Goal: Task Accomplishment & Management: Manage account settings

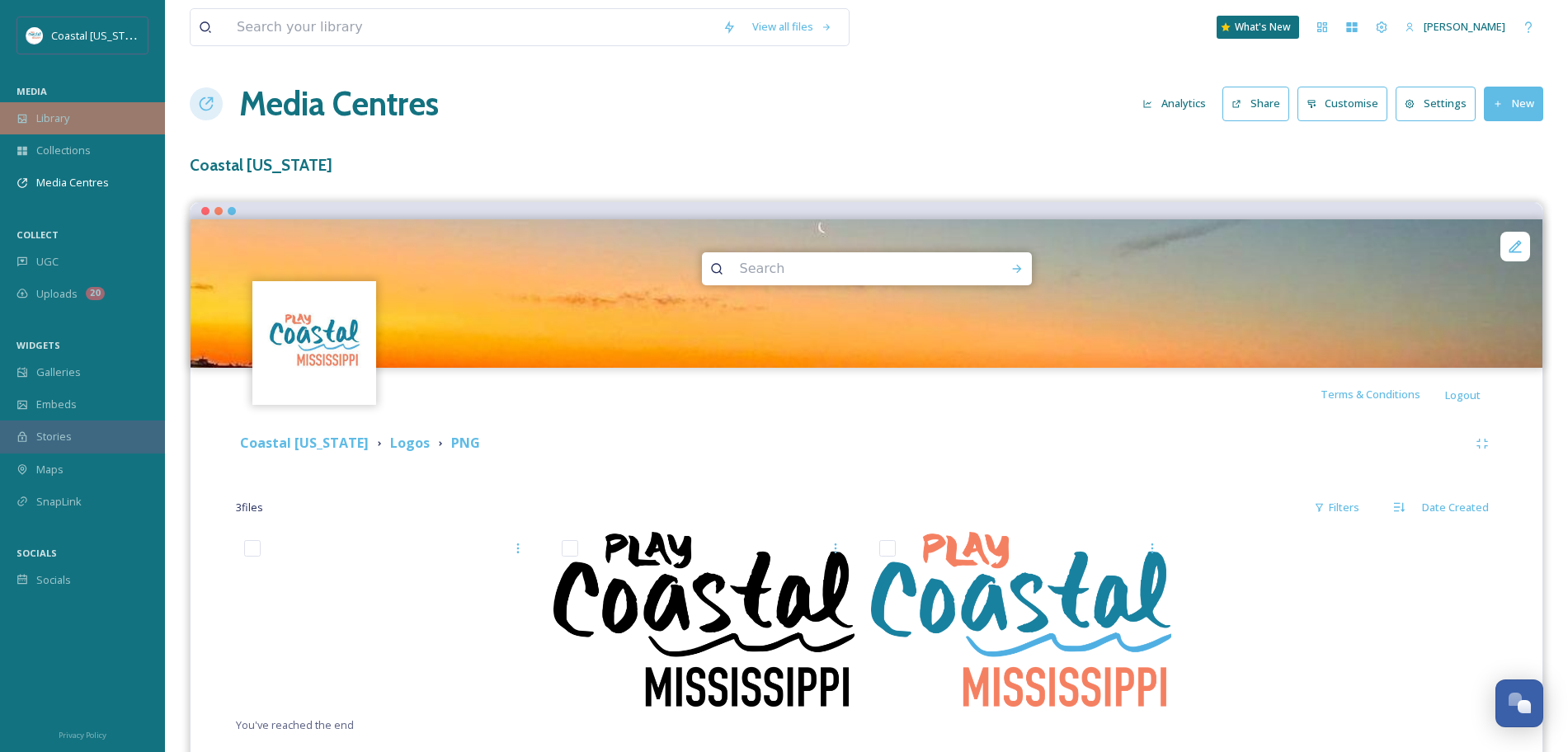
scroll to position [41, 0]
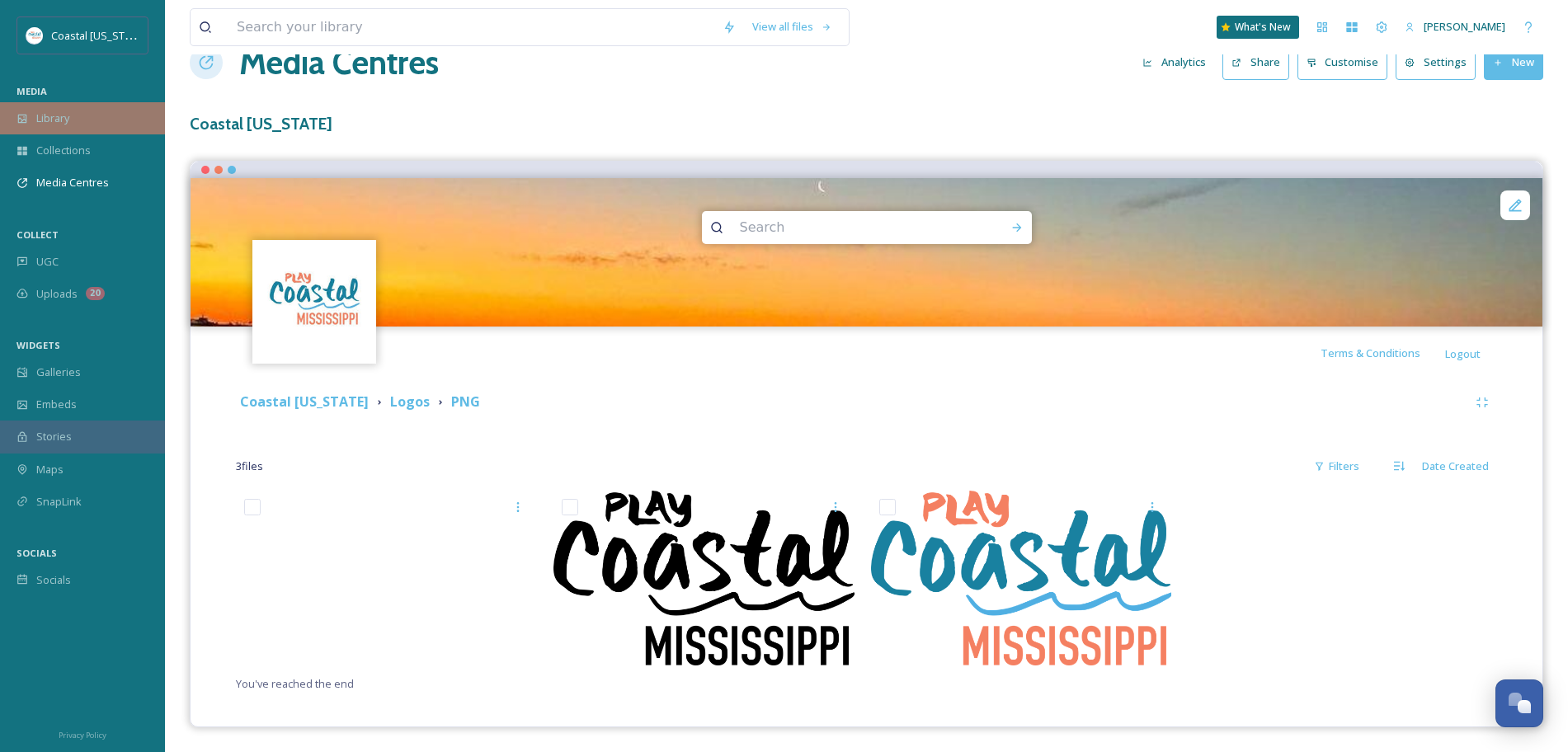
click at [55, 128] on div "Library" at bounding box center [83, 119] width 165 height 32
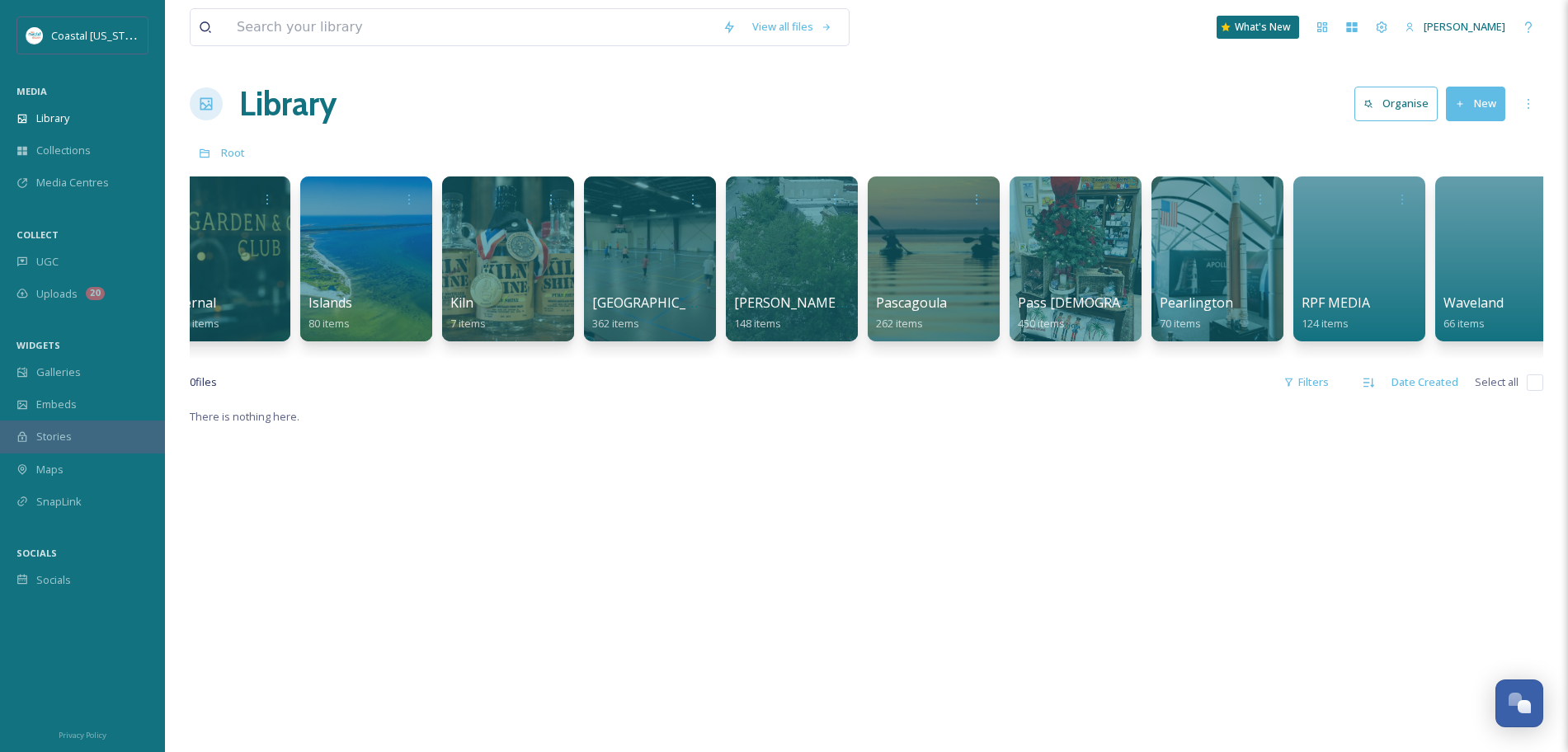
scroll to position [0, 1768]
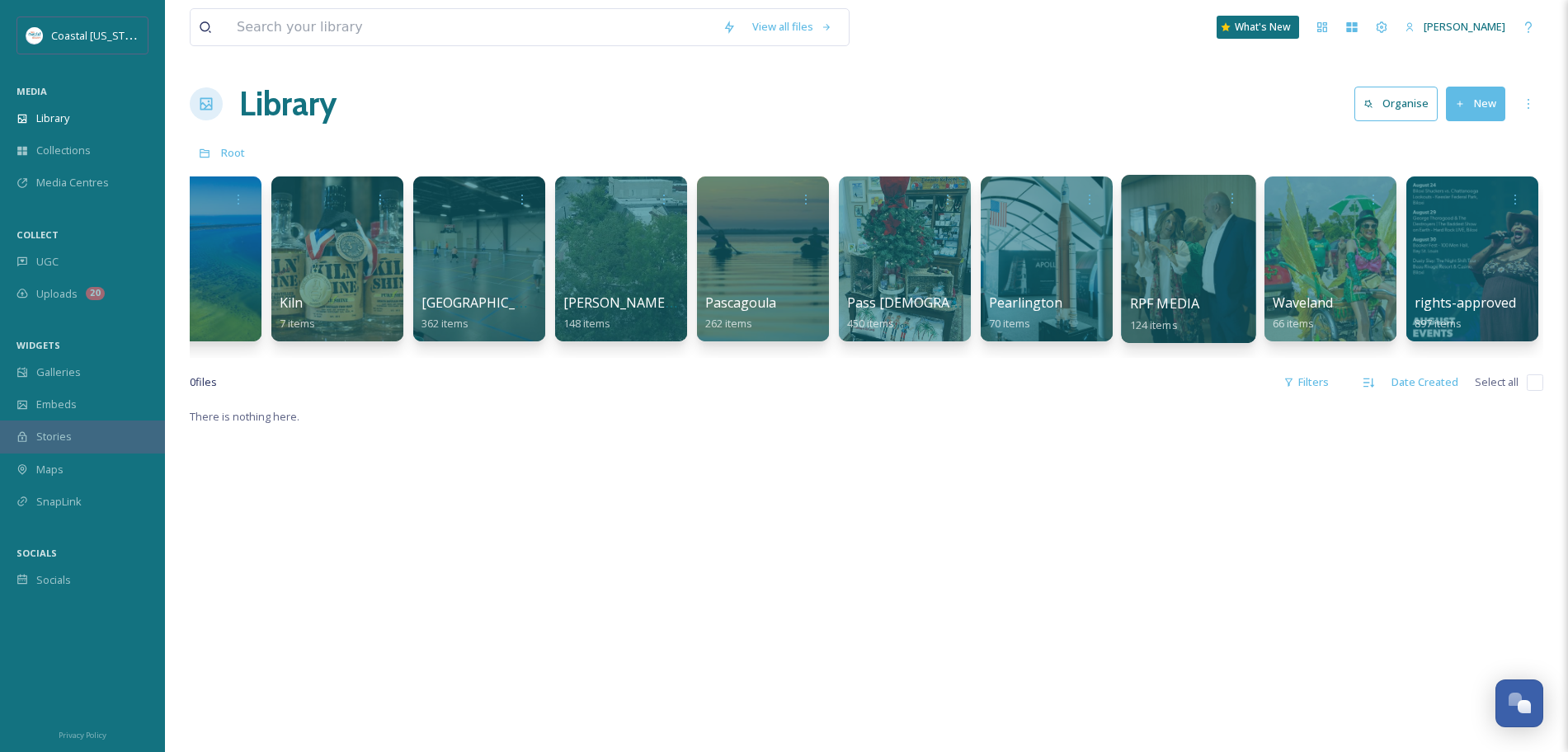
click at [1126, 278] on div at bounding box center [1189, 258] width 135 height 168
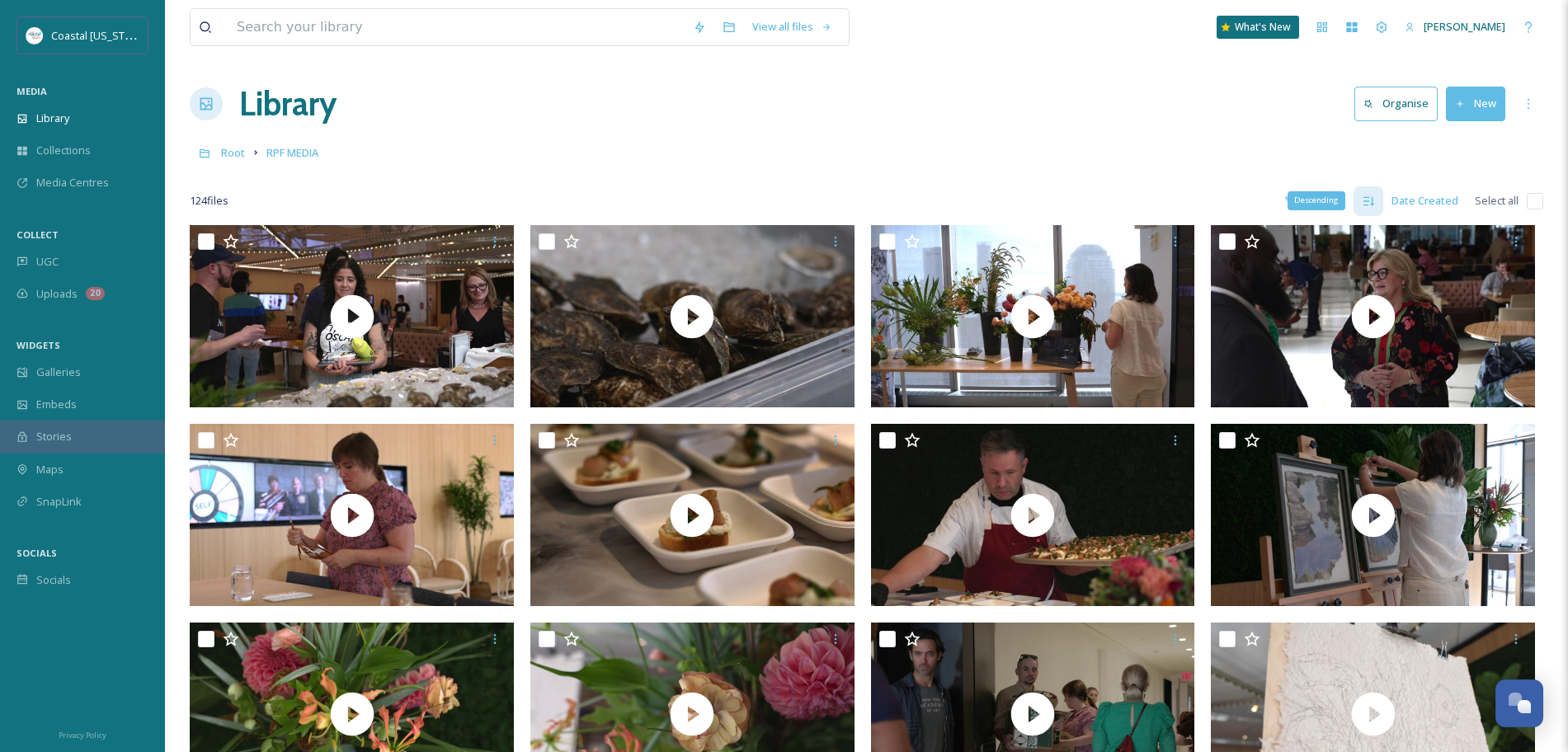
click at [1363, 199] on icon at bounding box center [1368, 200] width 13 height 13
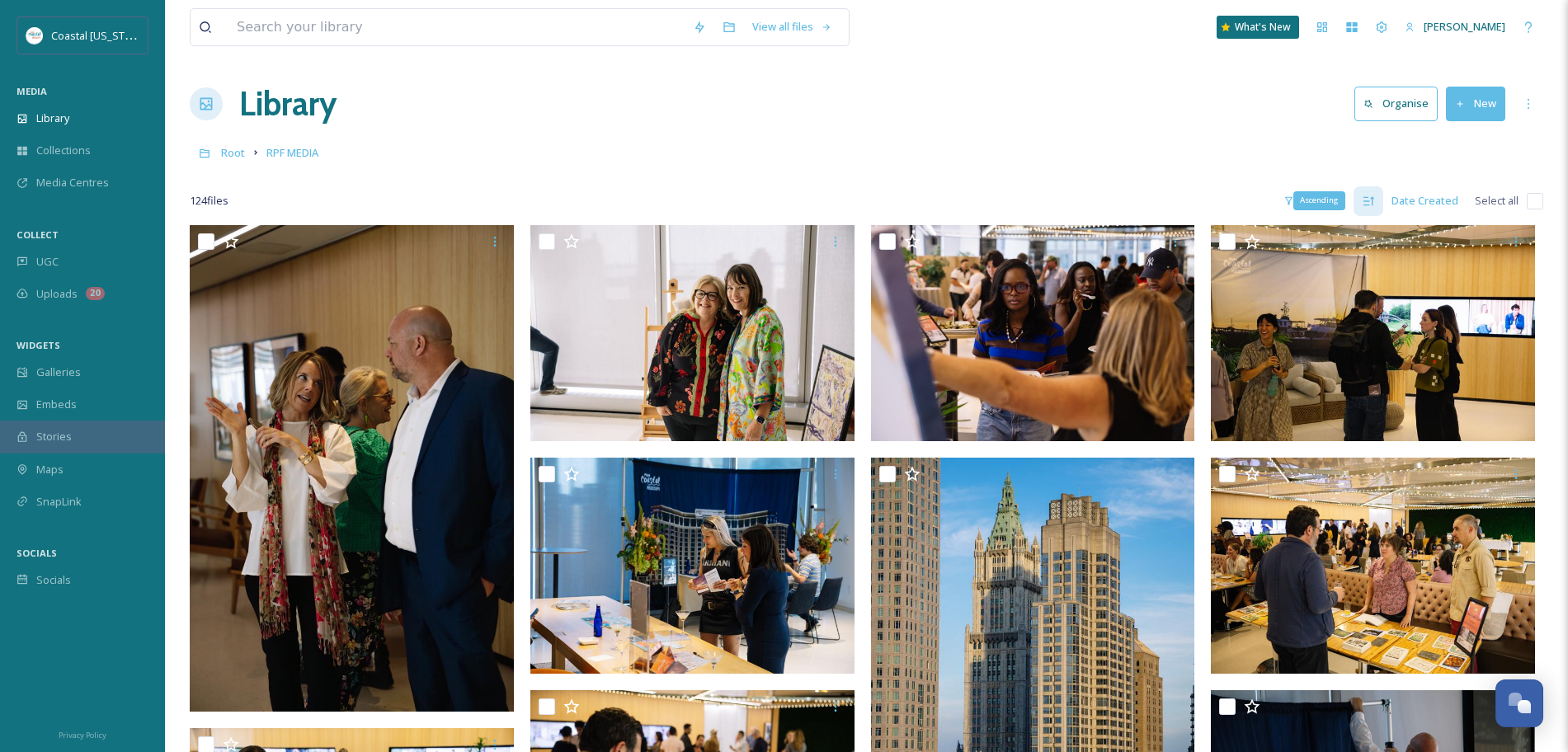
click at [1374, 198] on icon at bounding box center [1368, 200] width 11 height 9
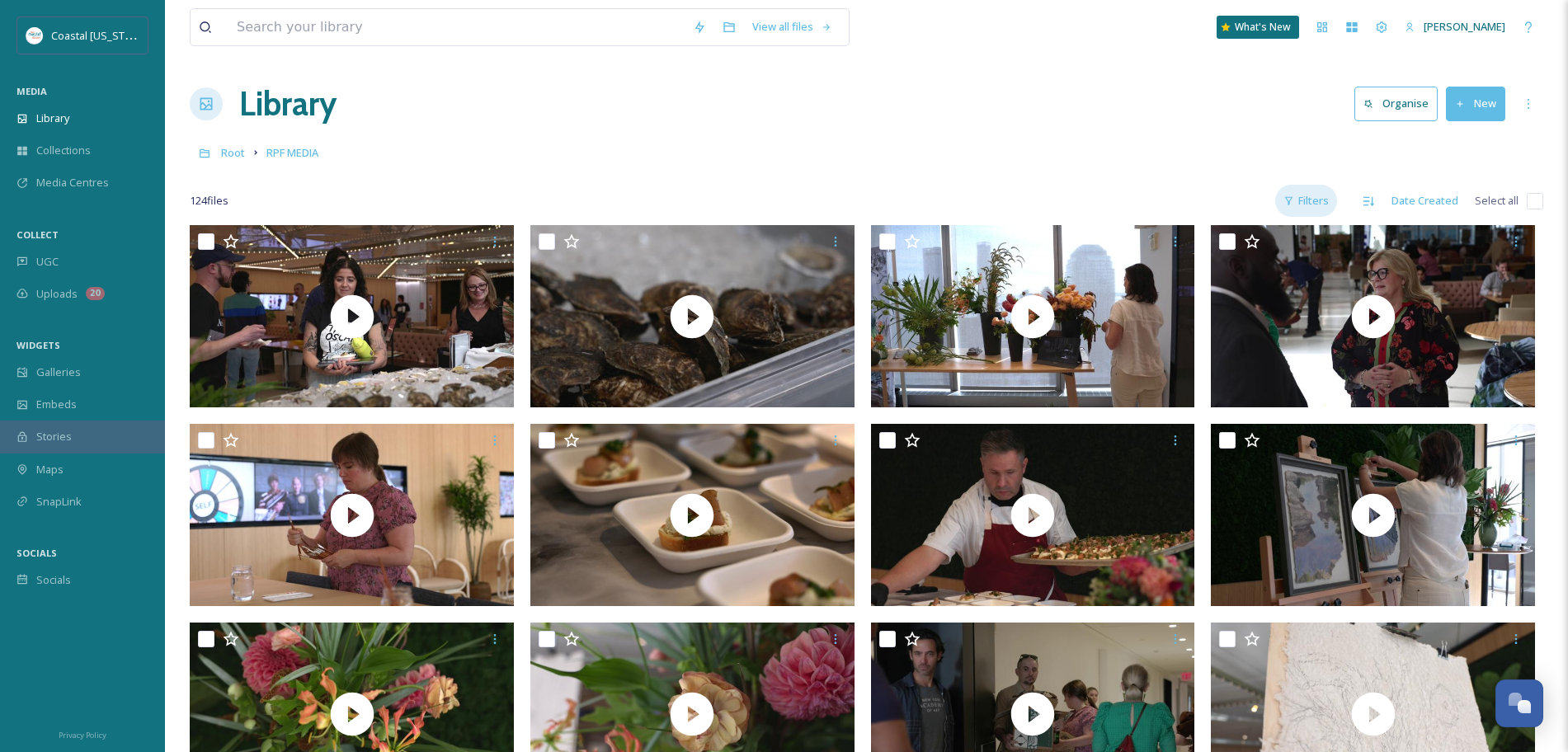
click at [1316, 198] on div "Filters" at bounding box center [1306, 201] width 62 height 32
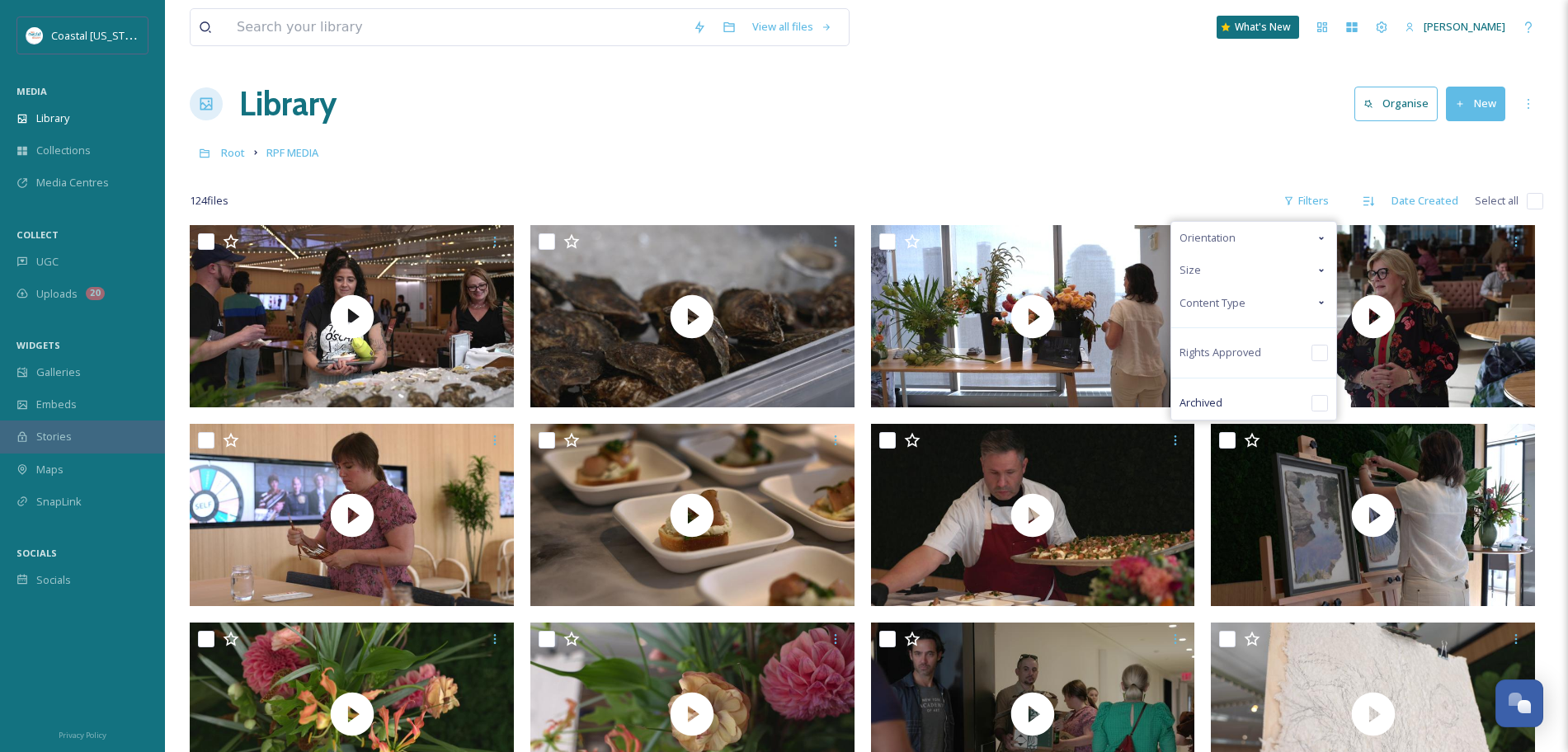
click at [1225, 296] on span "Content Type" at bounding box center [1212, 303] width 66 height 15
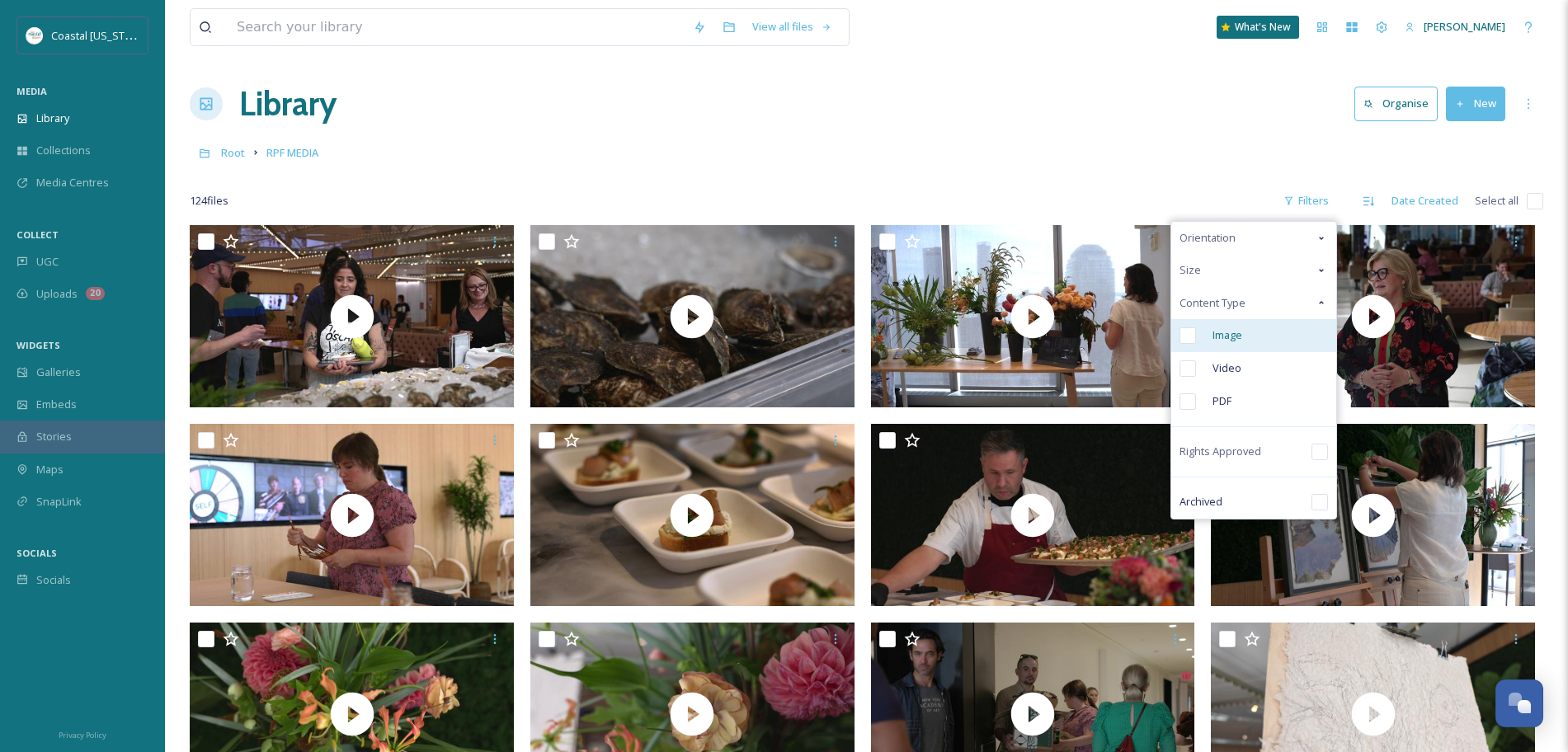
click at [1224, 338] on span "Image" at bounding box center [1227, 335] width 30 height 15
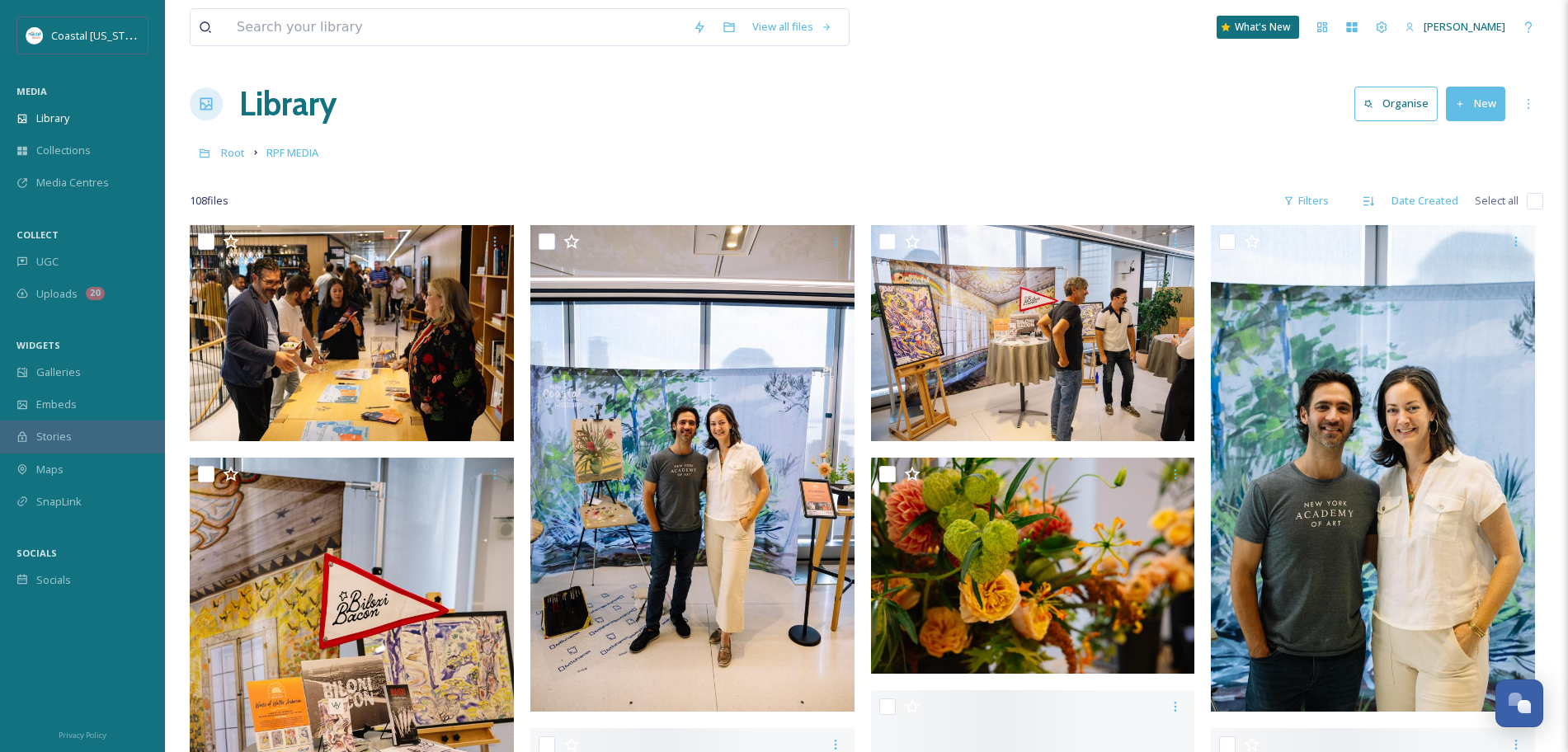
click at [1032, 140] on div "Root RPF MEDIA" at bounding box center [867, 153] width 1354 height 32
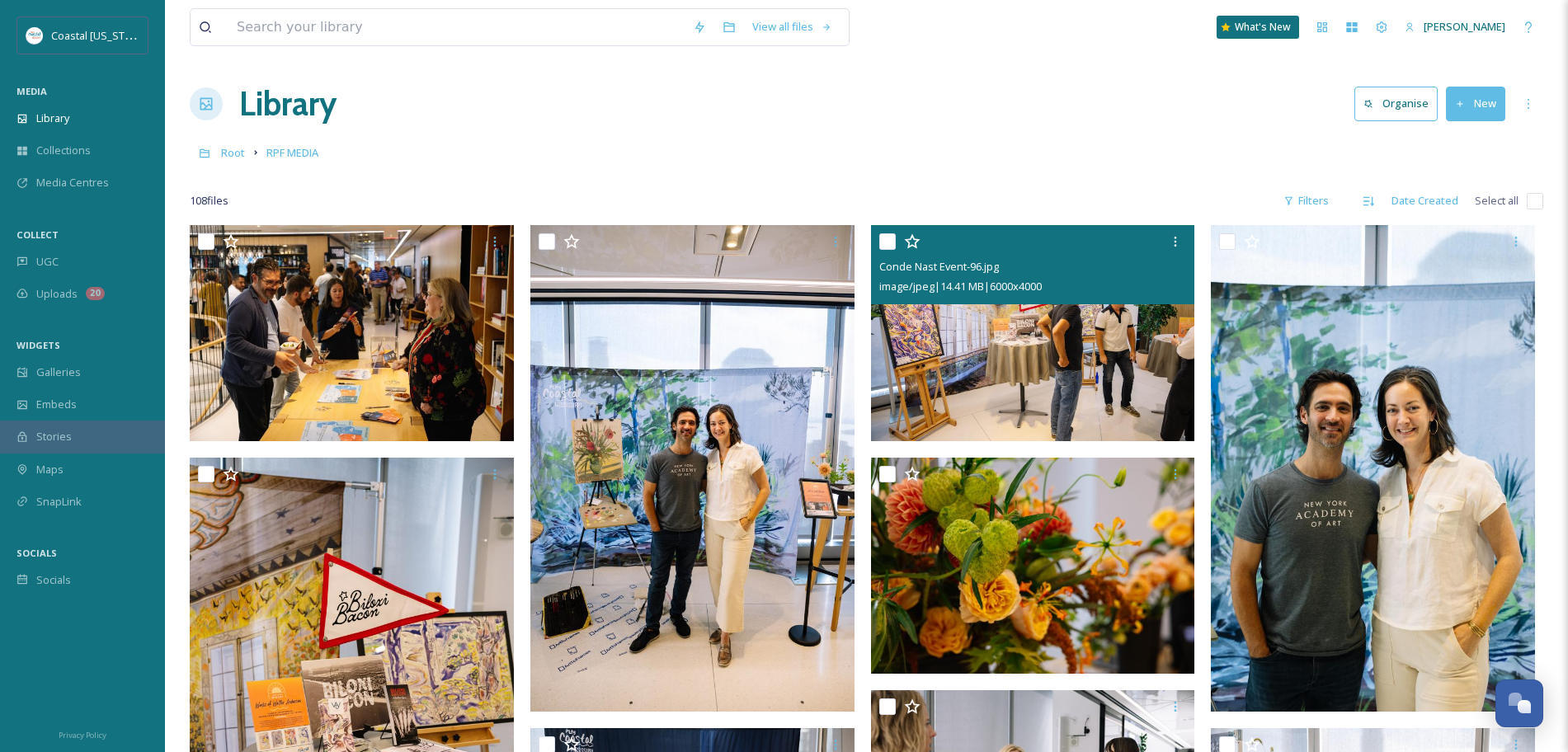
click at [1067, 351] on img at bounding box center [1033, 333] width 324 height 216
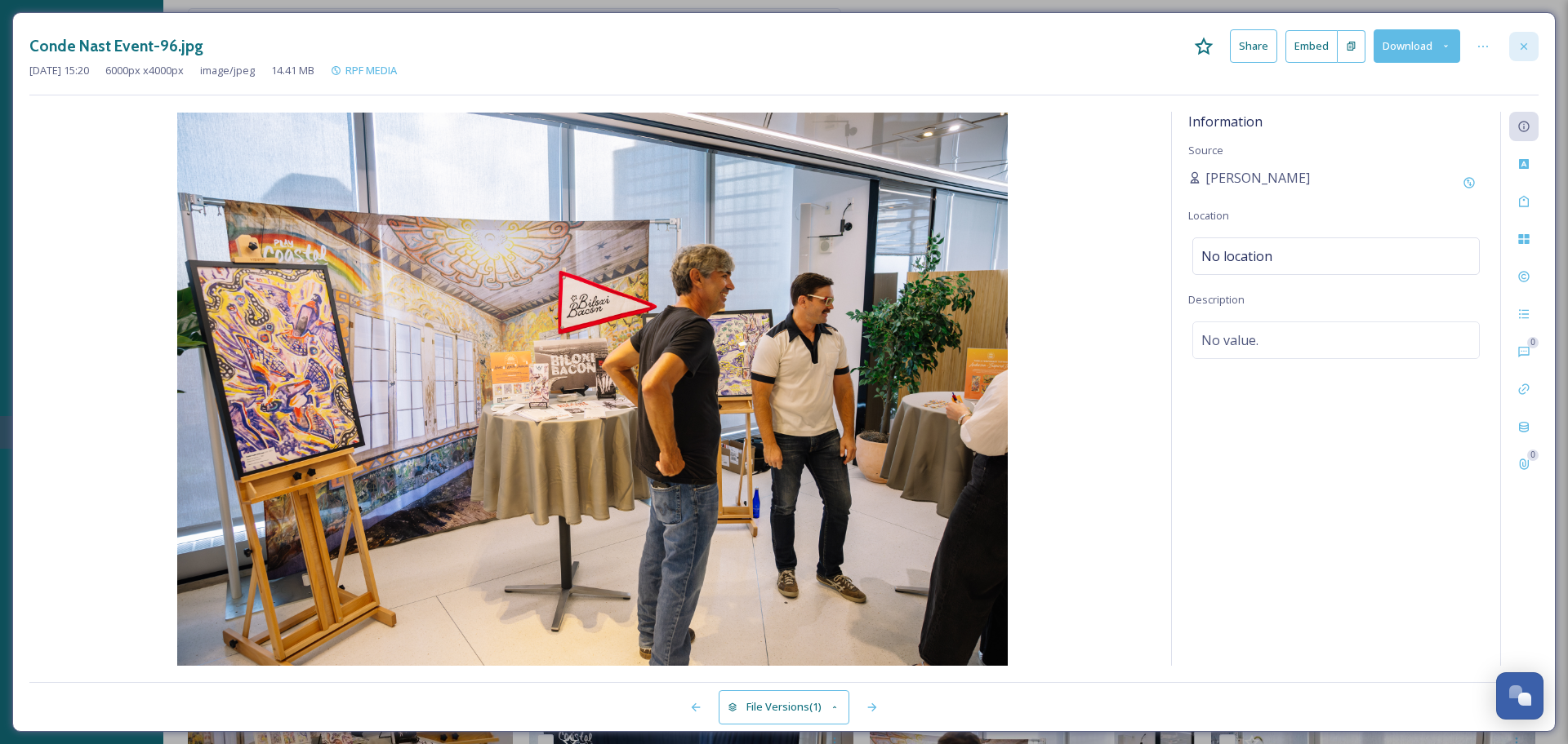
click at [1520, 40] on icon at bounding box center [1523, 46] width 13 height 13
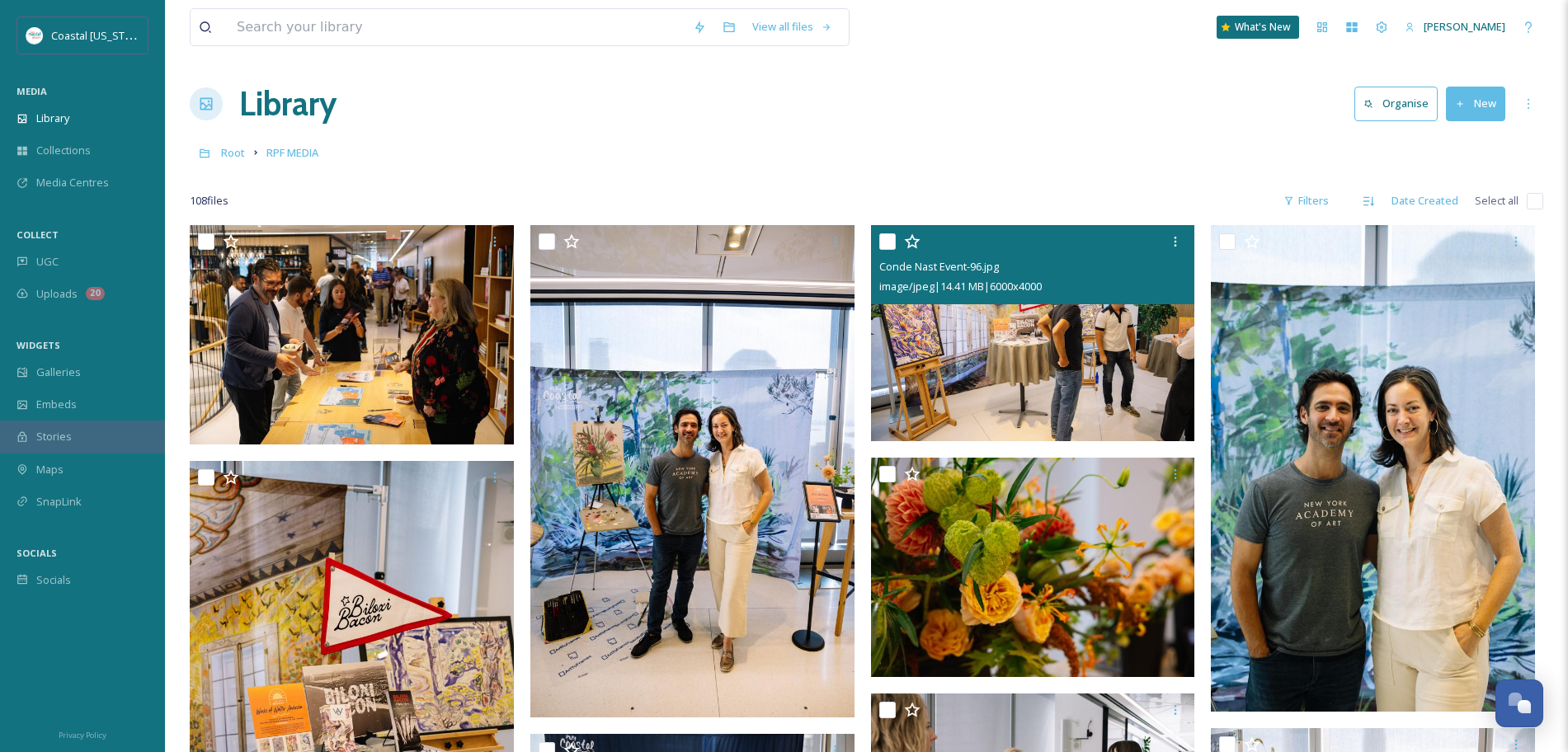
click at [893, 239] on input "checkbox" at bounding box center [887, 241] width 16 height 16
checkbox input "true"
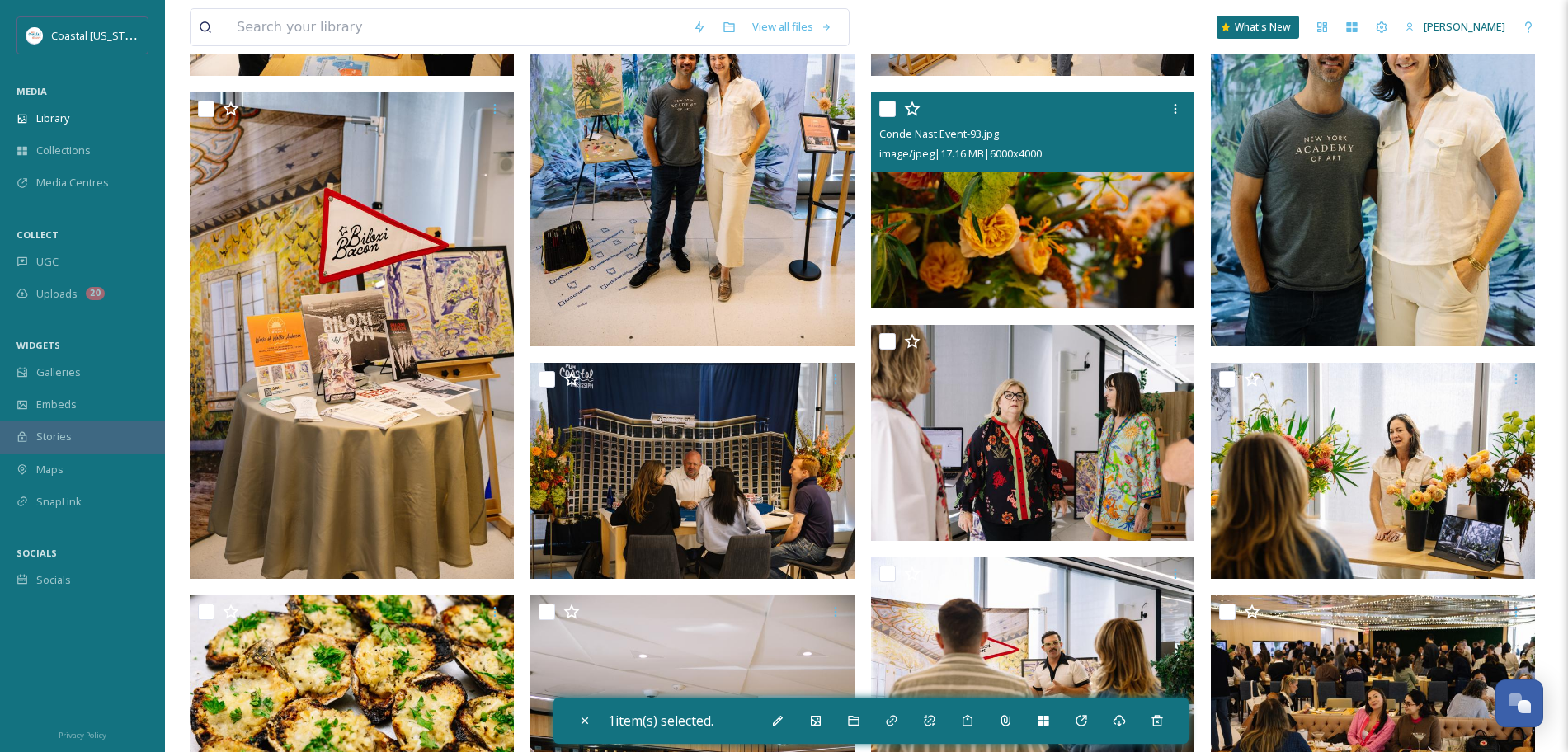
scroll to position [367, 0]
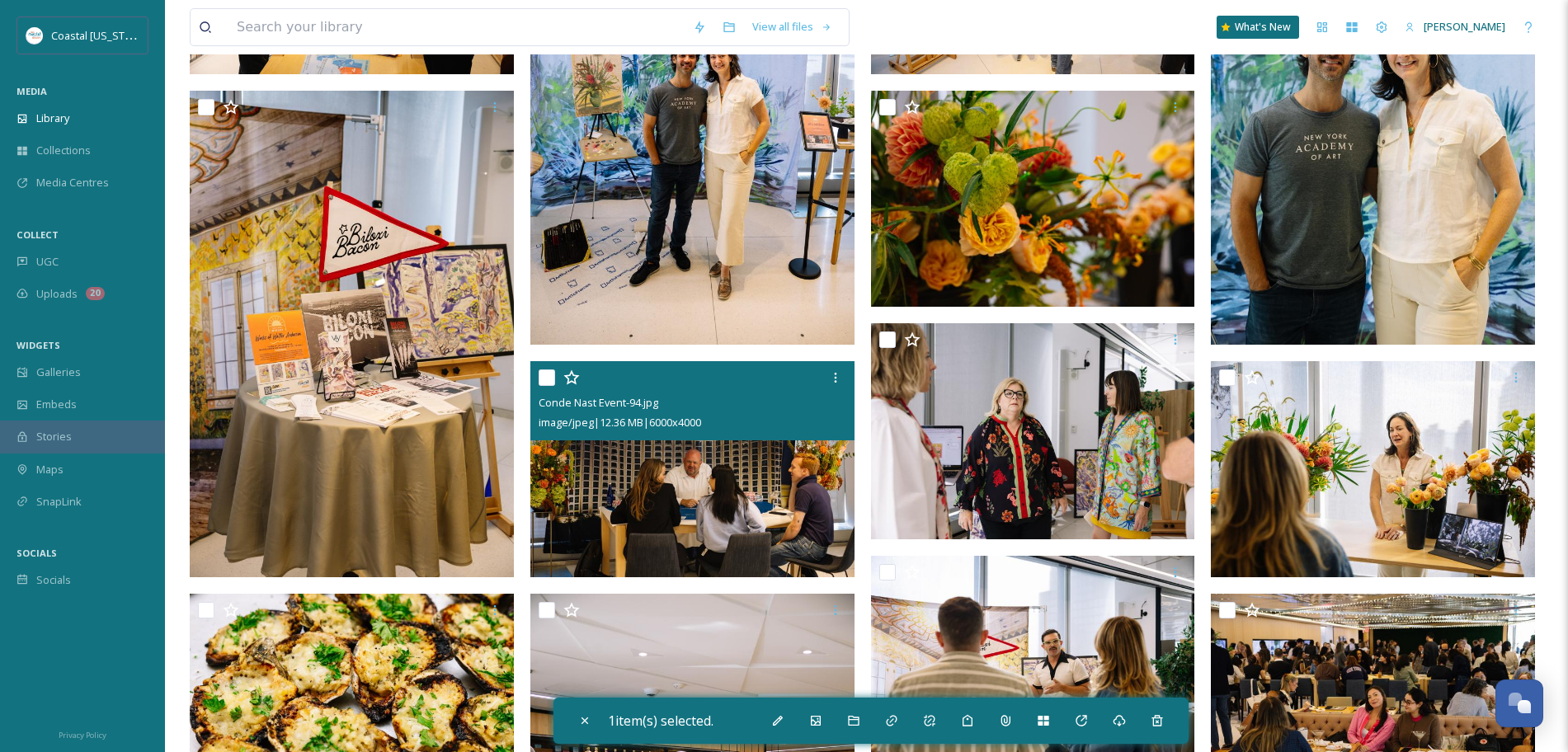
click at [544, 376] on input "checkbox" at bounding box center [547, 377] width 16 height 16
checkbox input "true"
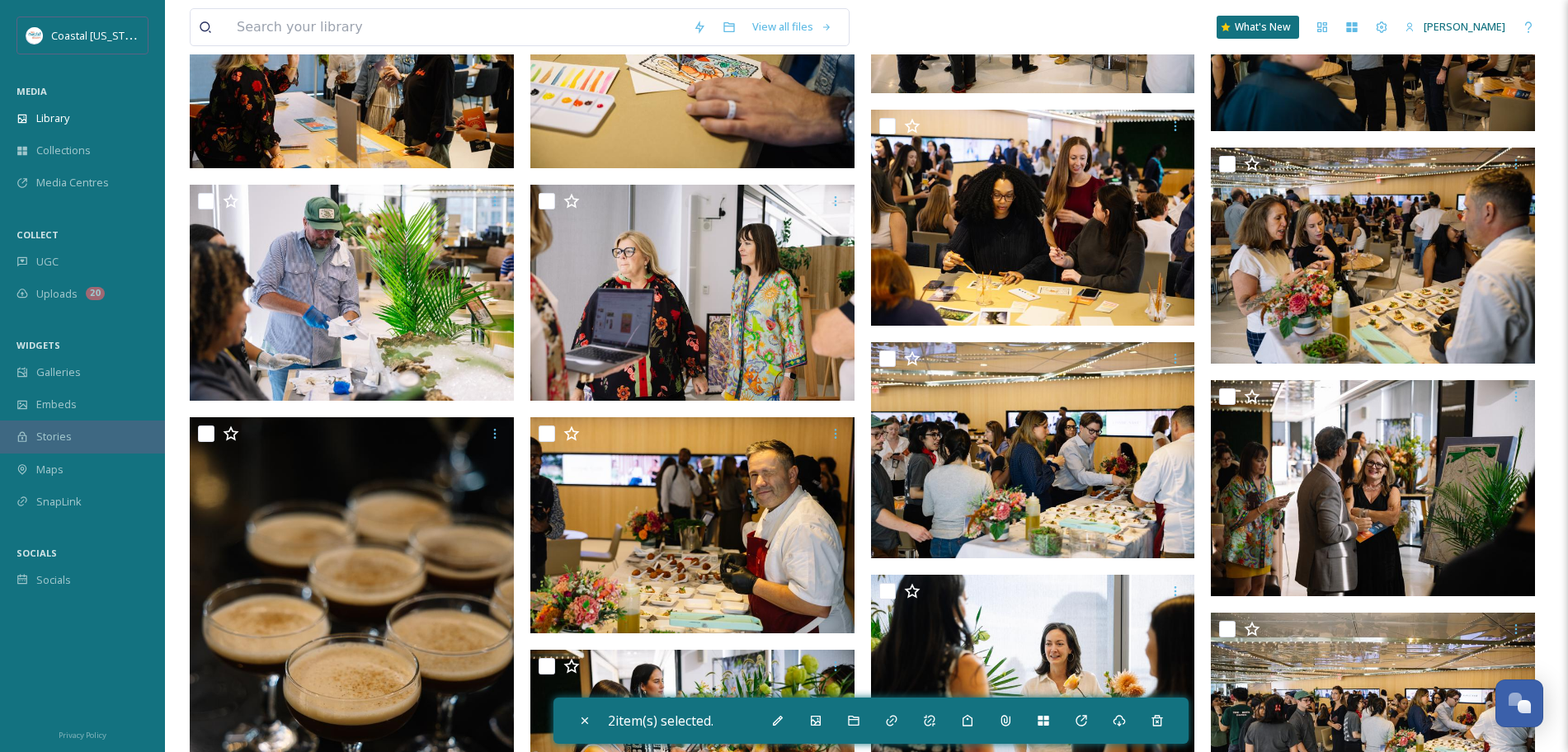
scroll to position [1782, 0]
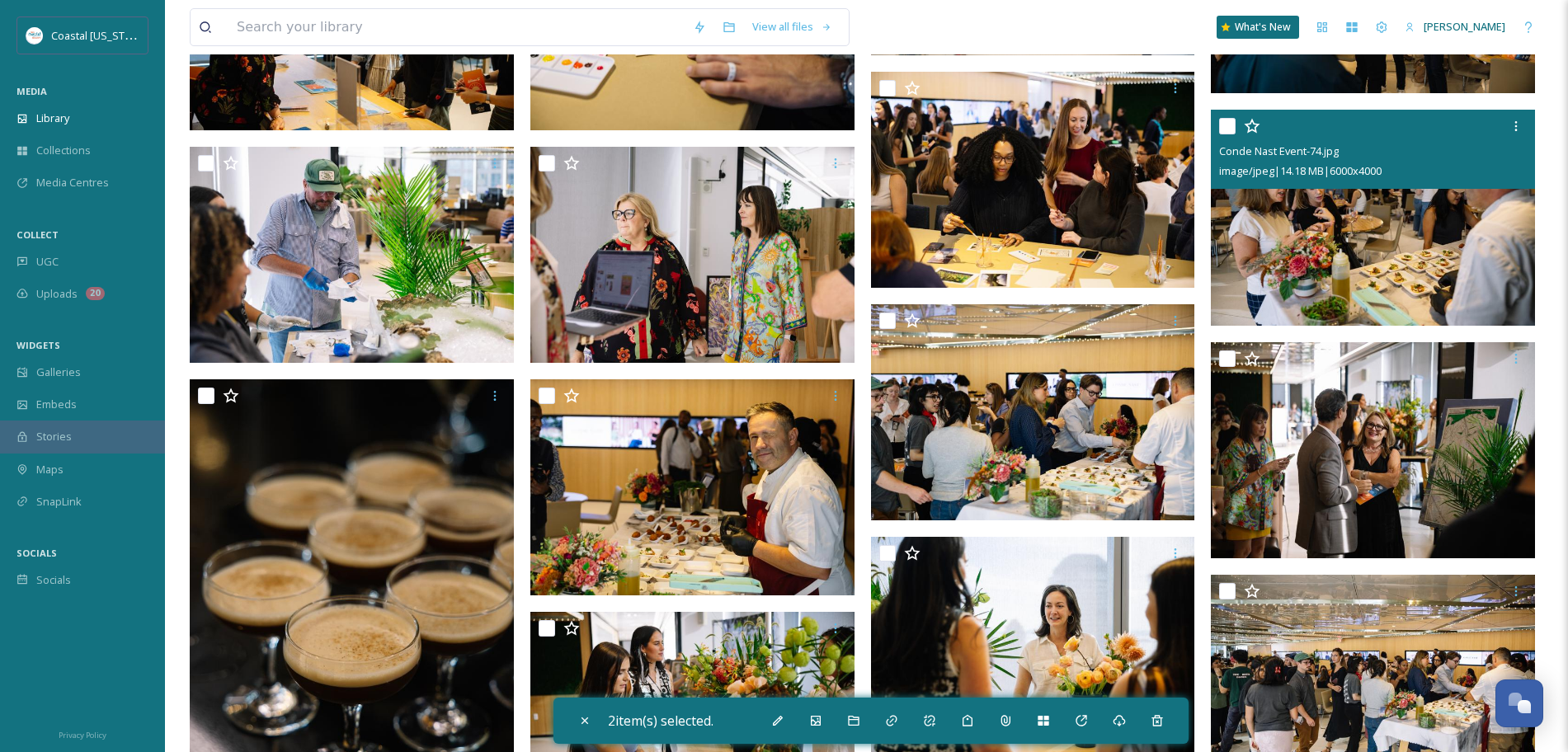
click at [1384, 215] on img at bounding box center [1373, 217] width 324 height 216
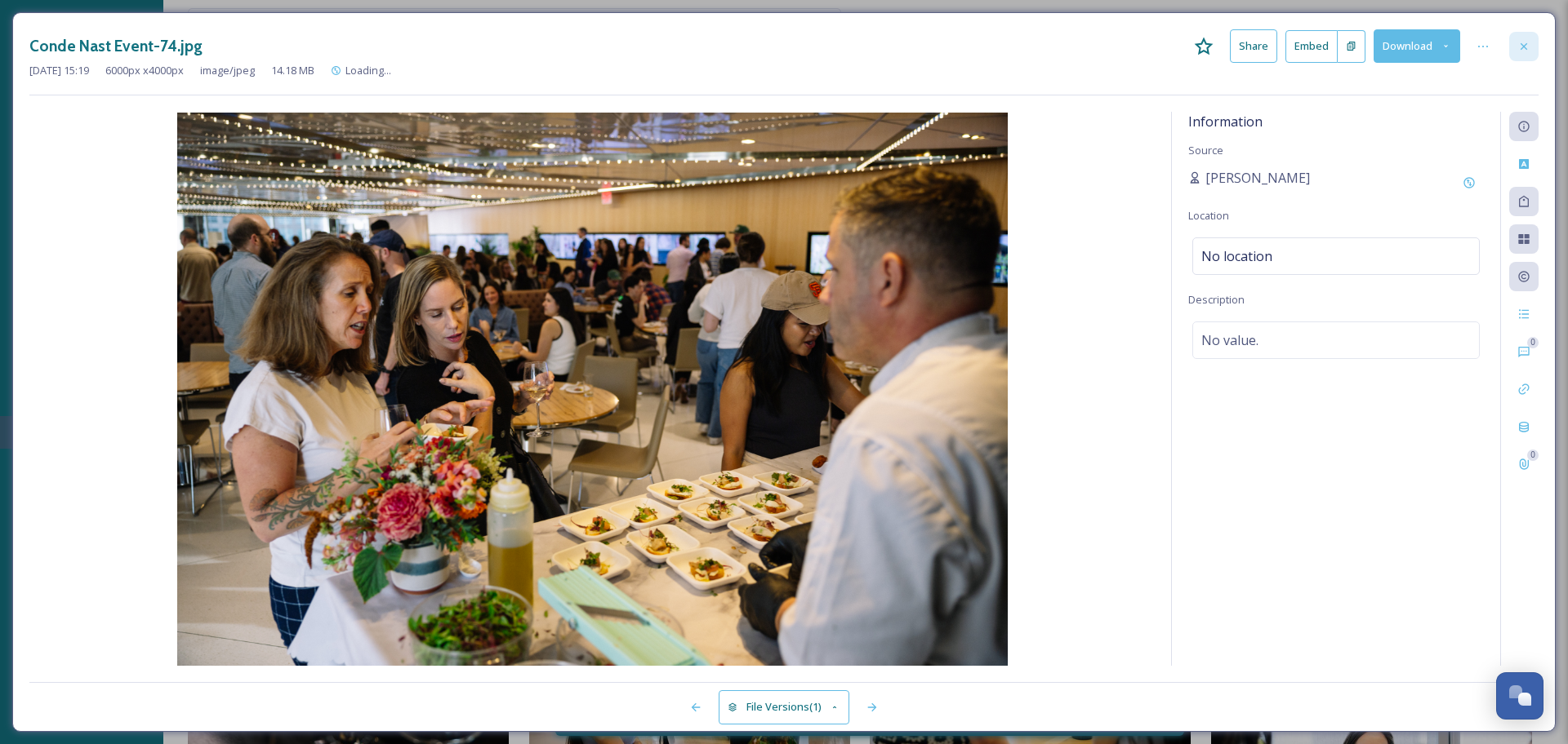
click at [1529, 43] on icon at bounding box center [1523, 46] width 13 height 13
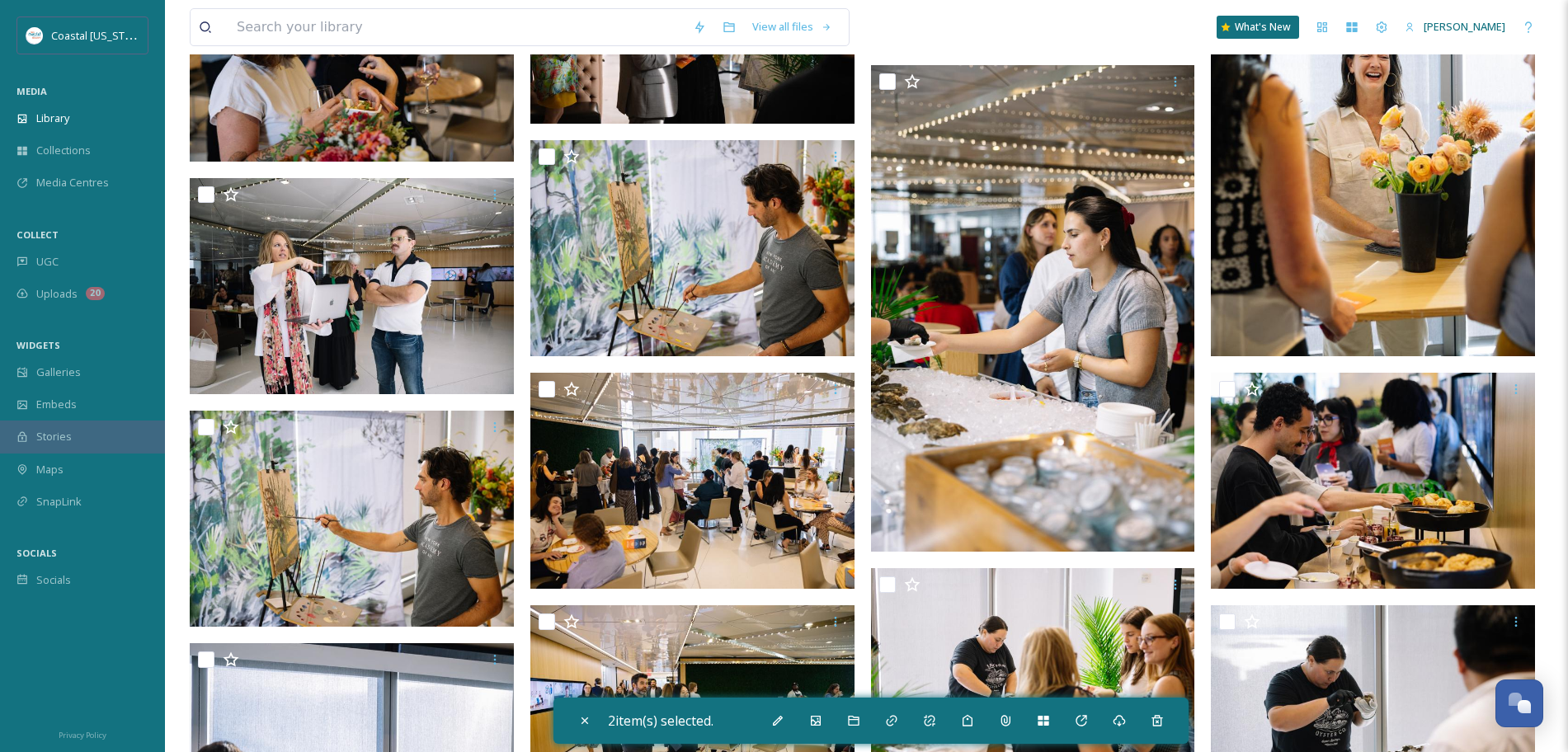
scroll to position [2692, 0]
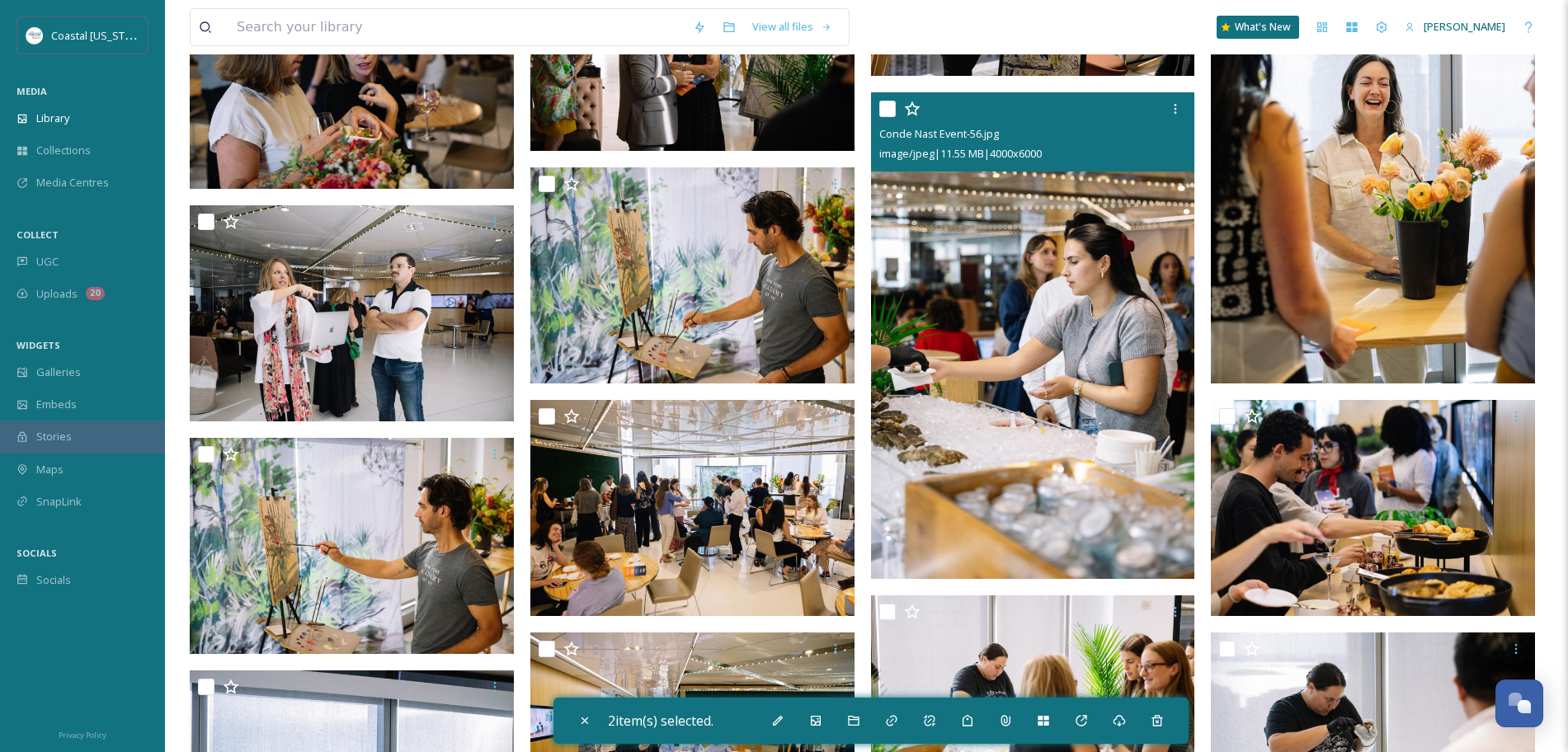
click at [882, 113] on input "checkbox" at bounding box center [887, 108] width 16 height 16
checkbox input "true"
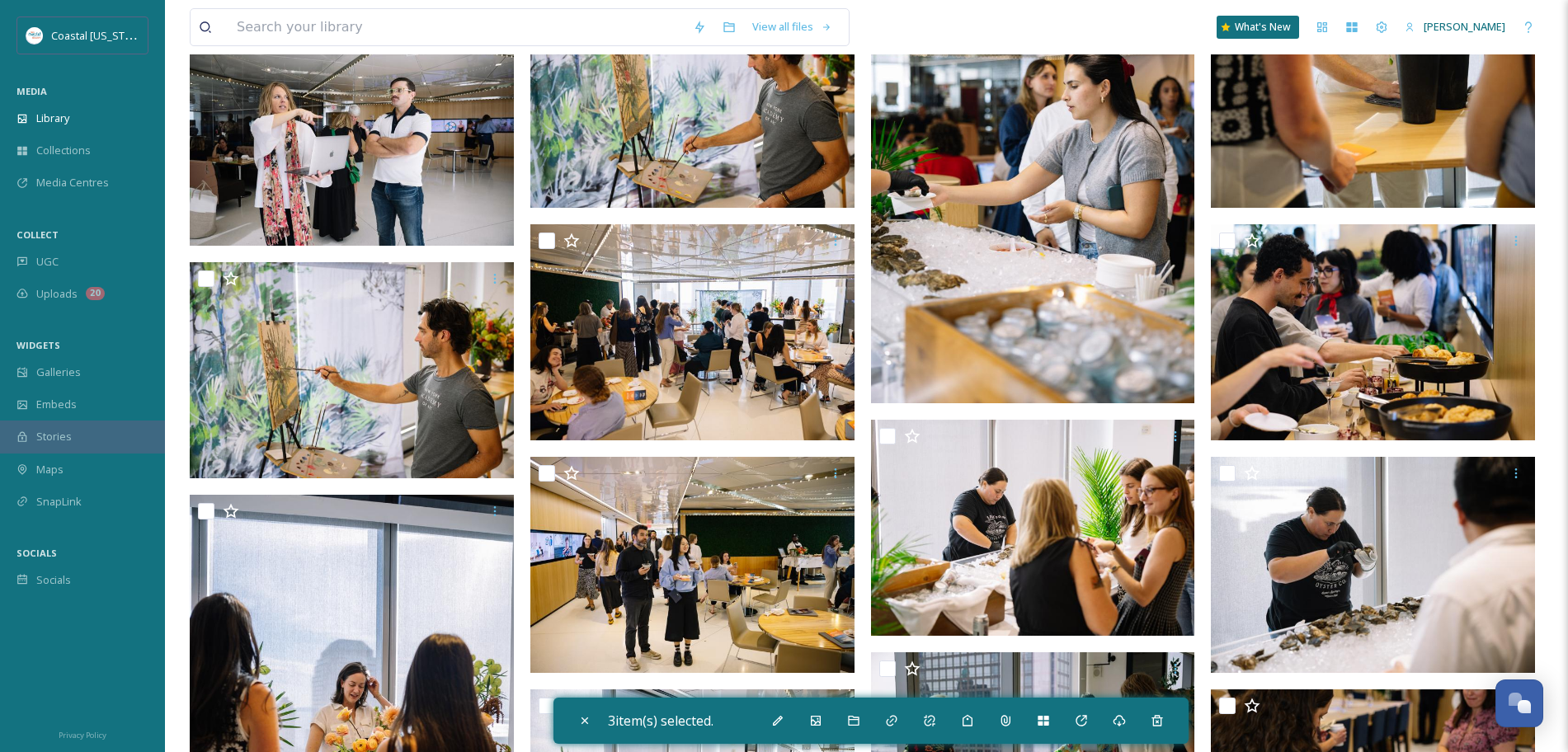
scroll to position [2889, 0]
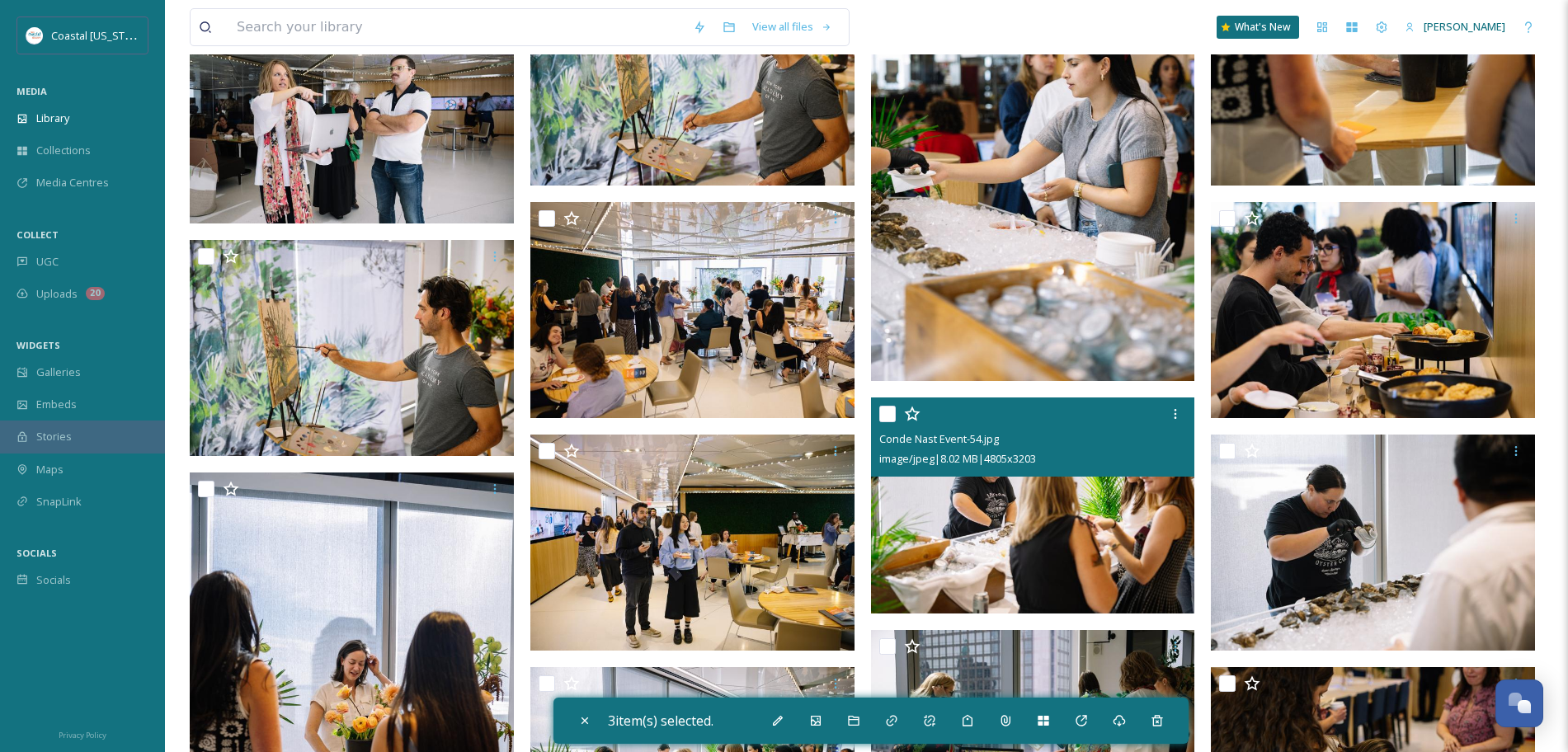
click at [892, 415] on input "checkbox" at bounding box center [887, 414] width 16 height 16
checkbox input "true"
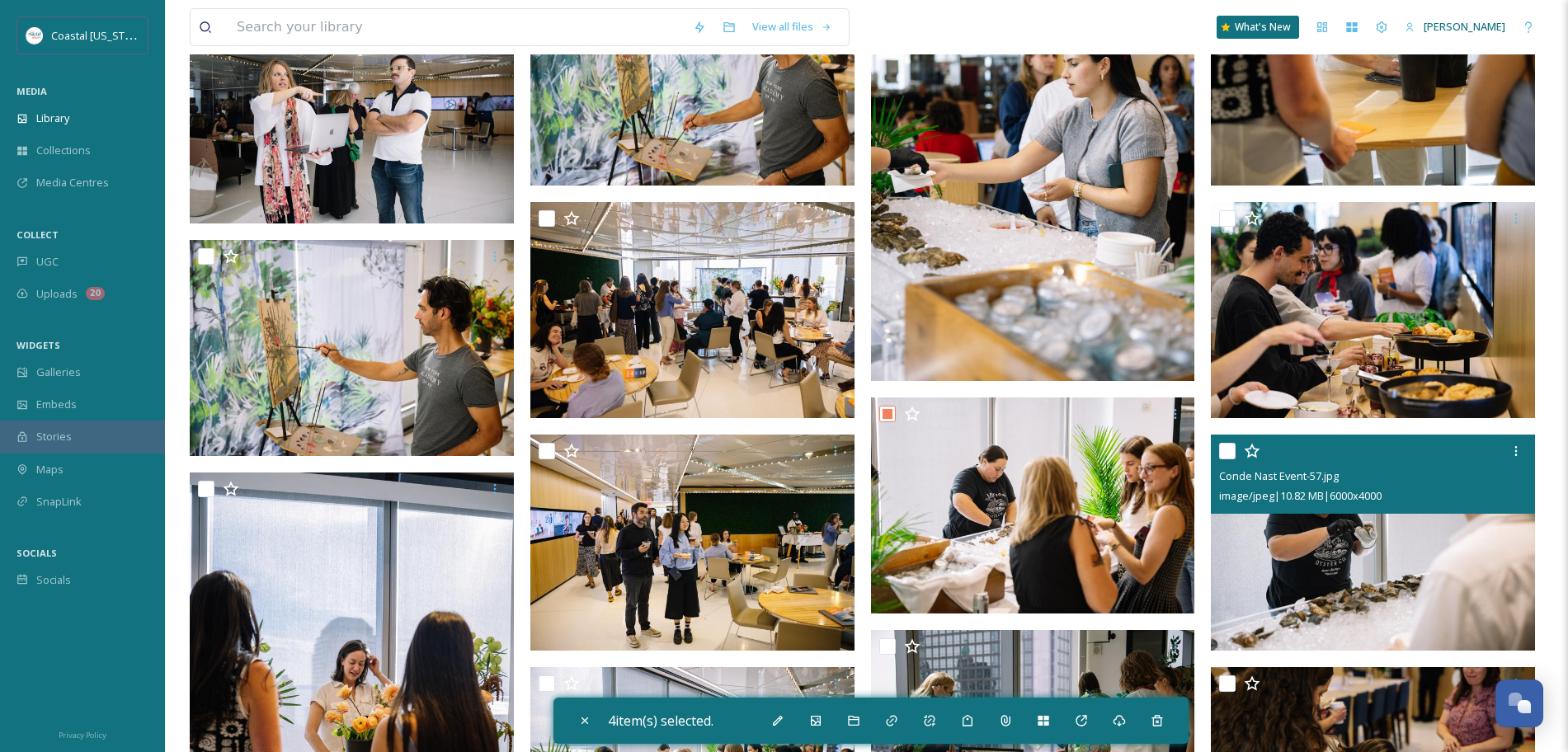
click at [1225, 448] on input "checkbox" at bounding box center [1227, 451] width 16 height 16
checkbox input "true"
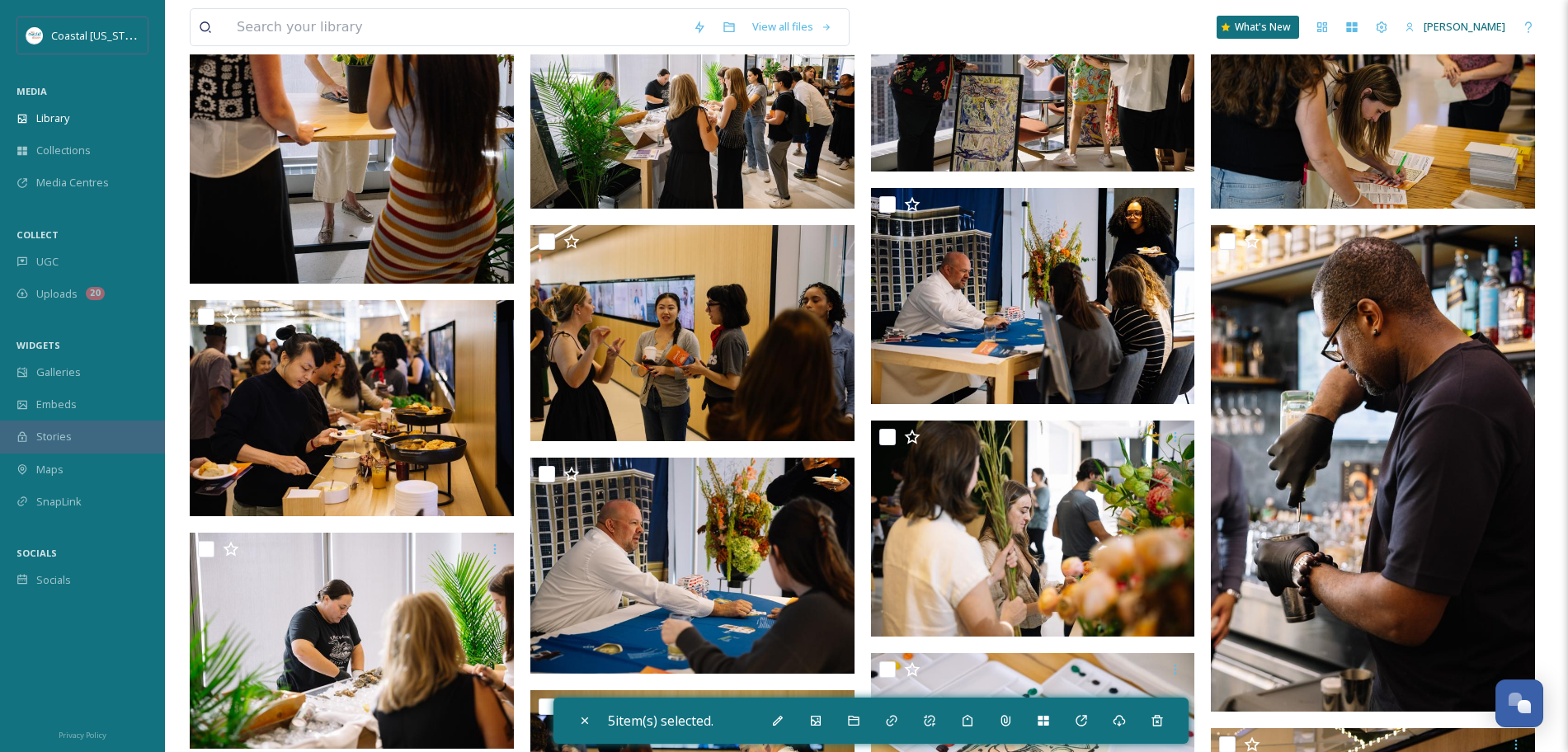
scroll to position [3563, 0]
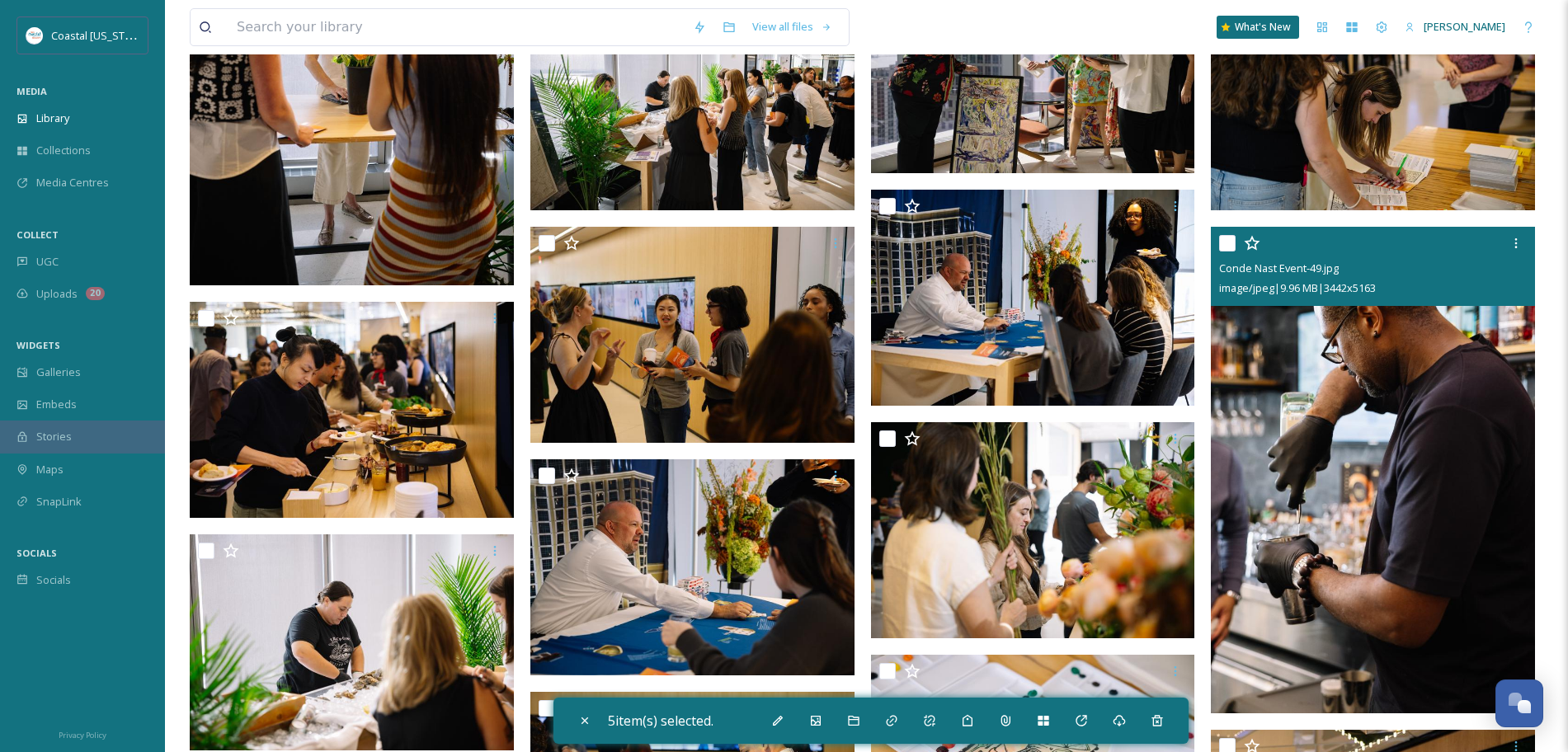
click at [1228, 240] on input "checkbox" at bounding box center [1227, 243] width 16 height 16
checkbox input "true"
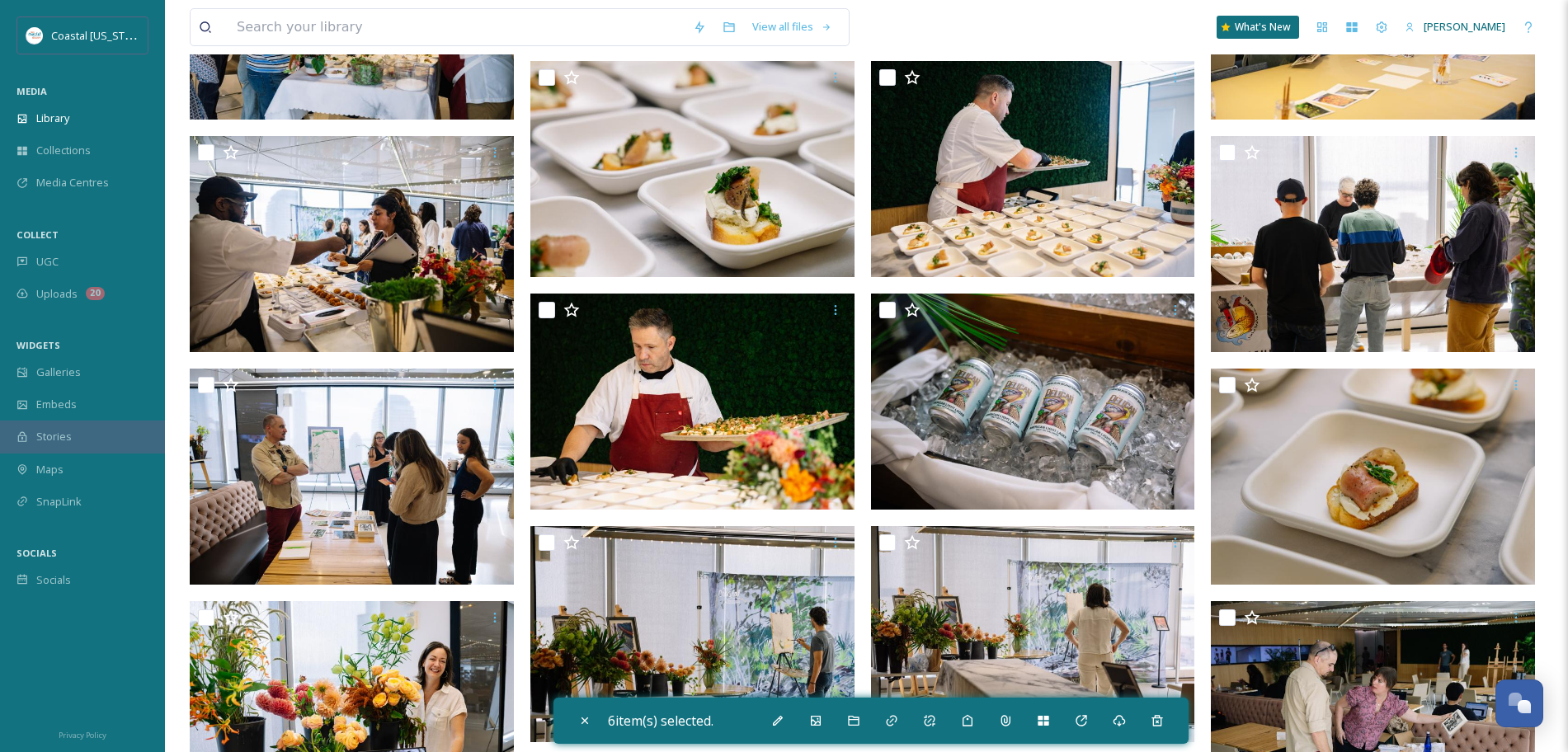
scroll to position [4892, 0]
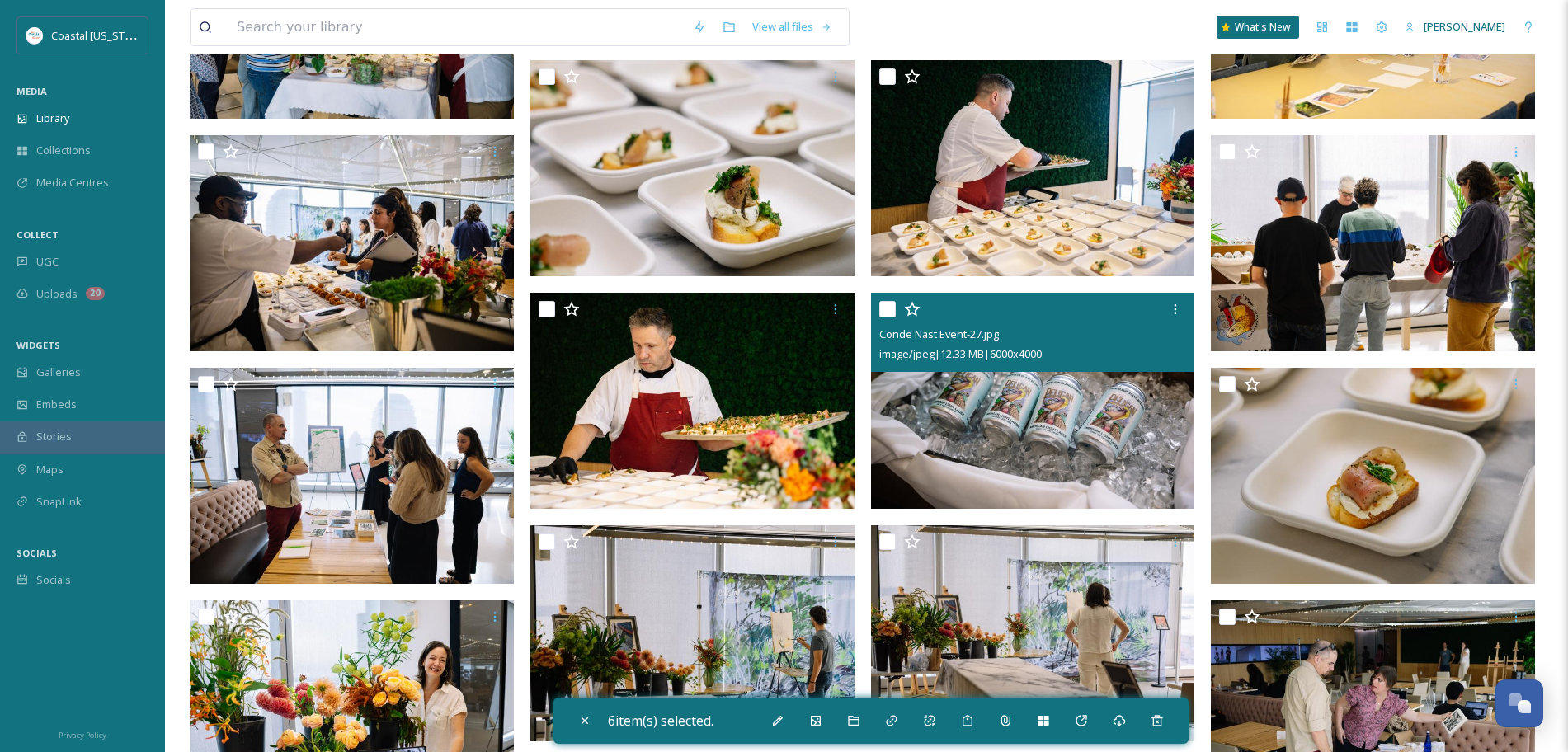
click at [888, 306] on input "checkbox" at bounding box center [887, 309] width 16 height 16
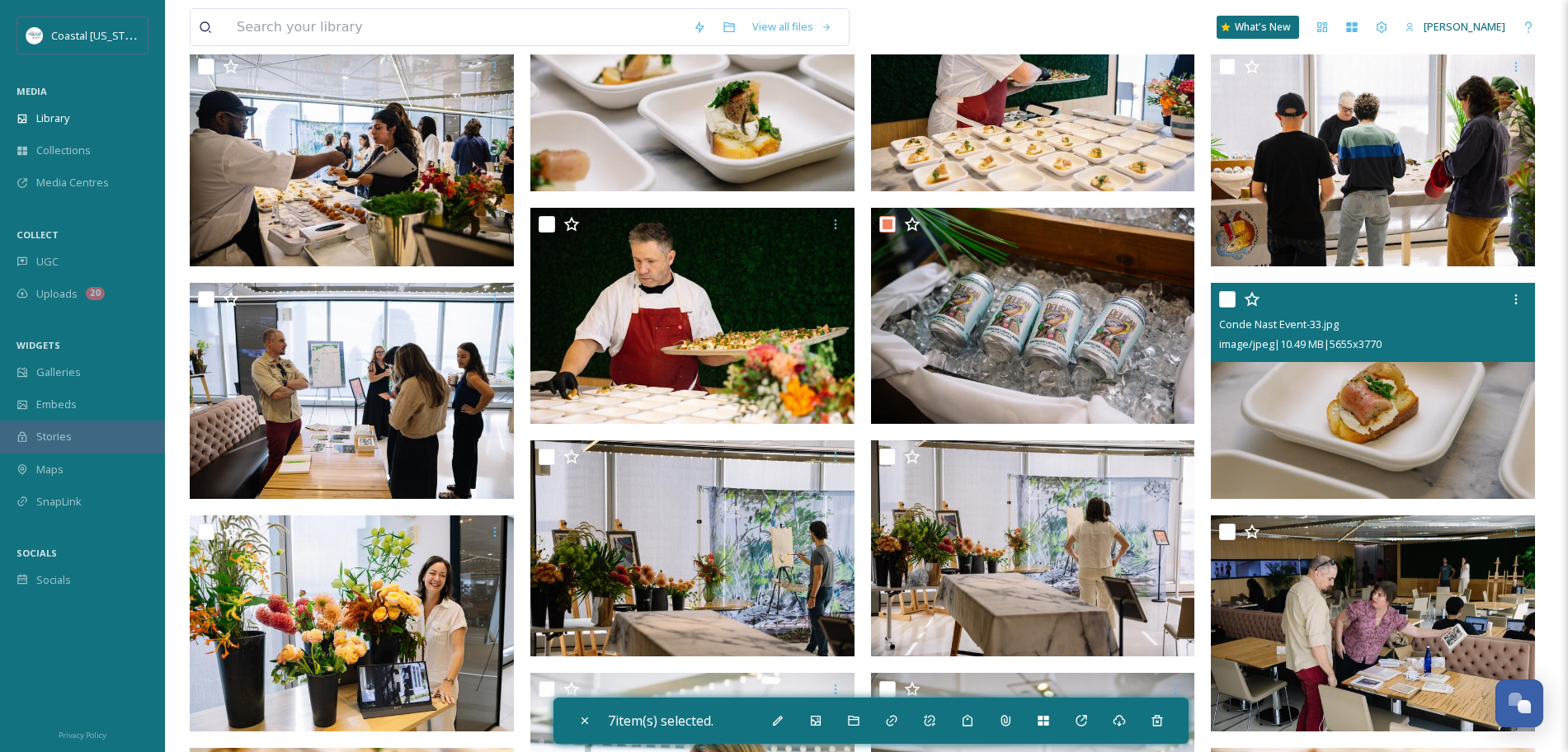
scroll to position [4977, 0]
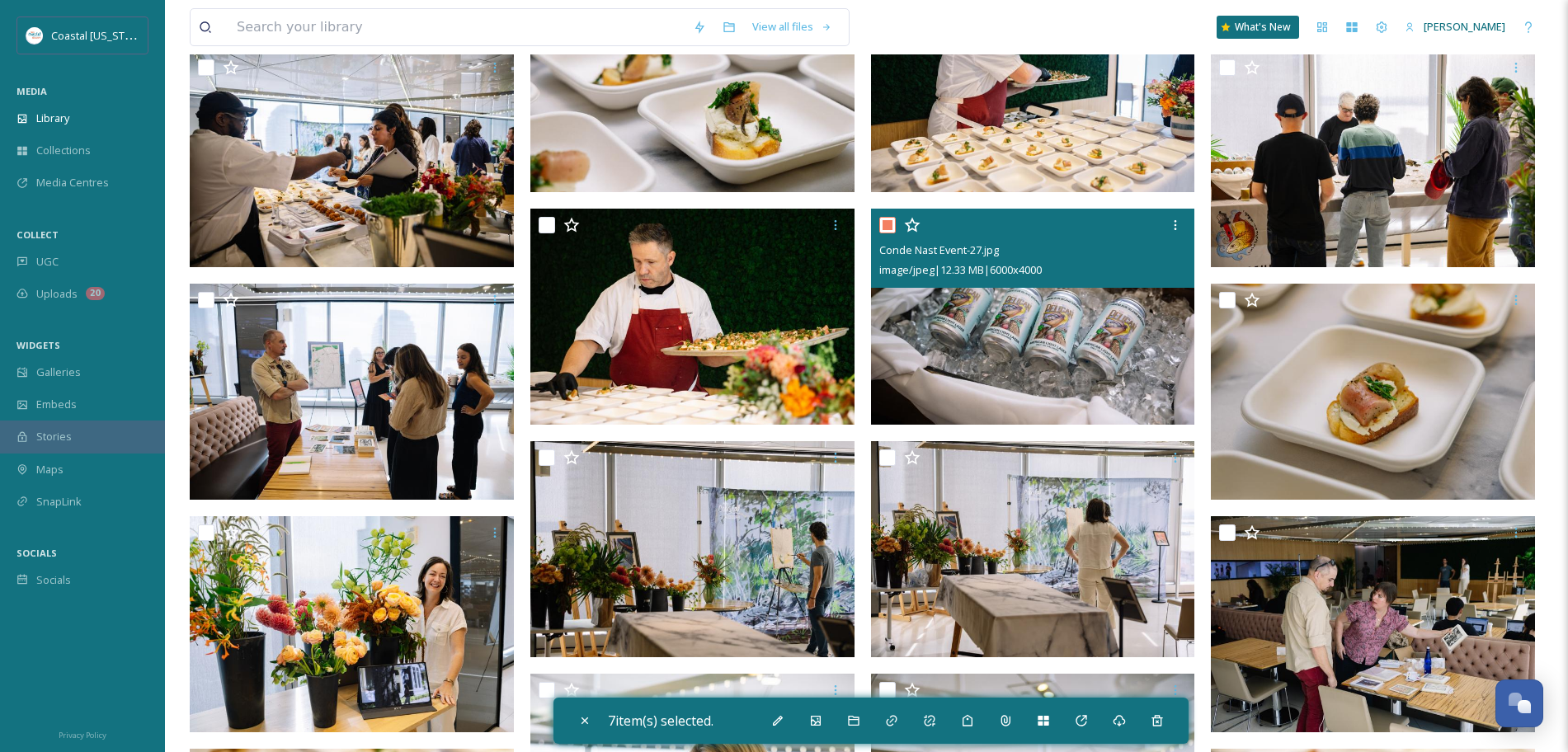
click at [888, 228] on input "checkbox" at bounding box center [887, 224] width 16 height 16
checkbox input "false"
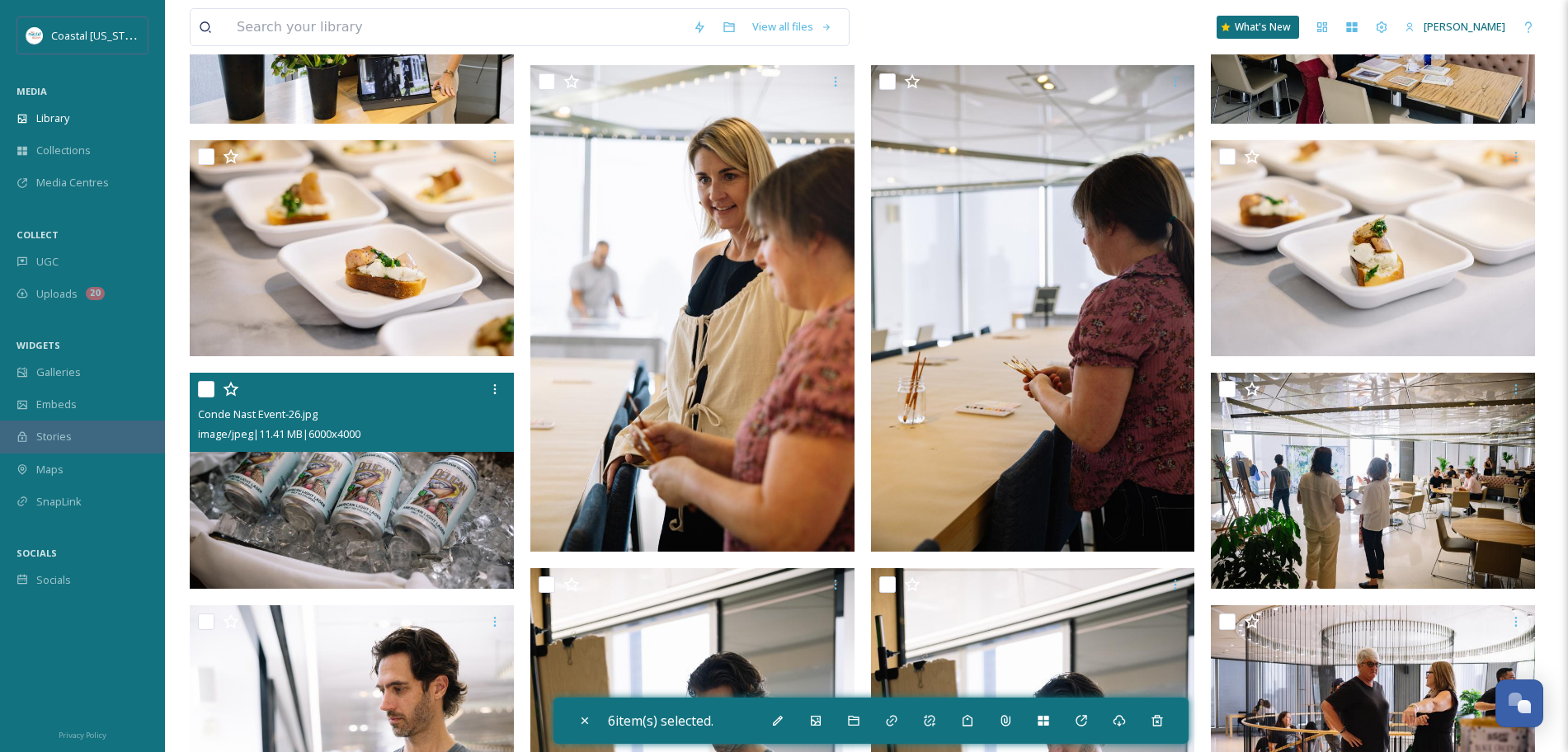
scroll to position [5585, 0]
click at [204, 390] on input "checkbox" at bounding box center [205, 390] width 16 height 16
checkbox input "true"
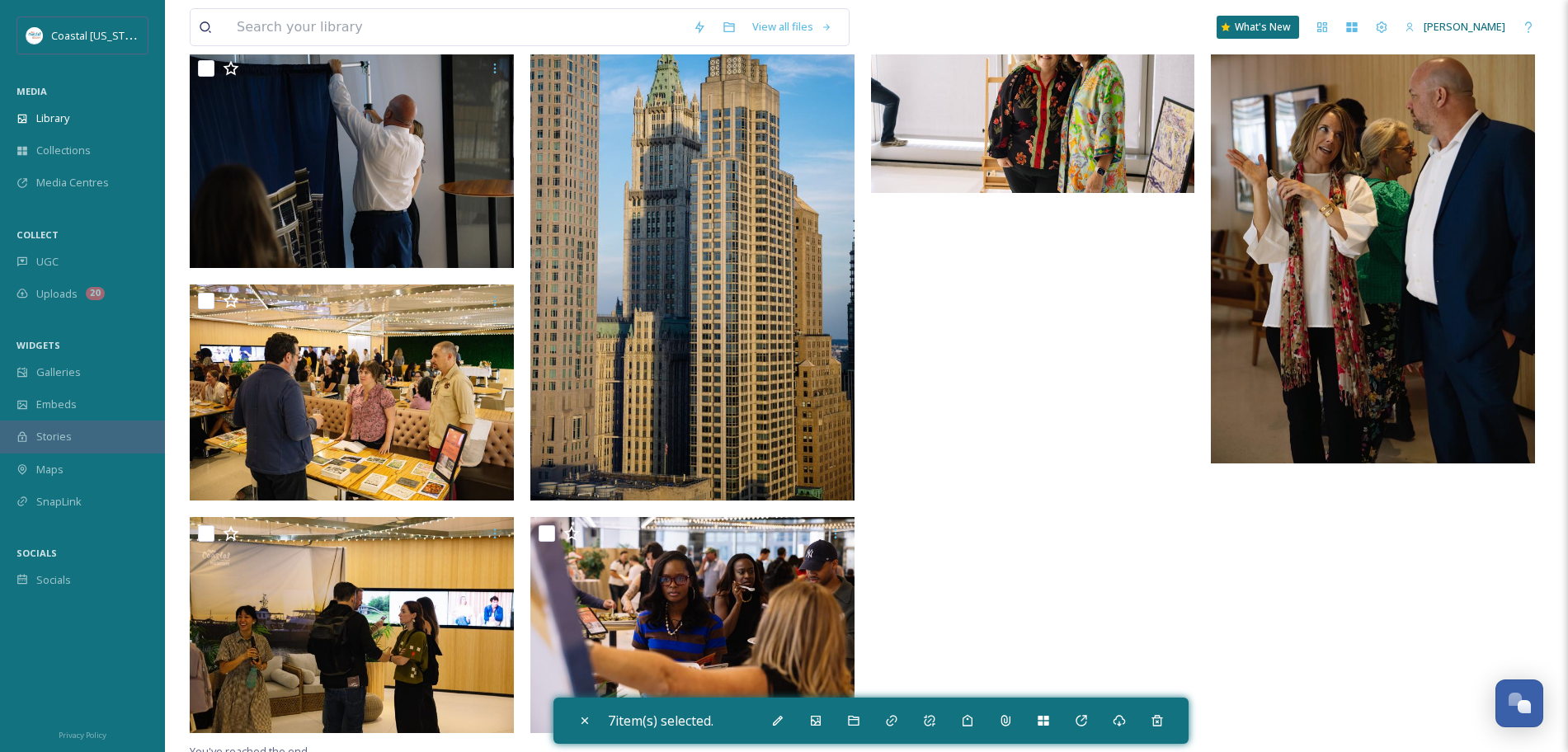
scroll to position [7386, 0]
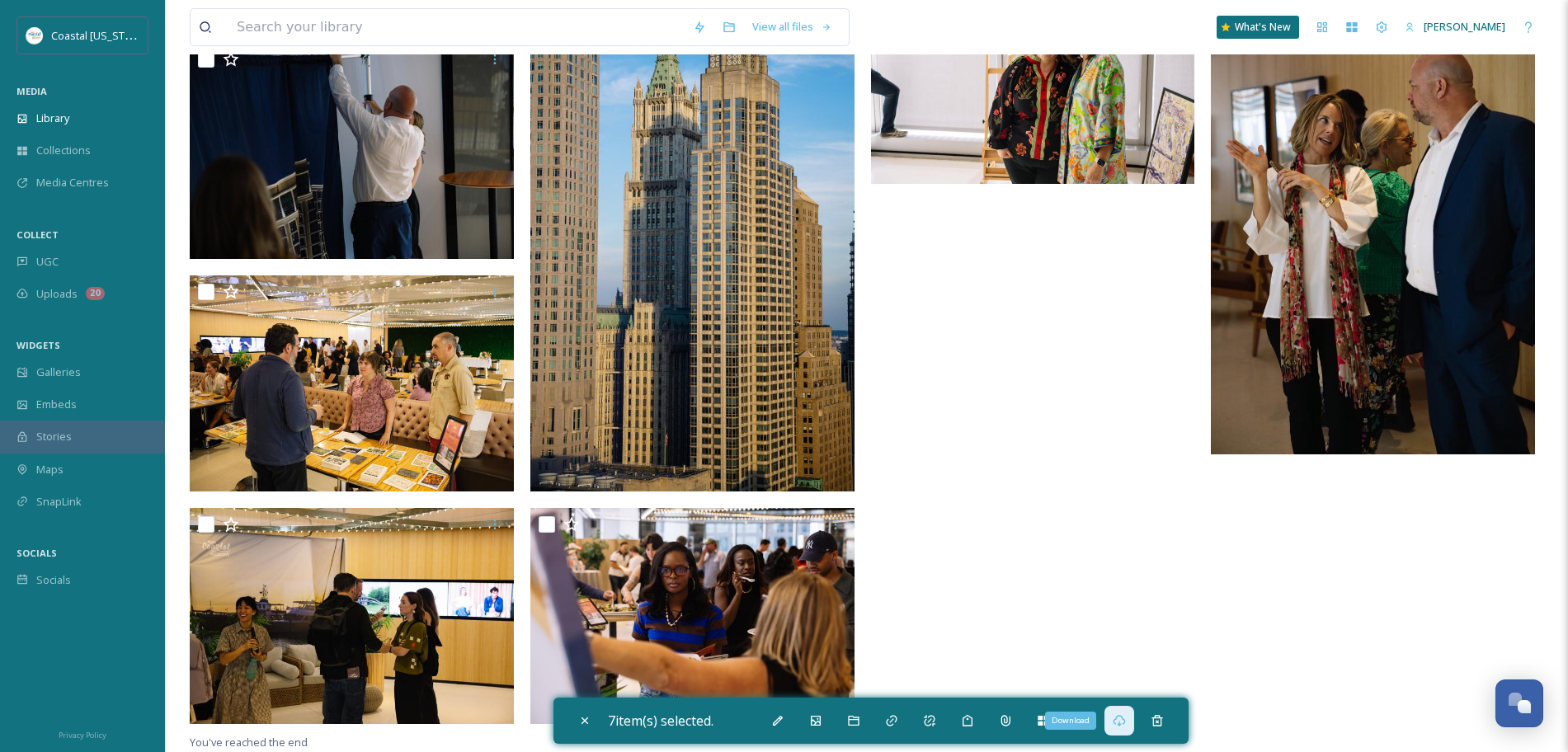
click at [1114, 719] on div "Download" at bounding box center [1119, 720] width 30 height 30
click at [588, 720] on icon at bounding box center [584, 720] width 13 height 13
checkbox input "false"
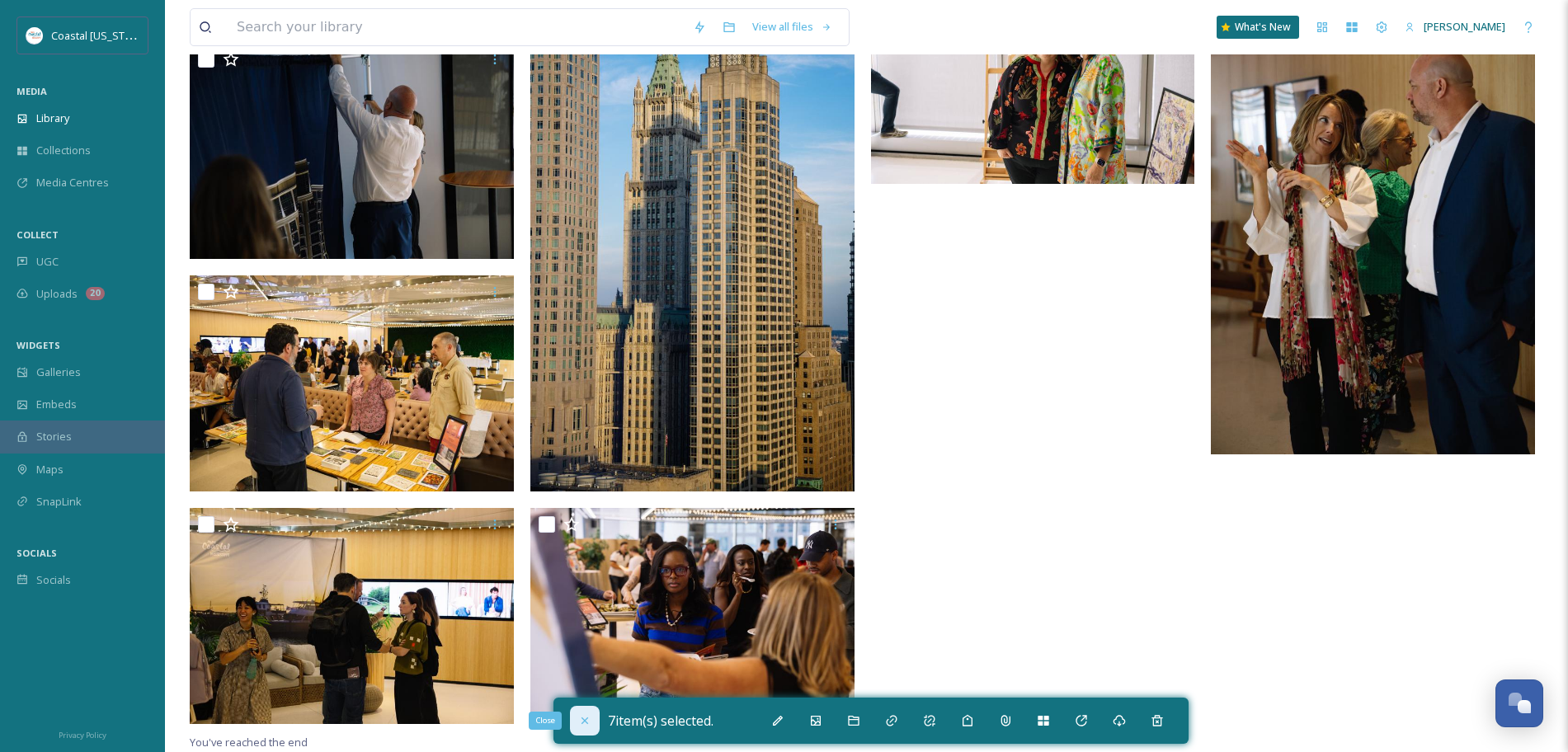
checkbox input "false"
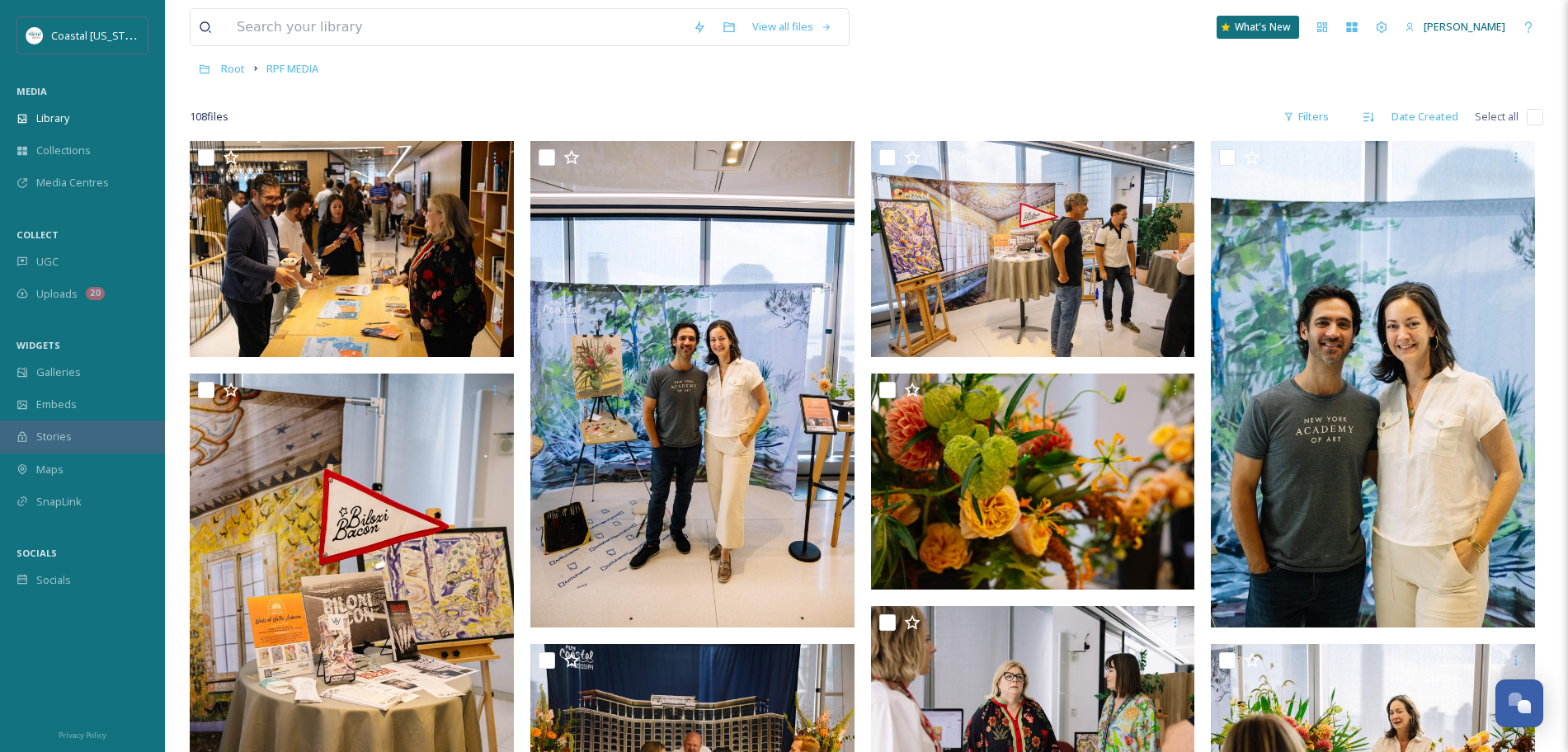
scroll to position [0, 0]
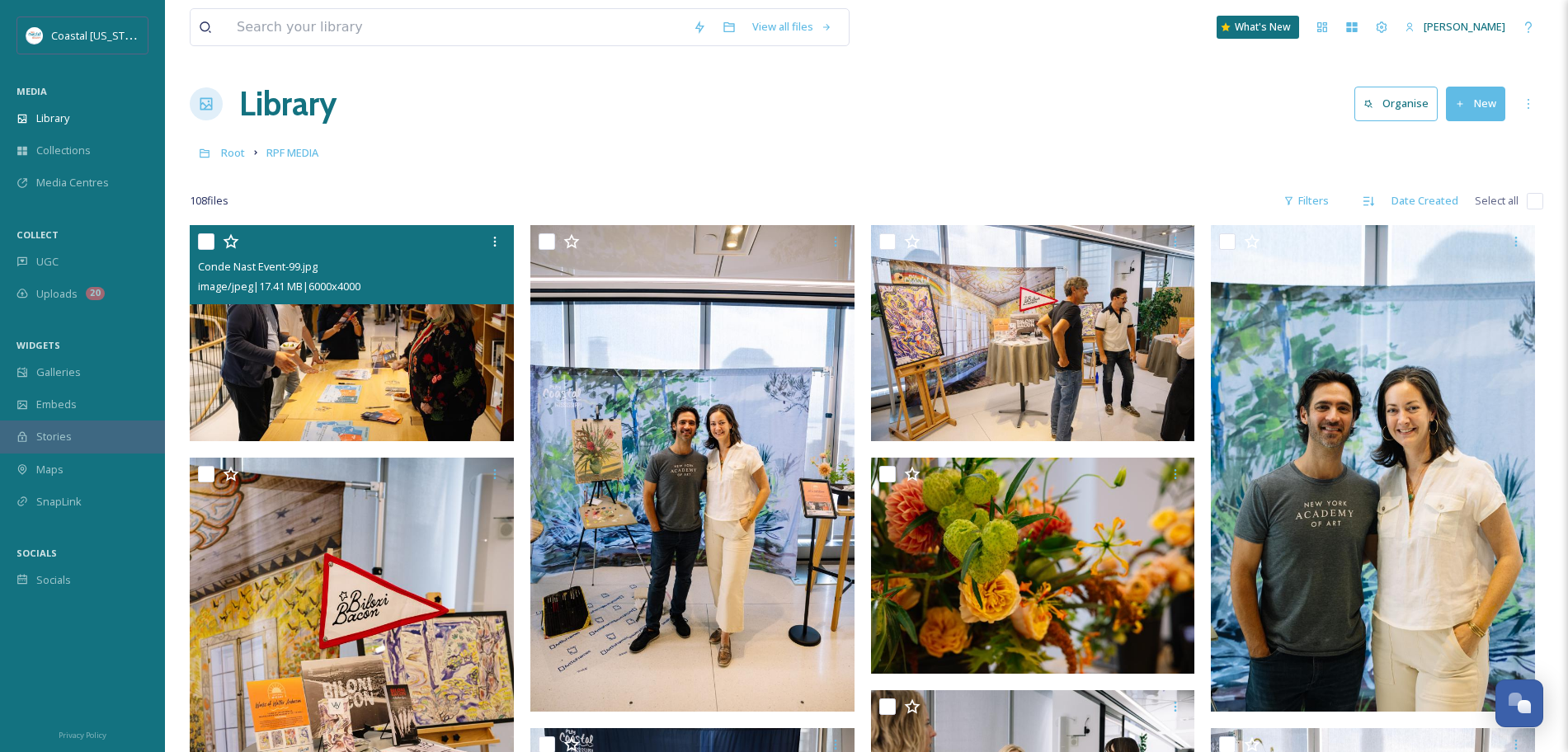
click at [424, 368] on img at bounding box center [352, 333] width 324 height 216
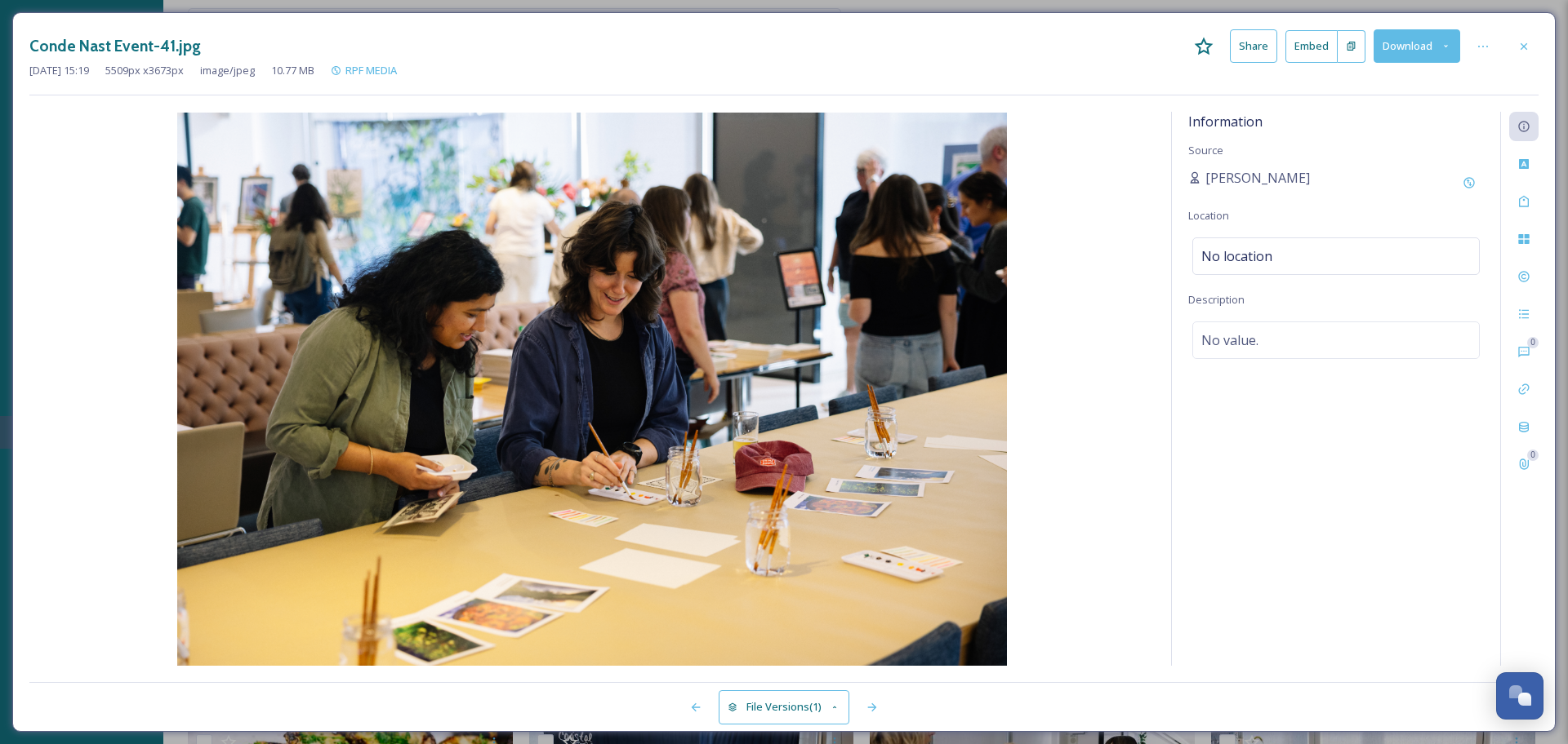
click at [1409, 49] on button "Download" at bounding box center [1416, 46] width 87 height 34
click at [1395, 93] on div "Download Original (5509 x 3673)" at bounding box center [1374, 84] width 170 height 32
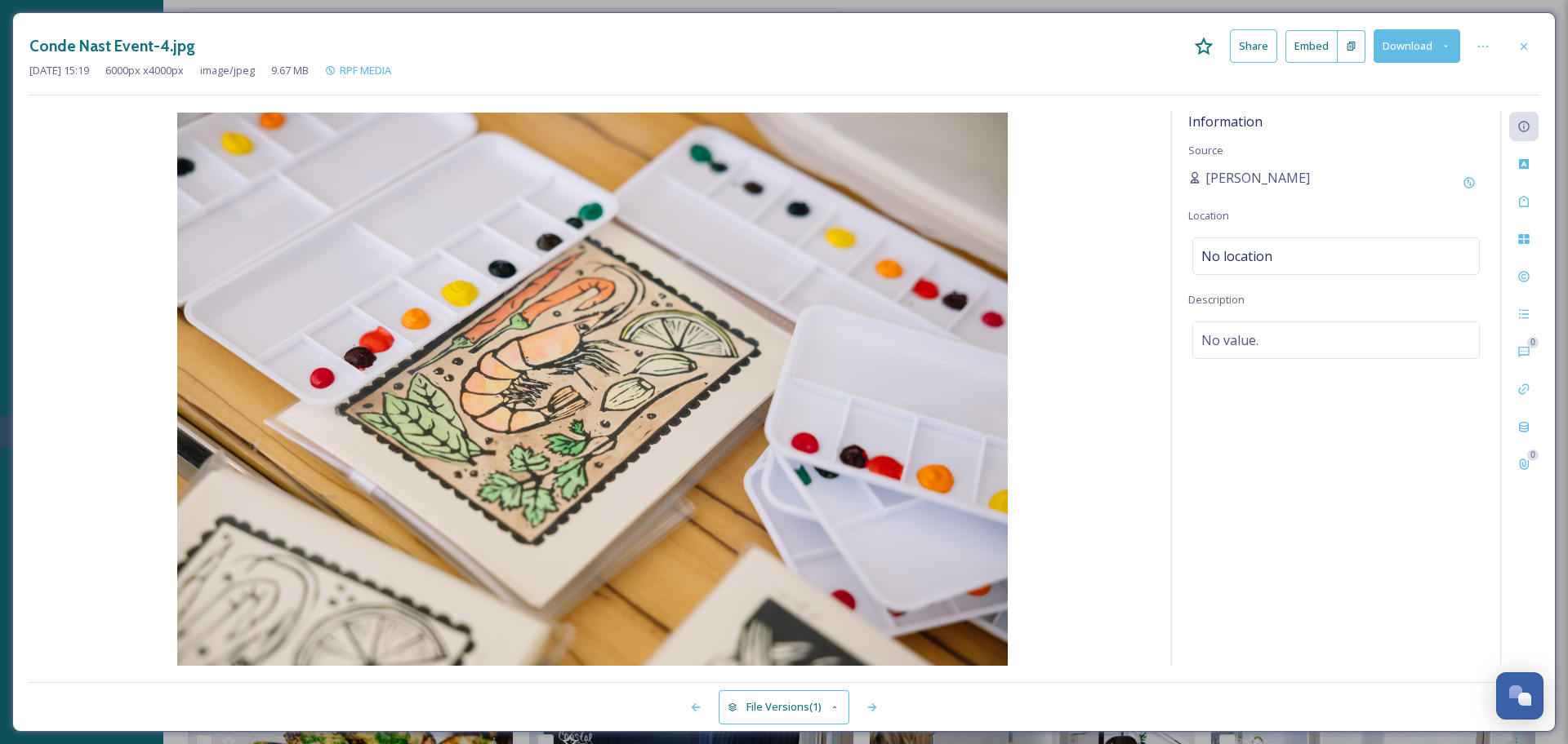
click at [1269, 601] on div "Information Source [PERSON_NAME] Location No location Description No value." at bounding box center [1335, 389] width 328 height 554
click at [1402, 61] on button "Download" at bounding box center [1416, 46] width 87 height 34
click at [1396, 82] on span "Download Original (6000 x 4000)" at bounding box center [1373, 84] width 154 height 15
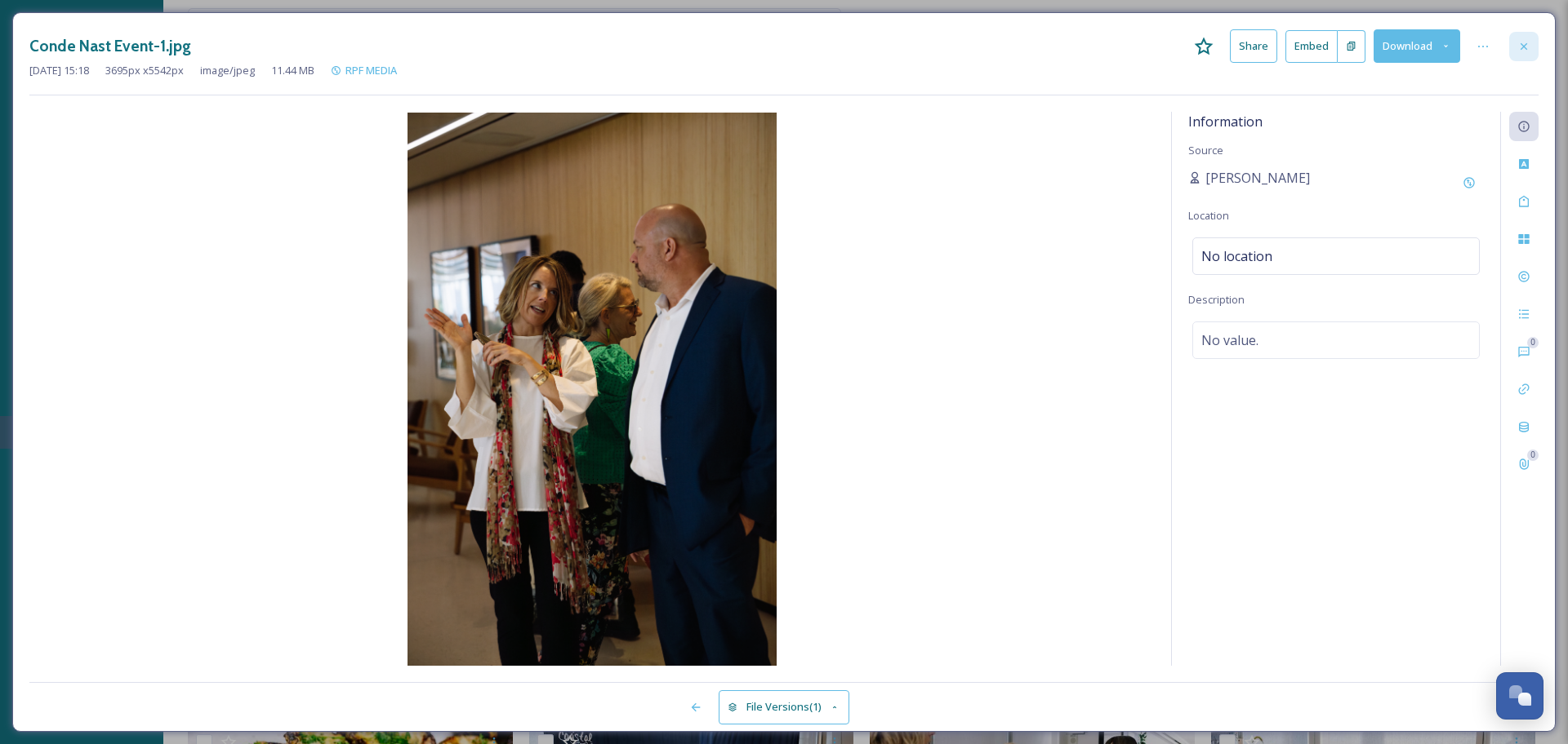
click at [1515, 34] on div at bounding box center [1523, 46] width 30 height 30
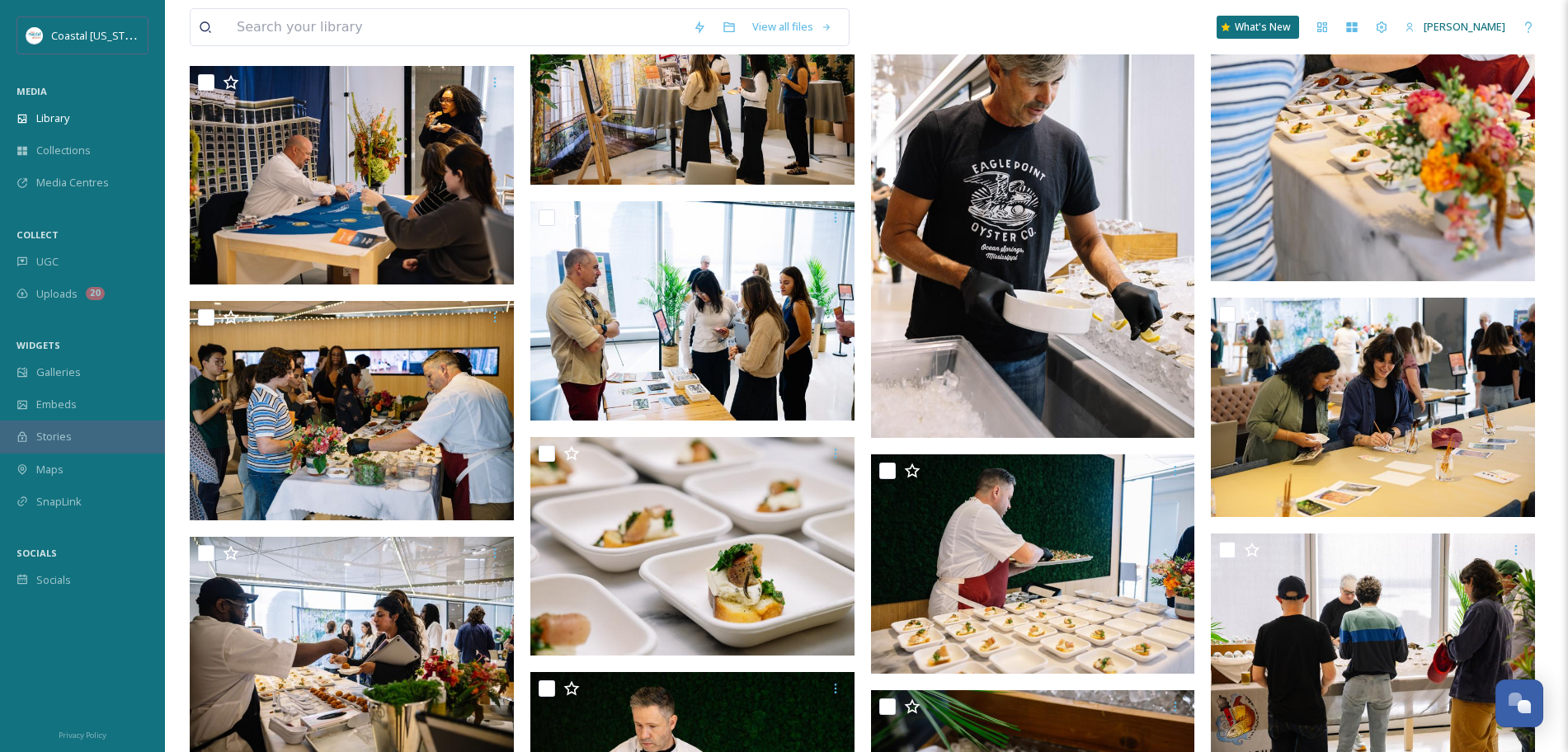
scroll to position [4548, 0]
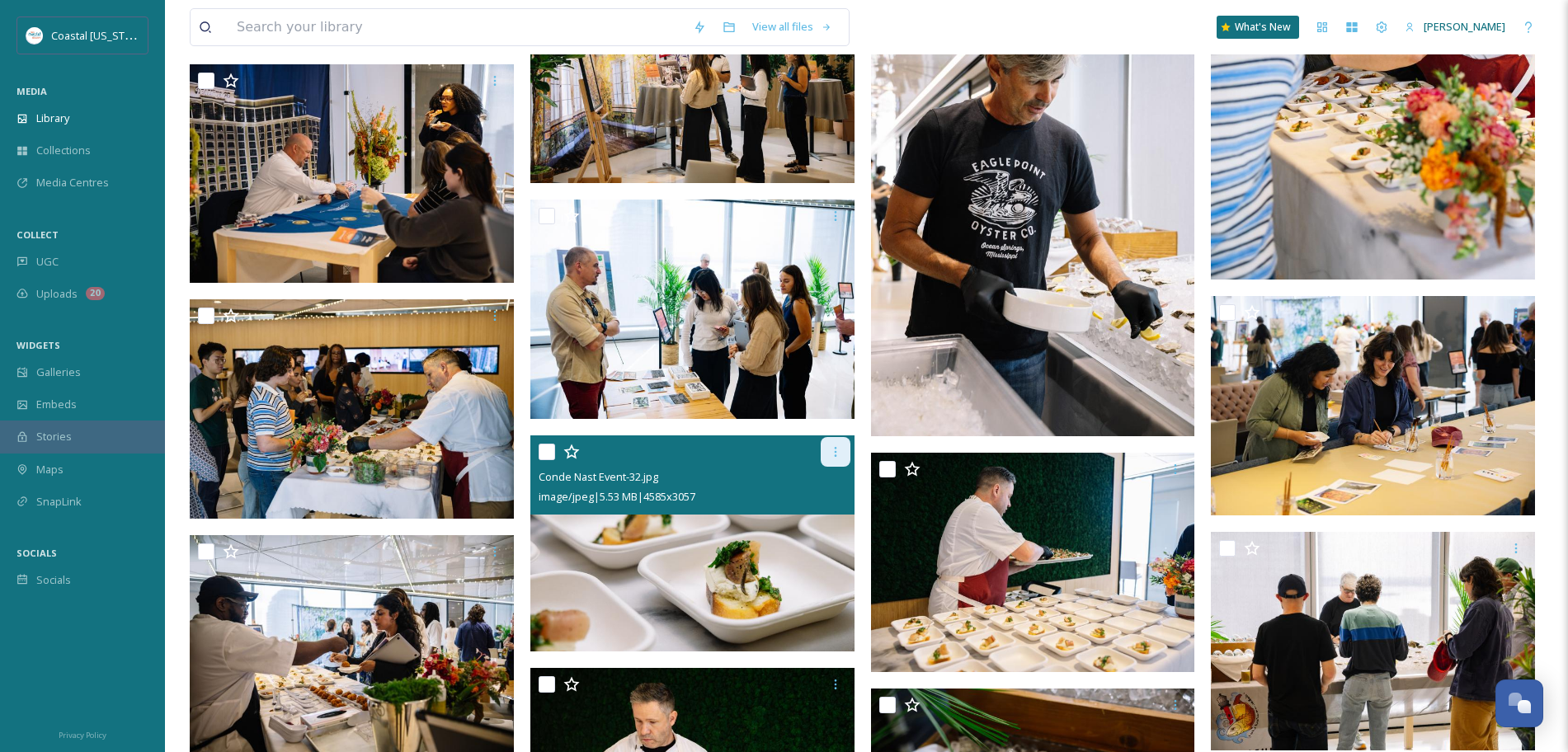
click at [832, 455] on icon at bounding box center [835, 451] width 13 height 13
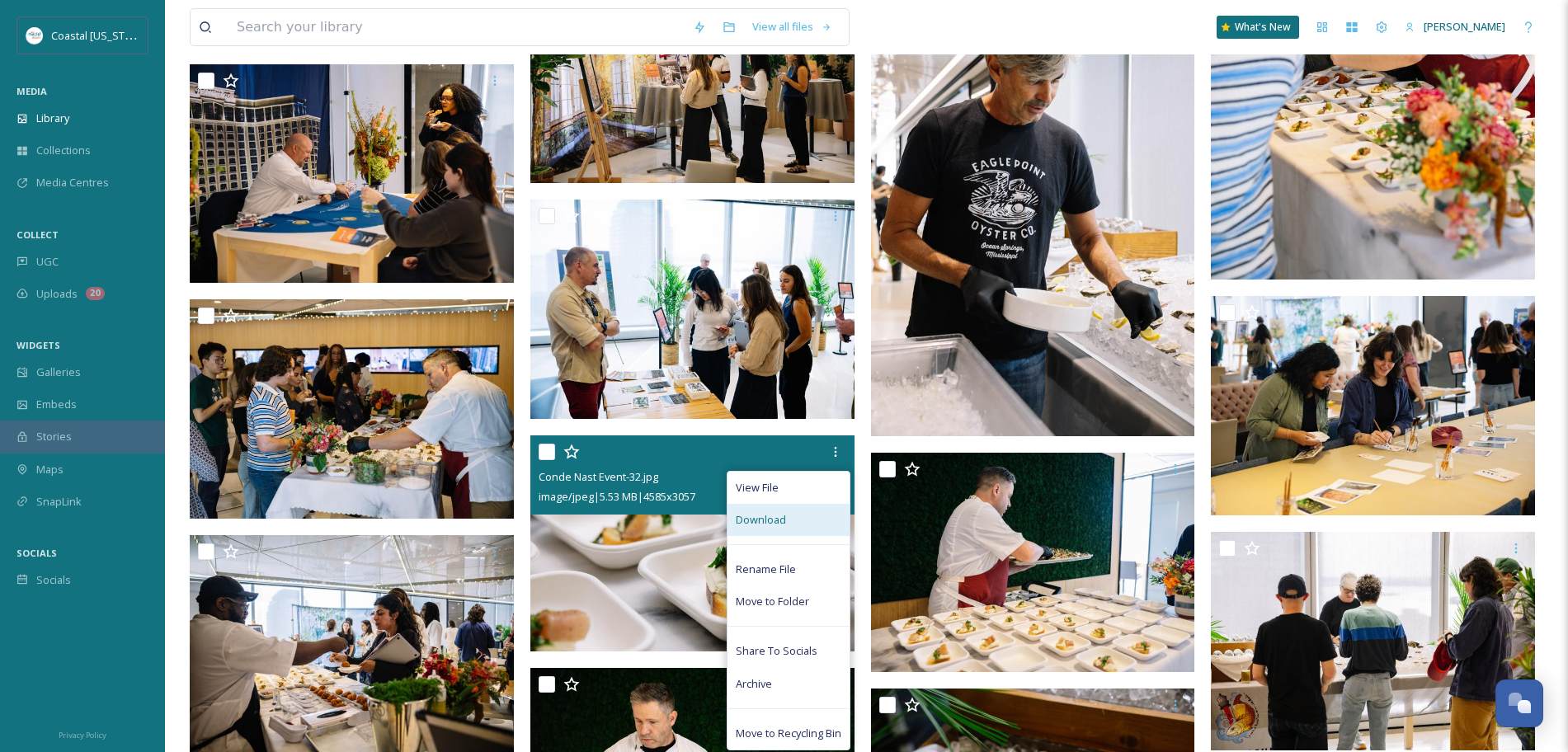
click at [784, 526] on span "Download" at bounding box center [761, 520] width 50 height 15
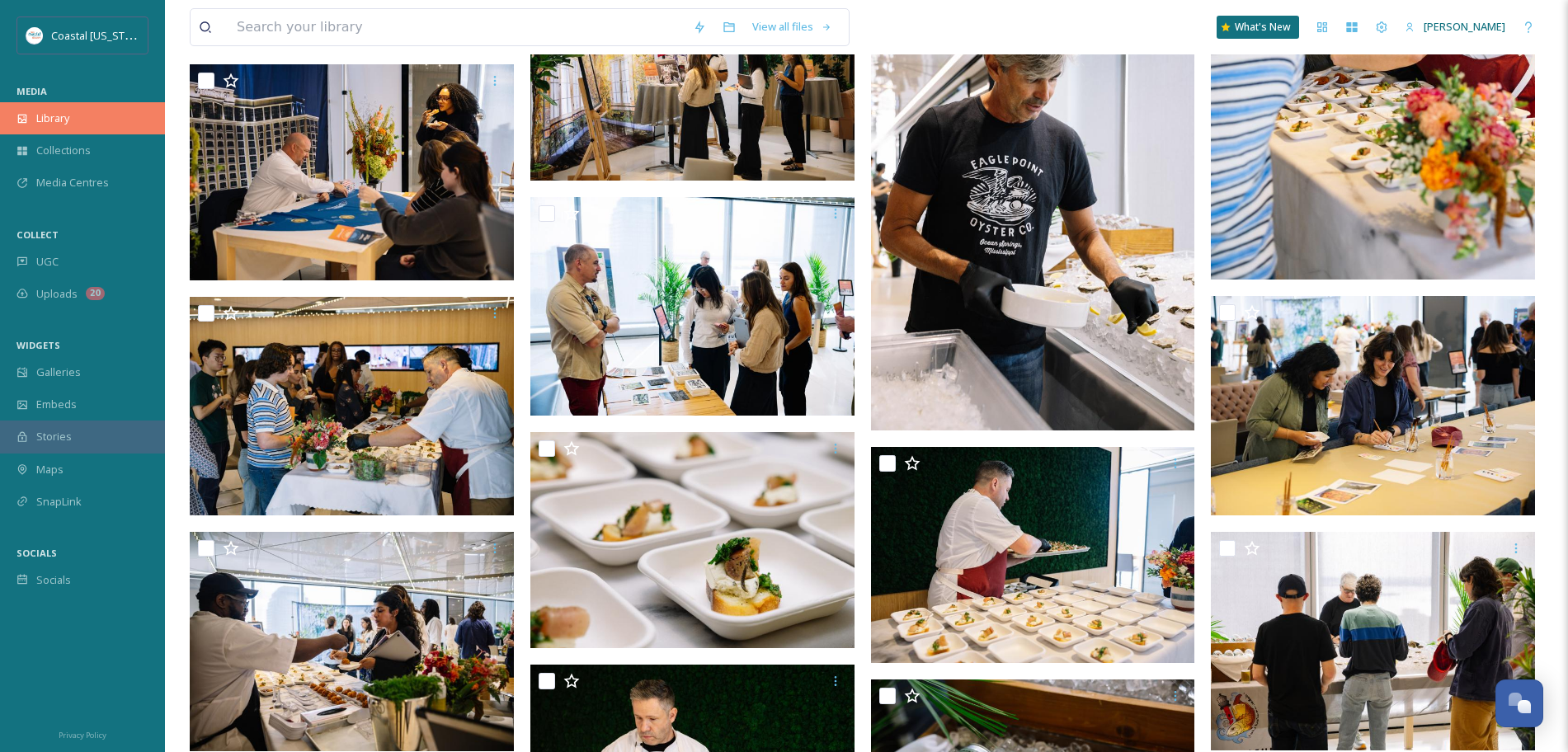
click at [44, 105] on div "Library" at bounding box center [83, 119] width 165 height 32
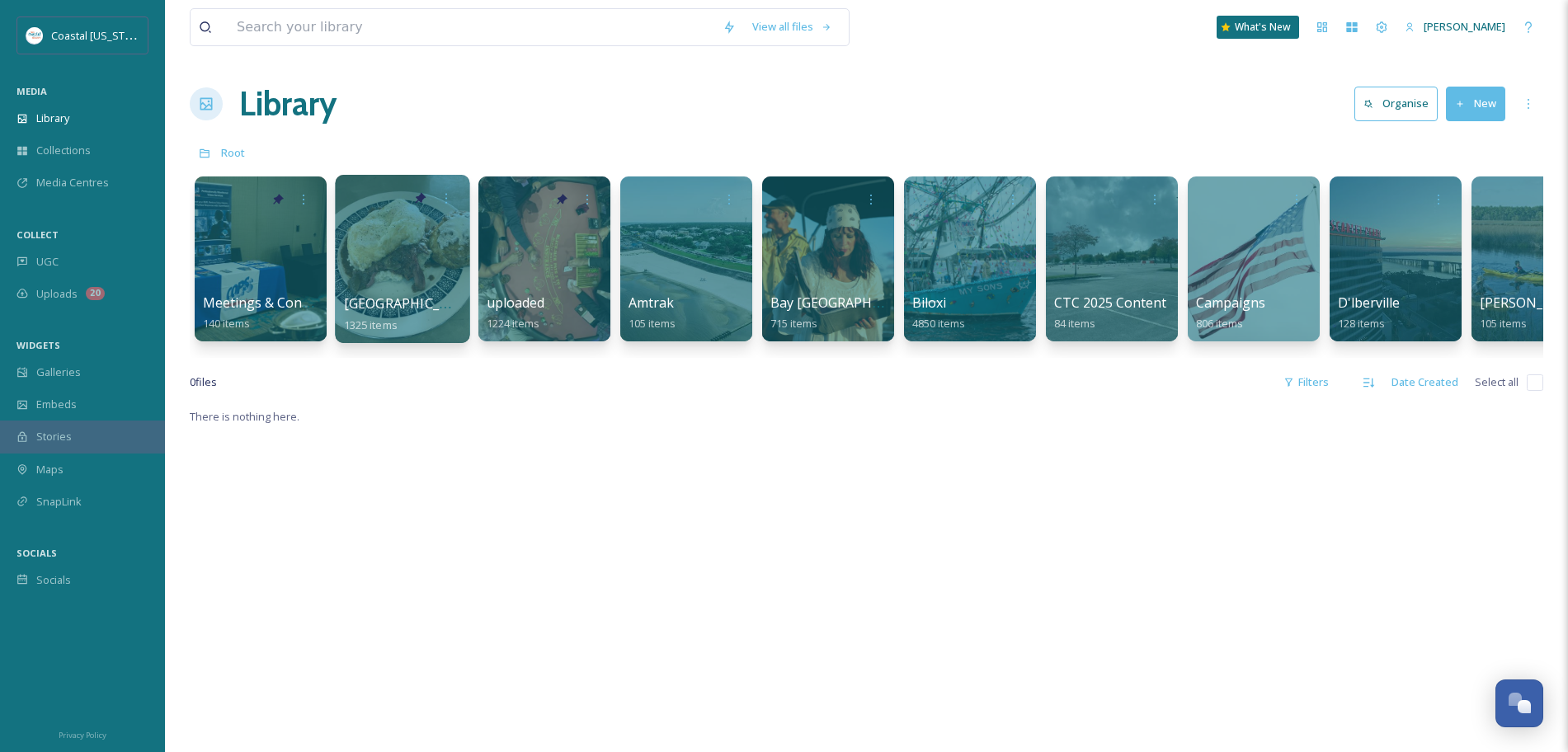
click at [387, 275] on div at bounding box center [402, 258] width 135 height 168
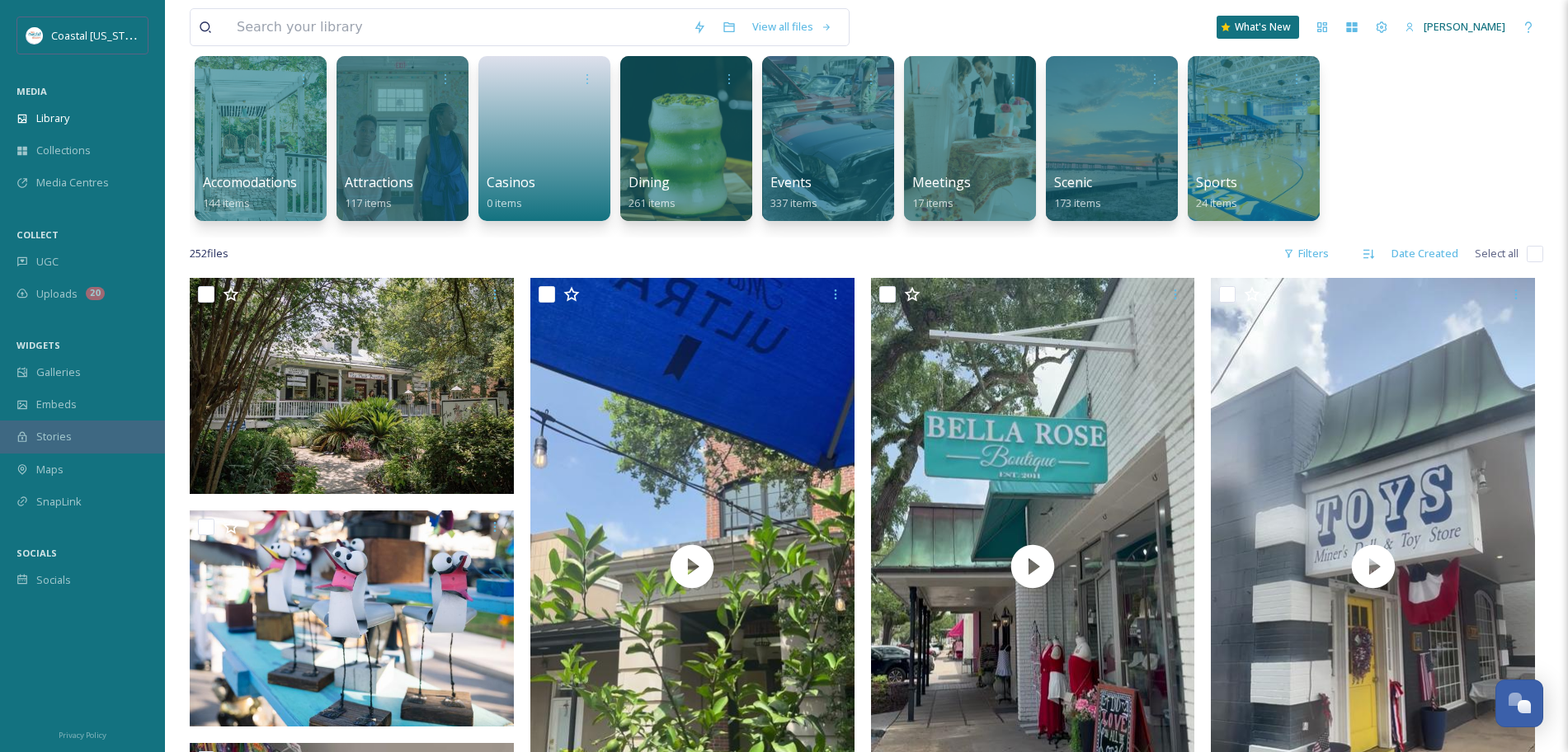
scroll to position [119, 0]
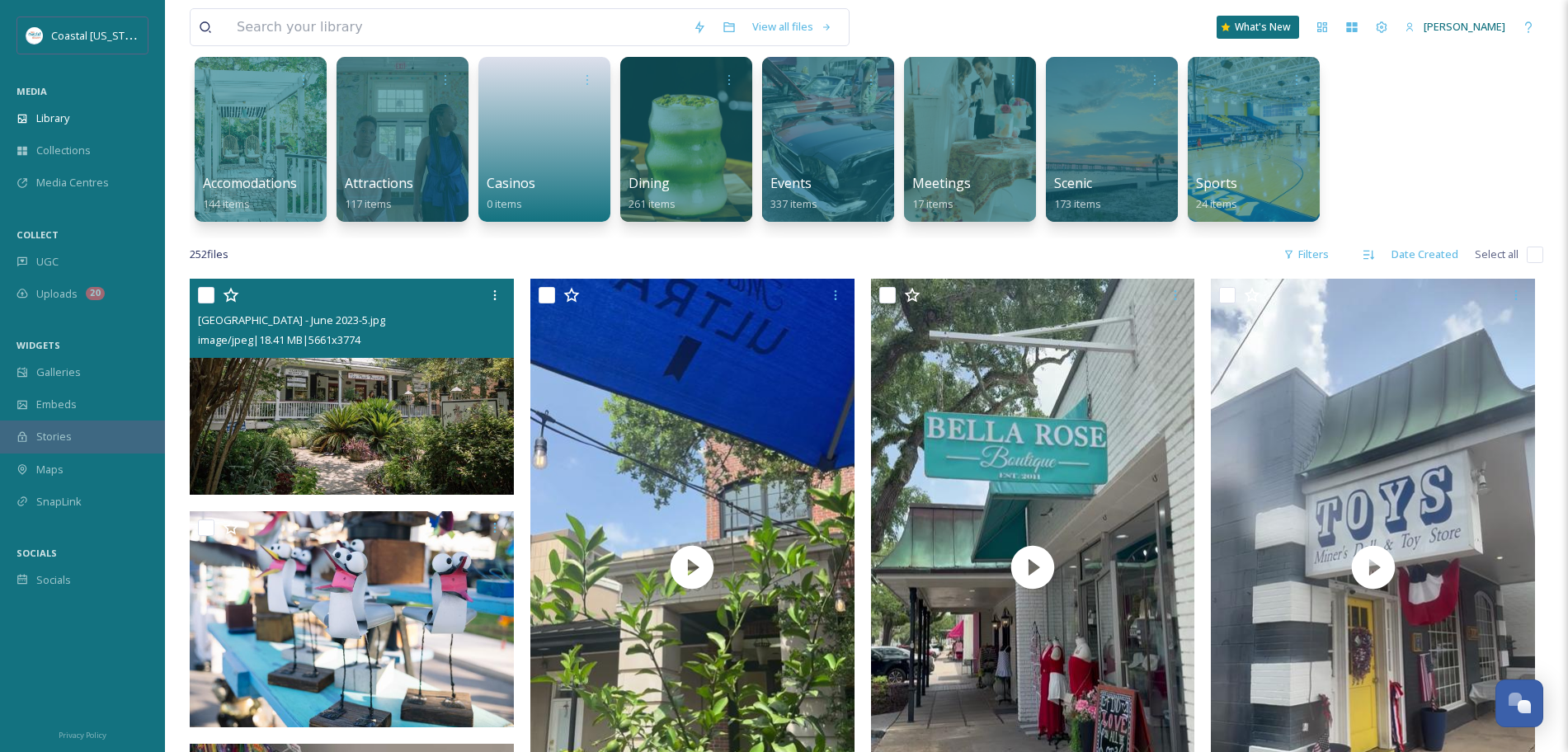
click at [200, 295] on input "checkbox" at bounding box center [205, 295] width 16 height 16
checkbox input "true"
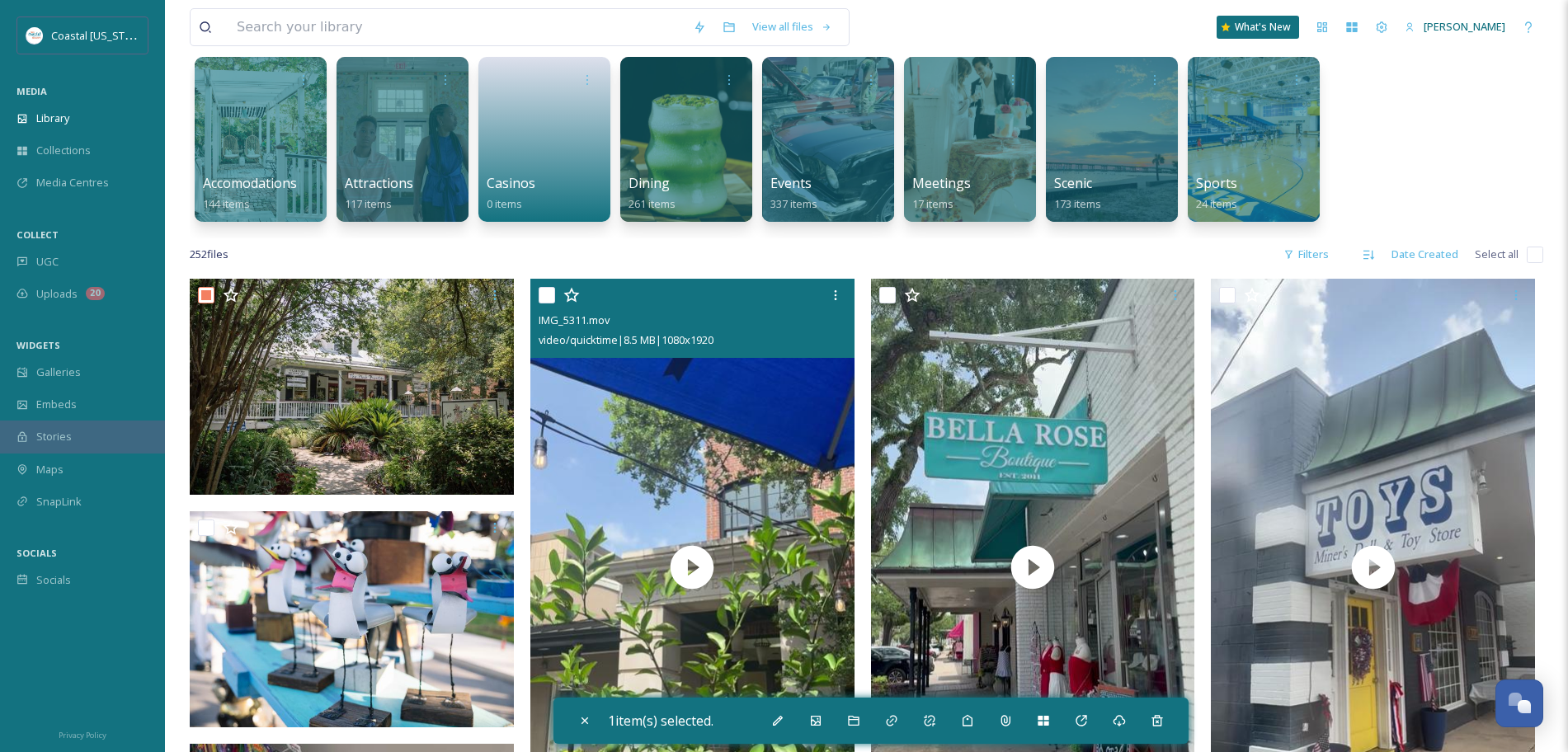
click at [546, 292] on input "checkbox" at bounding box center [547, 295] width 16 height 16
checkbox input "true"
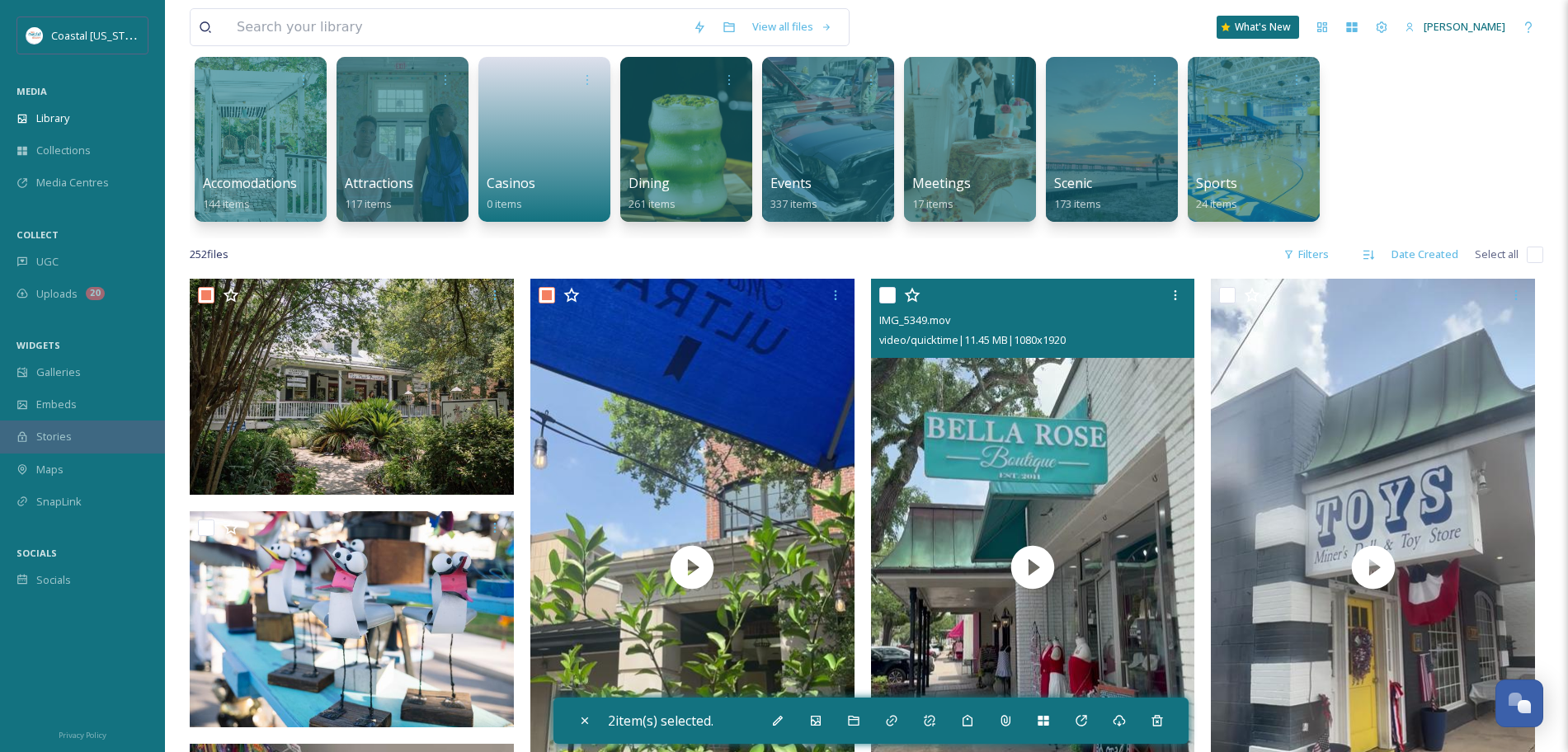
click at [889, 297] on input "checkbox" at bounding box center [887, 295] width 16 height 16
checkbox input "true"
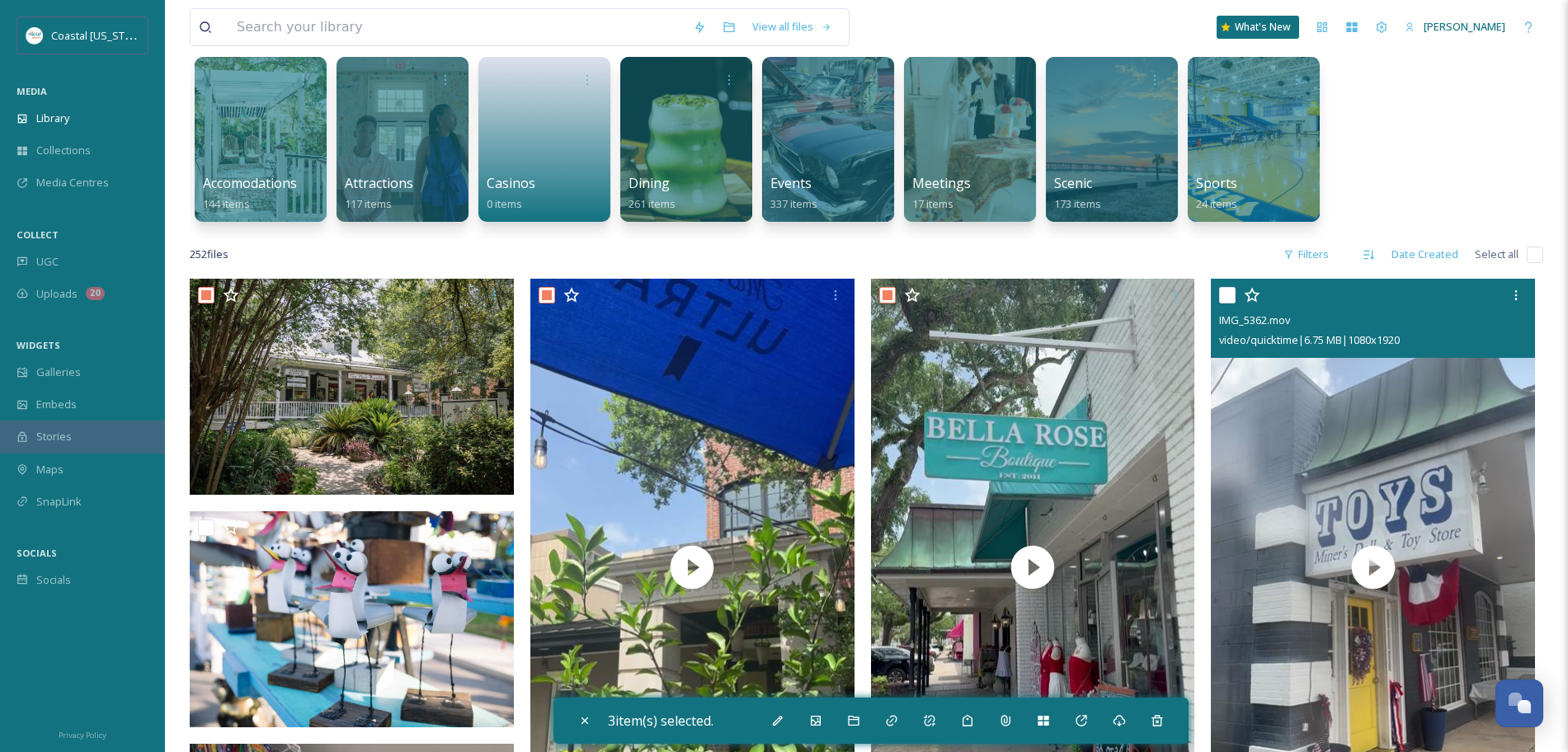
click at [1224, 292] on input "checkbox" at bounding box center [1227, 295] width 16 height 16
checkbox input "false"
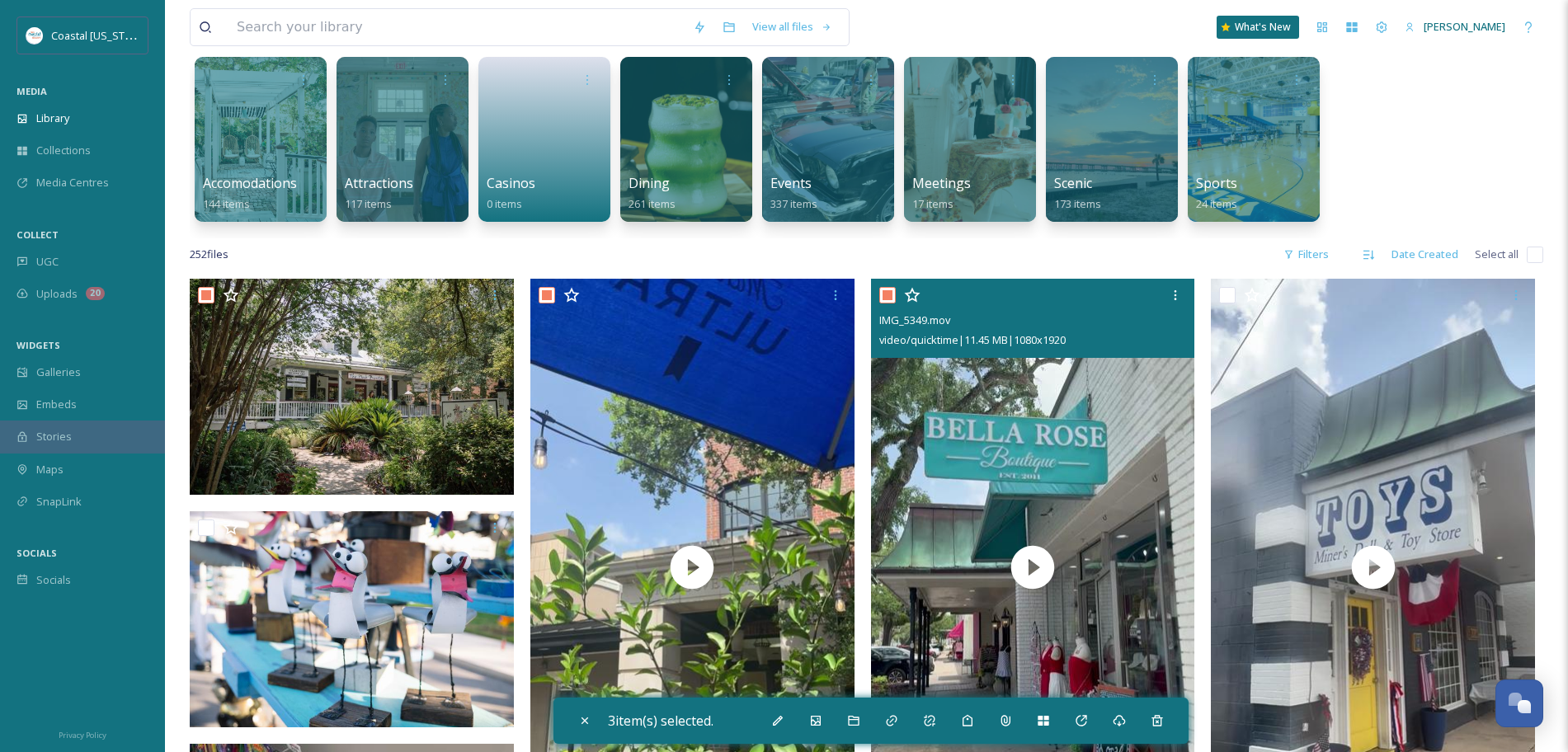
click at [887, 295] on input "checkbox" at bounding box center [887, 295] width 16 height 16
checkbox input "false"
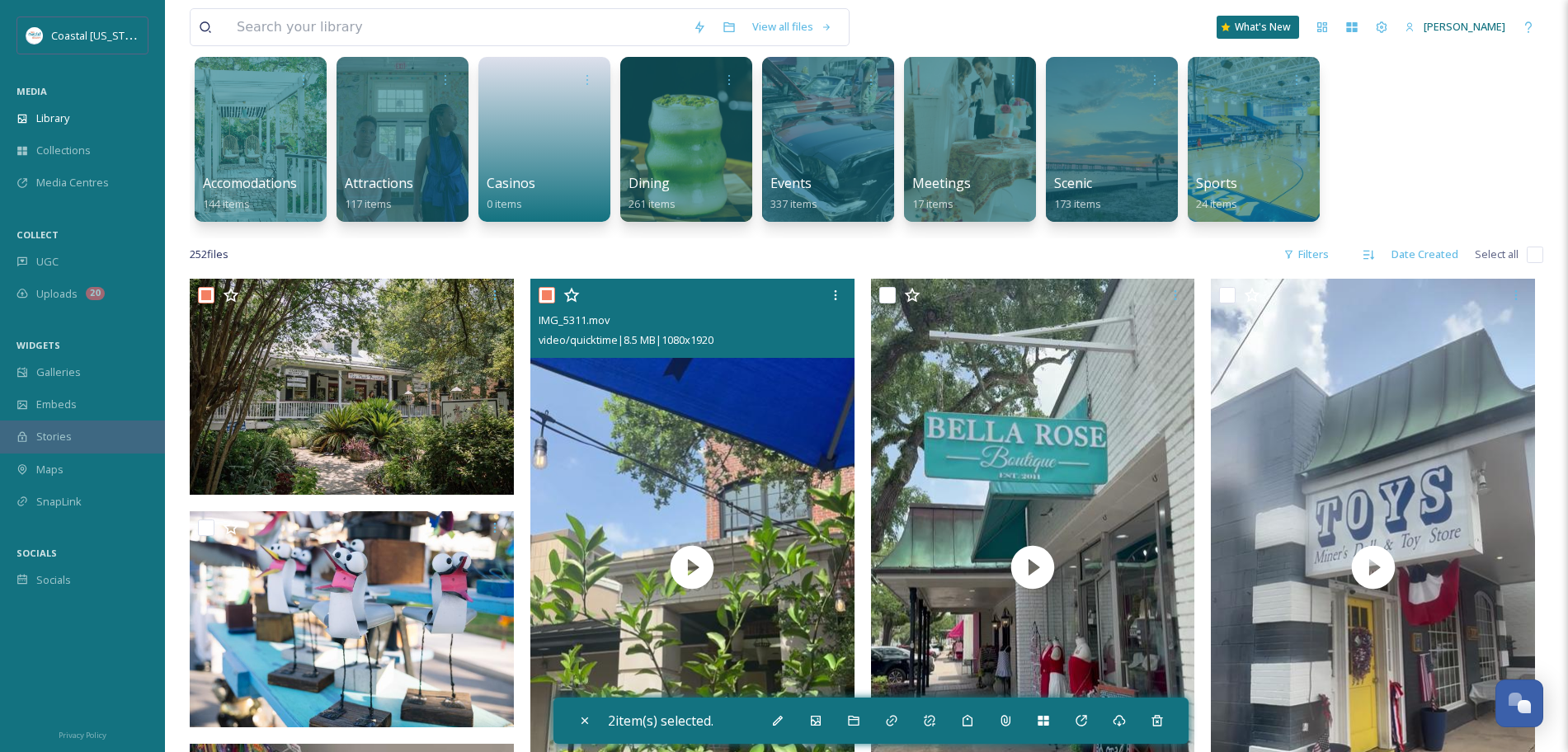
click at [549, 300] on input "checkbox" at bounding box center [547, 295] width 16 height 16
click at [546, 297] on input "checkbox" at bounding box center [547, 295] width 16 height 16
checkbox input "true"
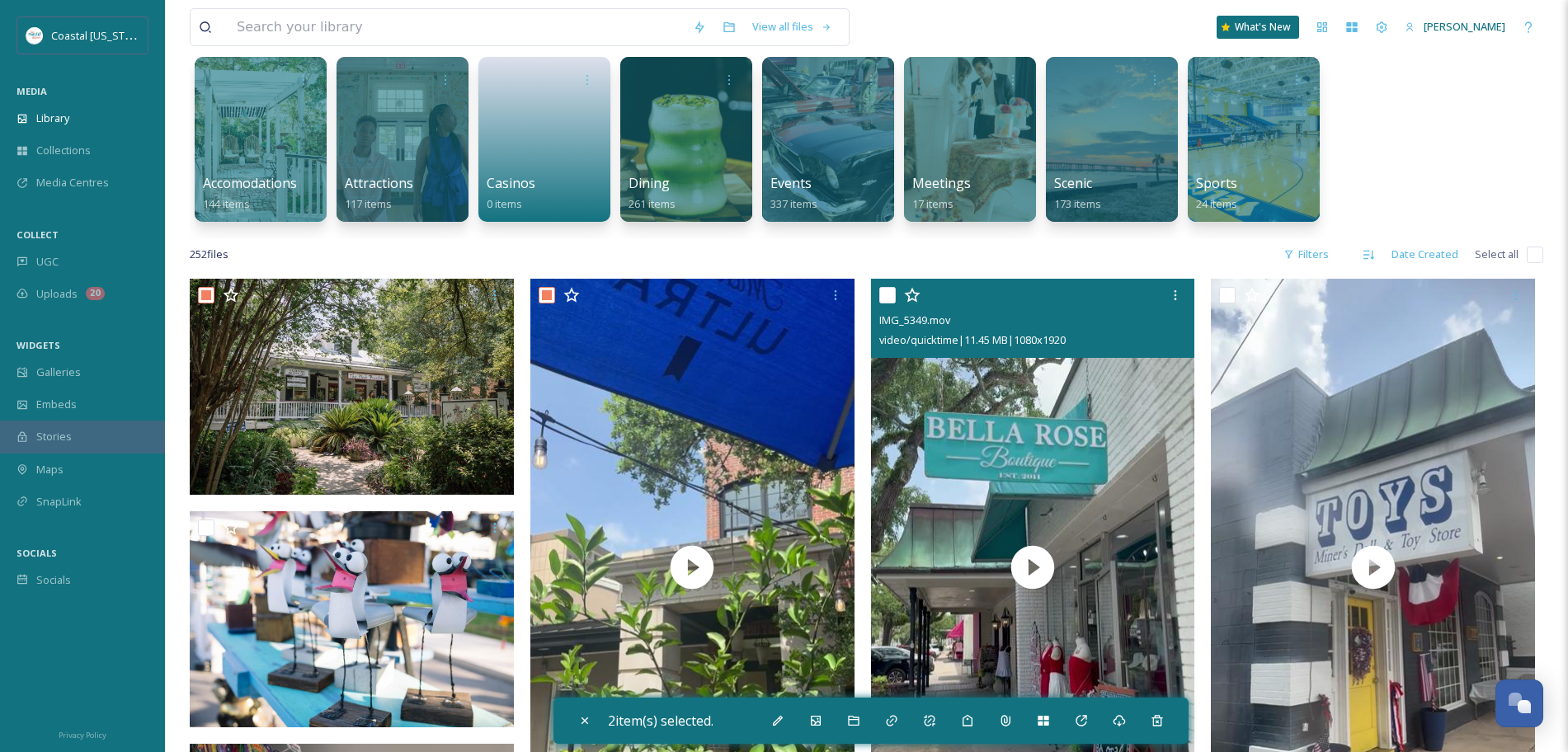
click at [888, 295] on input "checkbox" at bounding box center [887, 295] width 16 height 16
checkbox input "true"
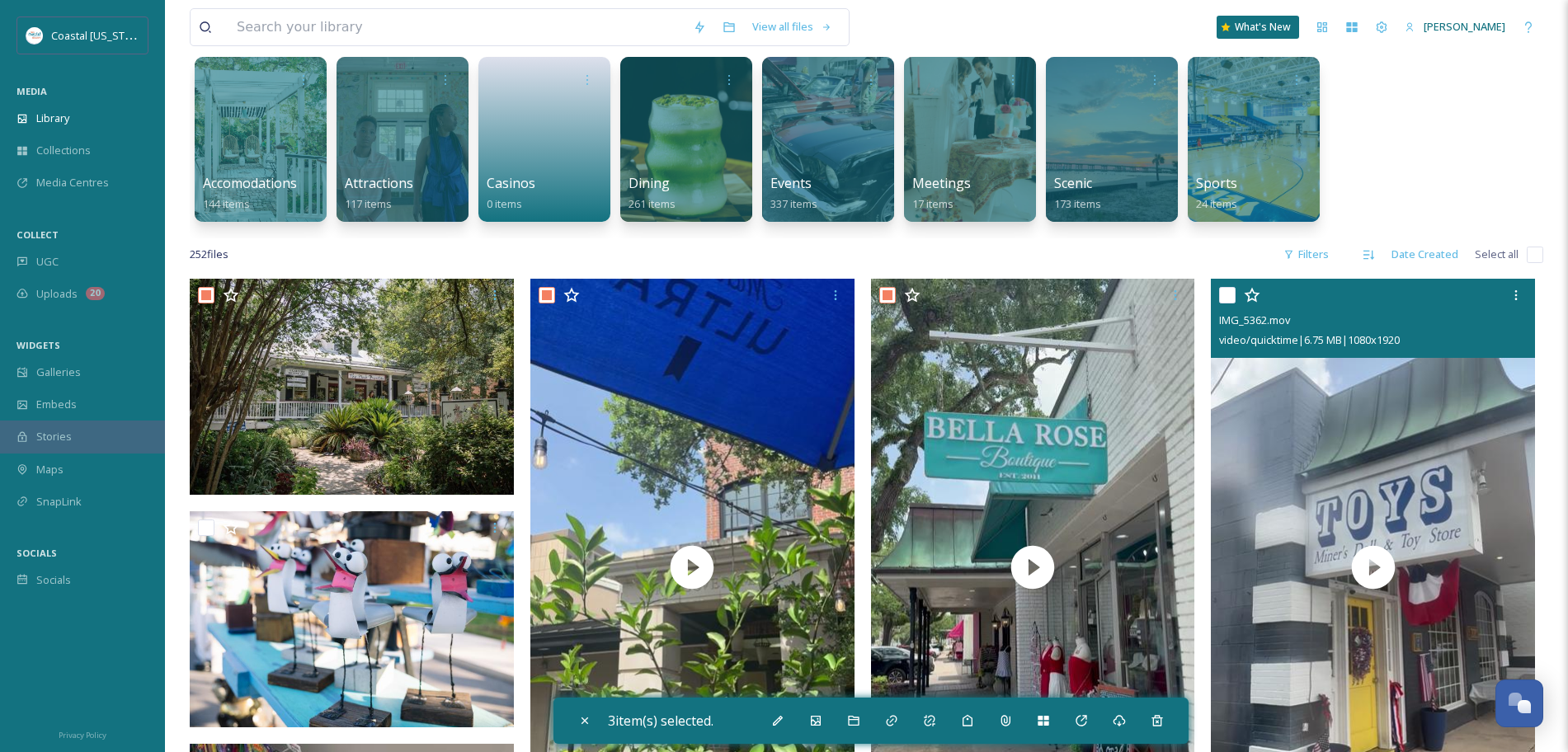
click at [1226, 293] on input "checkbox" at bounding box center [1227, 295] width 16 height 16
checkbox input "true"
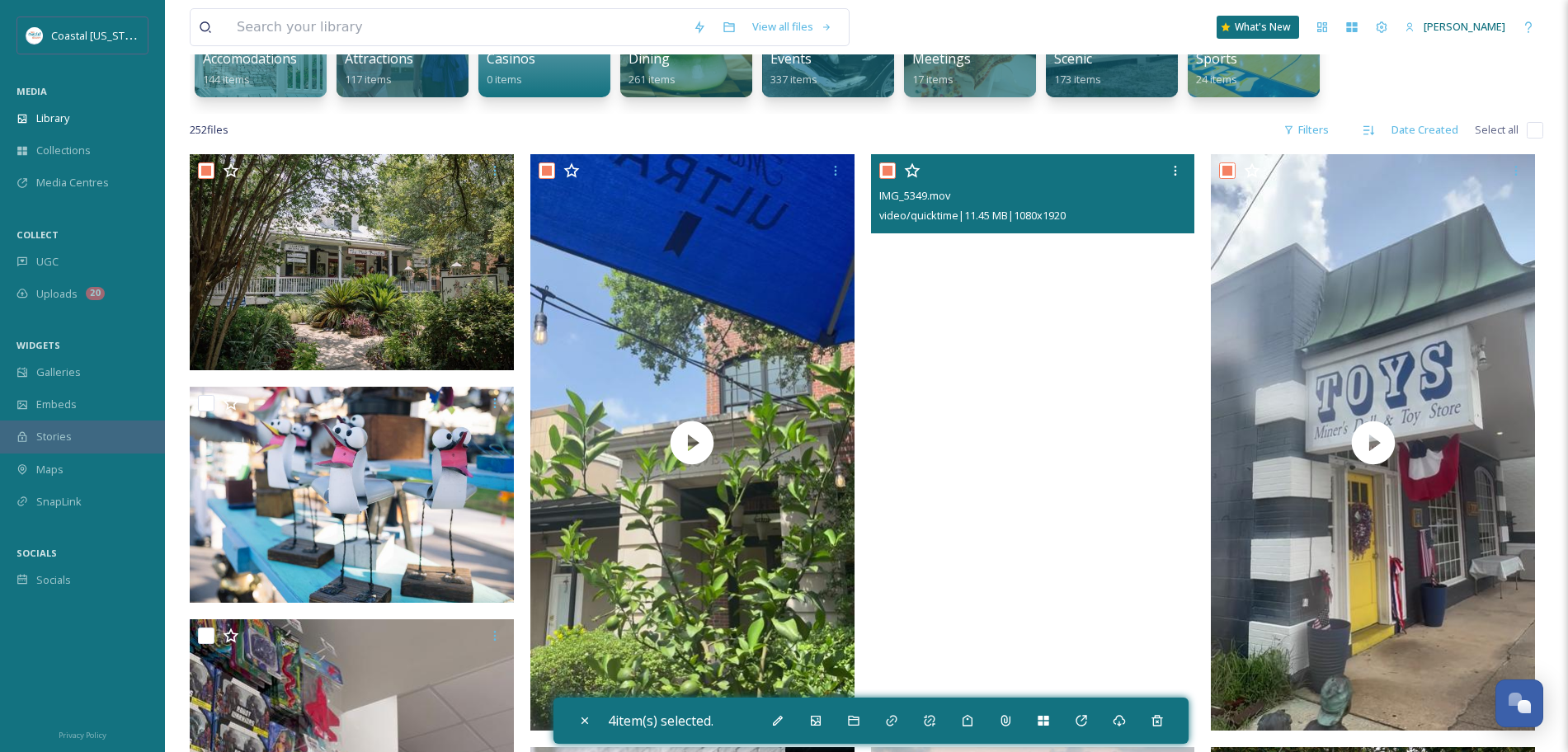
scroll to position [243, 0]
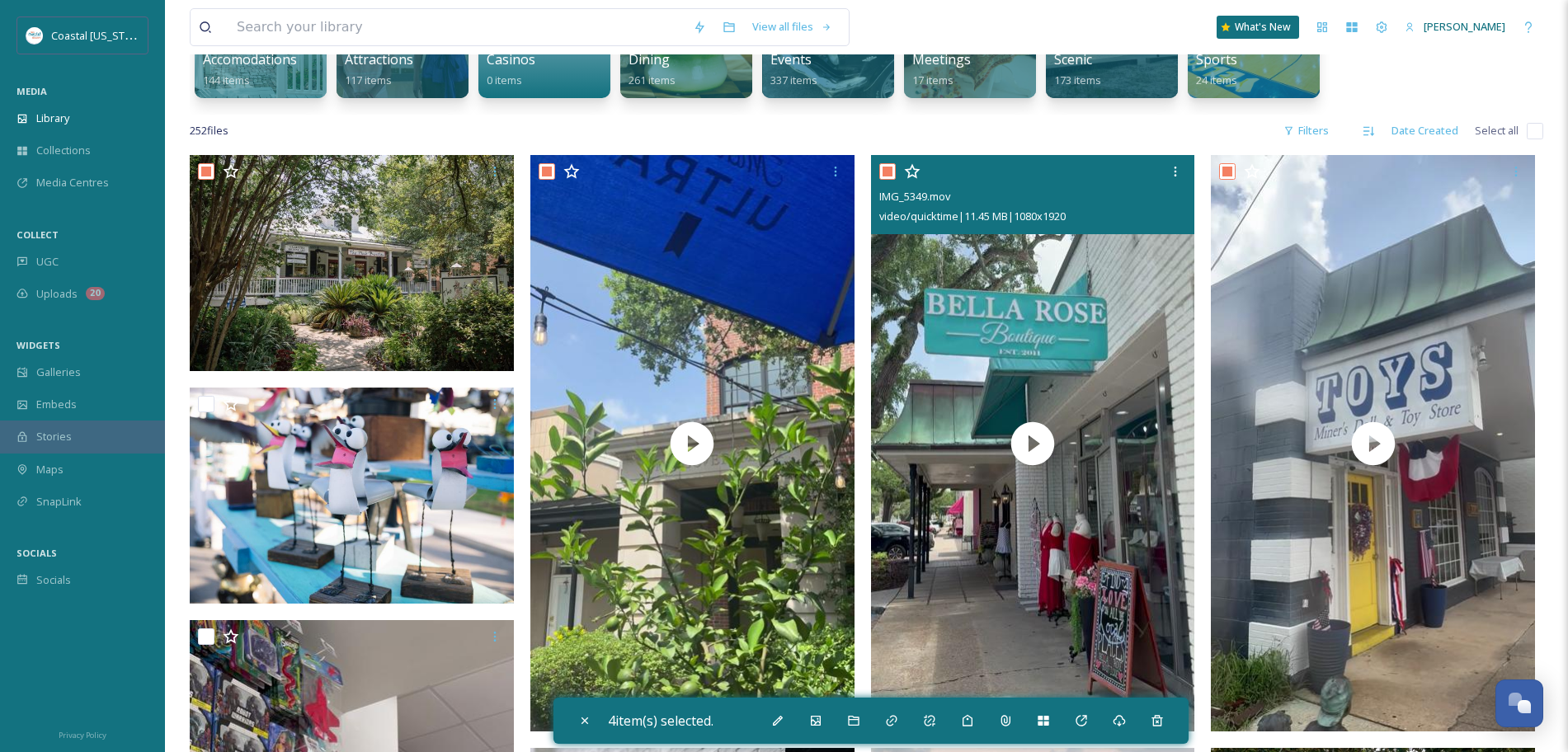
click at [888, 173] on input "checkbox" at bounding box center [887, 171] width 16 height 16
checkbox input "false"
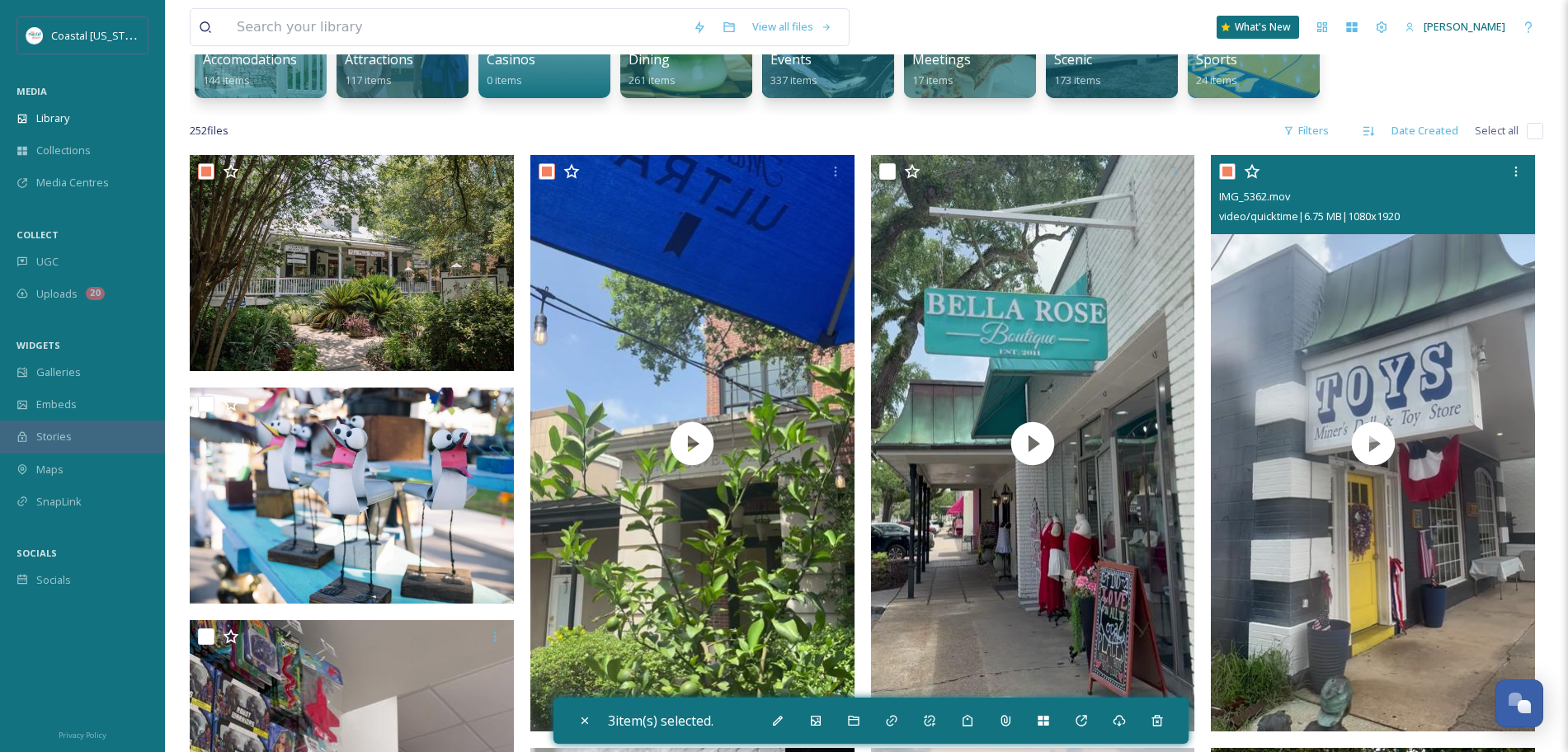
click at [1227, 171] on input "checkbox" at bounding box center [1227, 171] width 16 height 16
checkbox input "false"
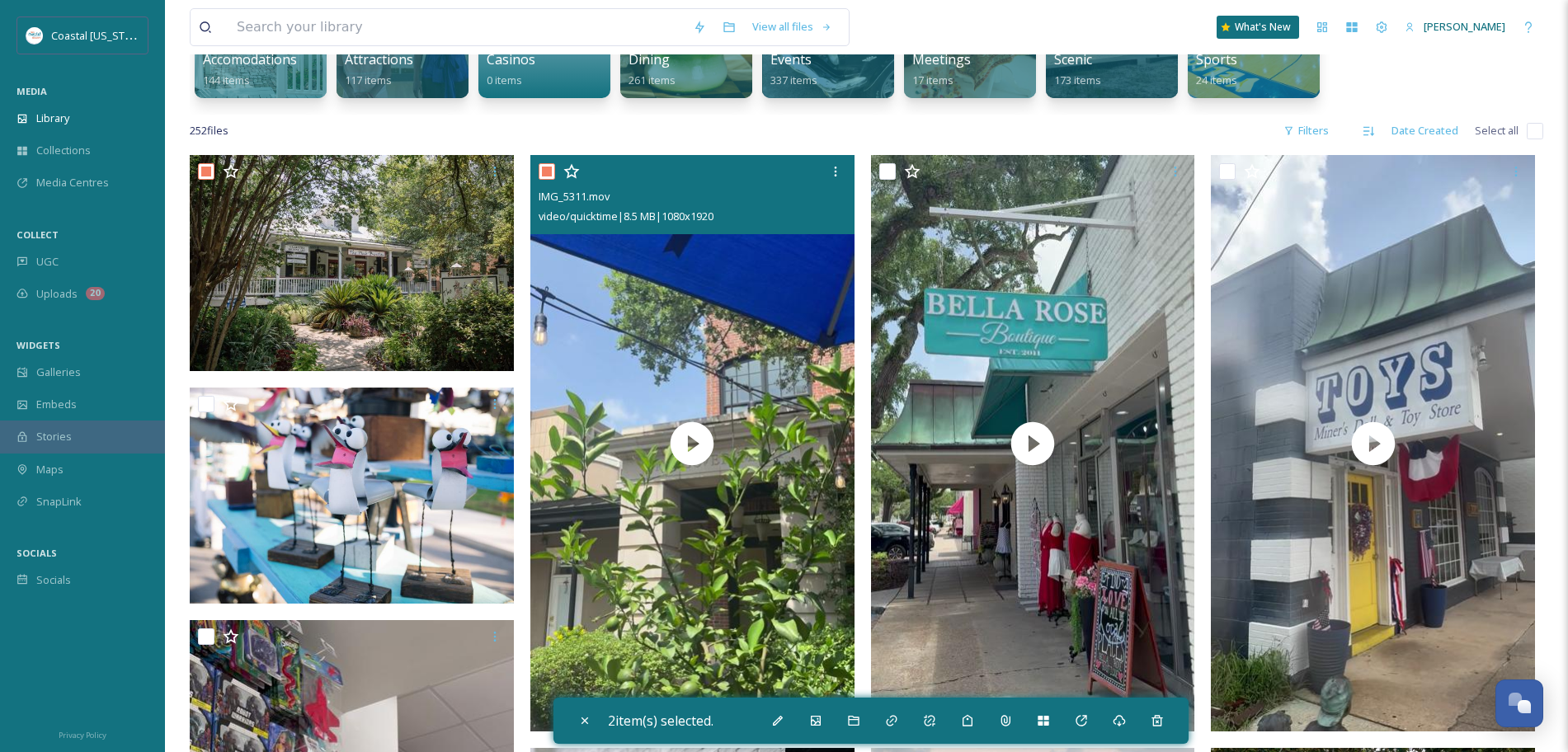
click at [542, 169] on input "checkbox" at bounding box center [547, 171] width 16 height 16
checkbox input "false"
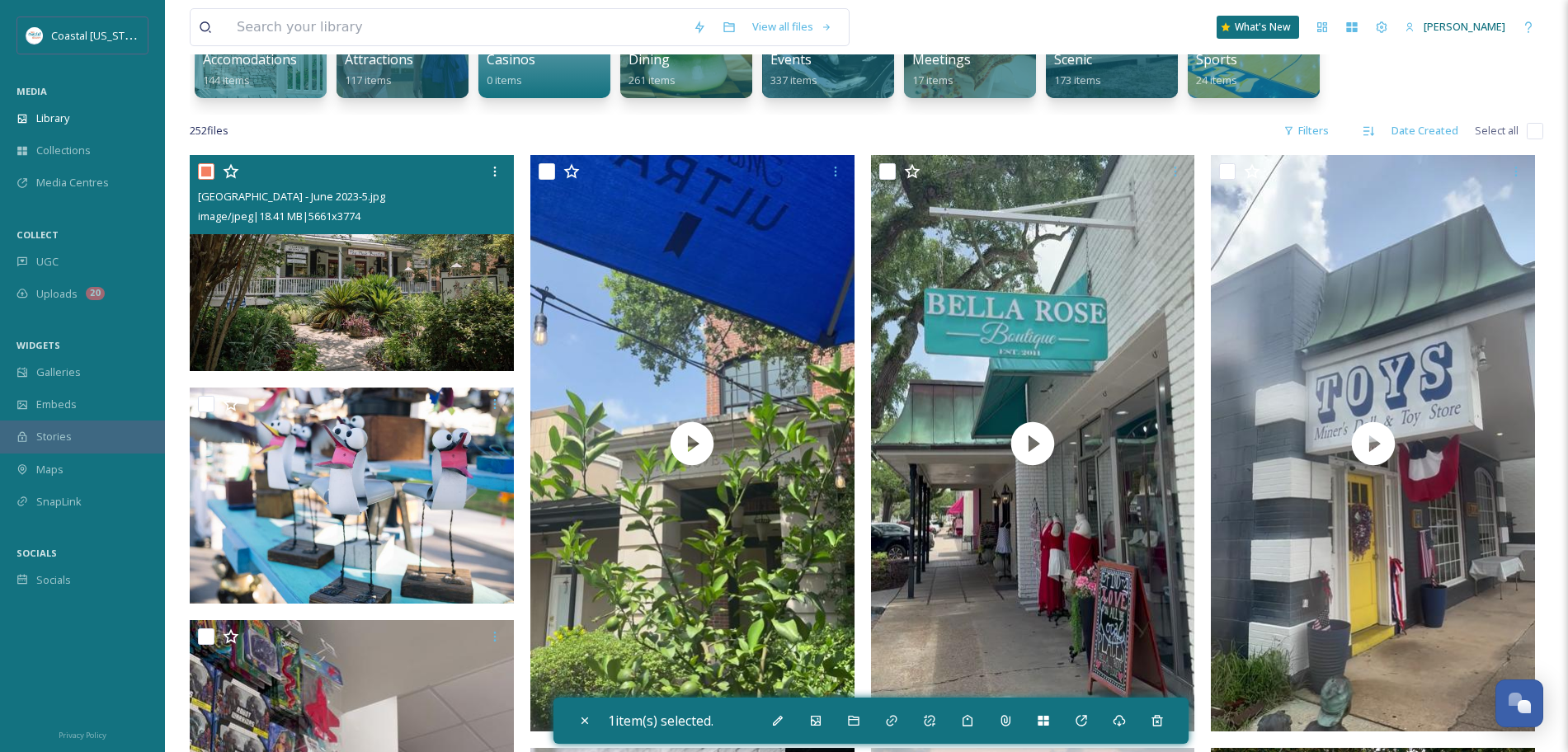
click at [205, 173] on input "checkbox" at bounding box center [205, 171] width 16 height 16
checkbox input "false"
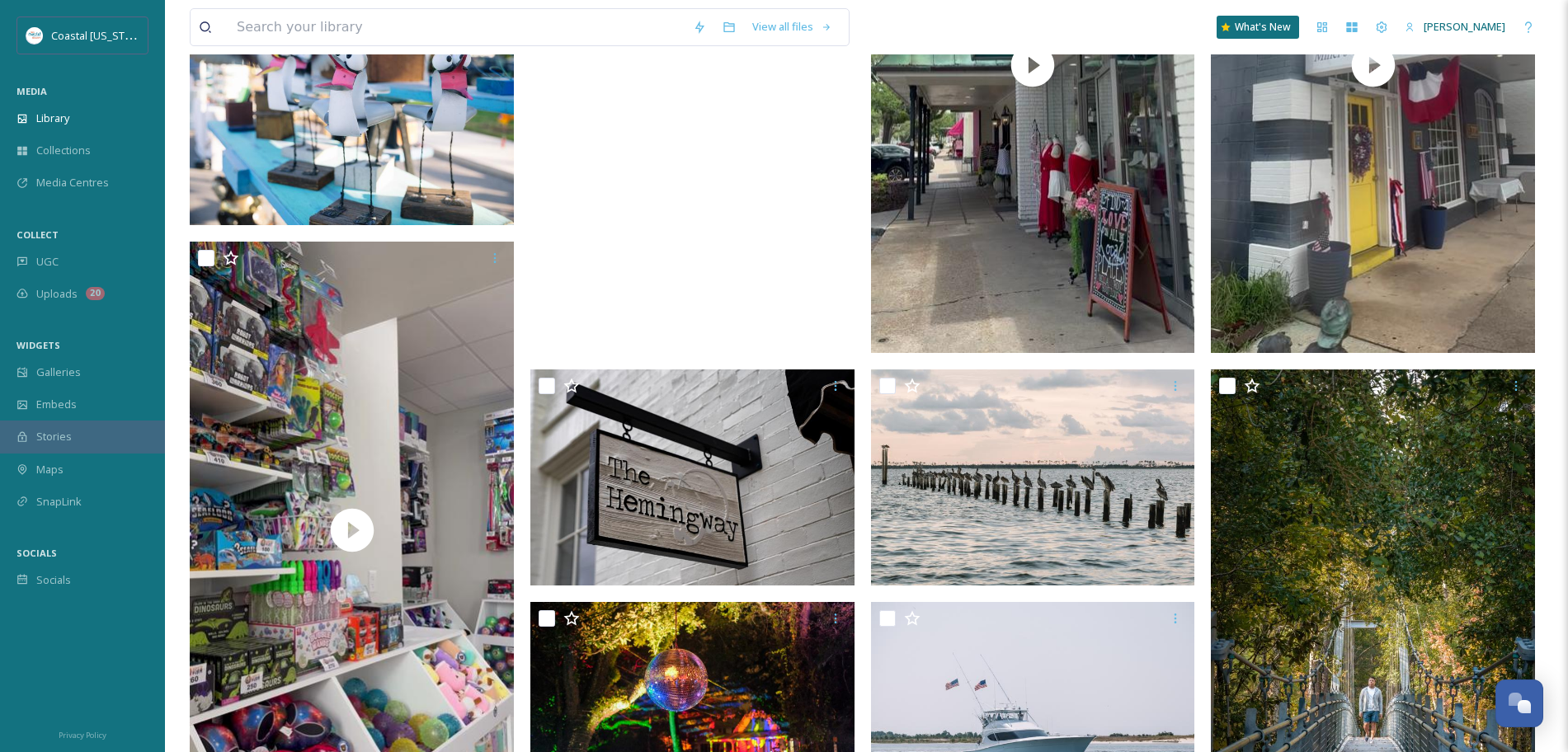
scroll to position [639, 0]
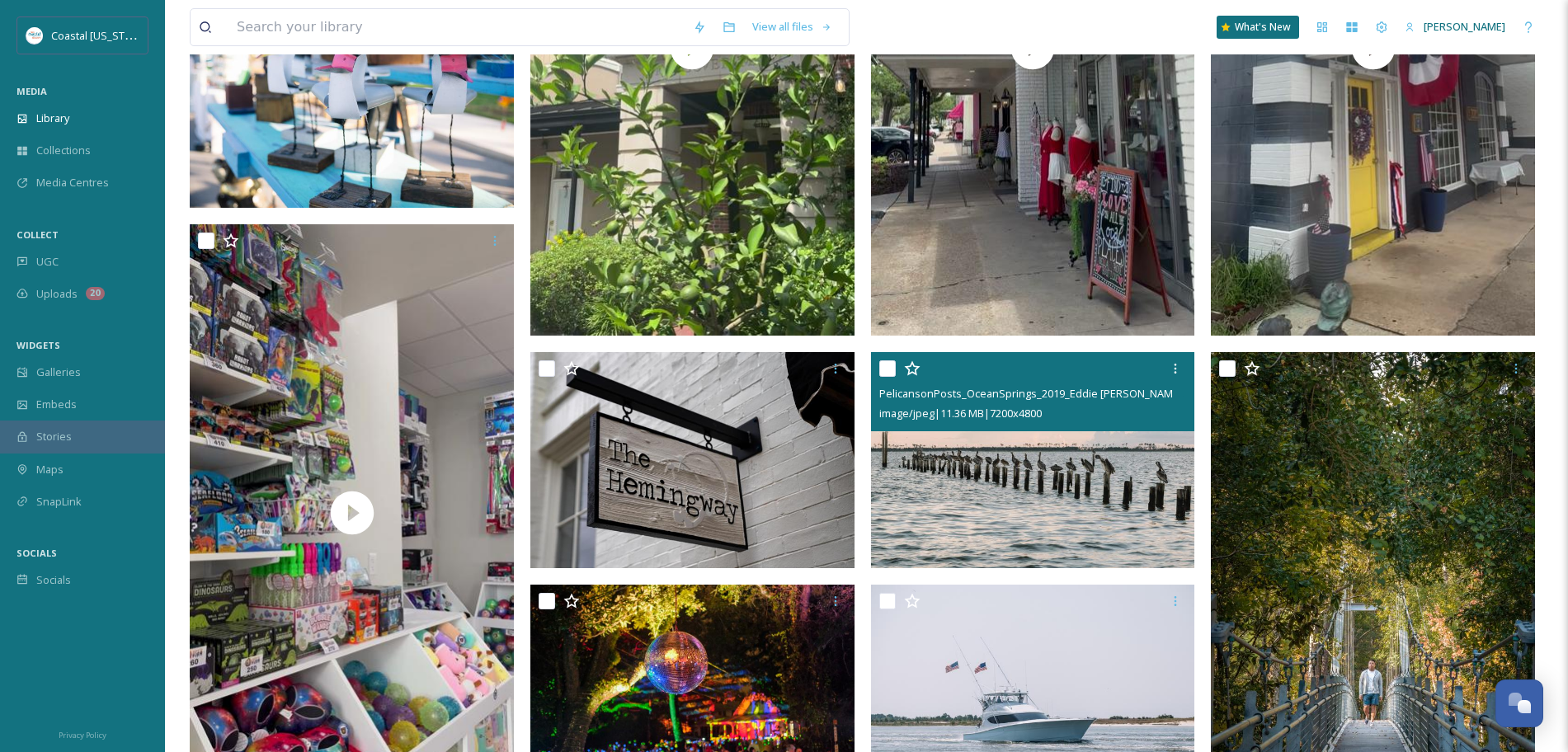
click at [889, 369] on input "checkbox" at bounding box center [887, 368] width 16 height 16
checkbox input "true"
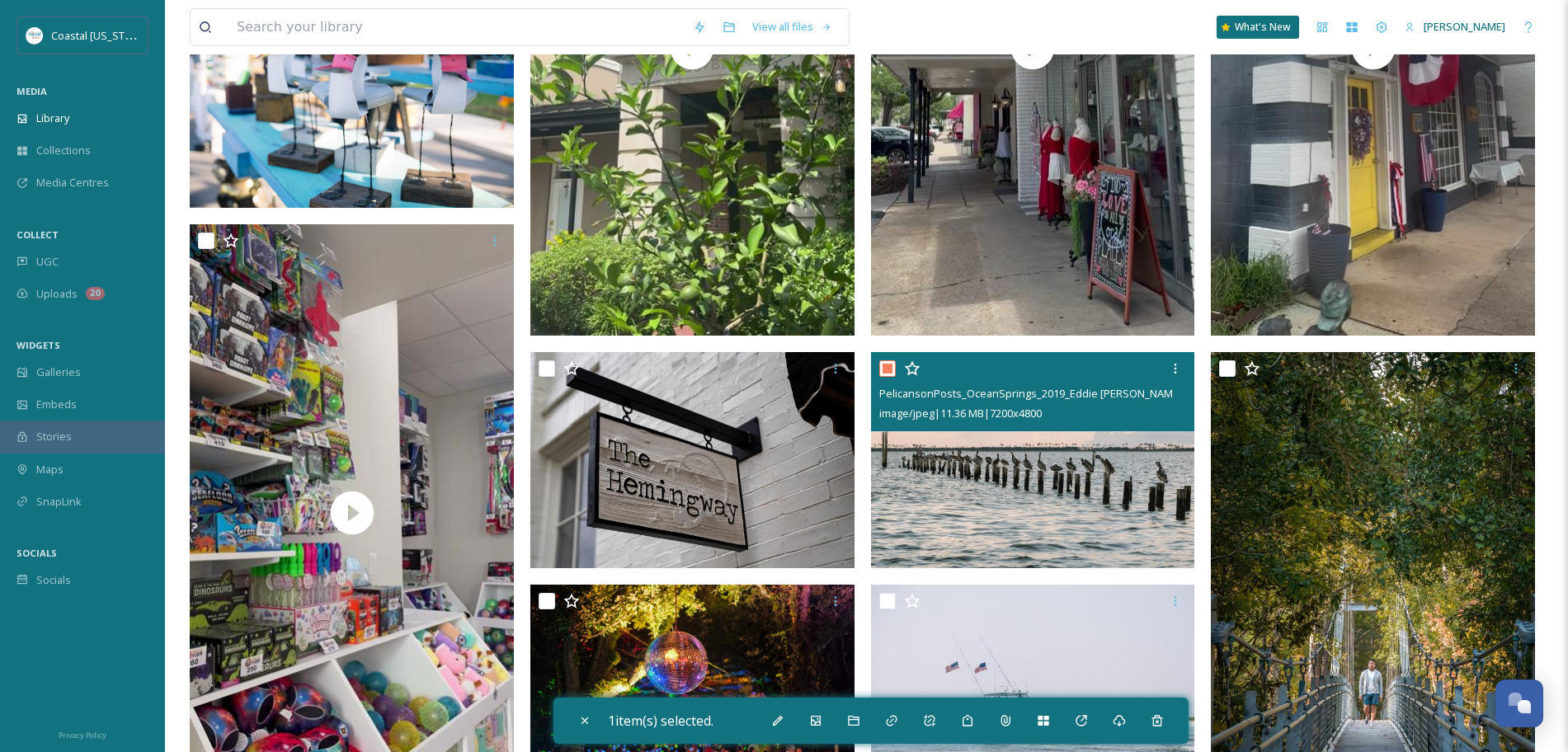
scroll to position [0, 0]
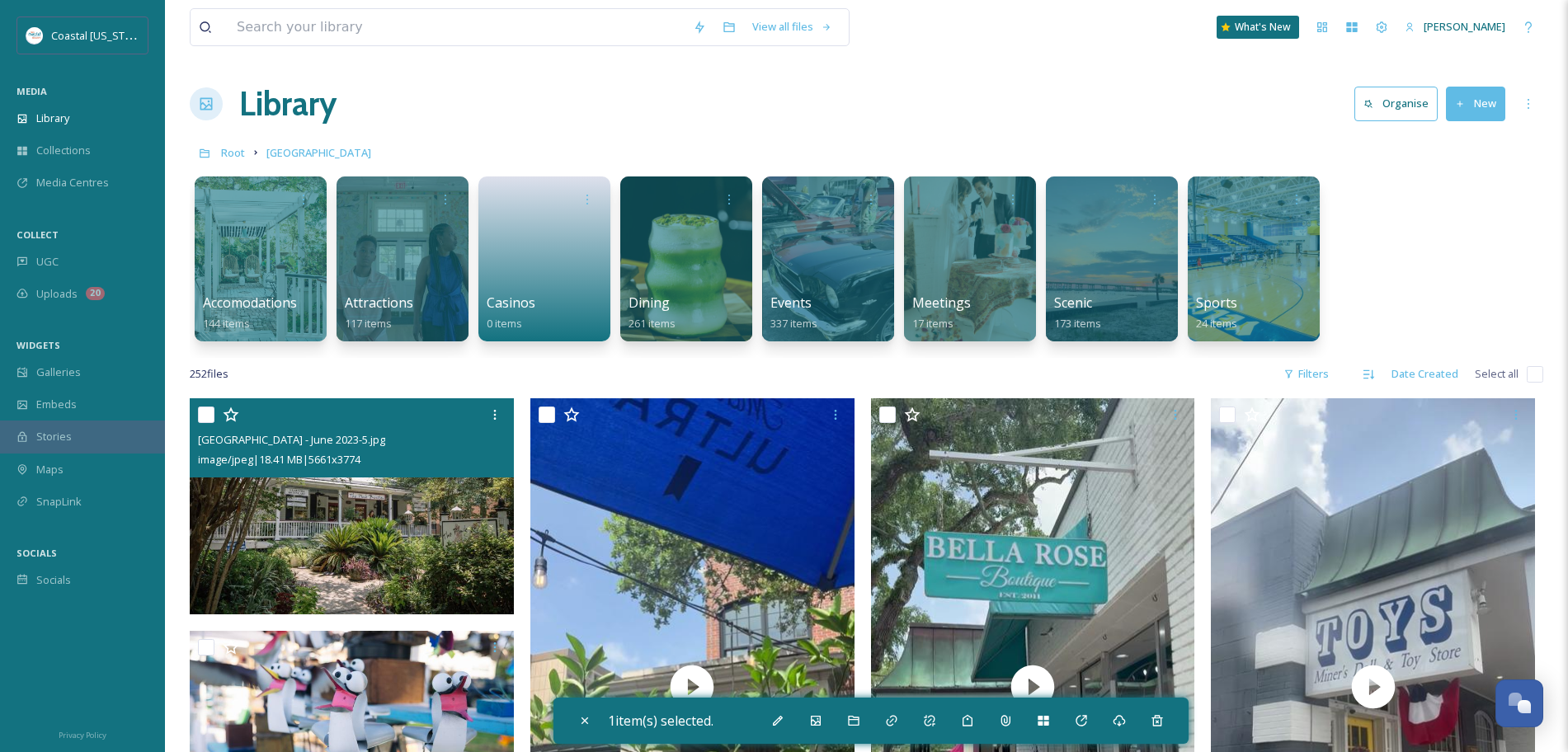
click at [205, 416] on input "checkbox" at bounding box center [205, 414] width 16 height 16
checkbox input "true"
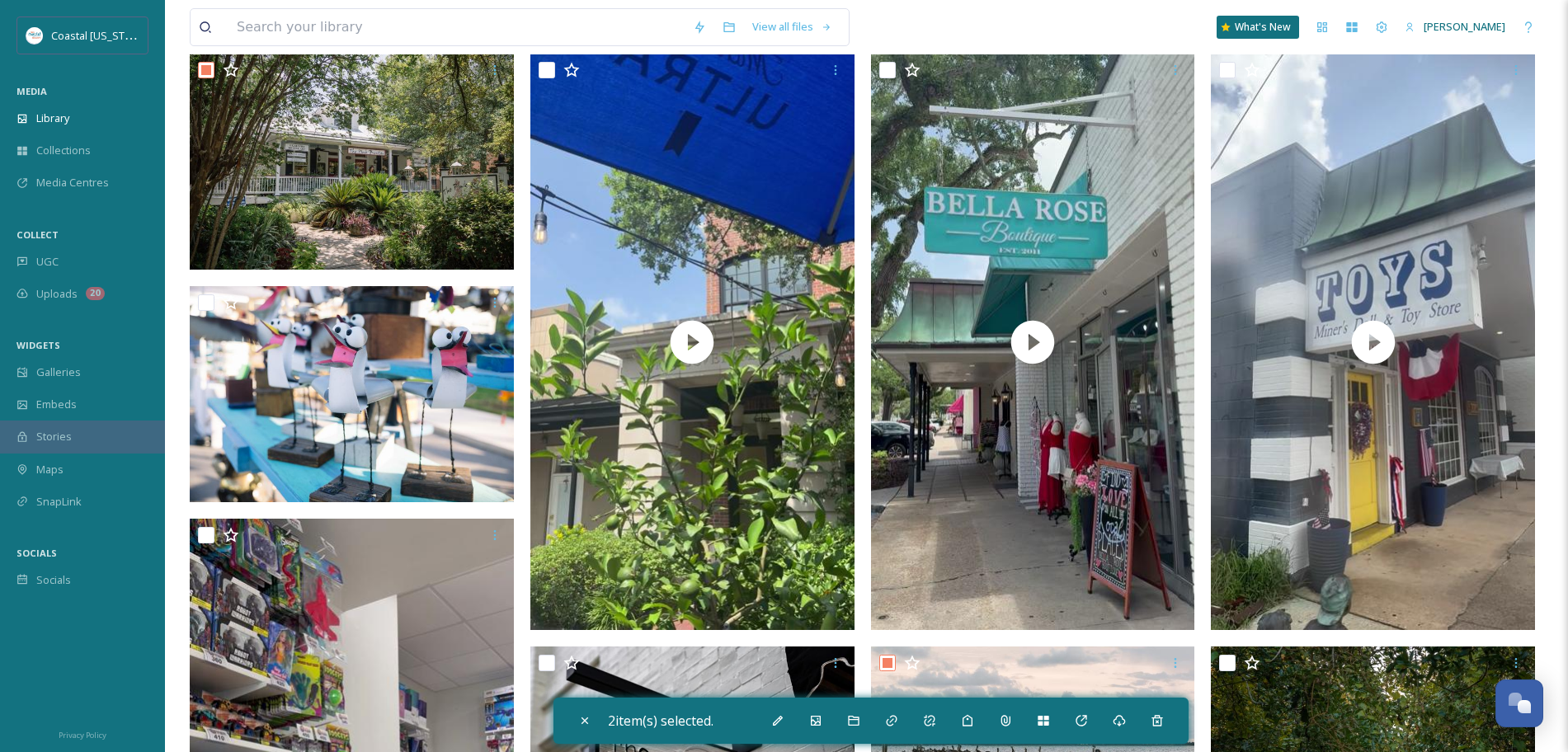
scroll to position [223, 0]
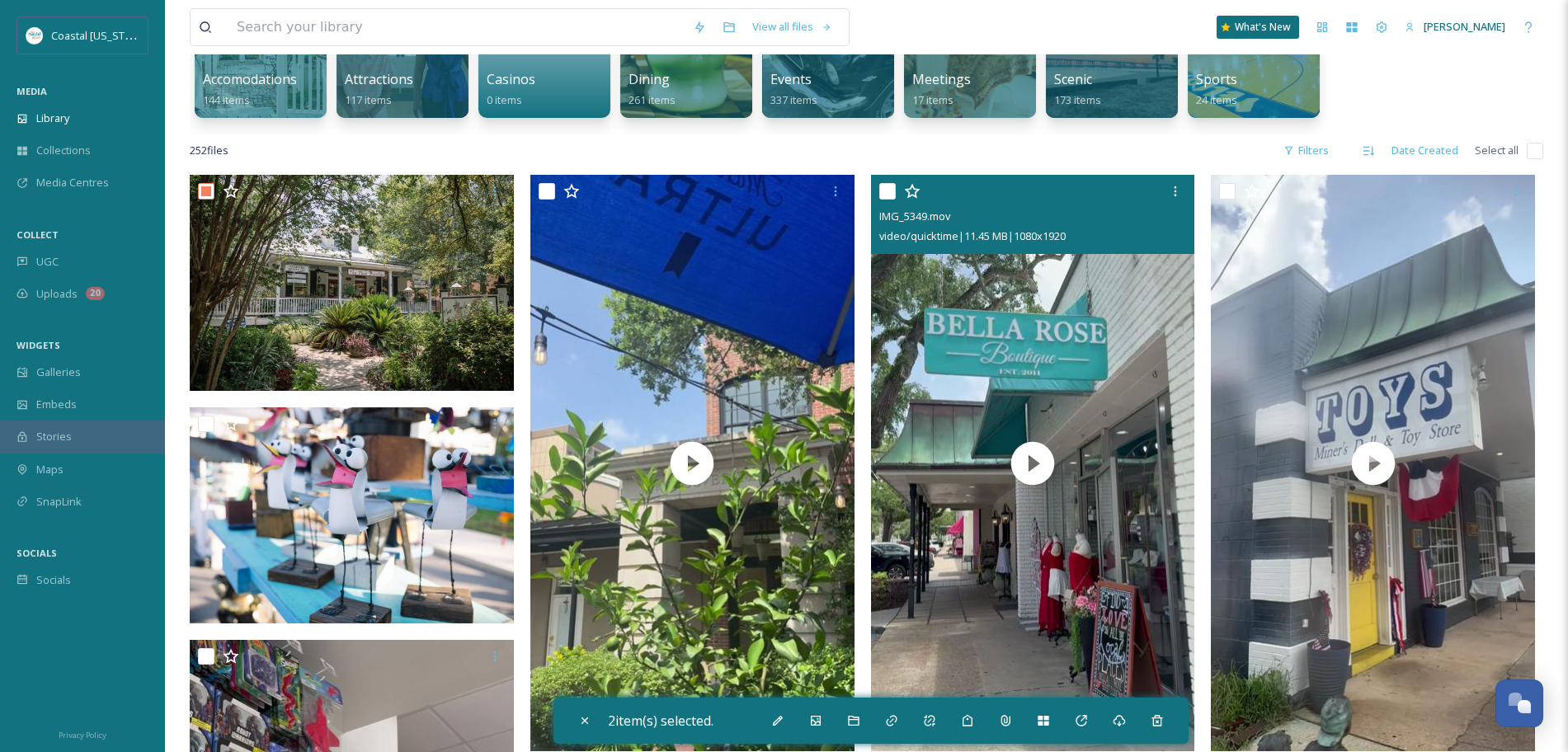
click at [887, 190] on input "checkbox" at bounding box center [887, 191] width 16 height 16
checkbox input "true"
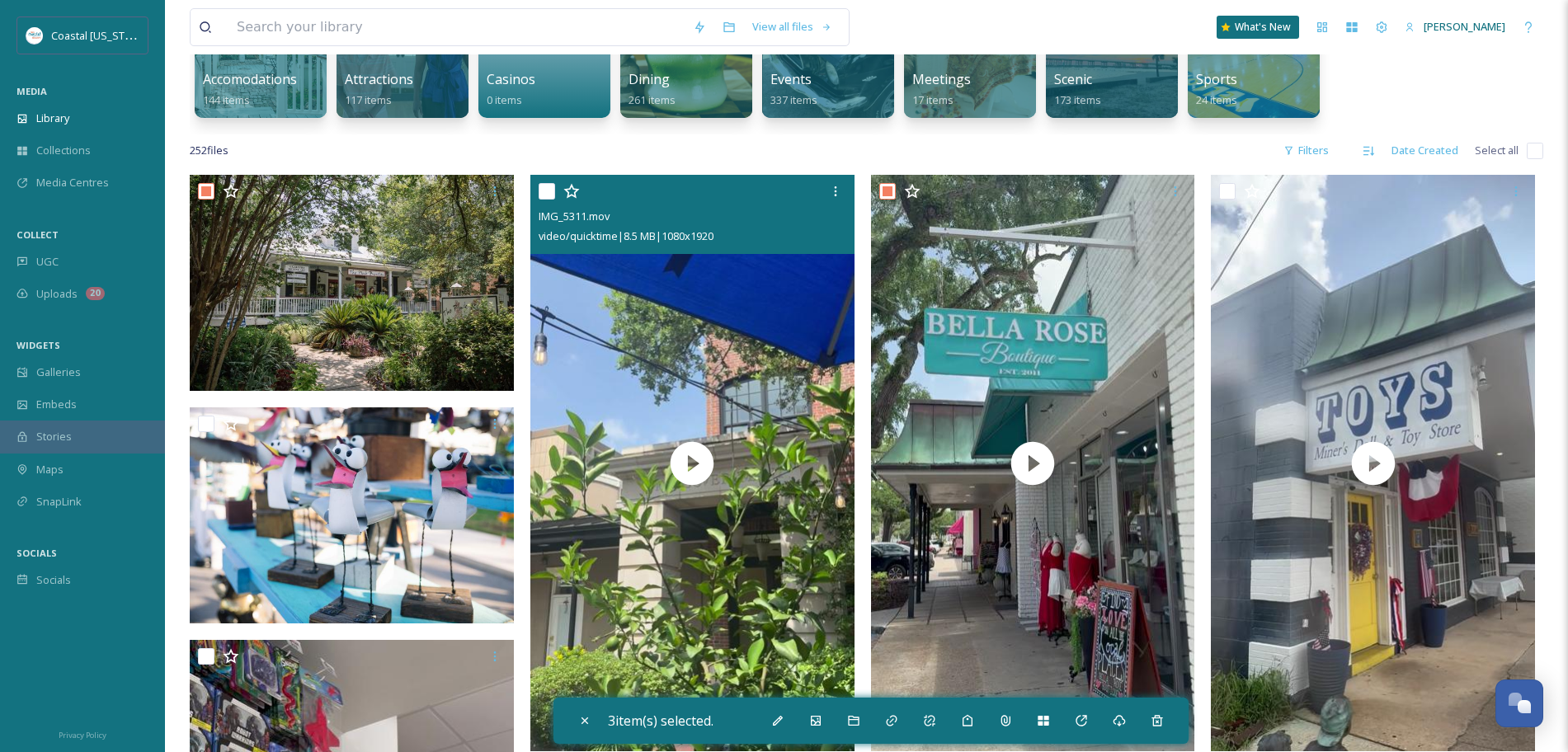
click at [547, 192] on input "checkbox" at bounding box center [547, 191] width 16 height 16
checkbox input "true"
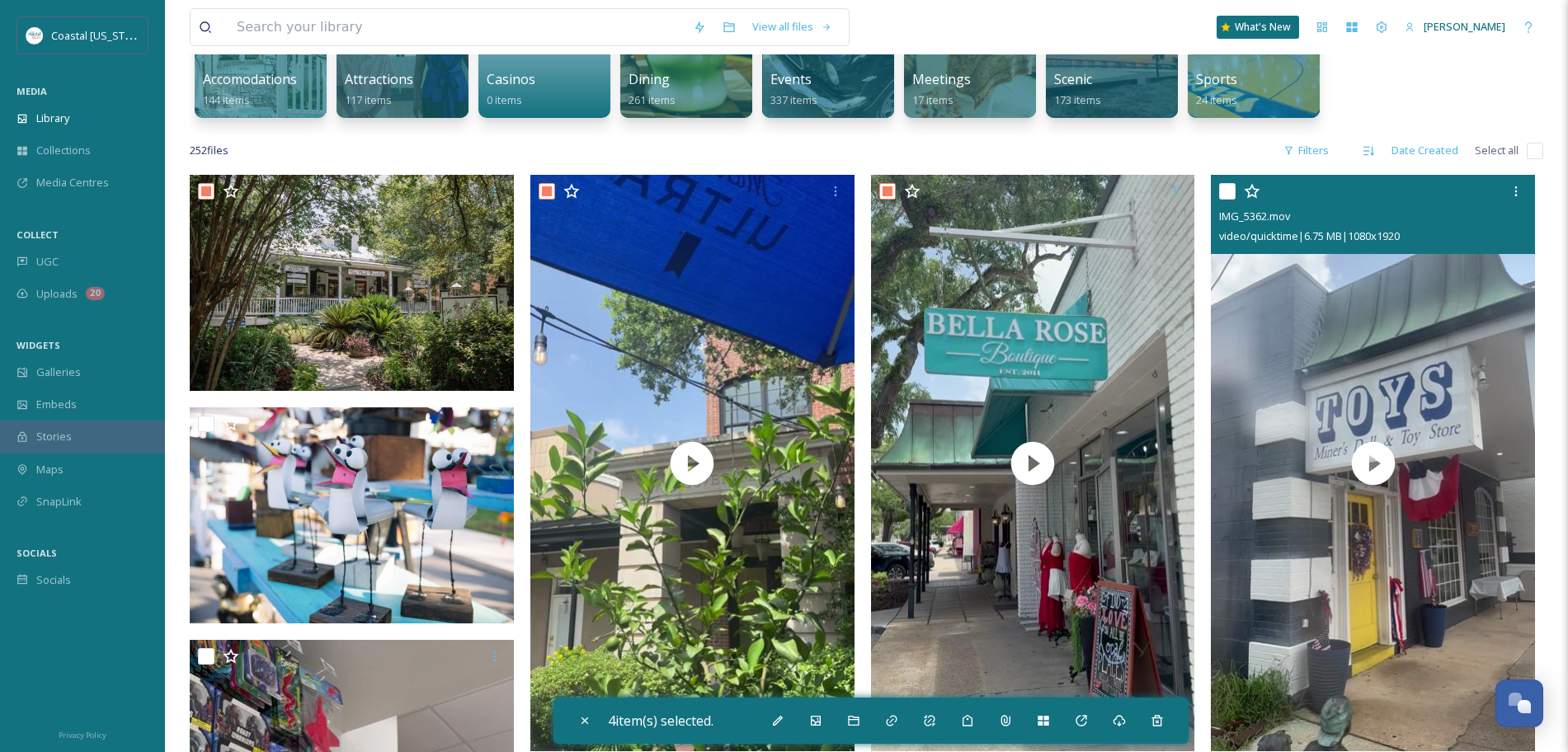
click at [1230, 189] on input "checkbox" at bounding box center [1227, 191] width 16 height 16
checkbox input "false"
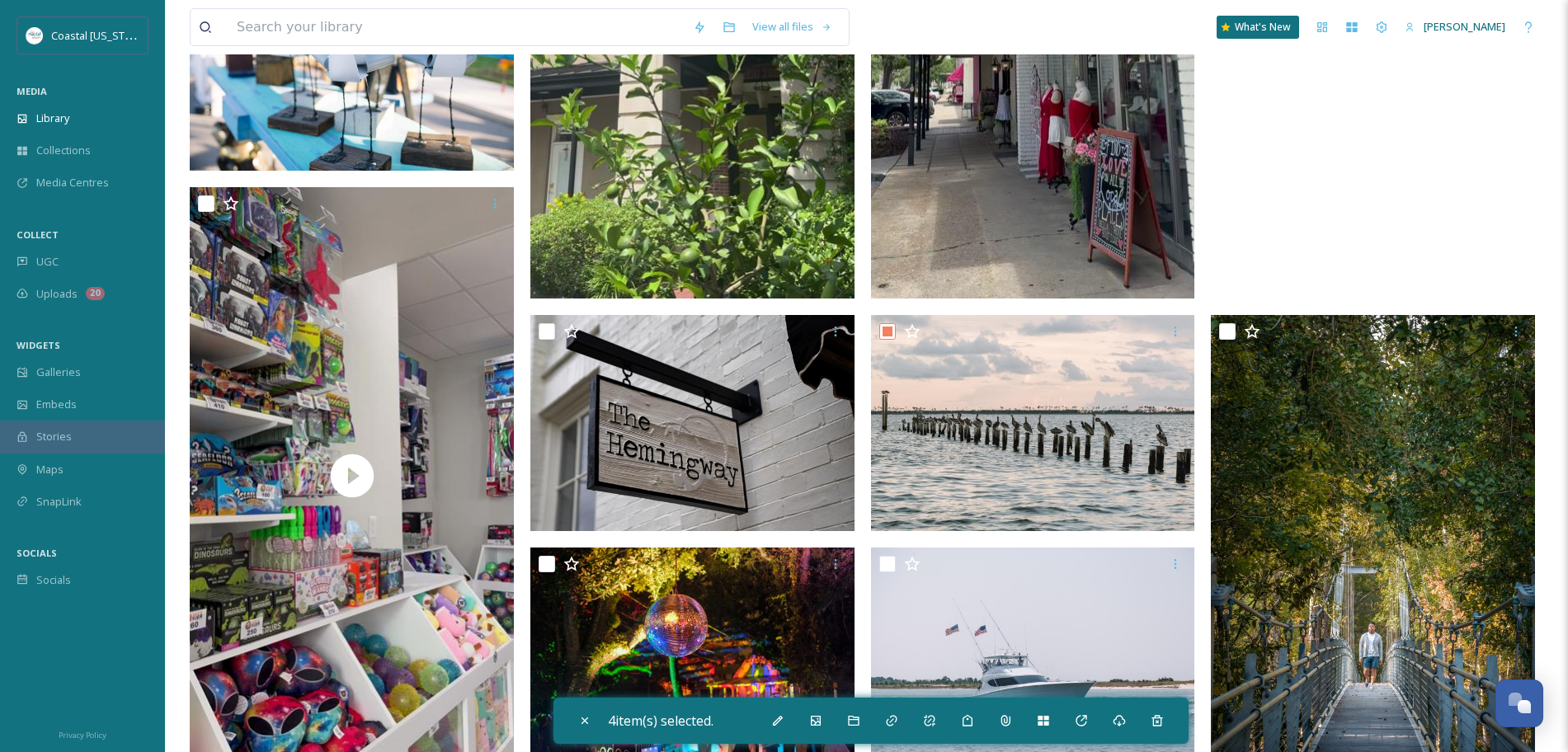
scroll to position [679, 0]
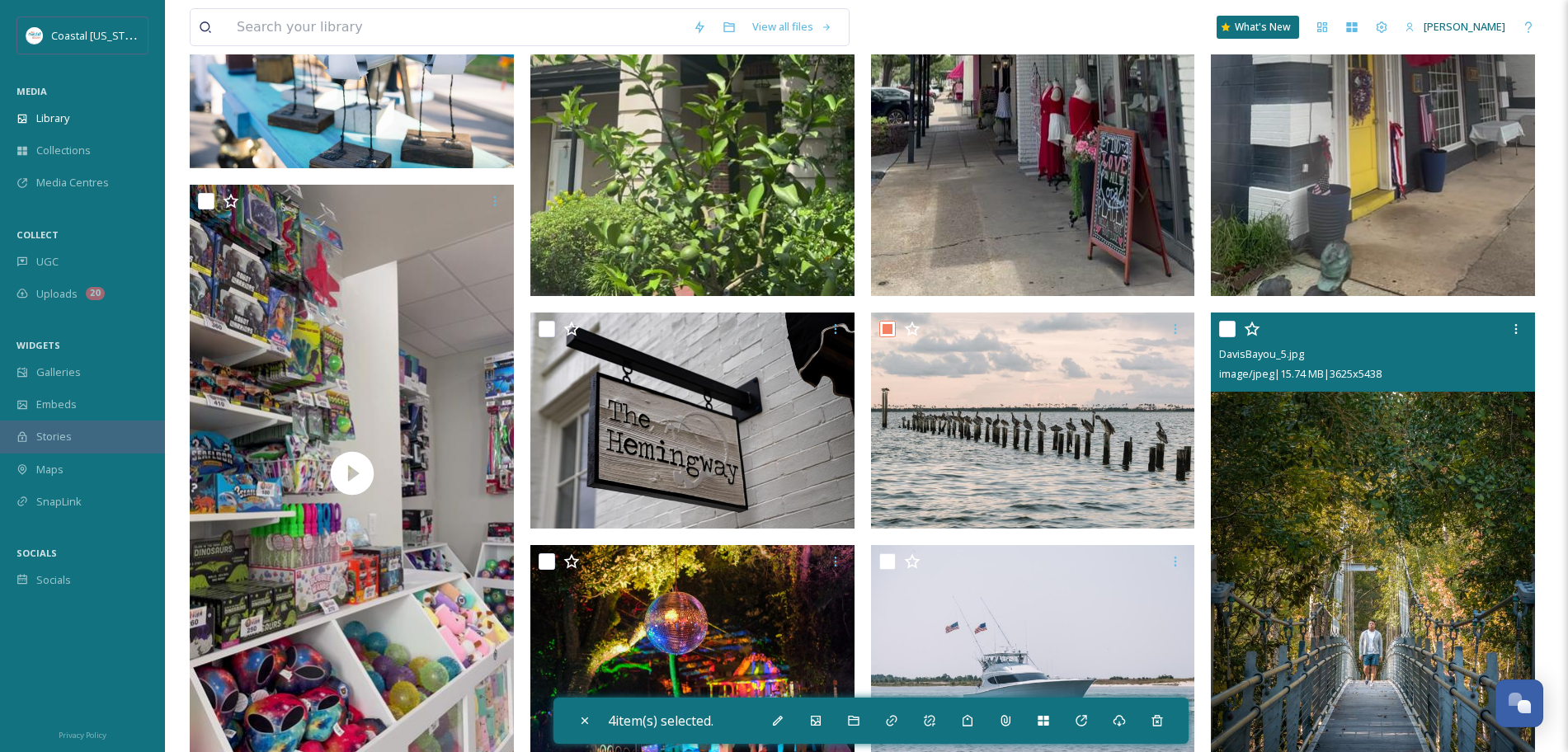
click at [1227, 337] on input "checkbox" at bounding box center [1227, 328] width 16 height 16
checkbox input "true"
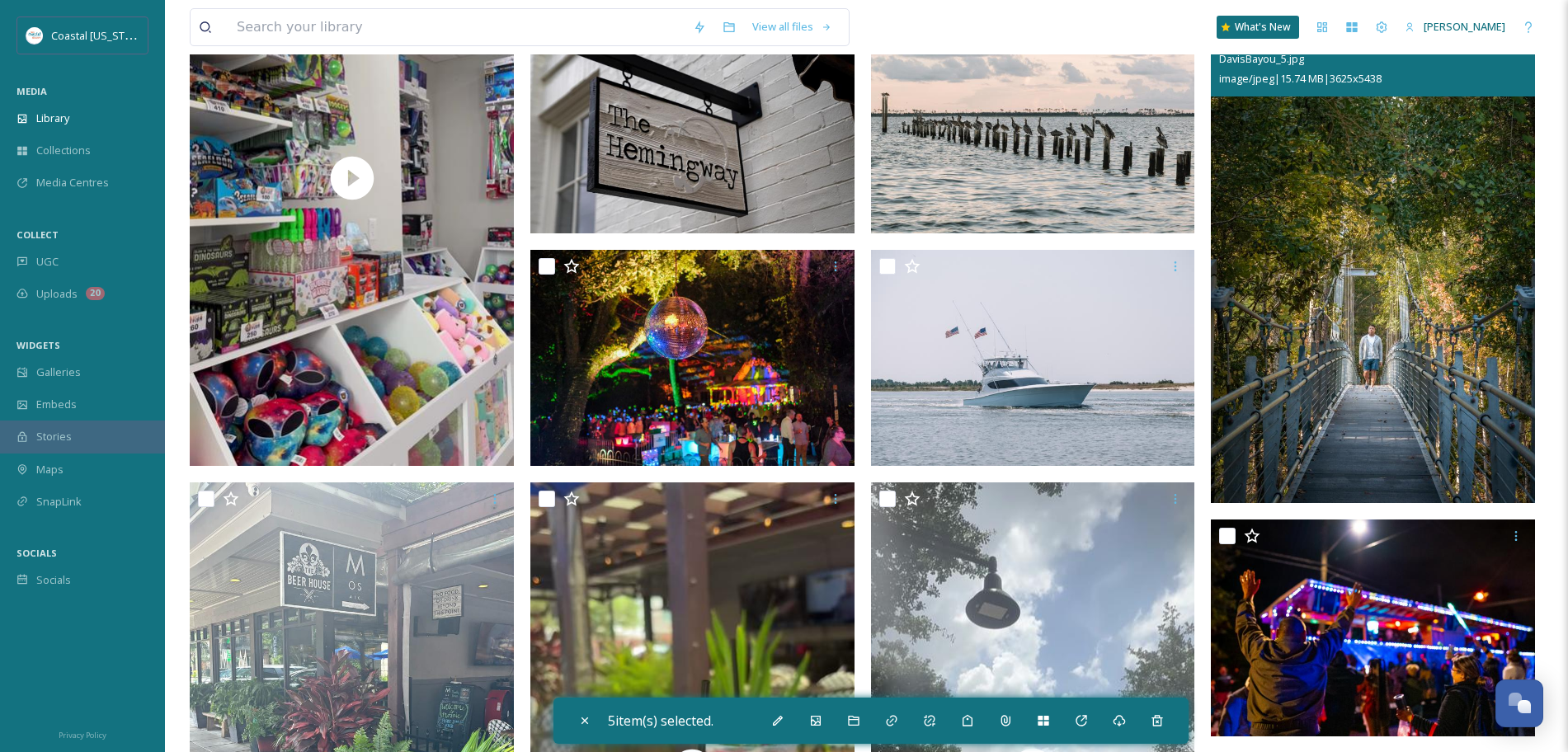
scroll to position [976, 0]
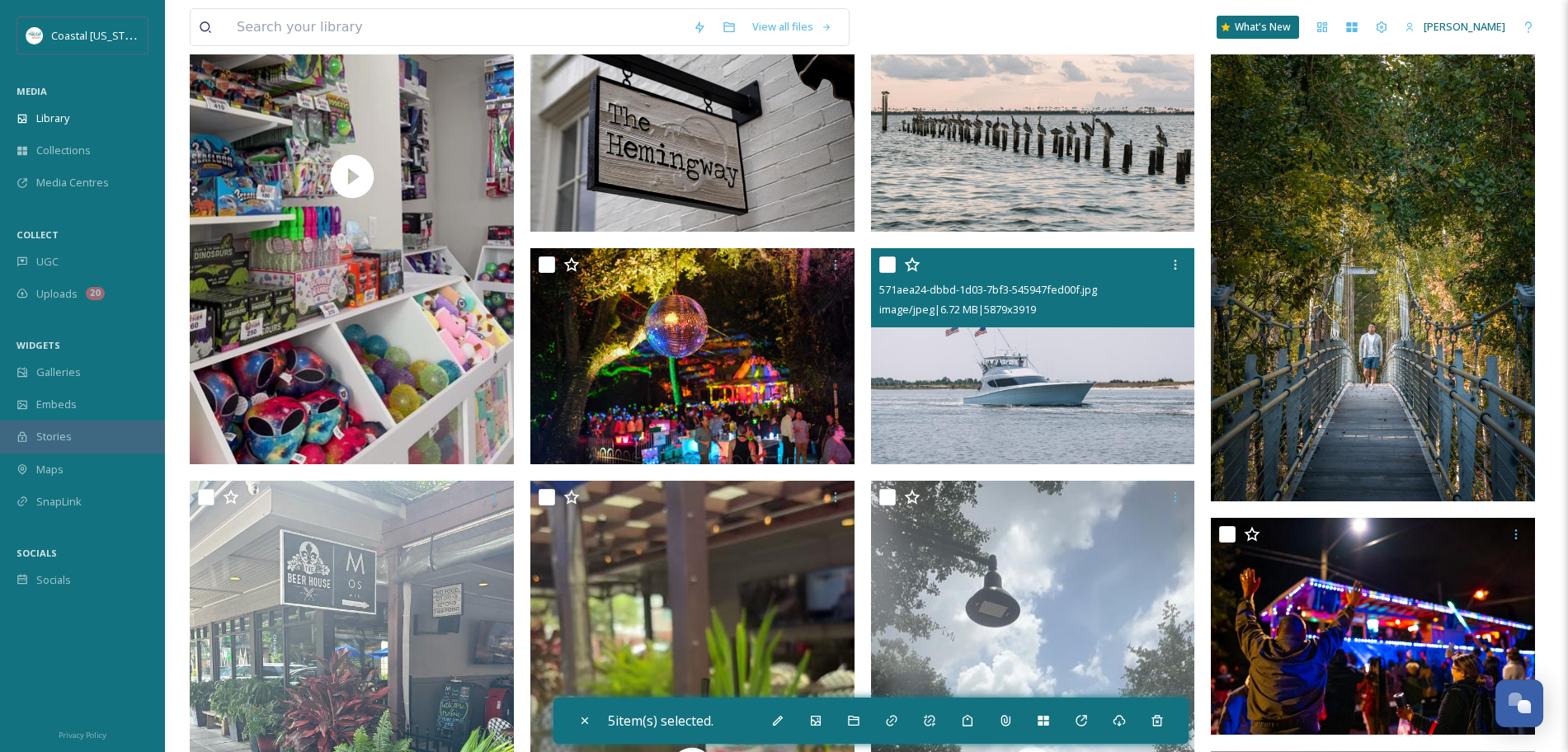
click at [887, 267] on input "checkbox" at bounding box center [887, 264] width 16 height 16
checkbox input "true"
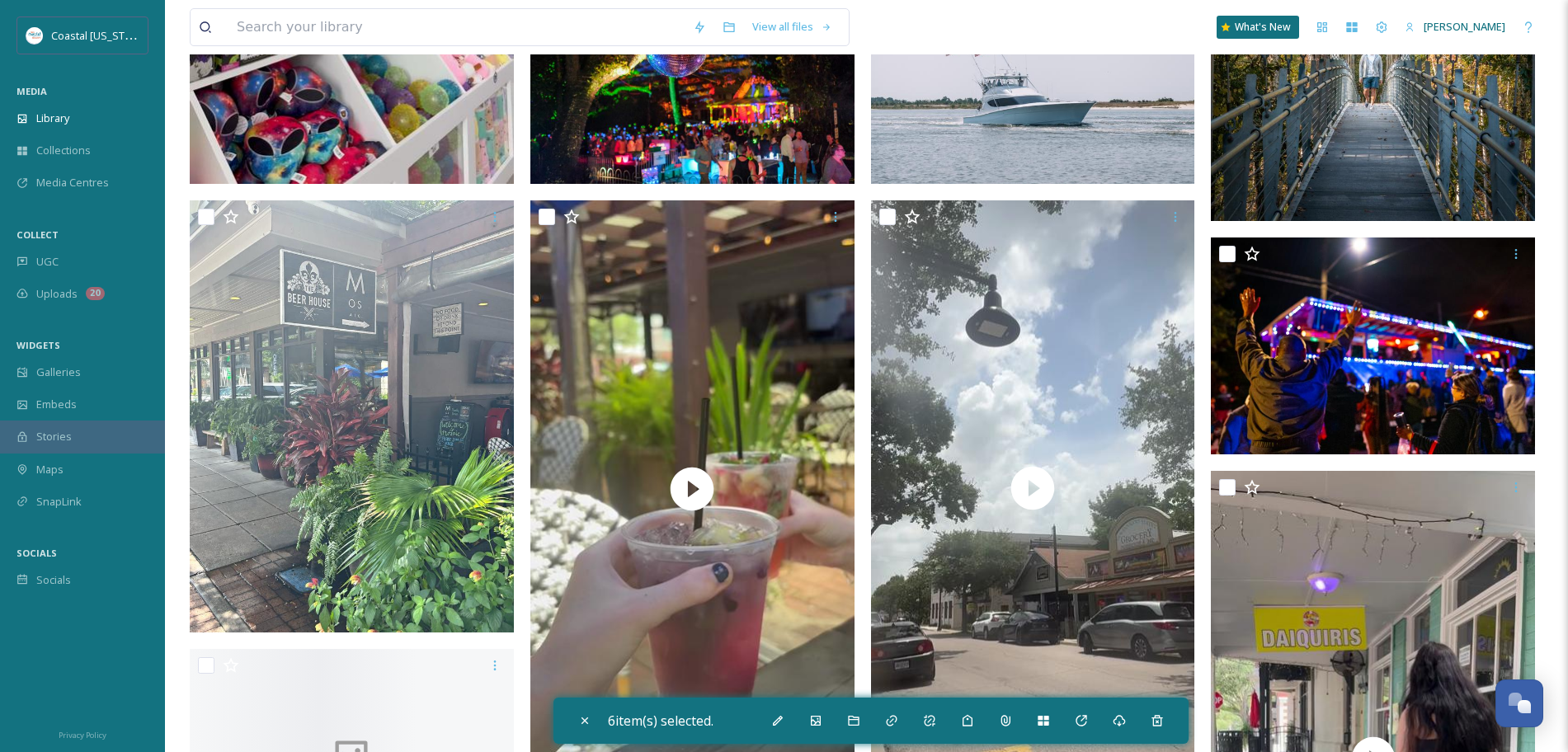
scroll to position [1311, 0]
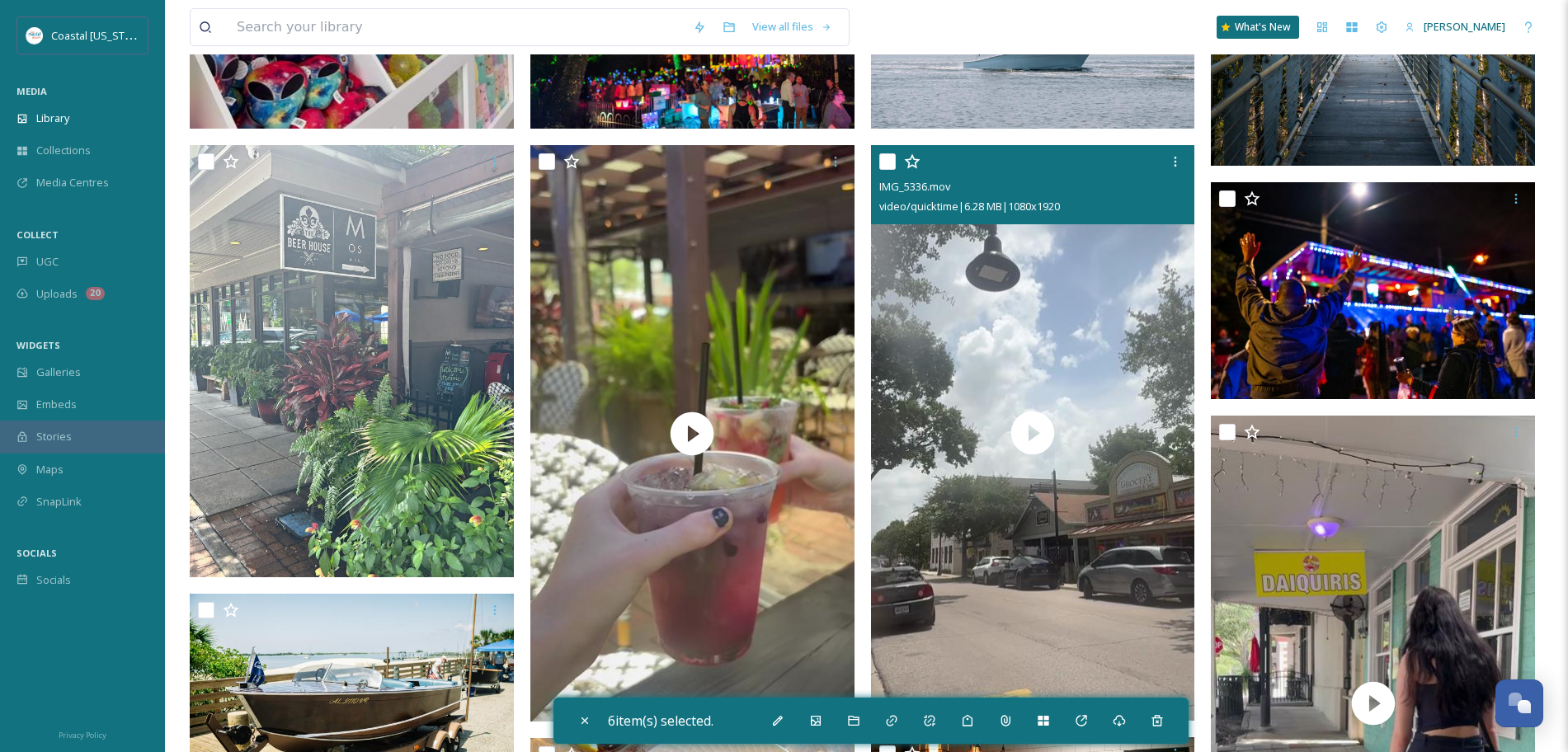
click at [888, 165] on input "checkbox" at bounding box center [887, 161] width 16 height 16
checkbox input "true"
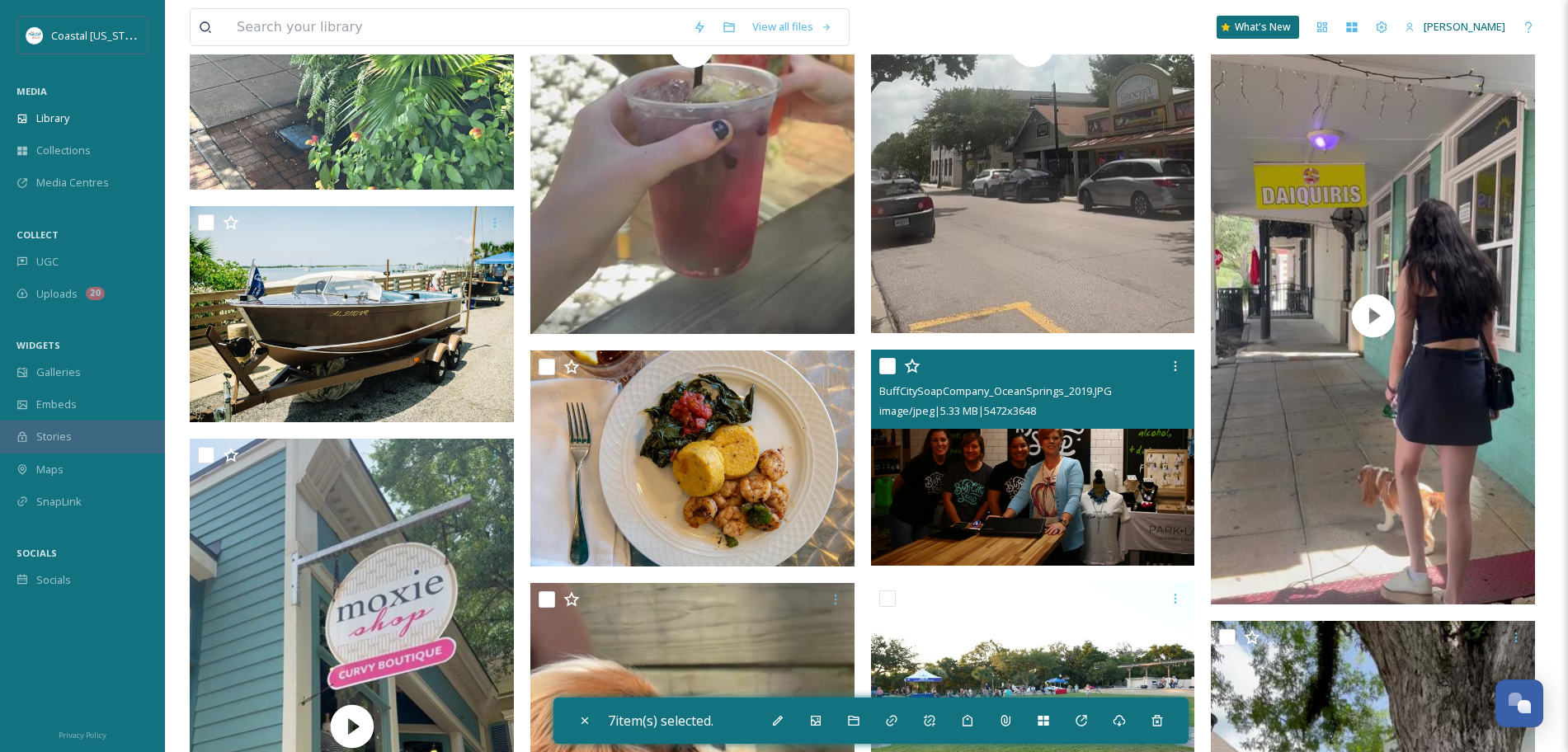
scroll to position [1617, 0]
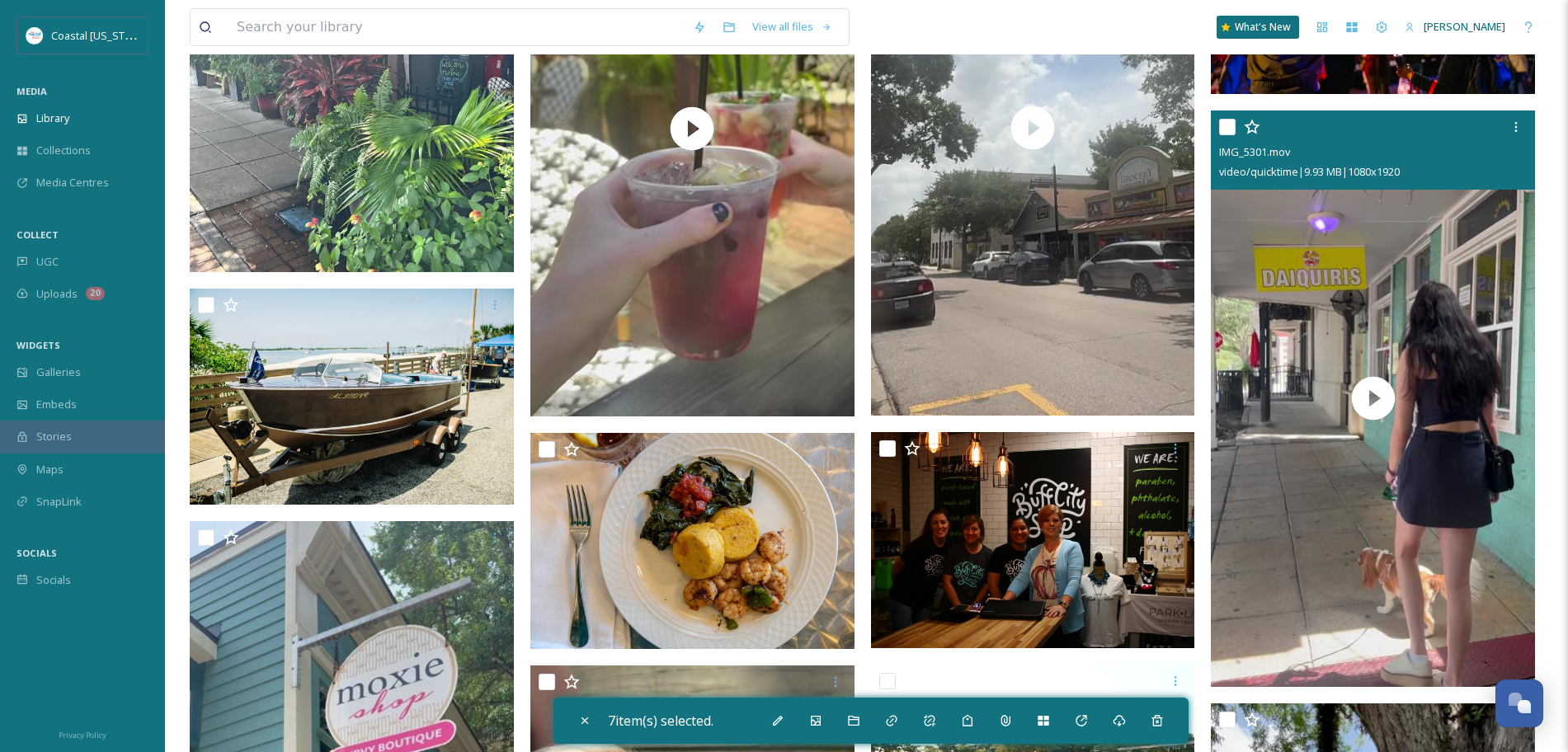
click at [1227, 130] on input "checkbox" at bounding box center [1227, 126] width 16 height 16
checkbox input "true"
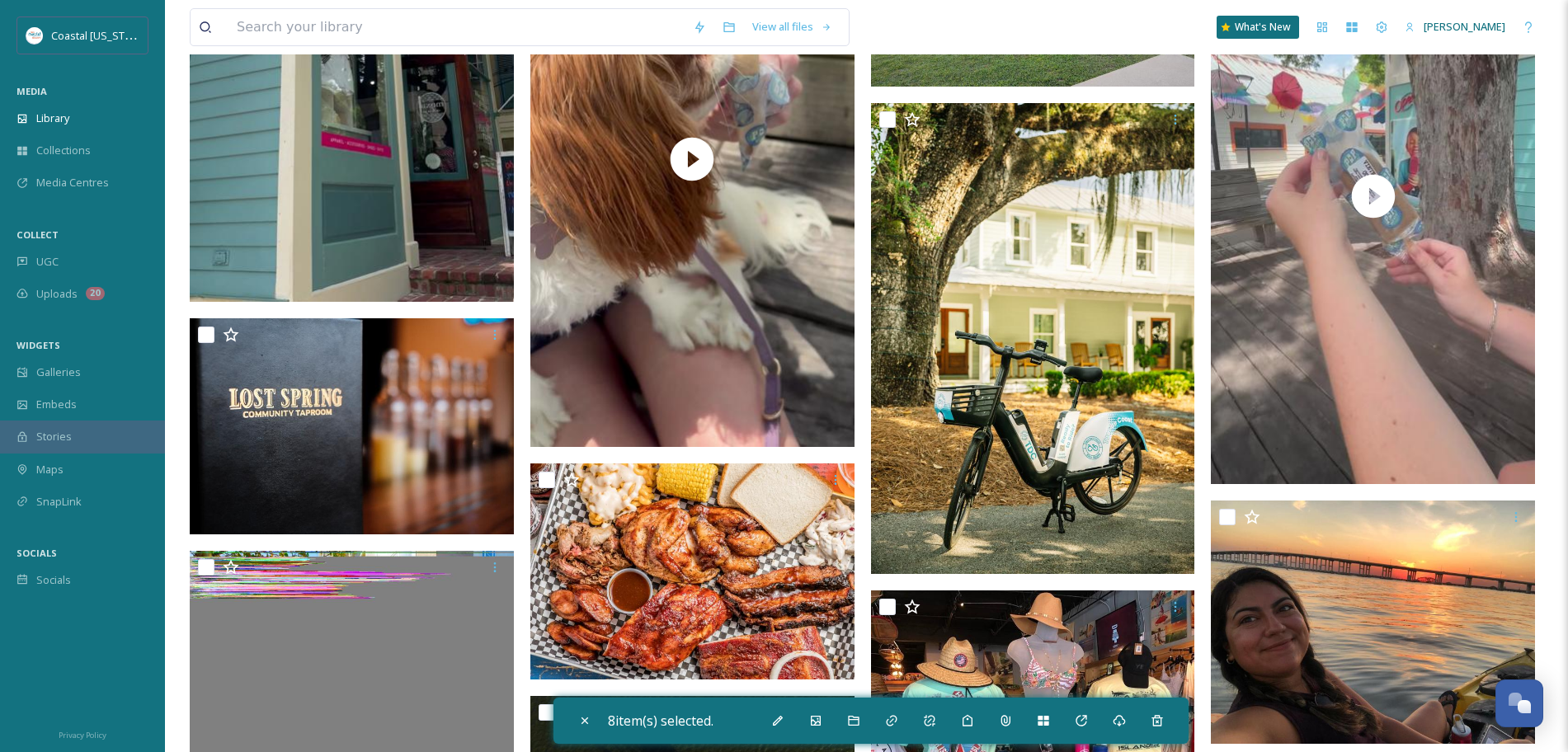
scroll to position [2660, 0]
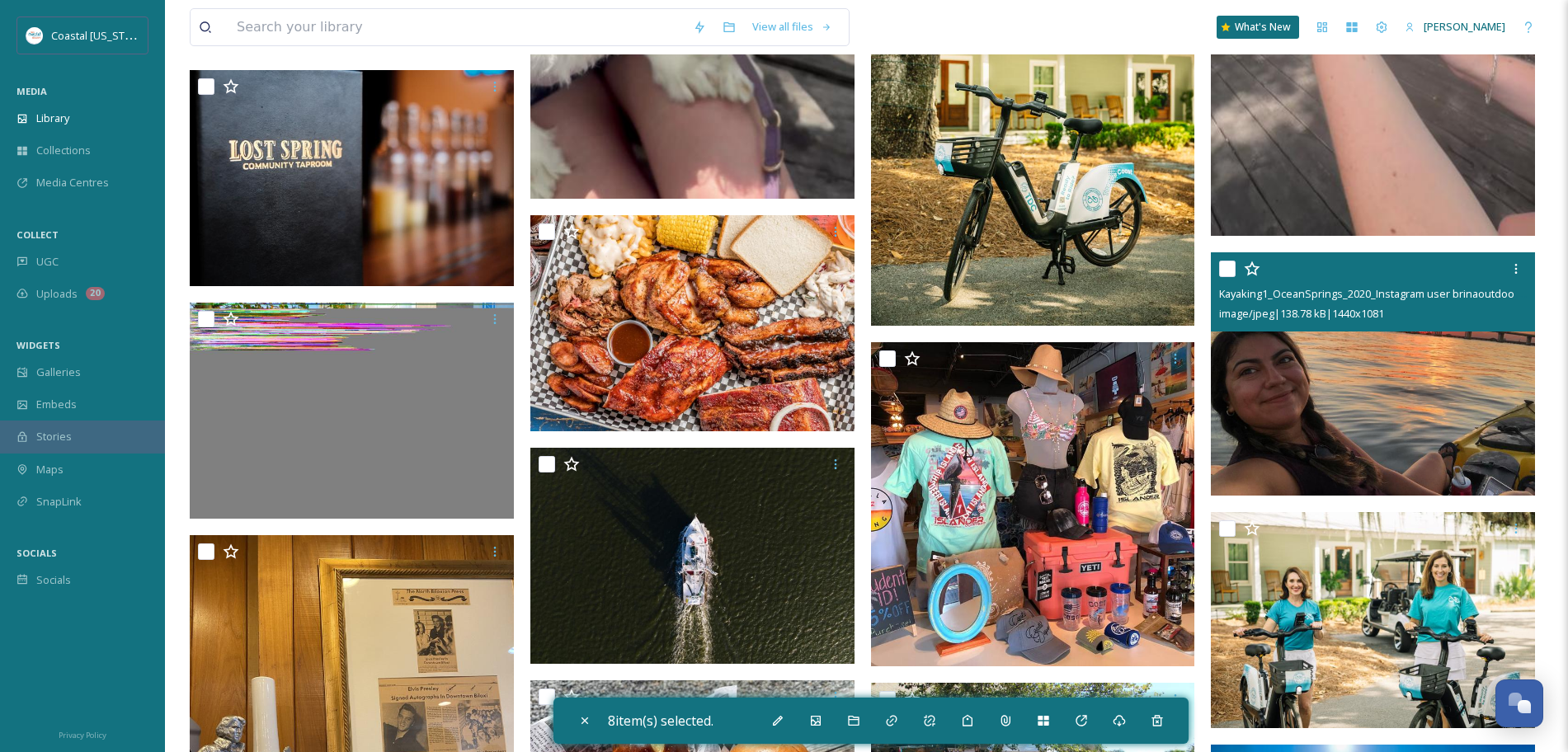
click at [1220, 267] on input "checkbox" at bounding box center [1227, 269] width 16 height 16
checkbox input "true"
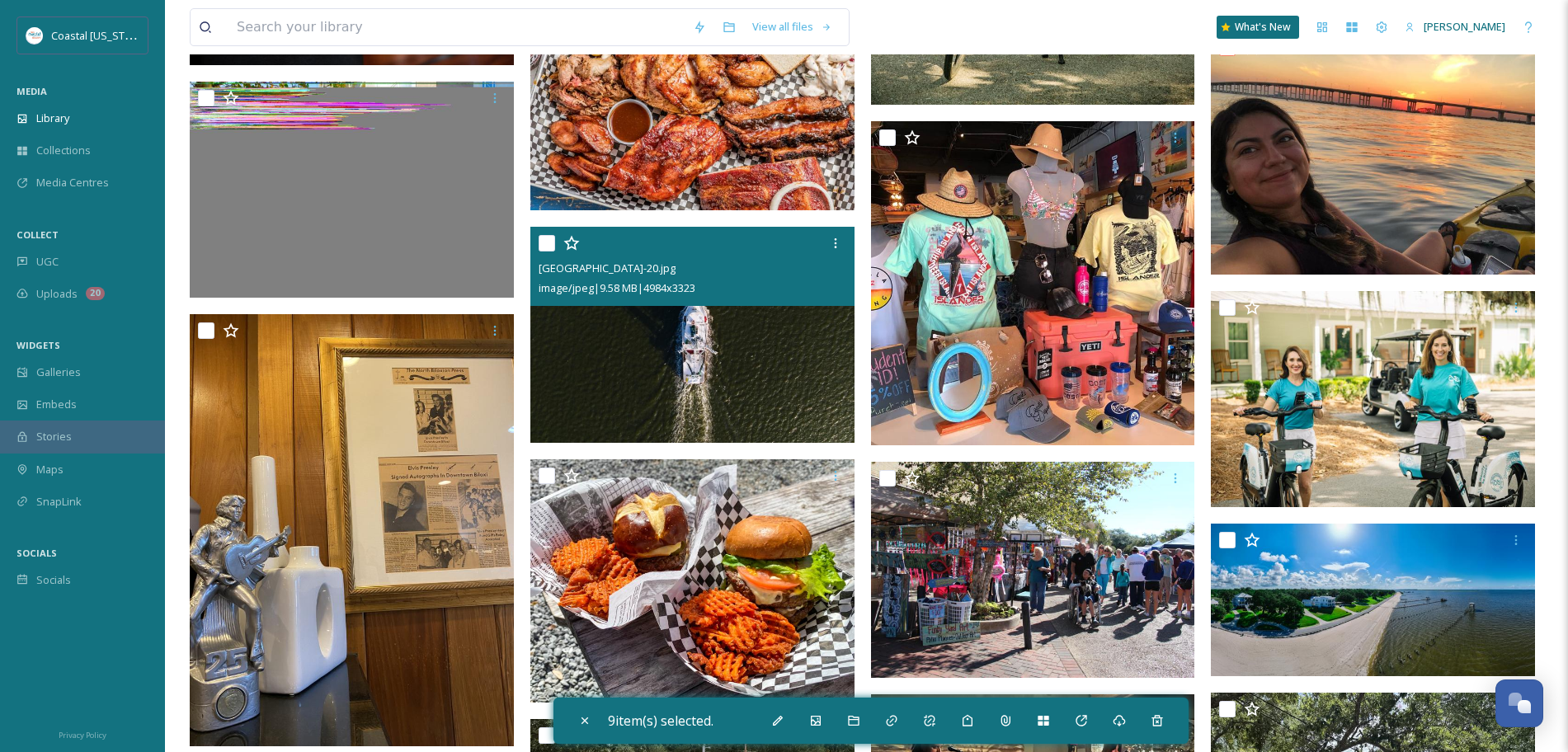
scroll to position [2912, 0]
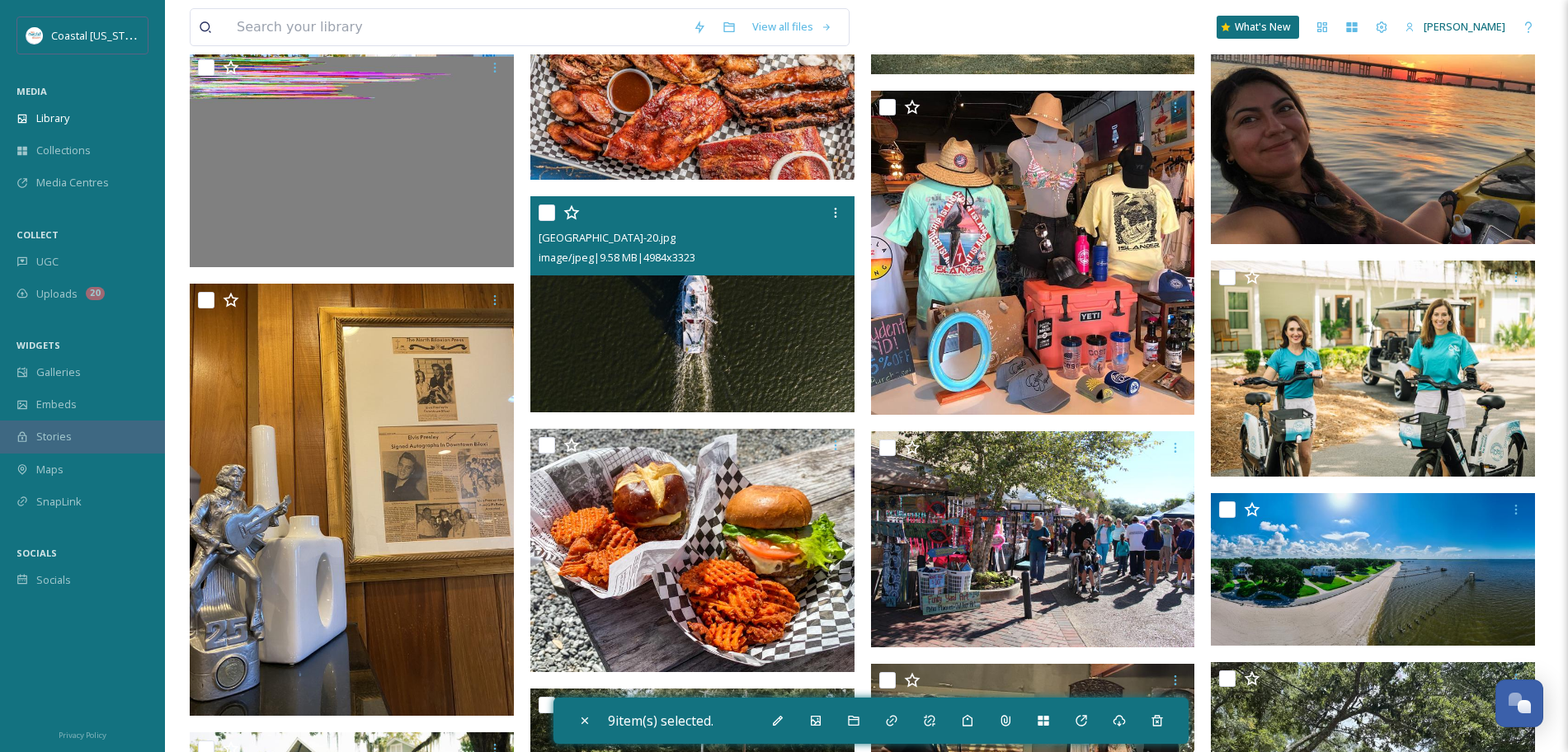
click at [544, 212] on input "checkbox" at bounding box center [547, 212] width 16 height 16
checkbox input "true"
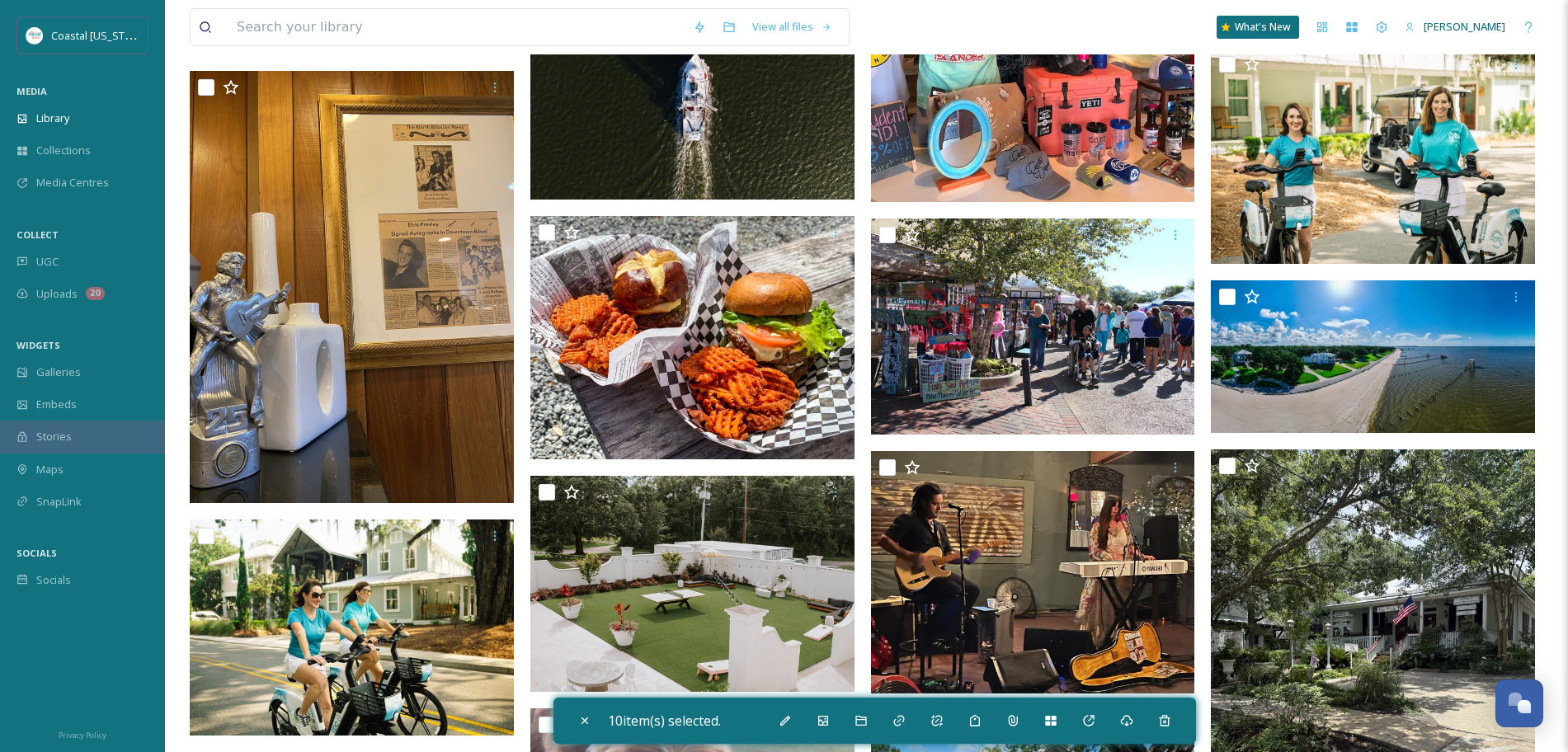
scroll to position [3133, 0]
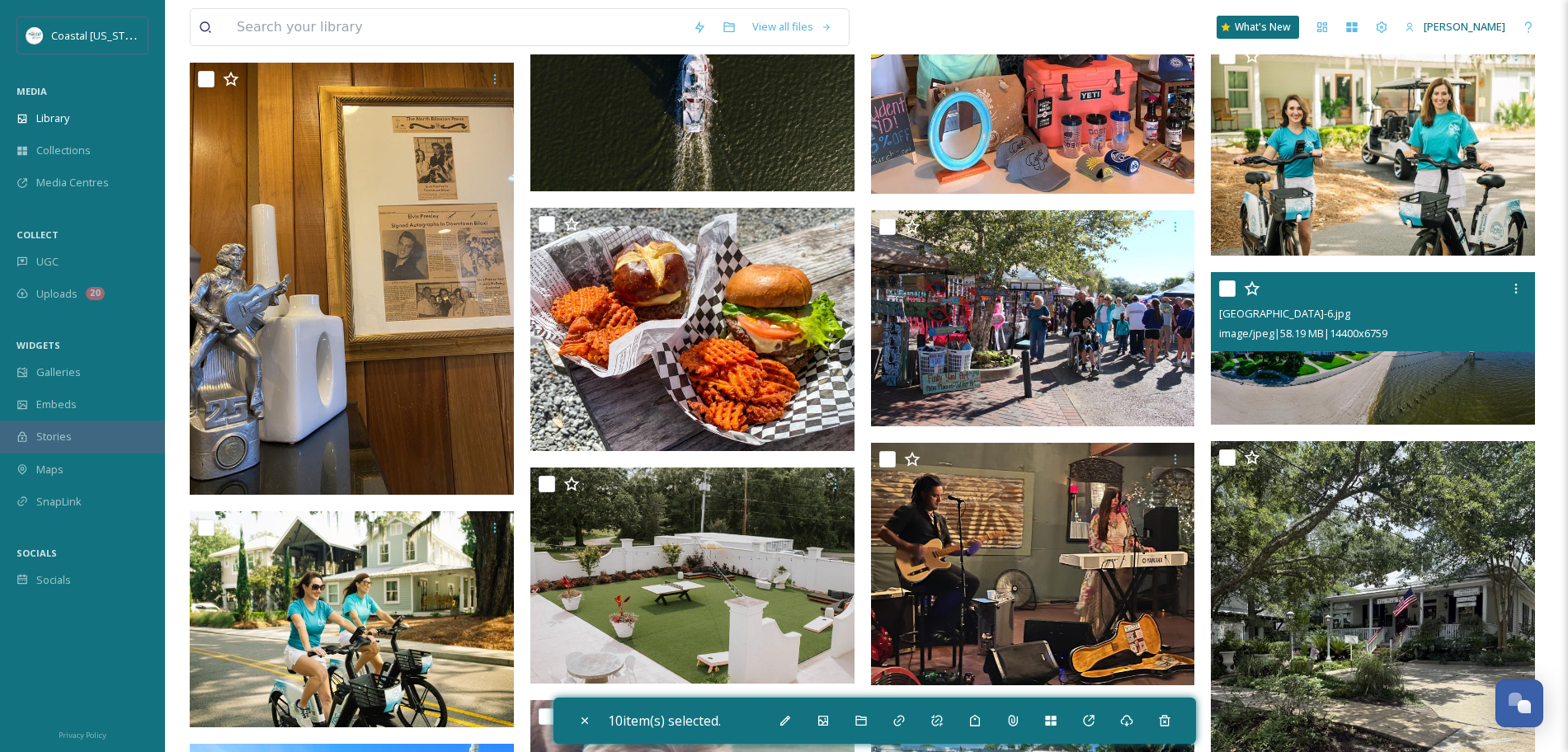
click at [1226, 289] on input "checkbox" at bounding box center [1227, 288] width 16 height 16
checkbox input "true"
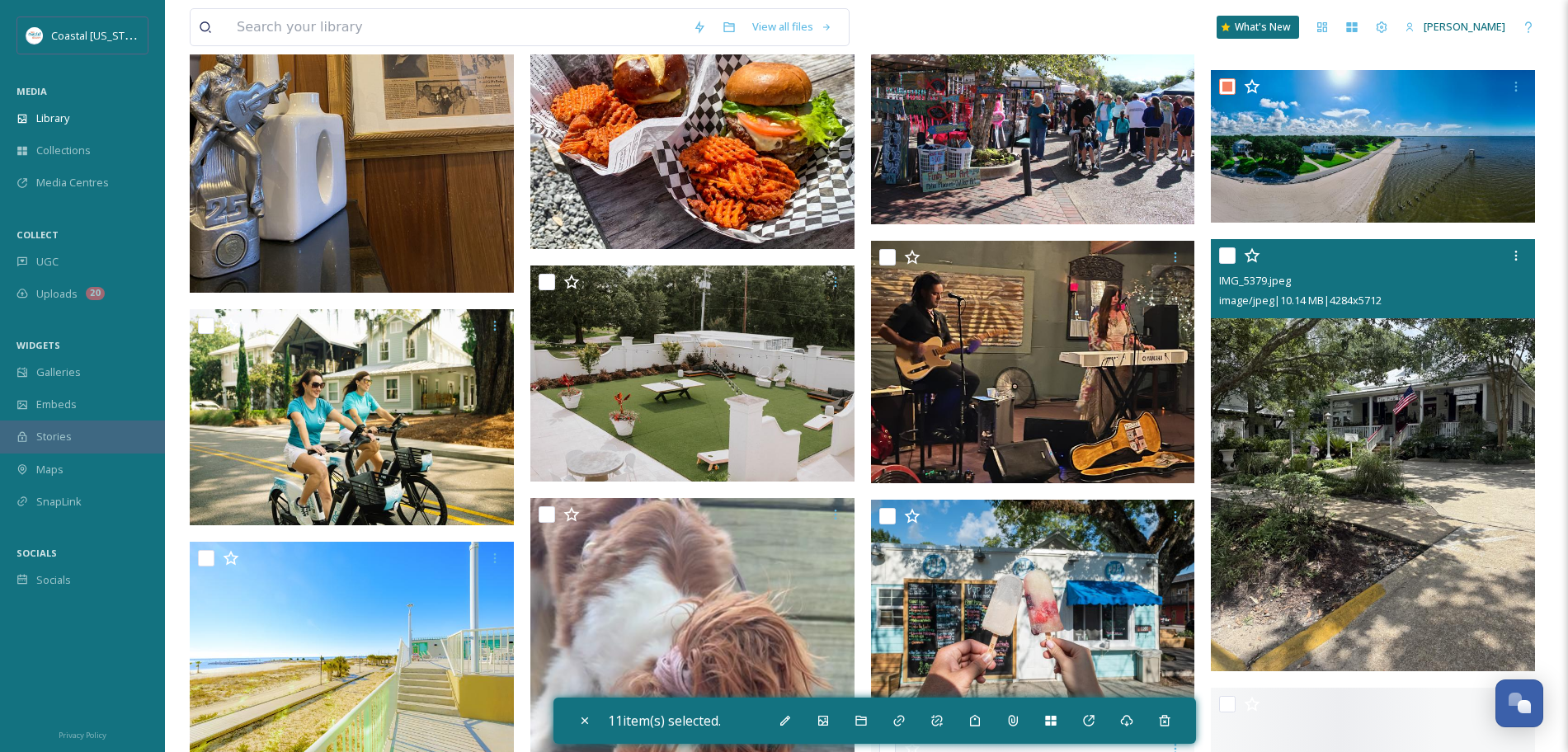
scroll to position [3336, 0]
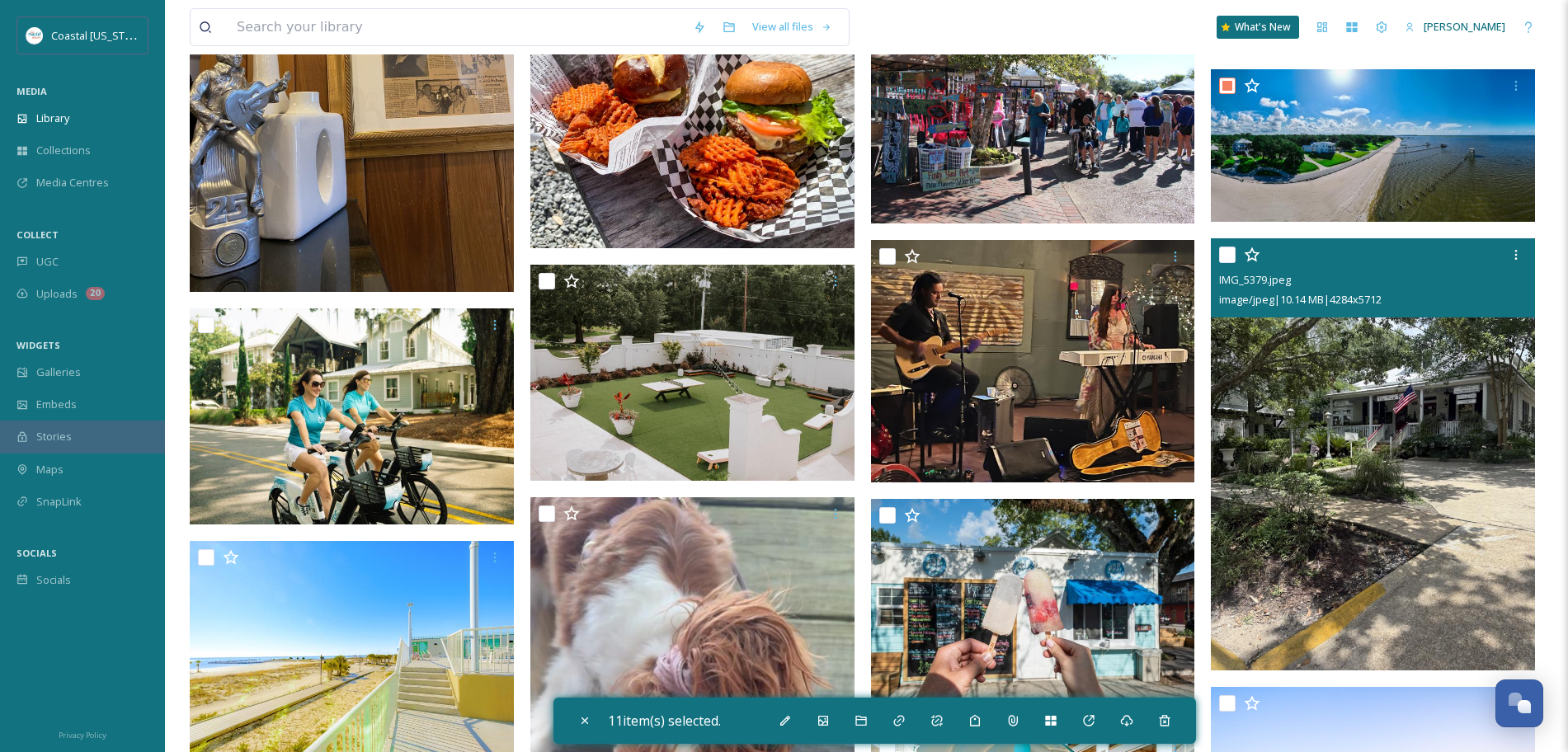
click at [1225, 253] on input "checkbox" at bounding box center [1227, 254] width 16 height 16
checkbox input "true"
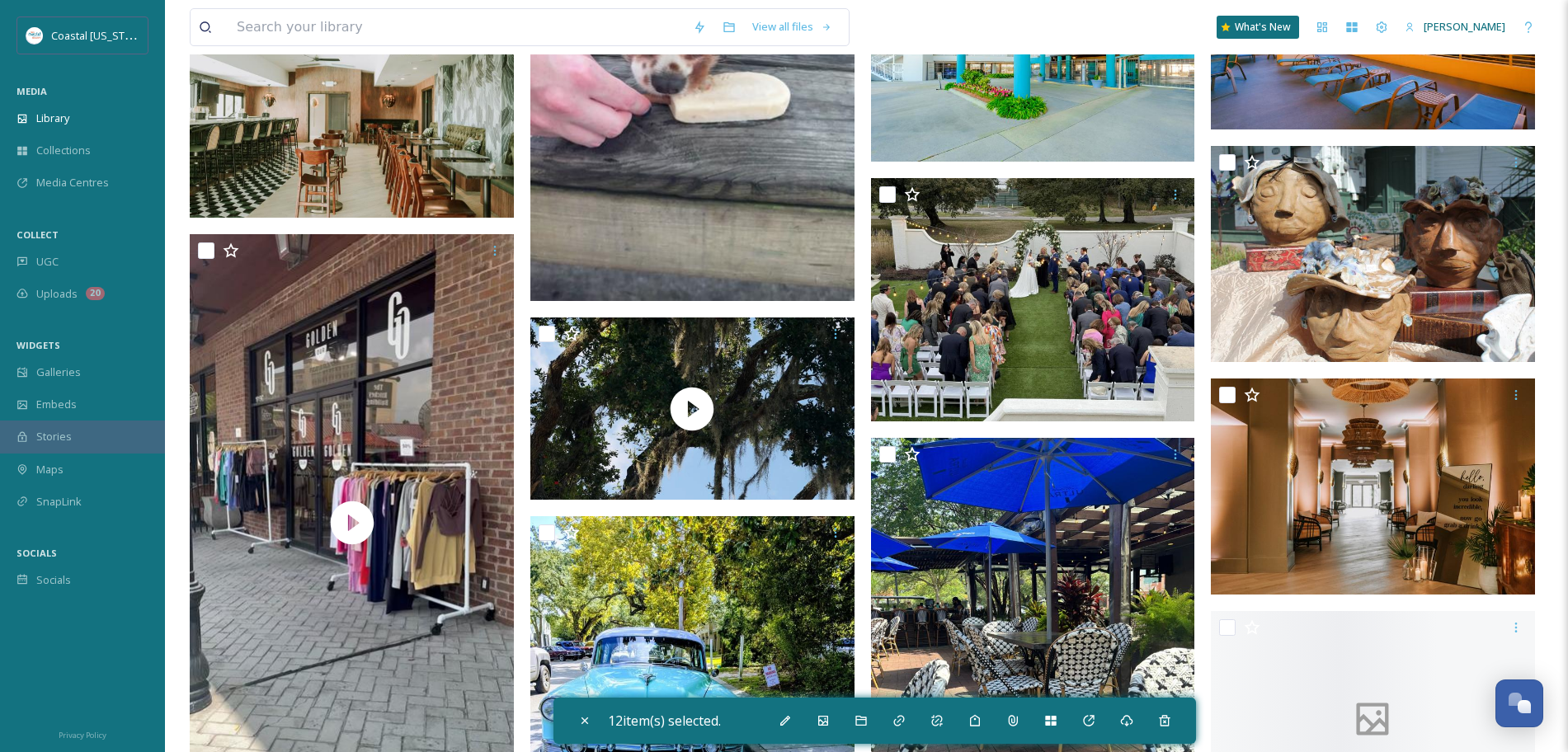
scroll to position [4116, 0]
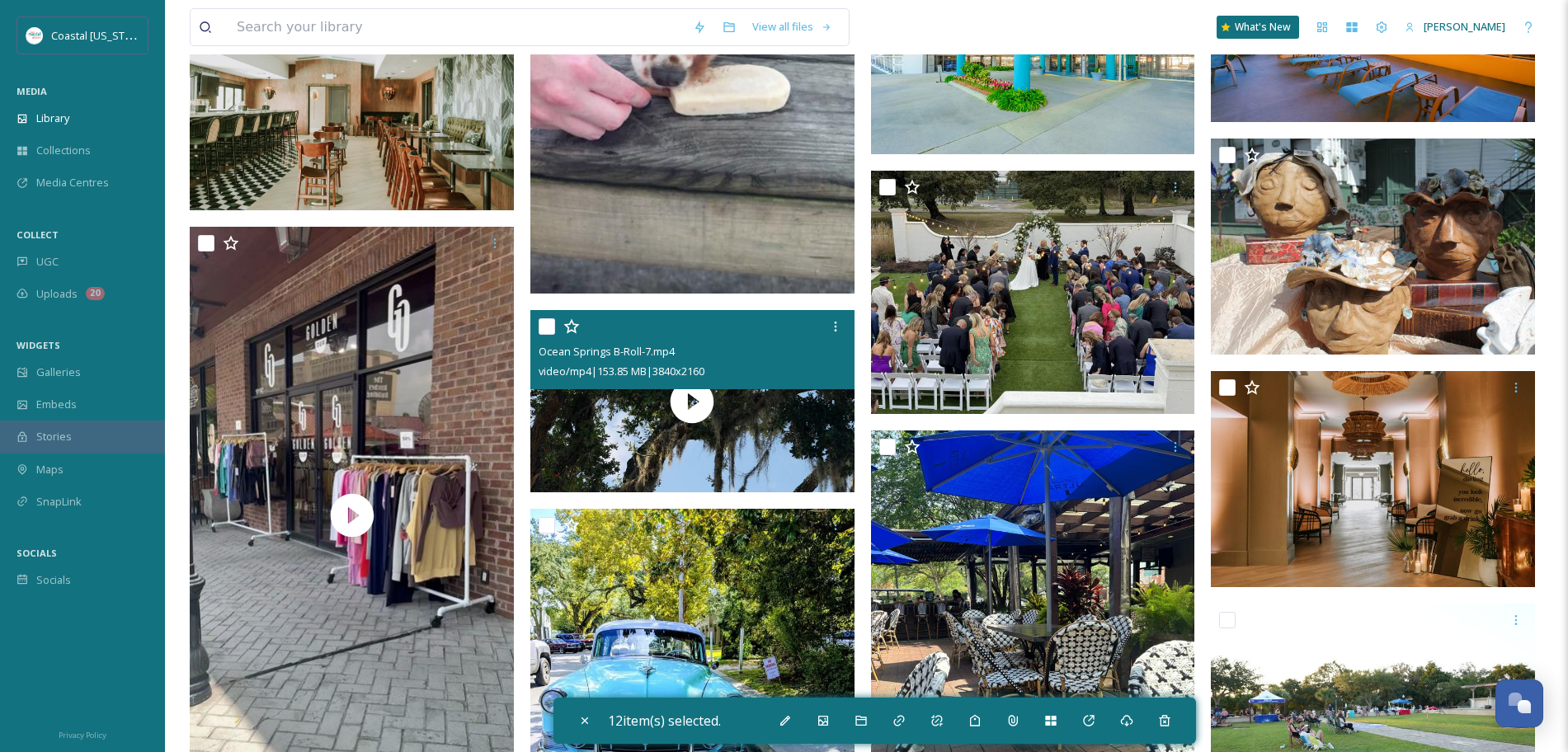
click at [543, 324] on input "checkbox" at bounding box center [547, 326] width 16 height 16
checkbox input "true"
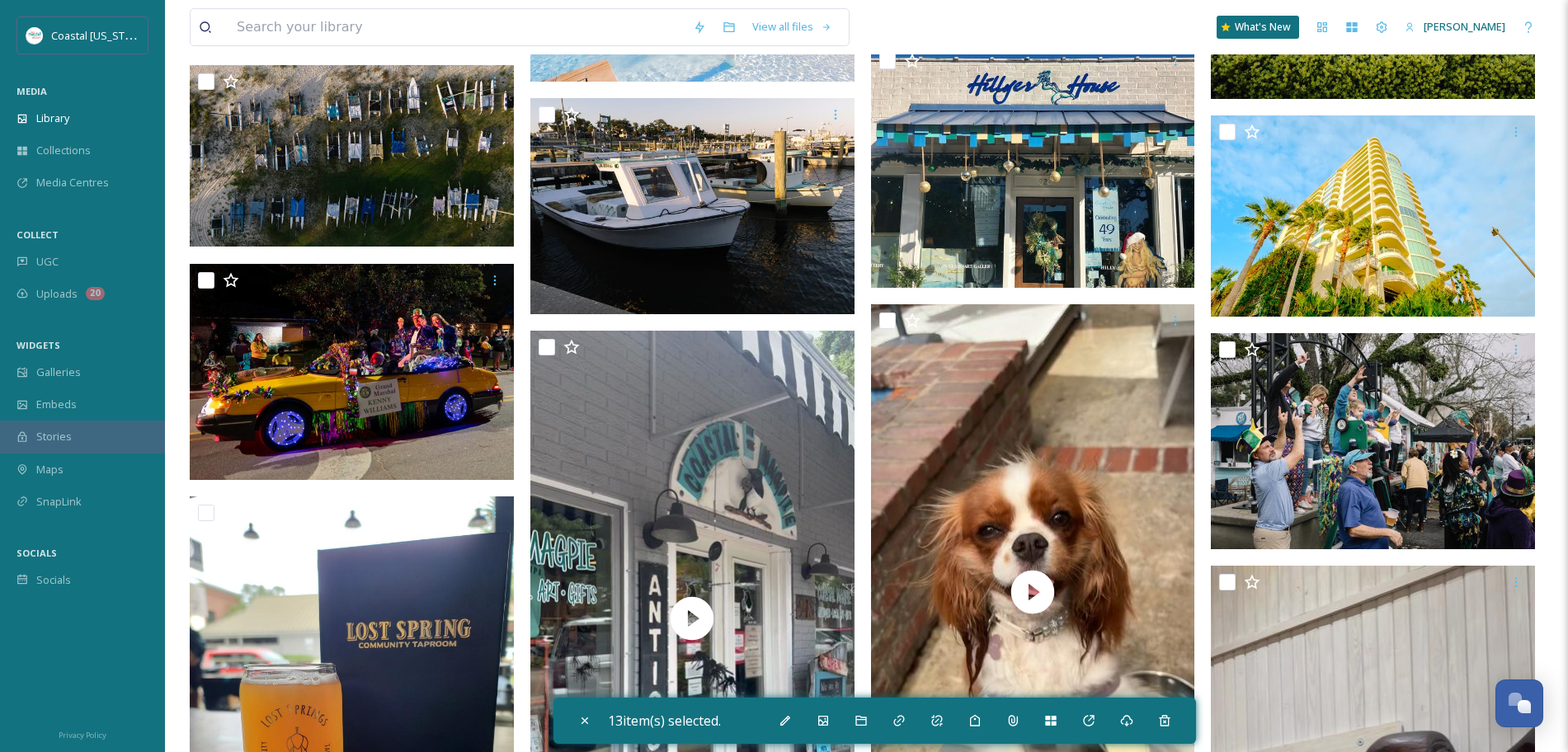
scroll to position [10028, 0]
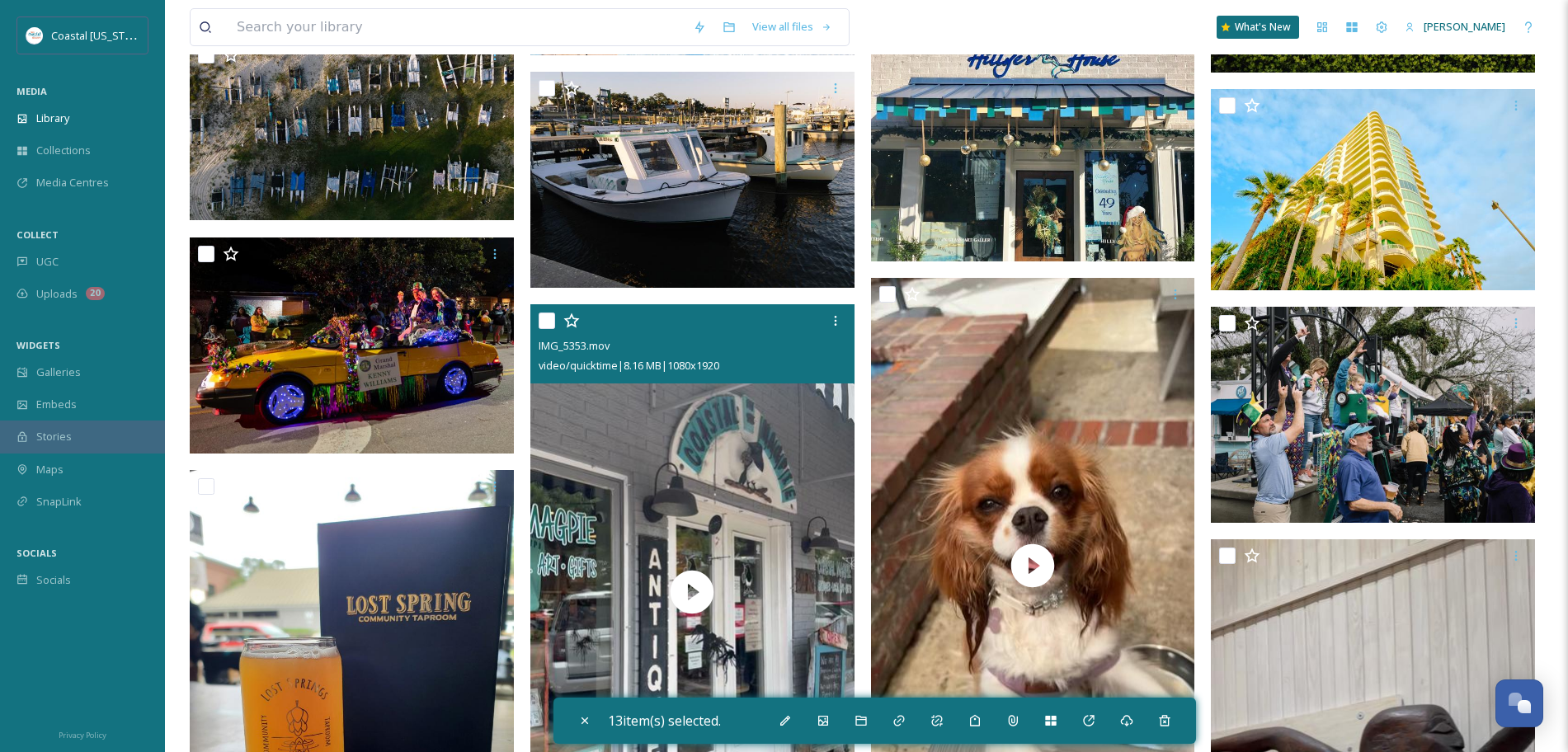
click at [544, 322] on input "checkbox" at bounding box center [547, 321] width 16 height 16
checkbox input "true"
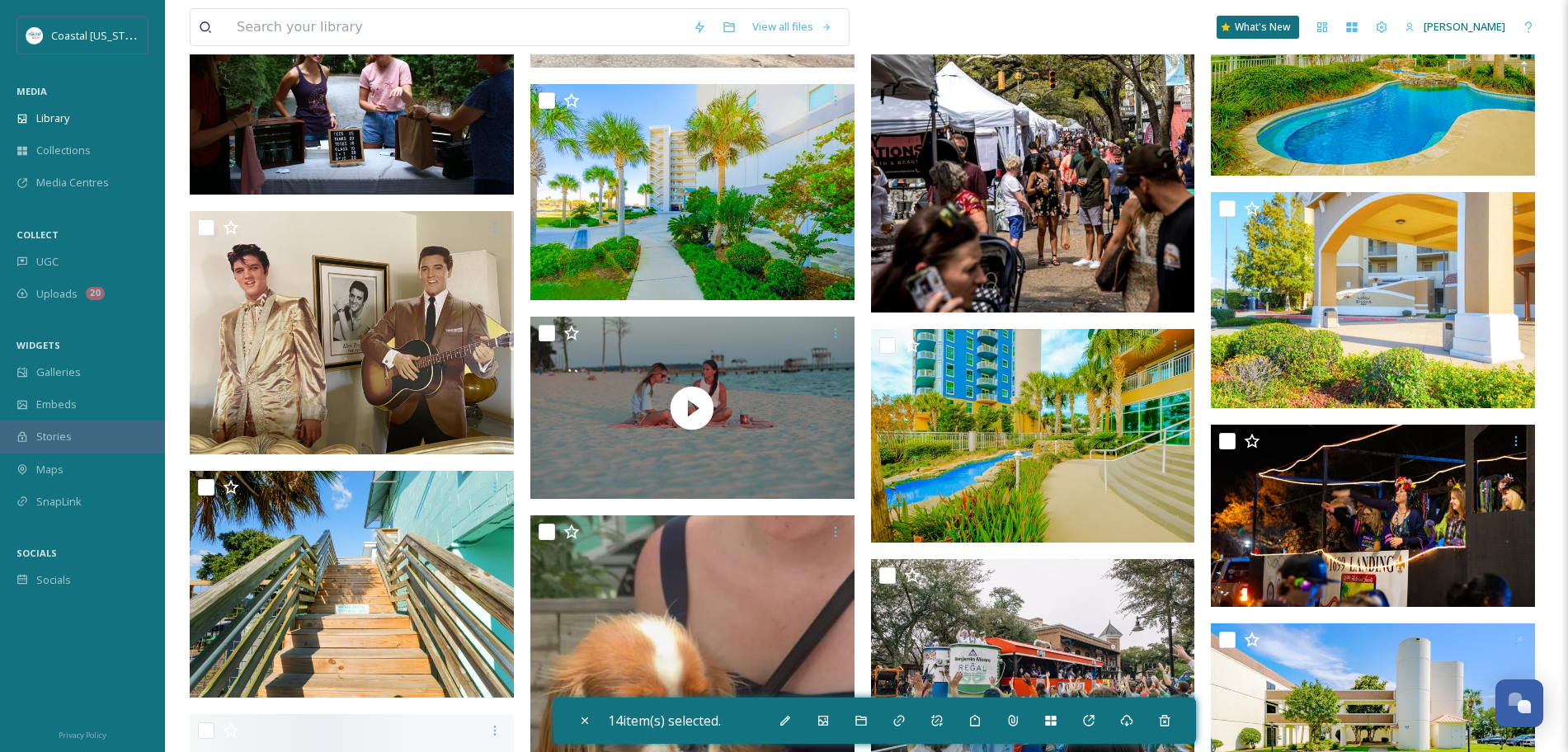
scroll to position [12135, 0]
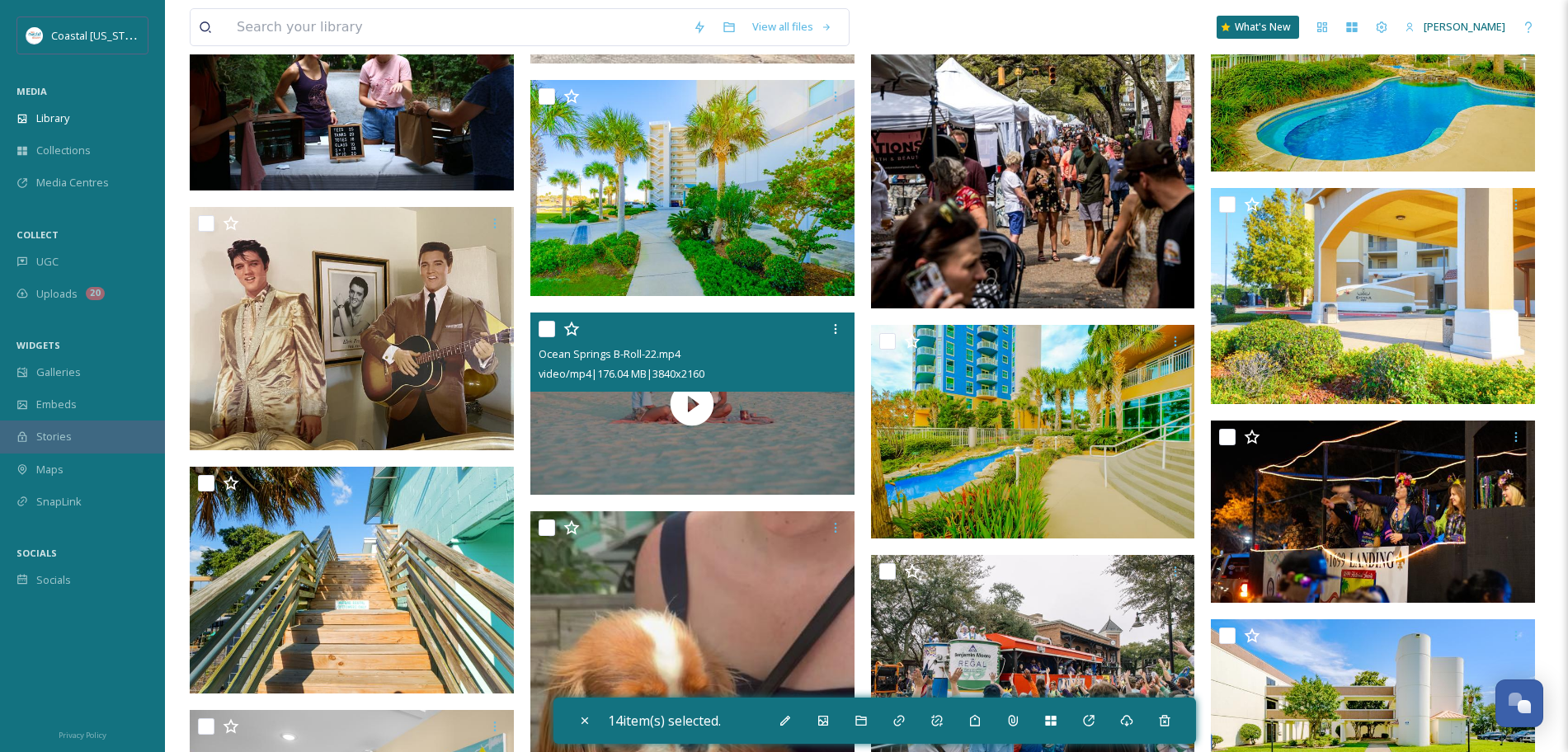
click at [545, 324] on input "checkbox" at bounding box center [547, 328] width 16 height 16
checkbox input "true"
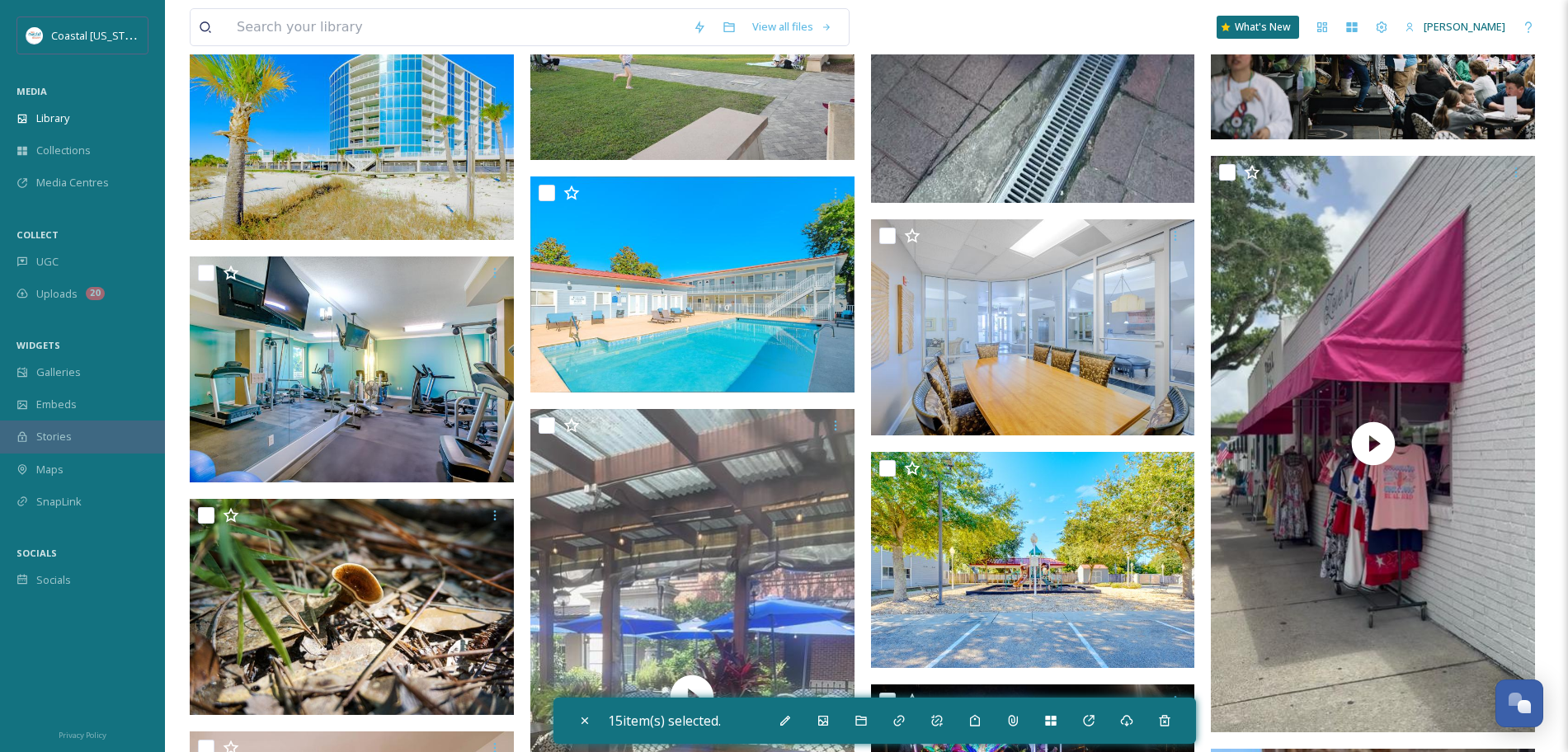
scroll to position [13300, 0]
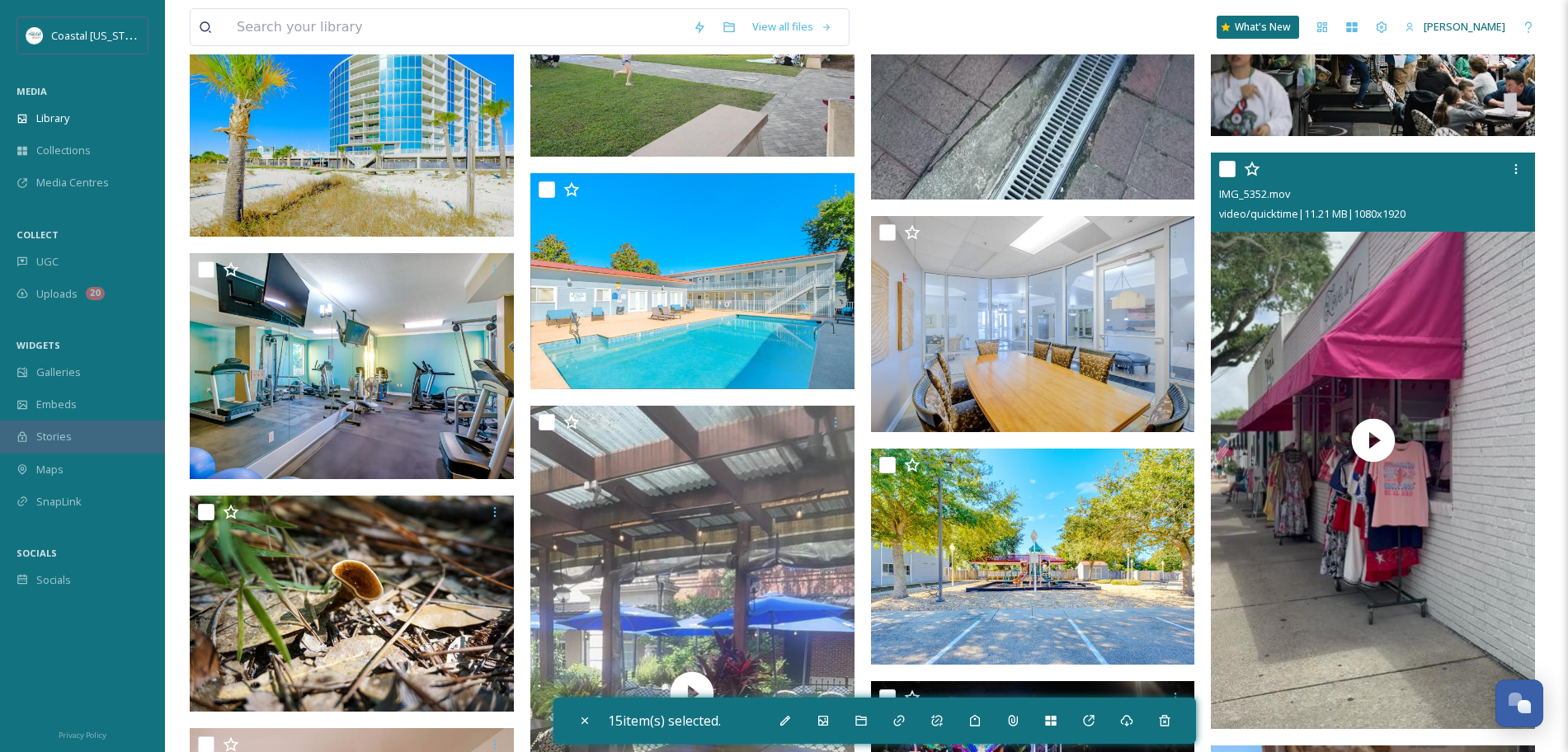
click at [1223, 169] on input "checkbox" at bounding box center [1227, 169] width 16 height 16
checkbox input "true"
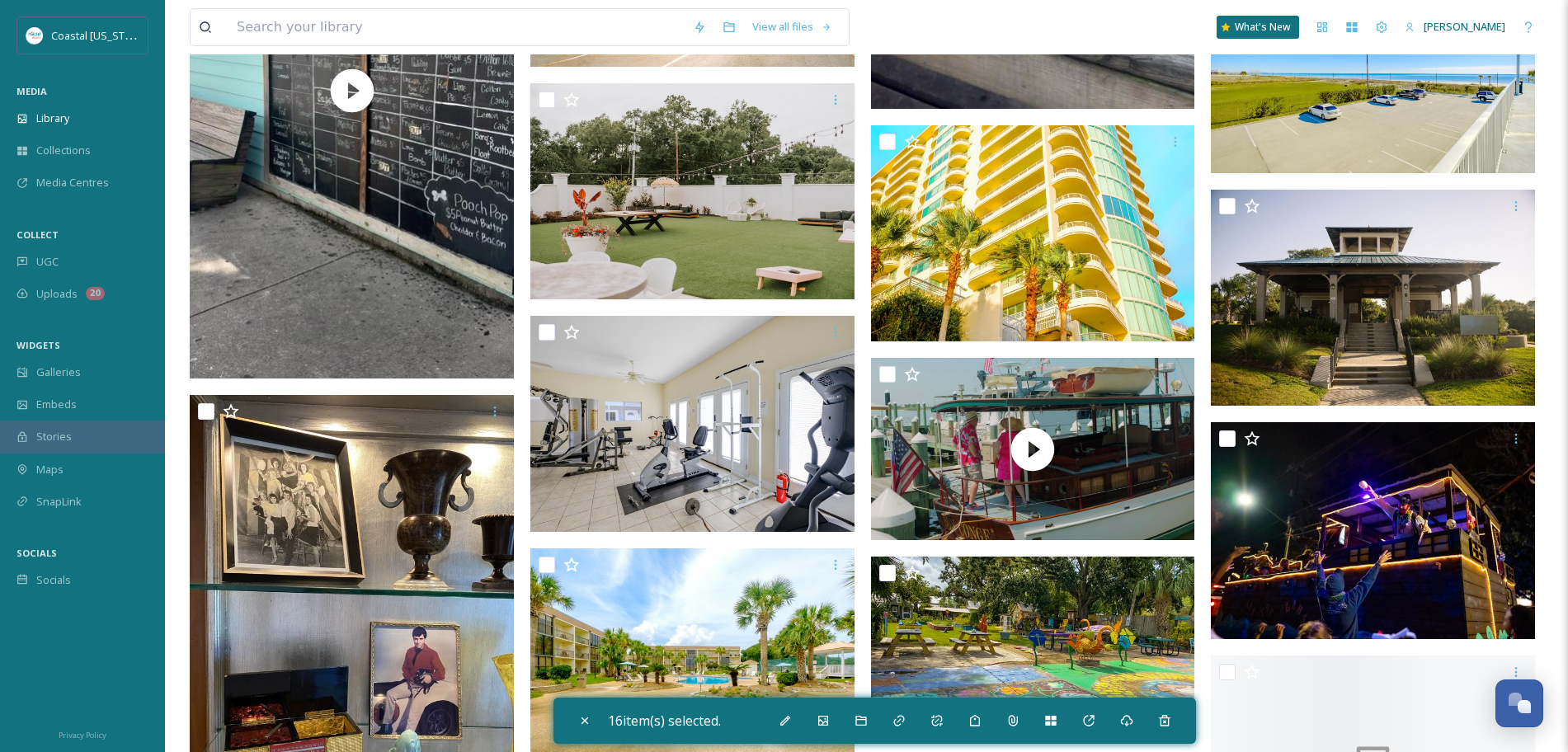
scroll to position [15867, 0]
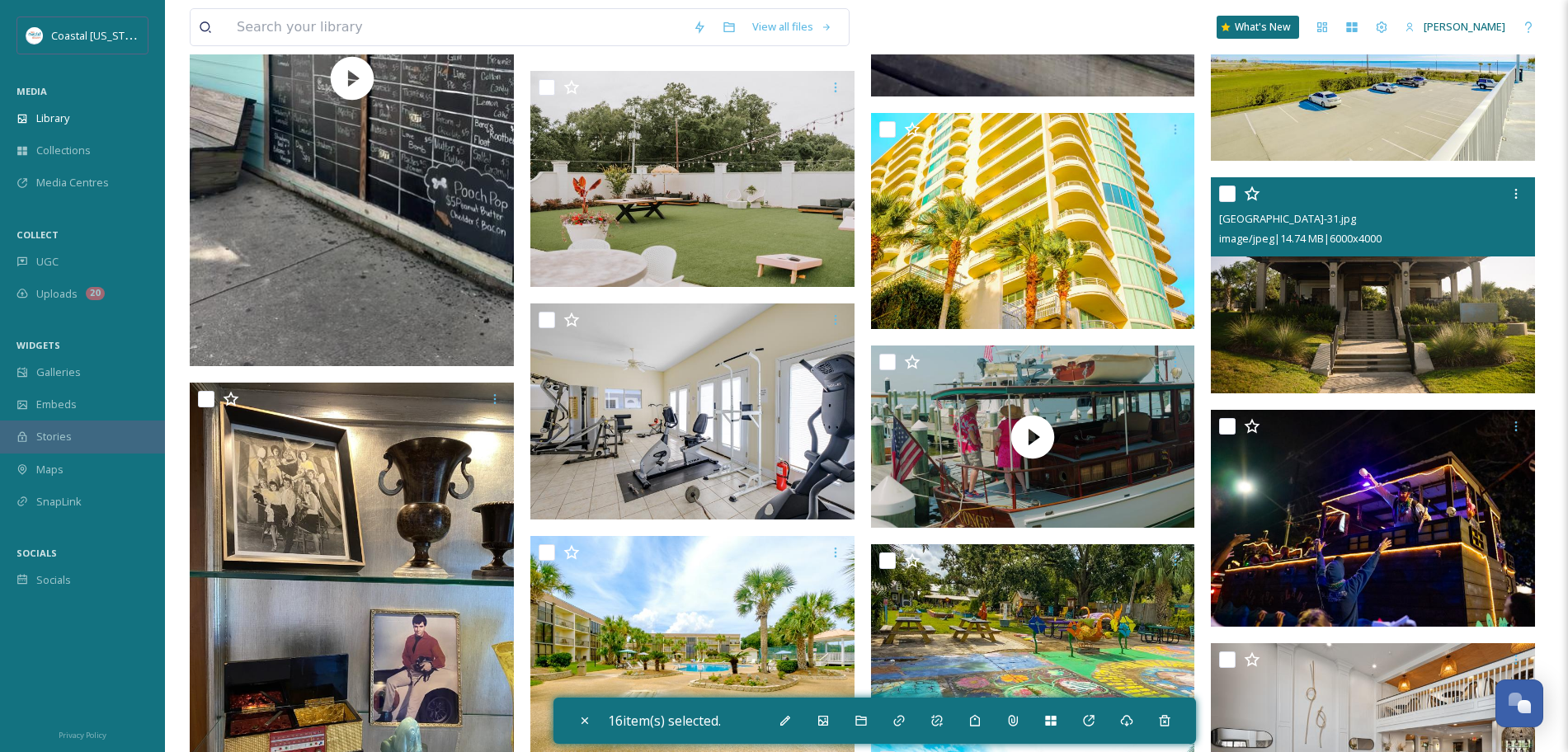
click at [1227, 191] on input "checkbox" at bounding box center [1227, 194] width 16 height 16
checkbox input "true"
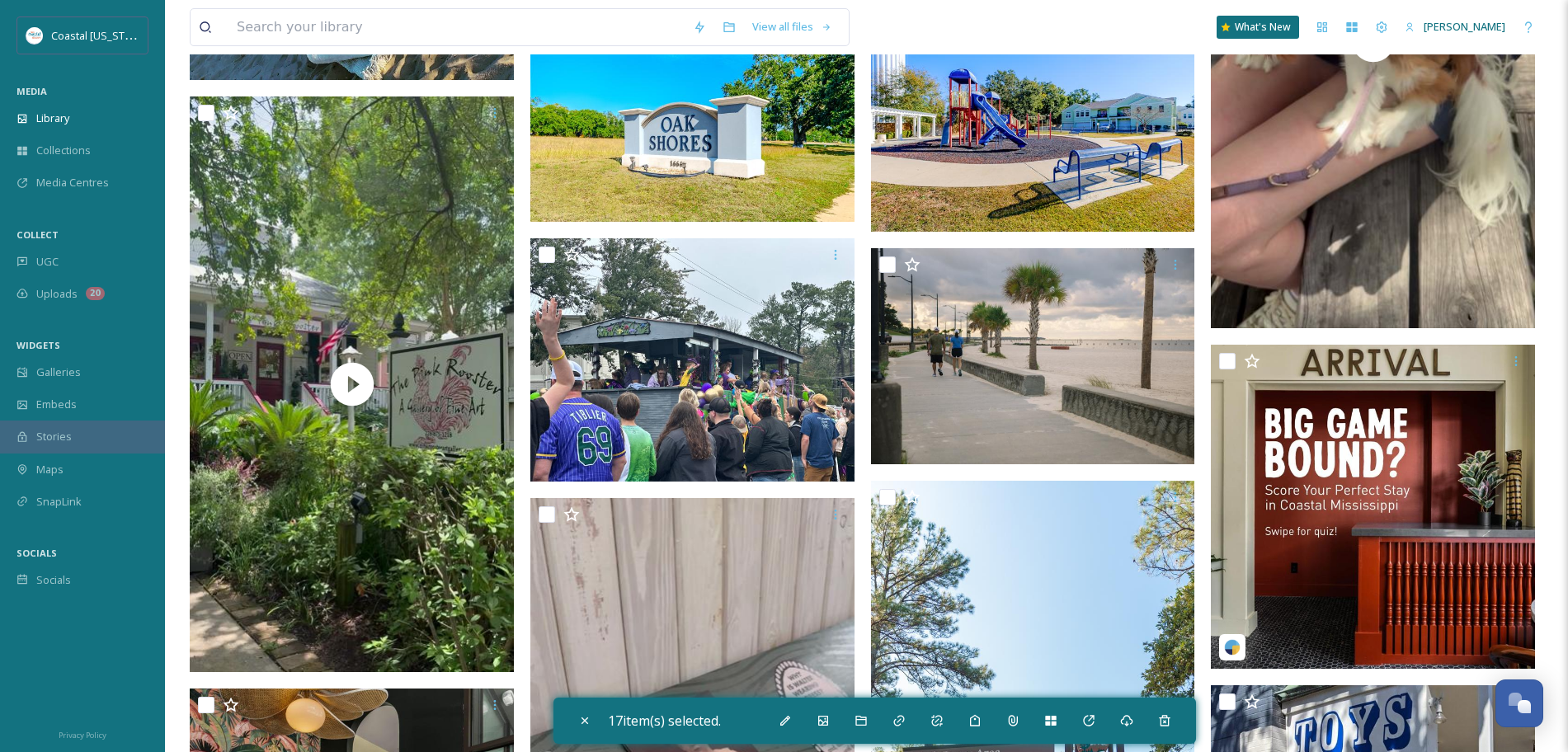
scroll to position [17723, 0]
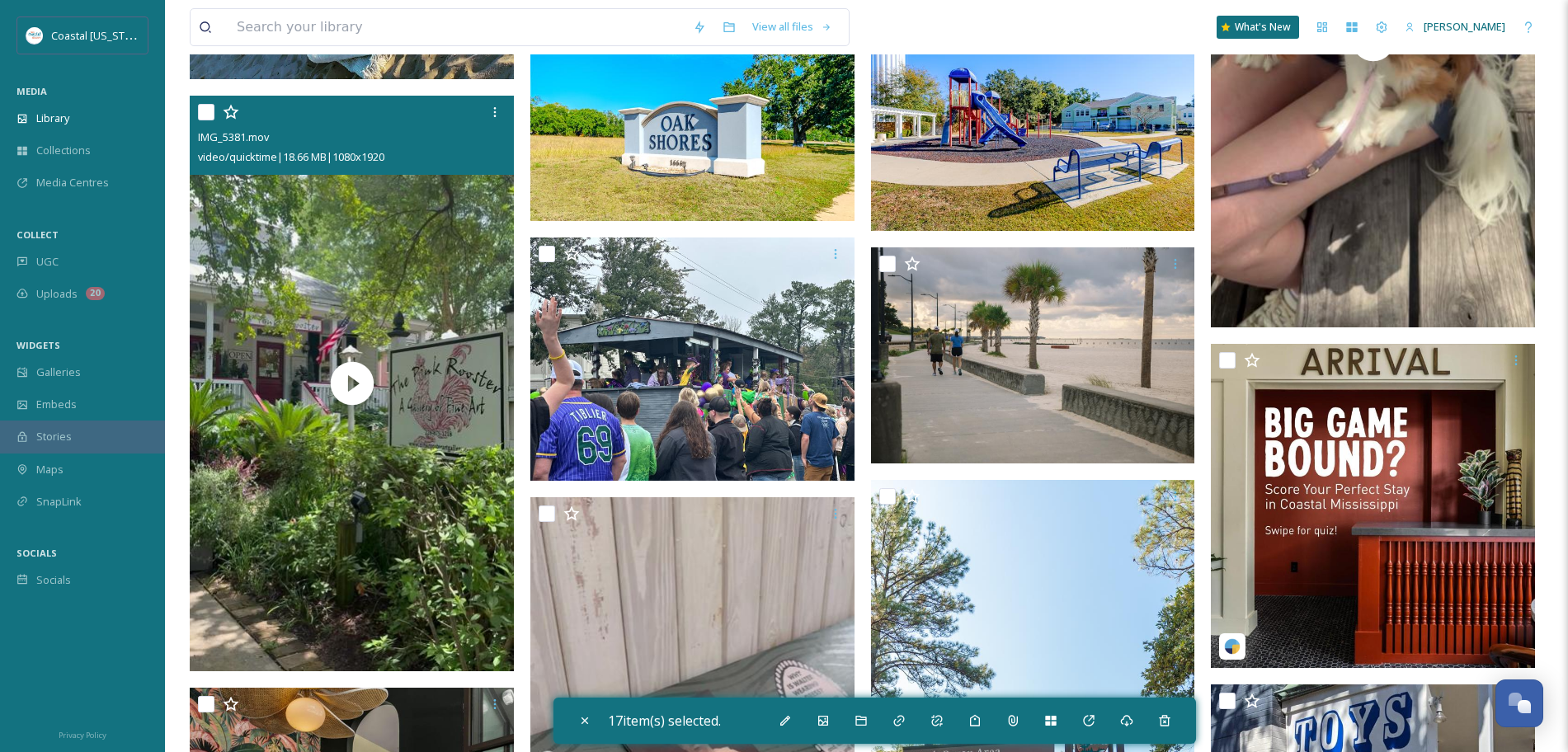
click at [200, 113] on input "checkbox" at bounding box center [205, 112] width 16 height 16
checkbox input "true"
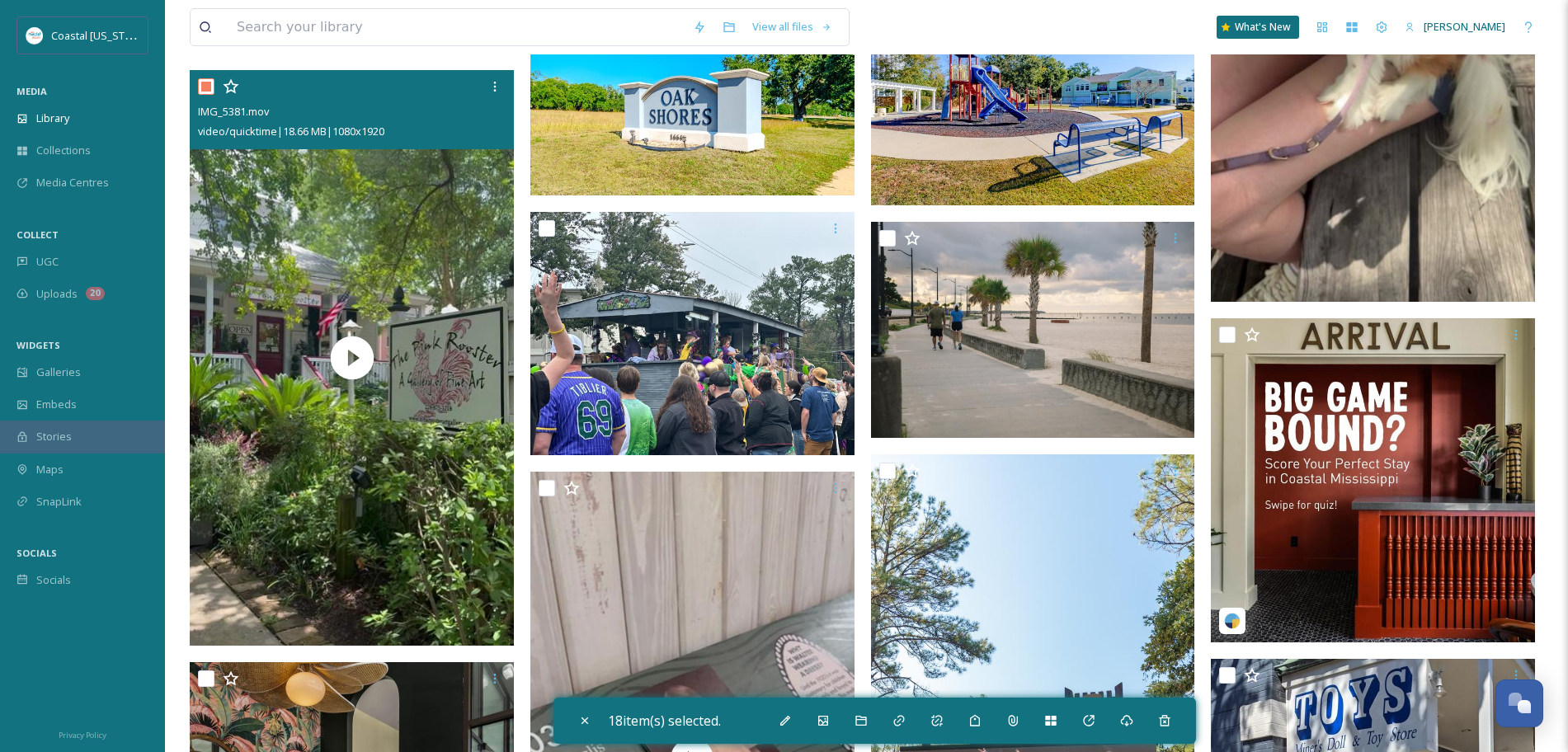
scroll to position [17748, 0]
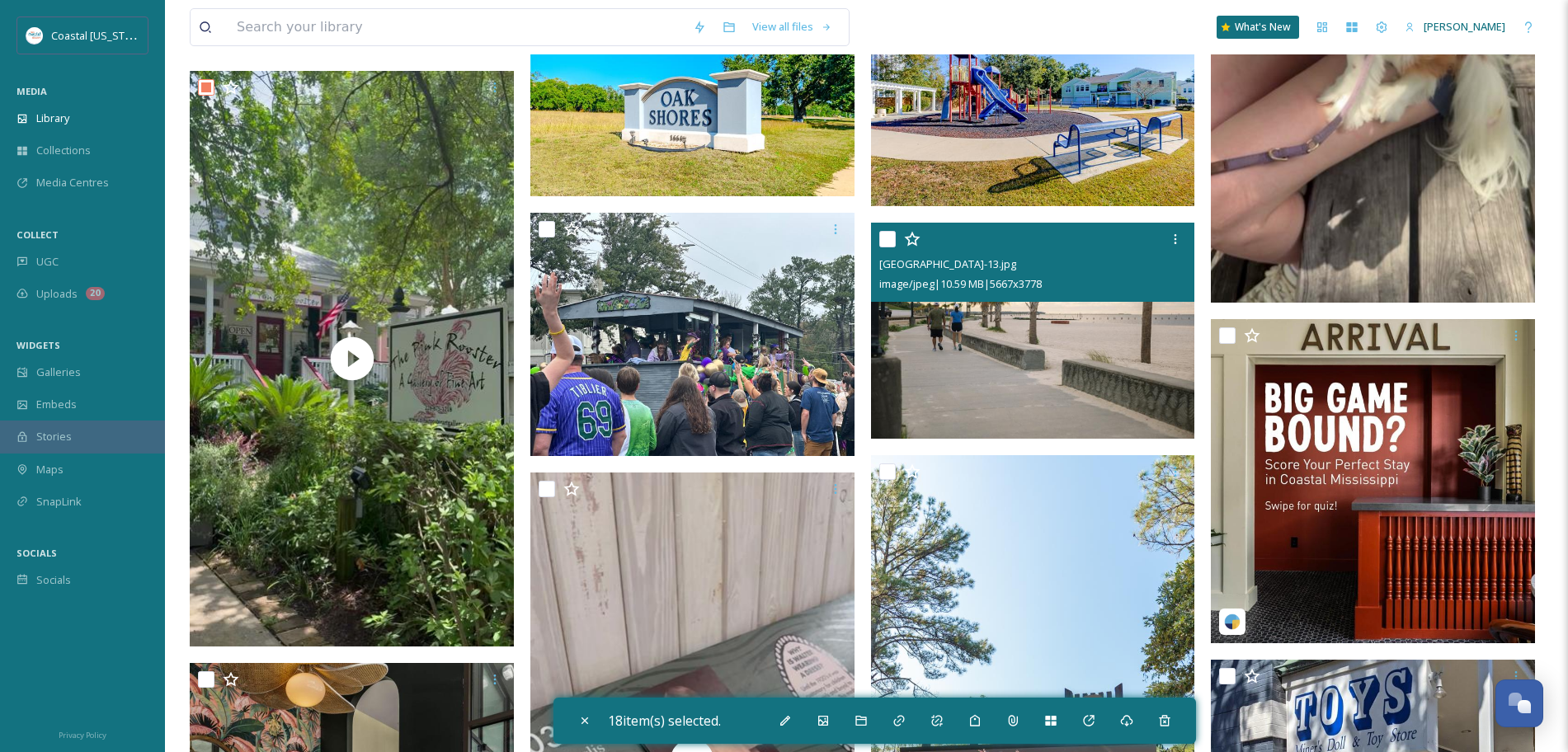
click at [888, 240] on input "checkbox" at bounding box center [887, 239] width 16 height 16
checkbox input "true"
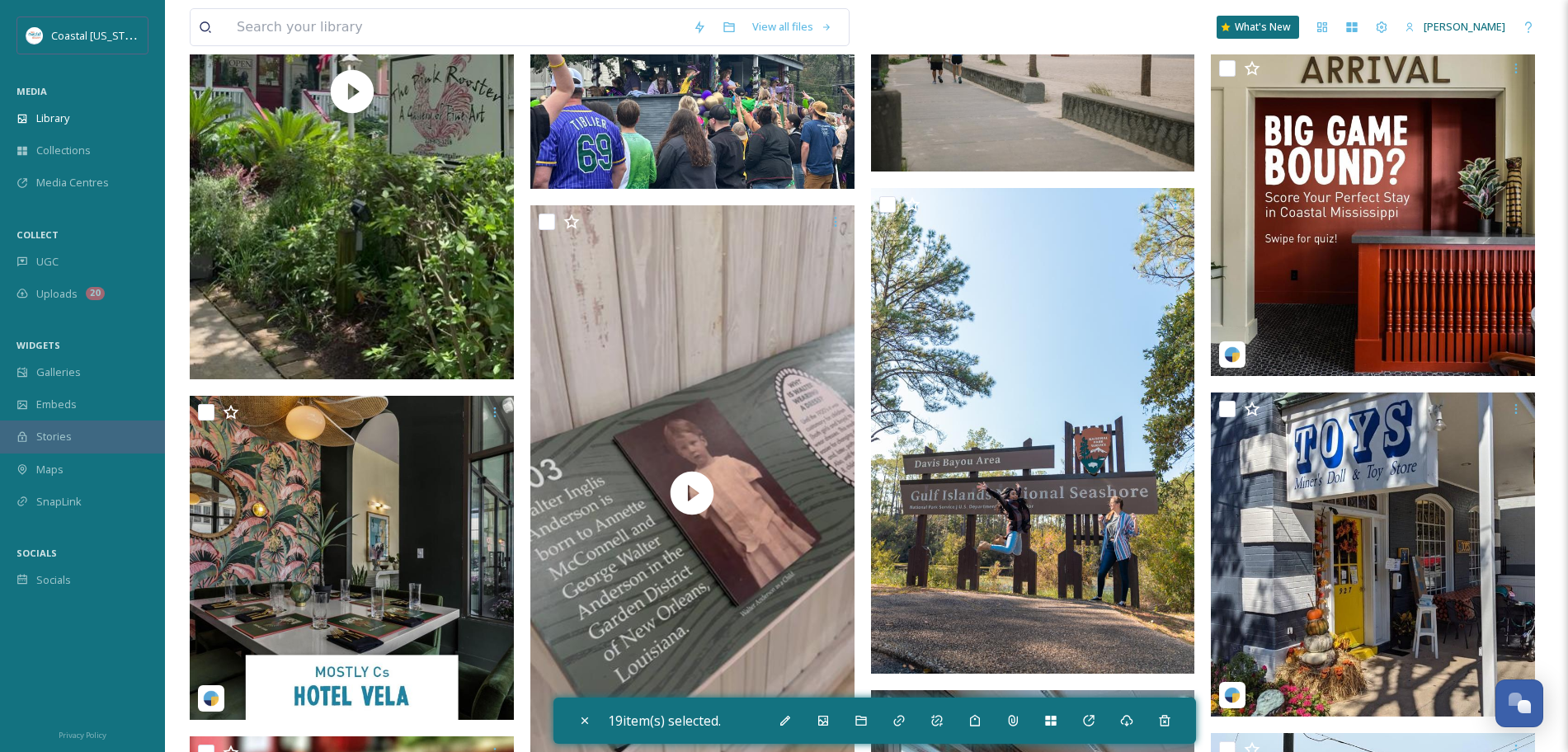
scroll to position [18016, 0]
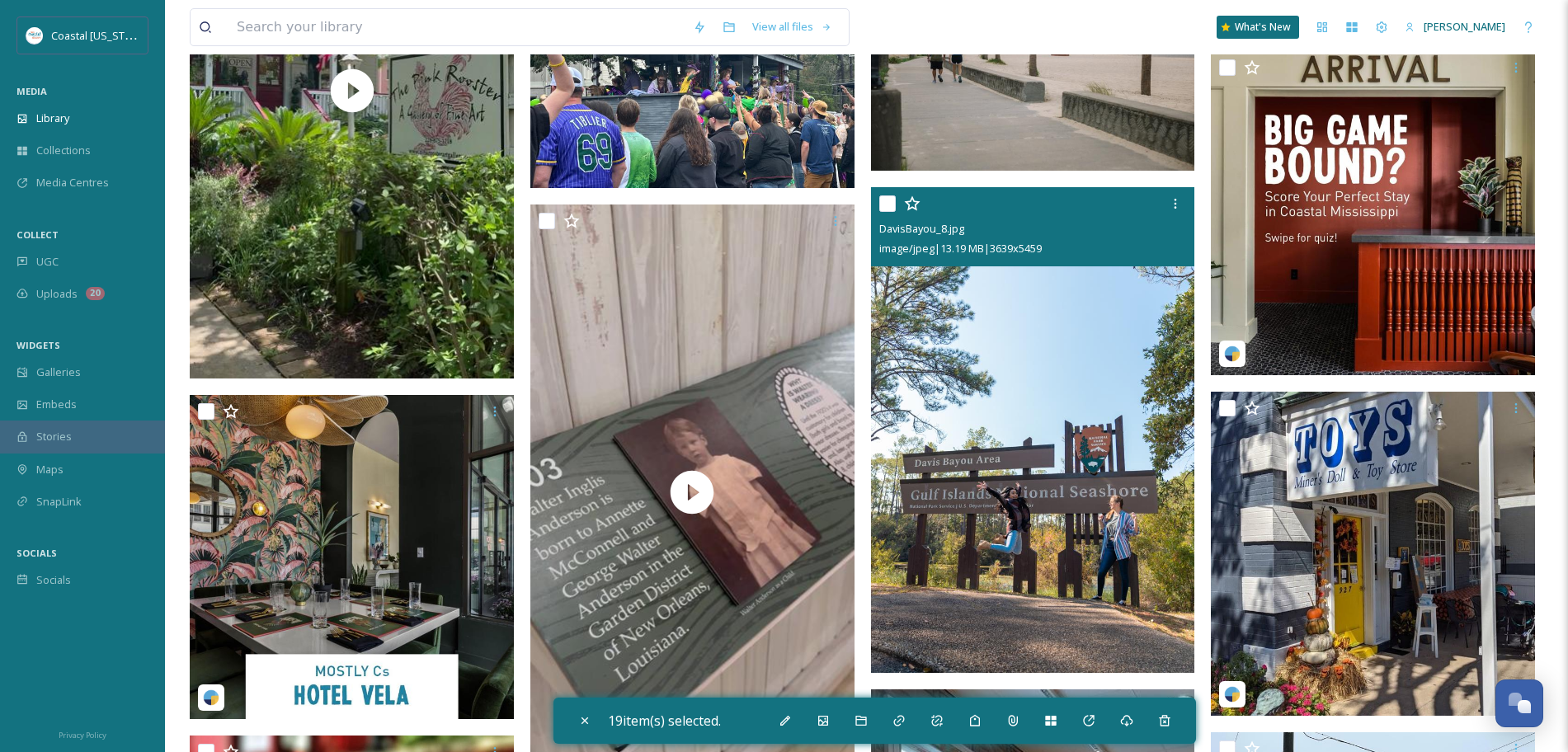
click at [886, 204] on input "checkbox" at bounding box center [887, 203] width 16 height 16
checkbox input "true"
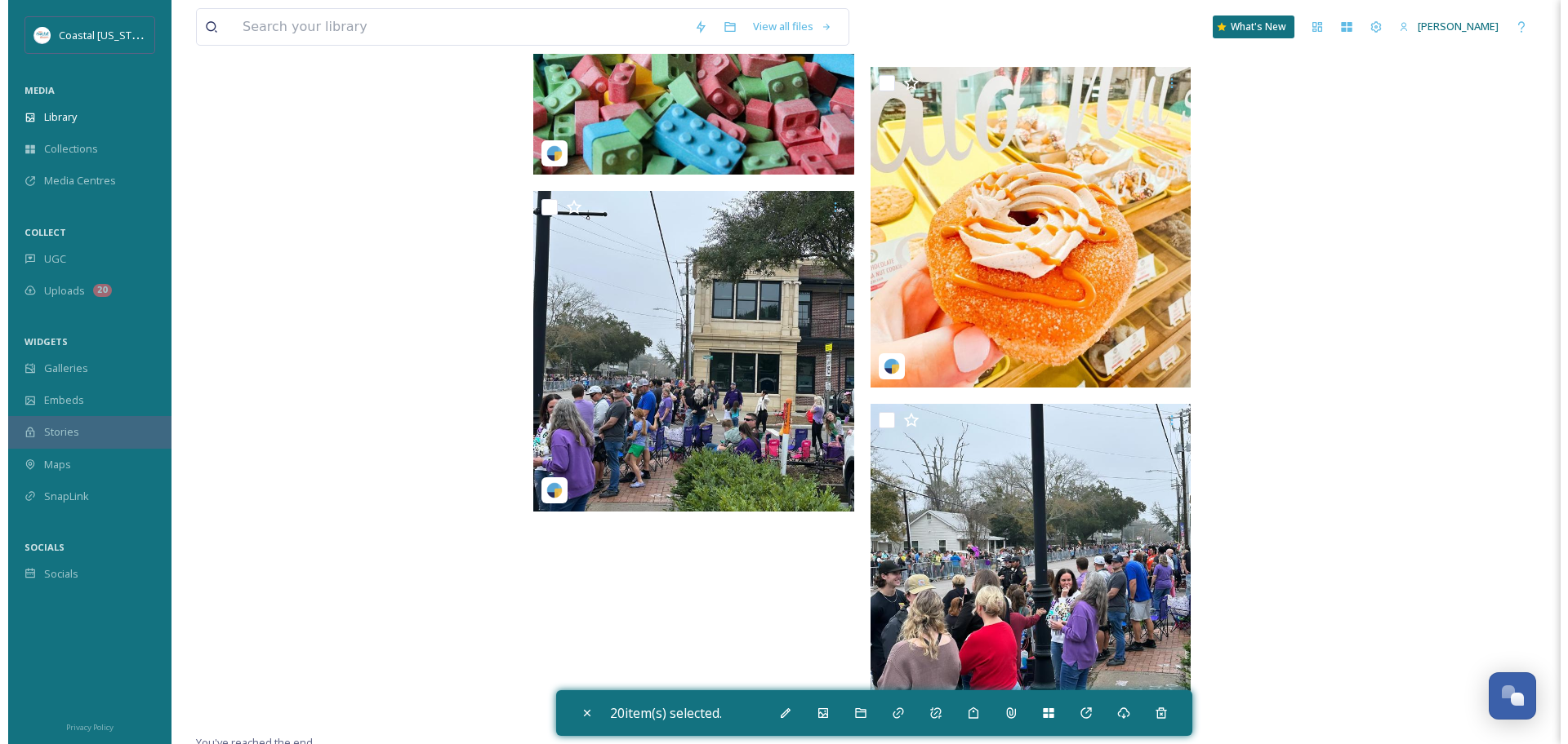
scroll to position [19602, 0]
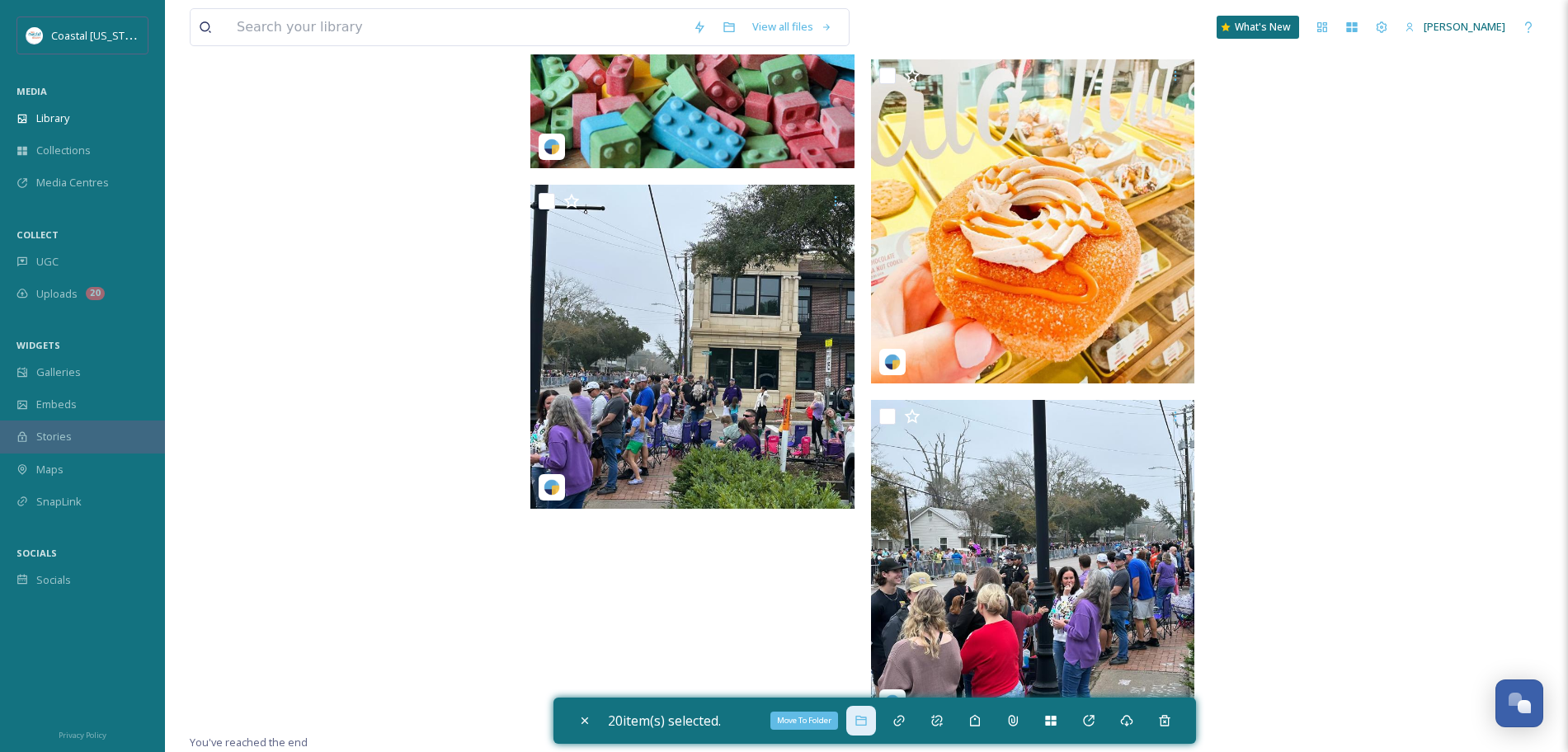
click at [865, 716] on icon at bounding box center [860, 720] width 13 height 13
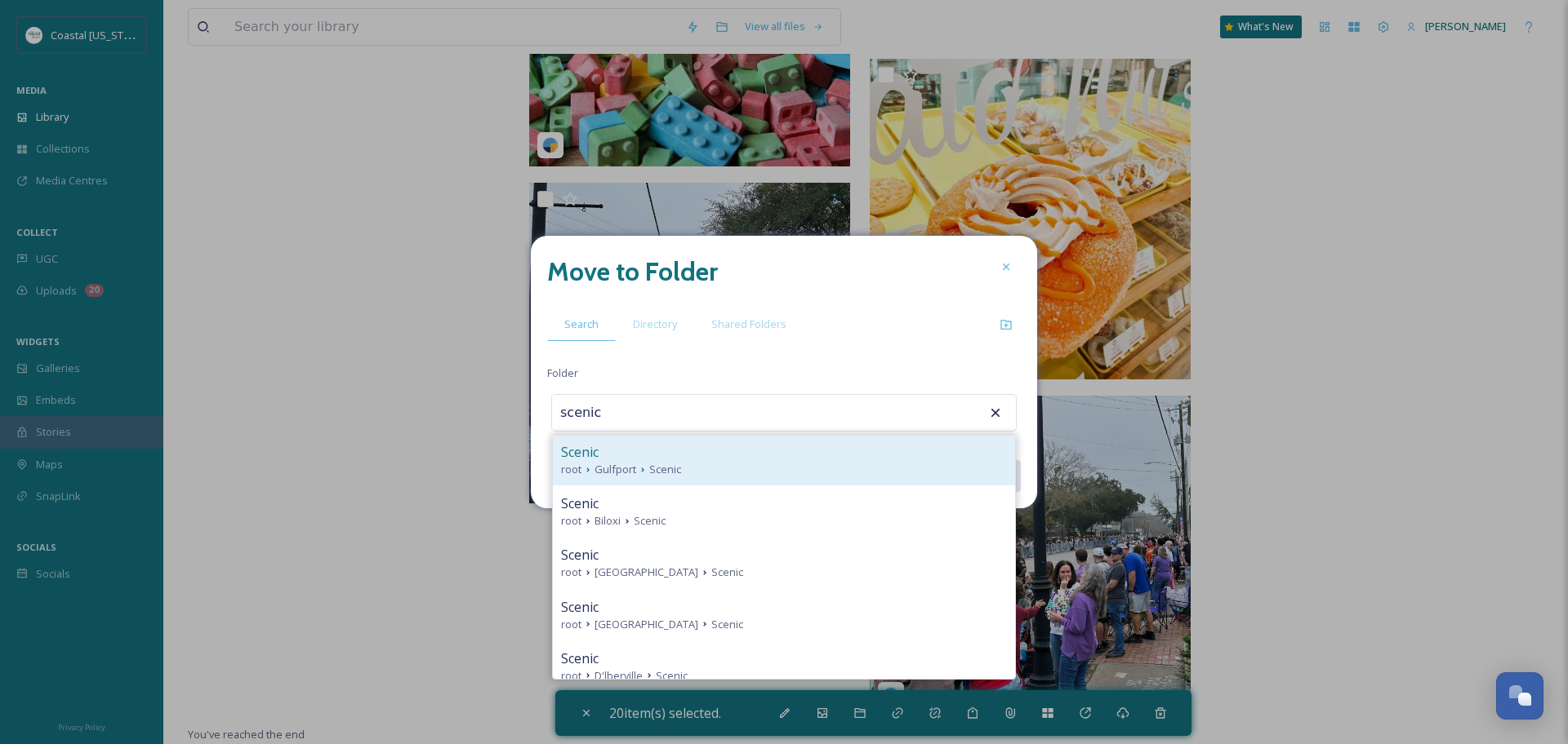
scroll to position [105, 0]
click at [722, 569] on div "root Ocean Springs Scenic" at bounding box center [784, 572] width 446 height 15
type input "Scenic"
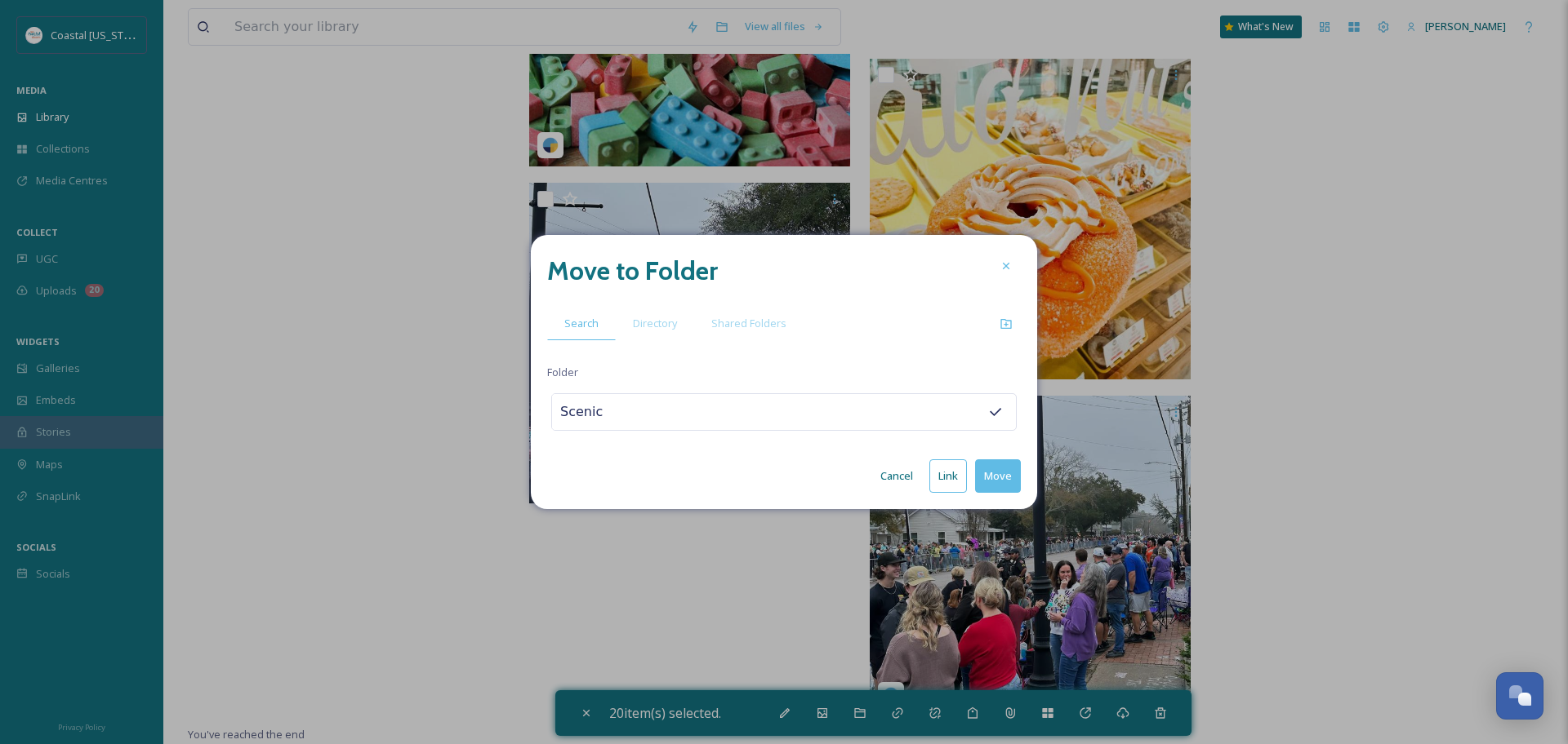
click at [992, 485] on button "Move" at bounding box center [998, 477] width 46 height 34
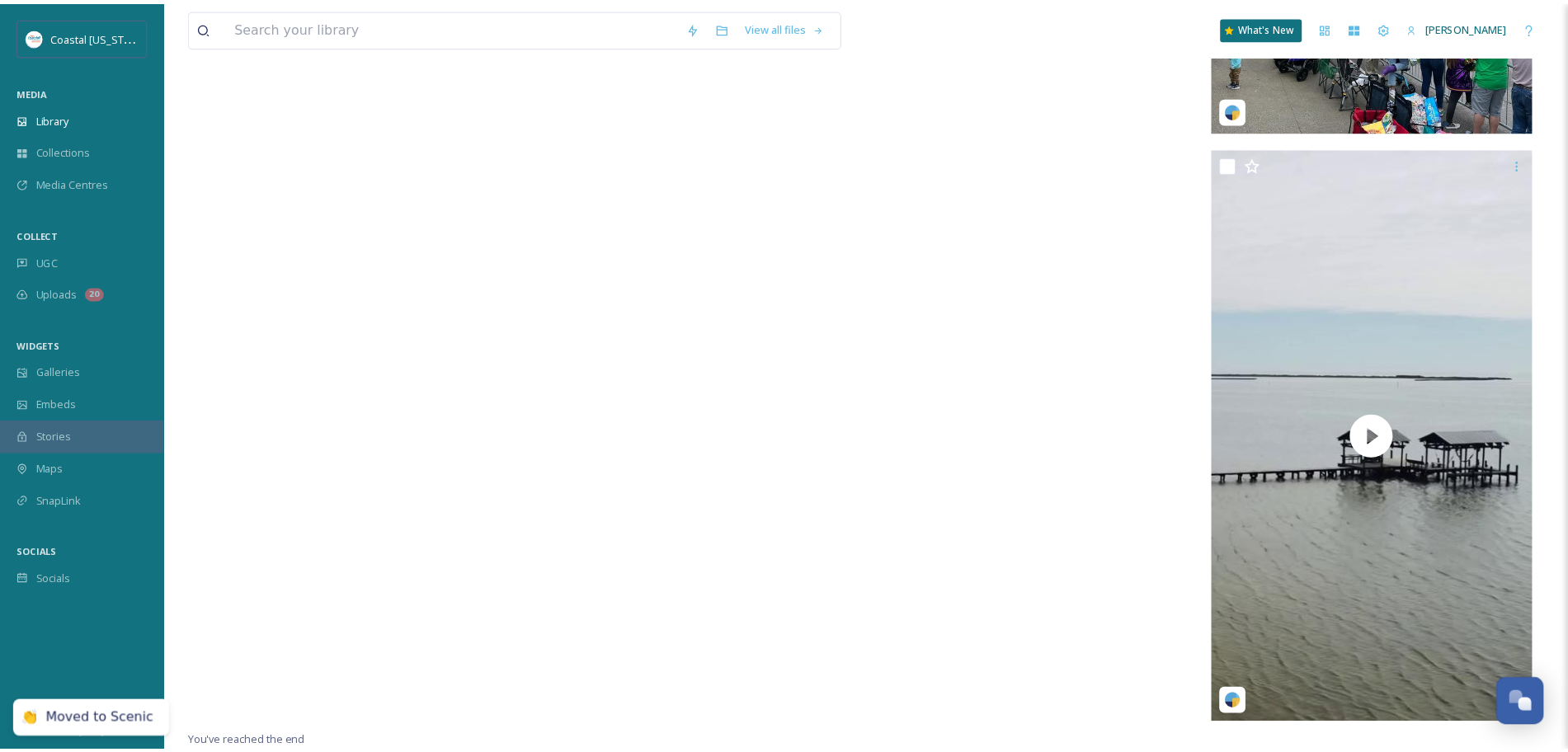
scroll to position [18947, 0]
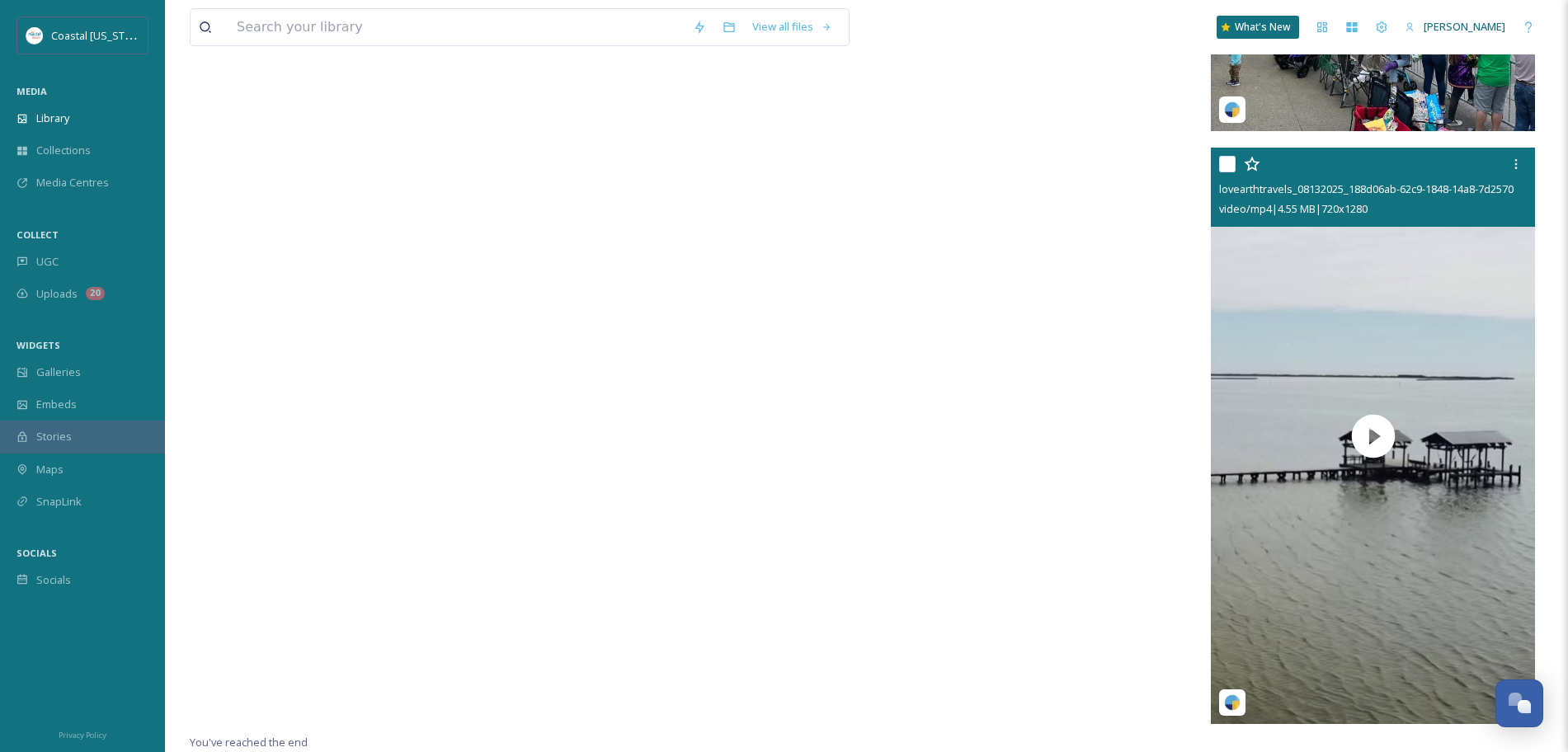
click at [1226, 164] on input "checkbox" at bounding box center [1227, 164] width 16 height 16
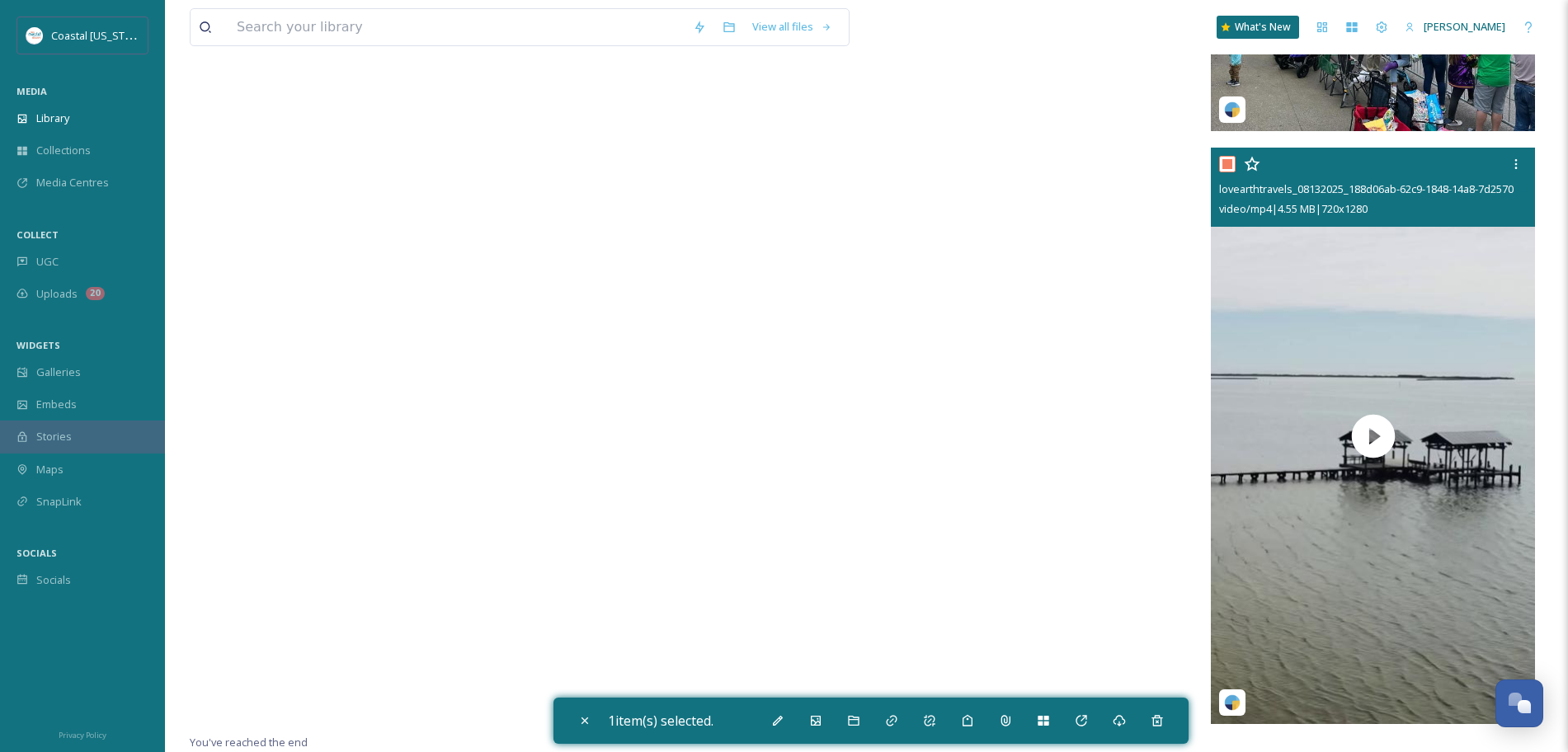
click at [1226, 164] on input "checkbox" at bounding box center [1227, 164] width 16 height 16
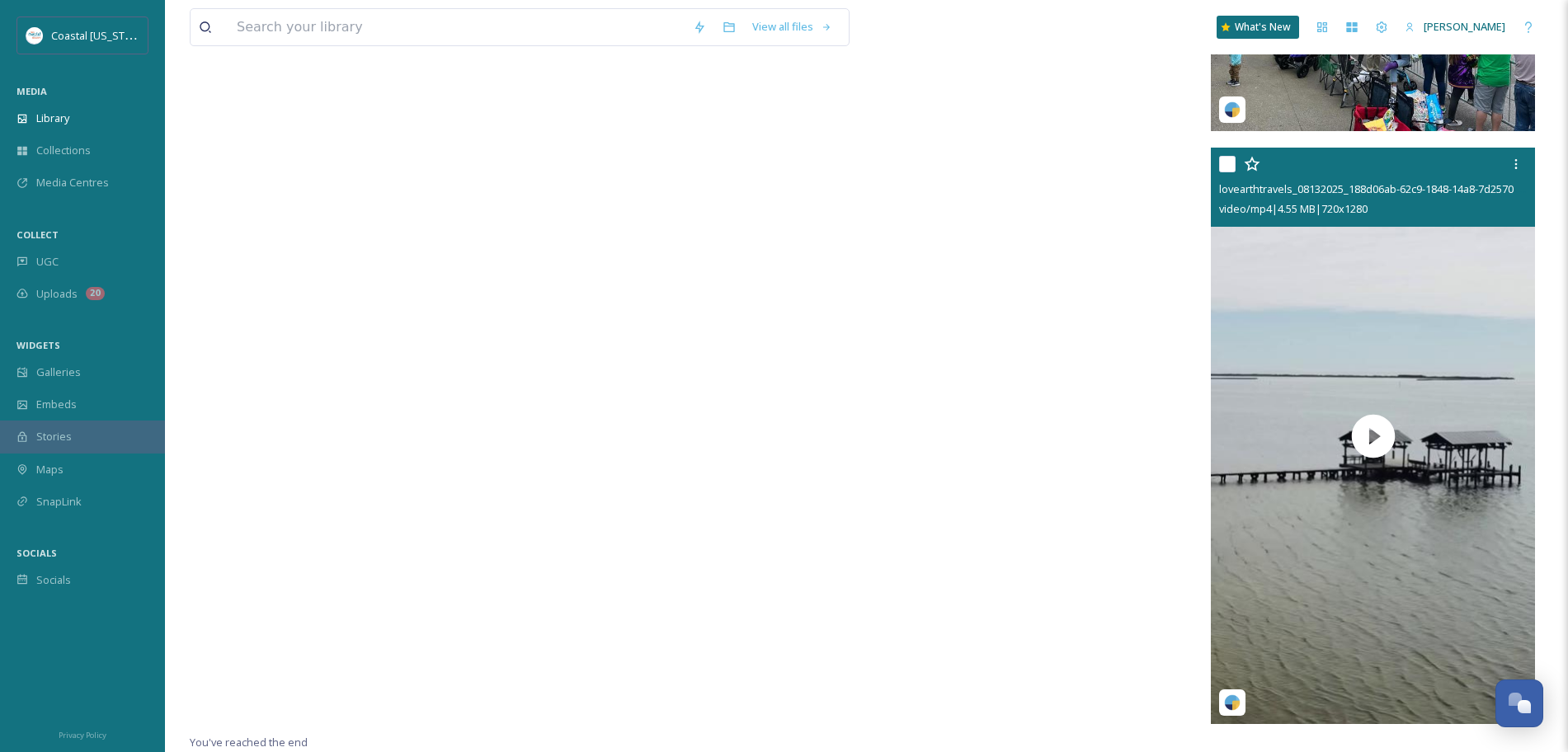
click at [1226, 164] on input "checkbox" at bounding box center [1227, 164] width 16 height 16
checkbox input "true"
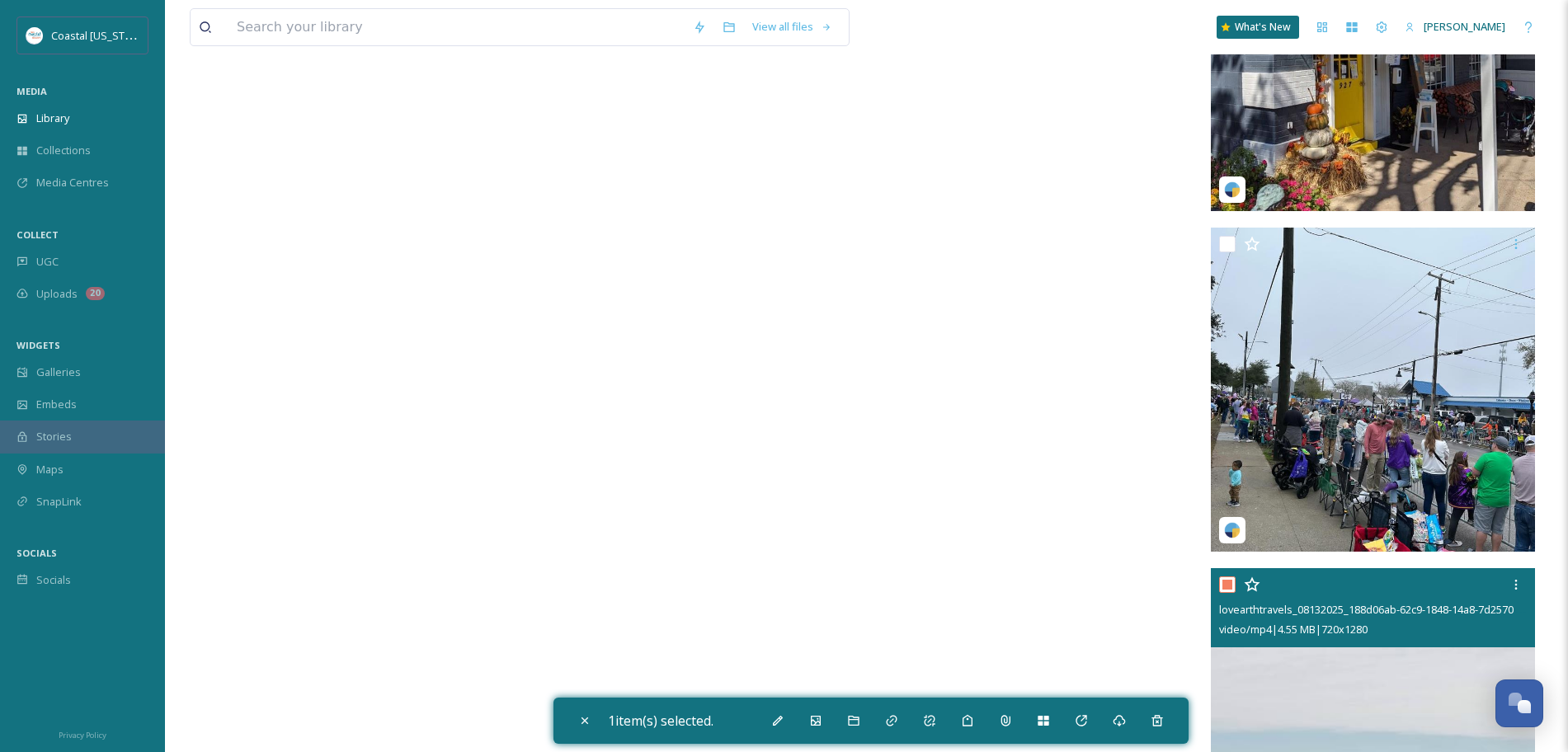
scroll to position [18524, 0]
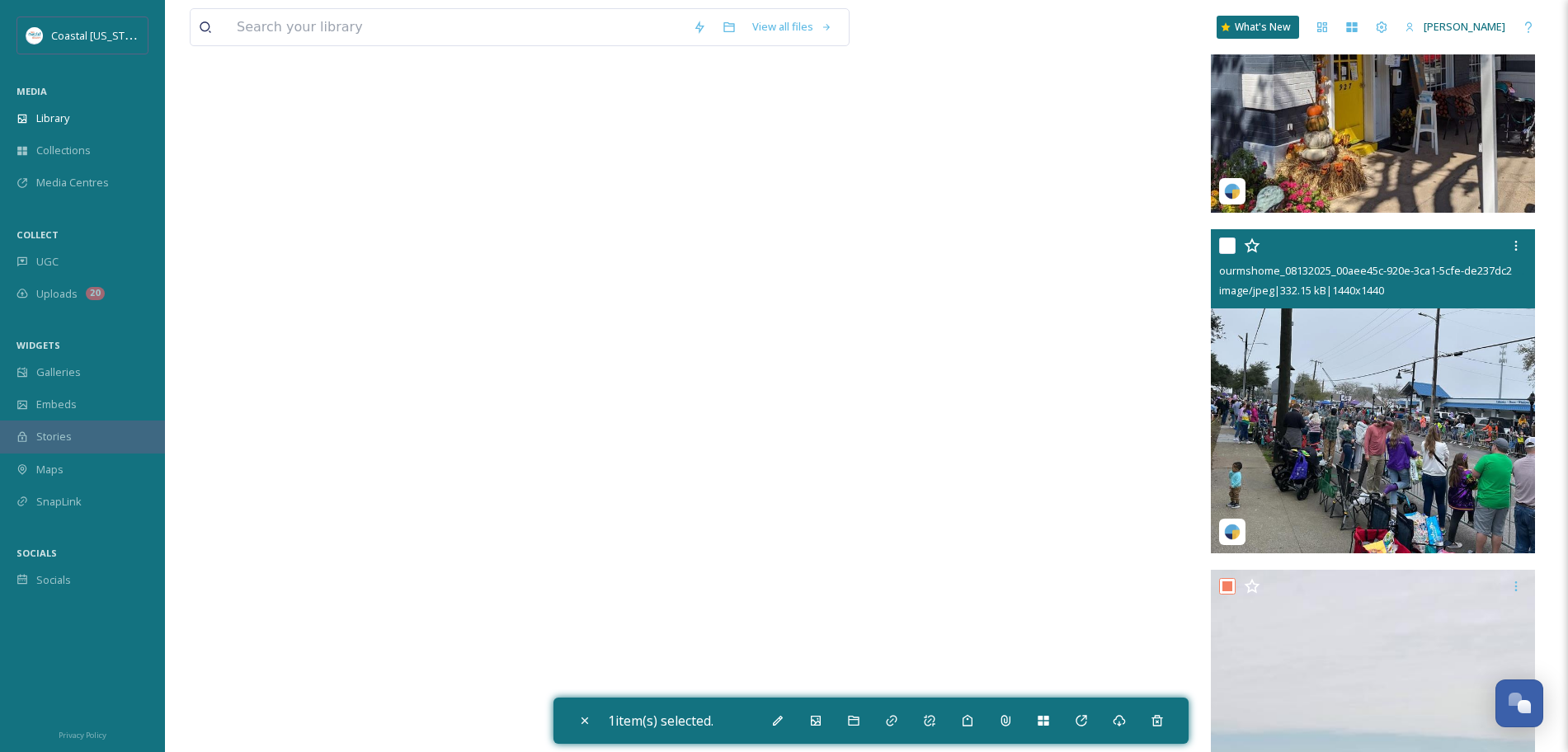
click at [1228, 246] on input "checkbox" at bounding box center [1227, 246] width 16 height 16
checkbox input "true"
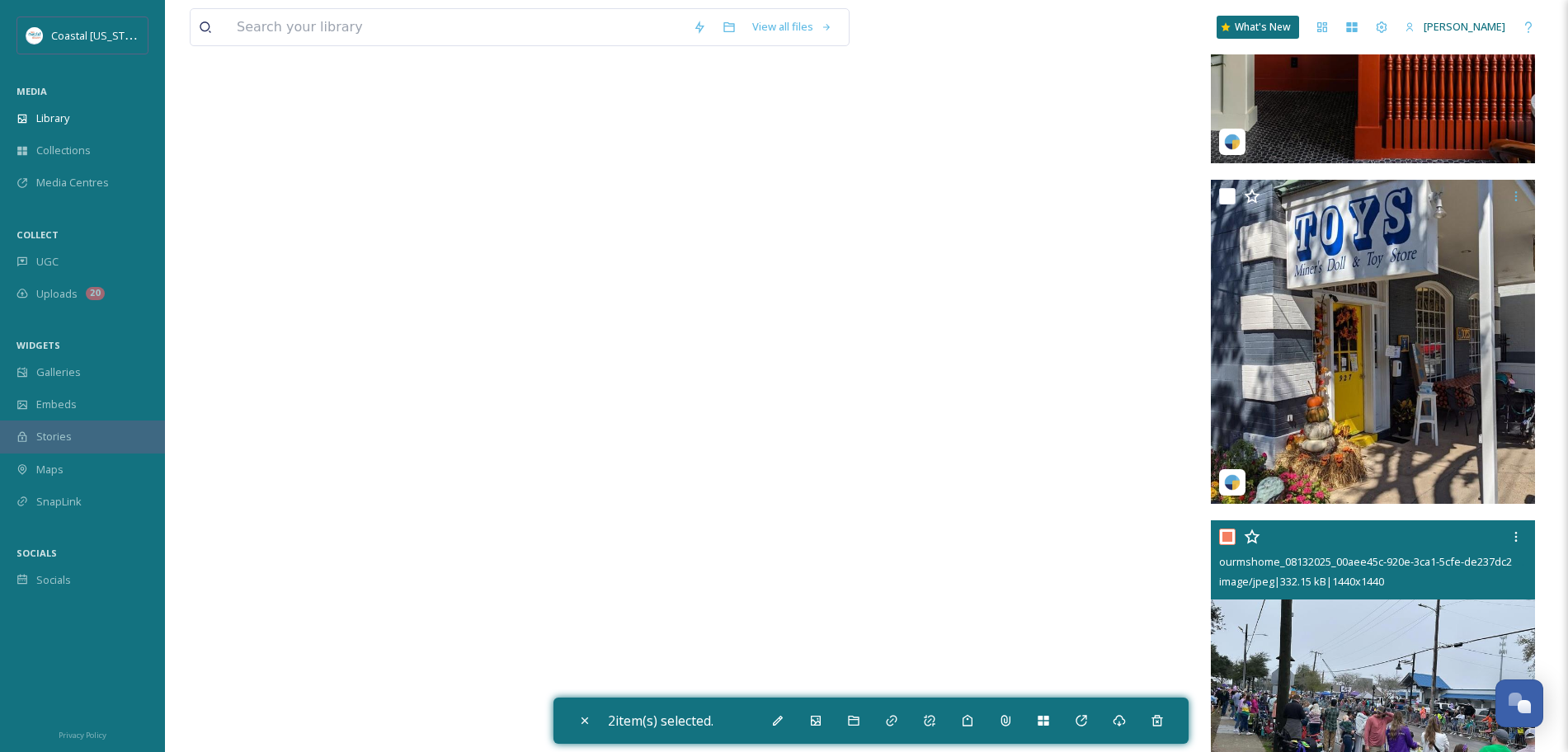
scroll to position [18227, 0]
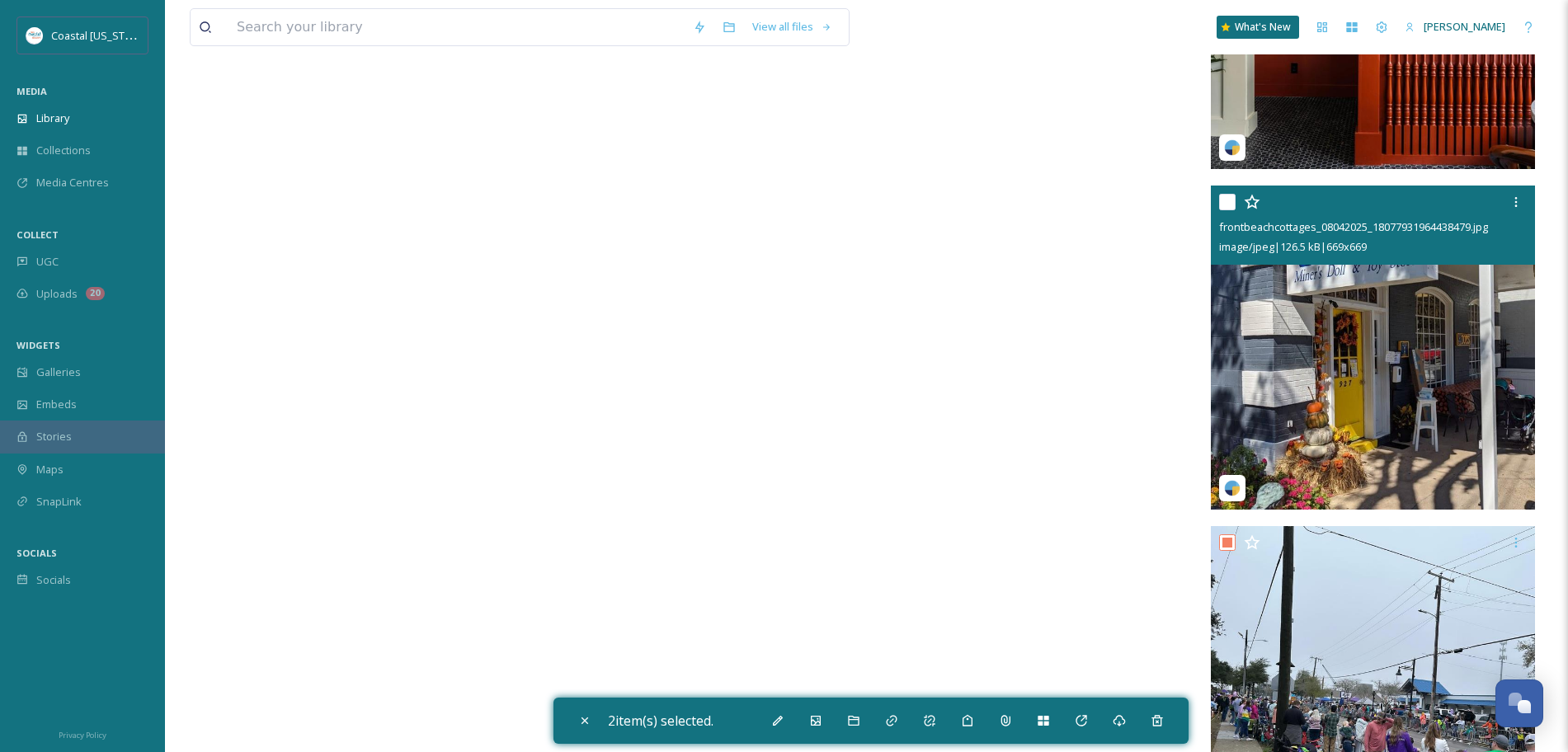
click at [1226, 203] on input "checkbox" at bounding box center [1227, 201] width 16 height 16
checkbox input "true"
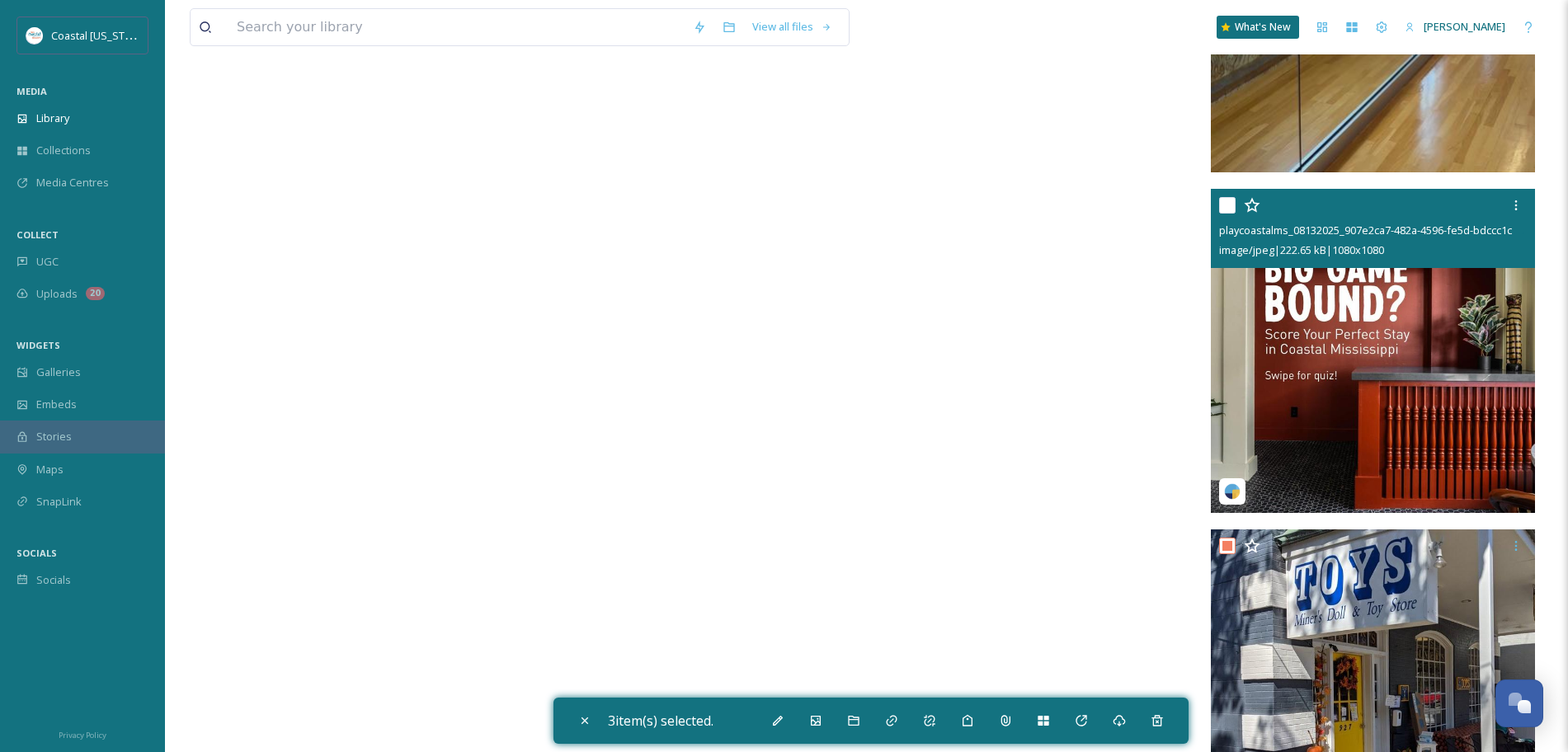
click at [1226, 203] on input "checkbox" at bounding box center [1227, 205] width 16 height 16
checkbox input "true"
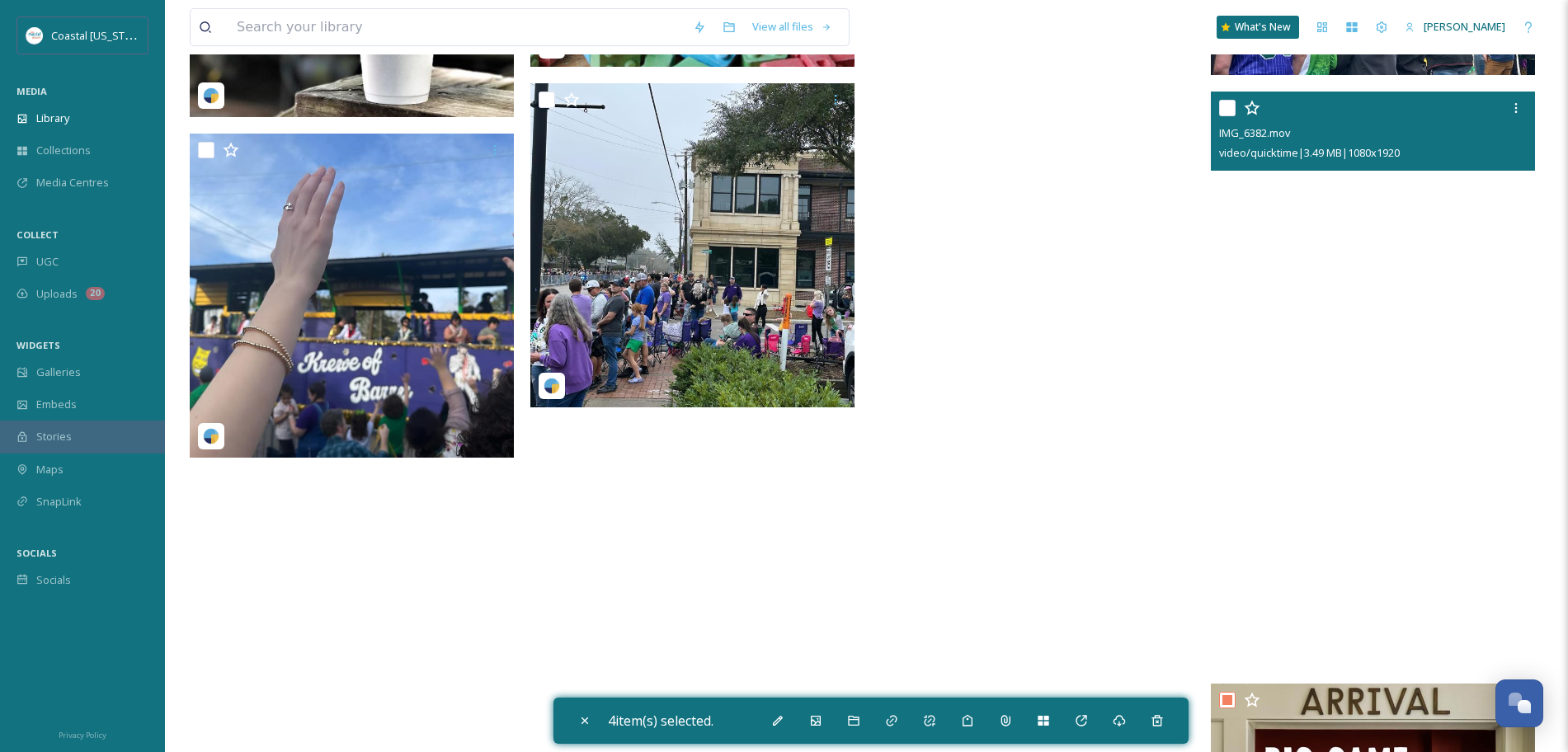
scroll to position [17386, 0]
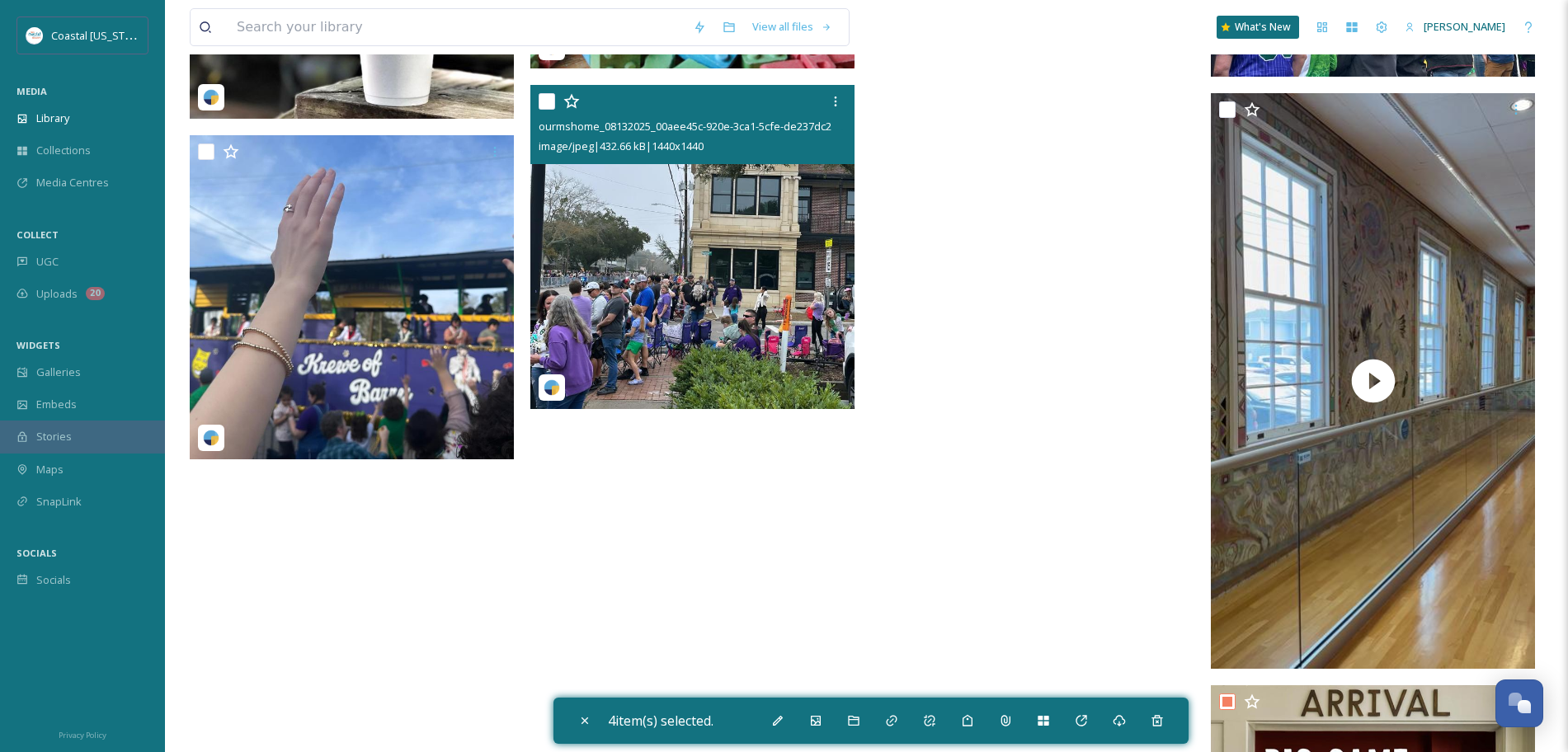
click at [546, 99] on input "checkbox" at bounding box center [547, 101] width 16 height 16
checkbox input "true"
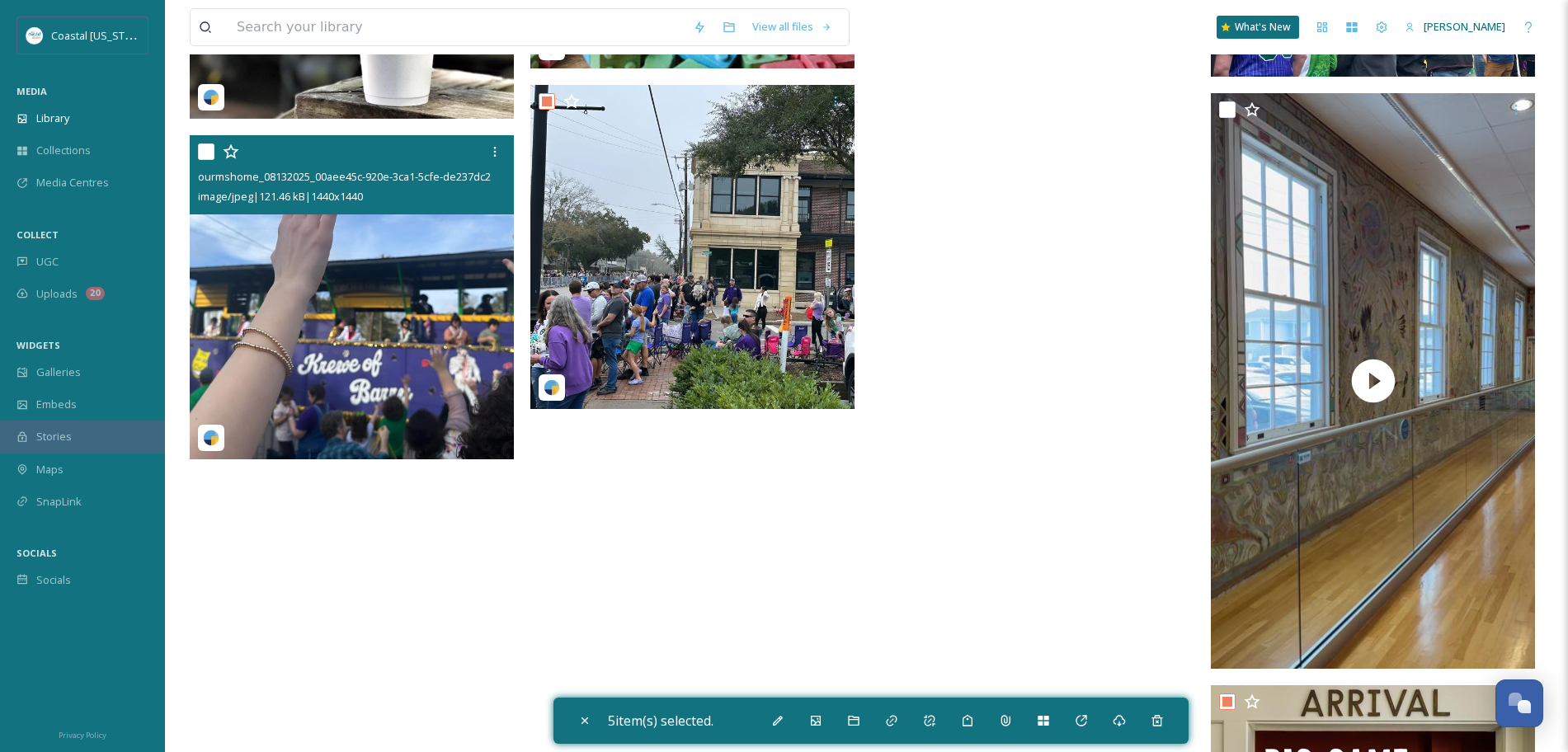
click at [204, 148] on input "checkbox" at bounding box center [205, 151] width 16 height 16
checkbox input "true"
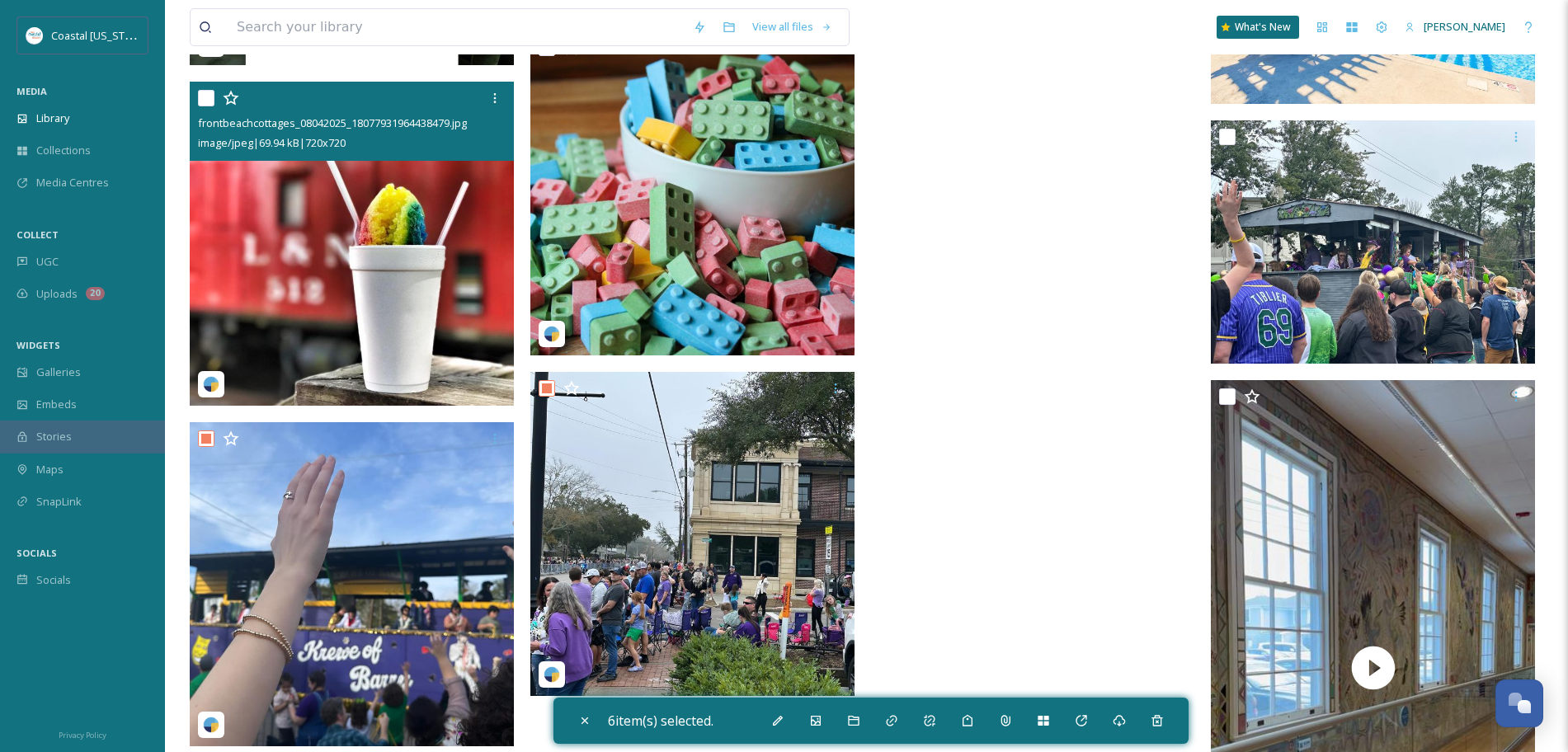
scroll to position [17091, 0]
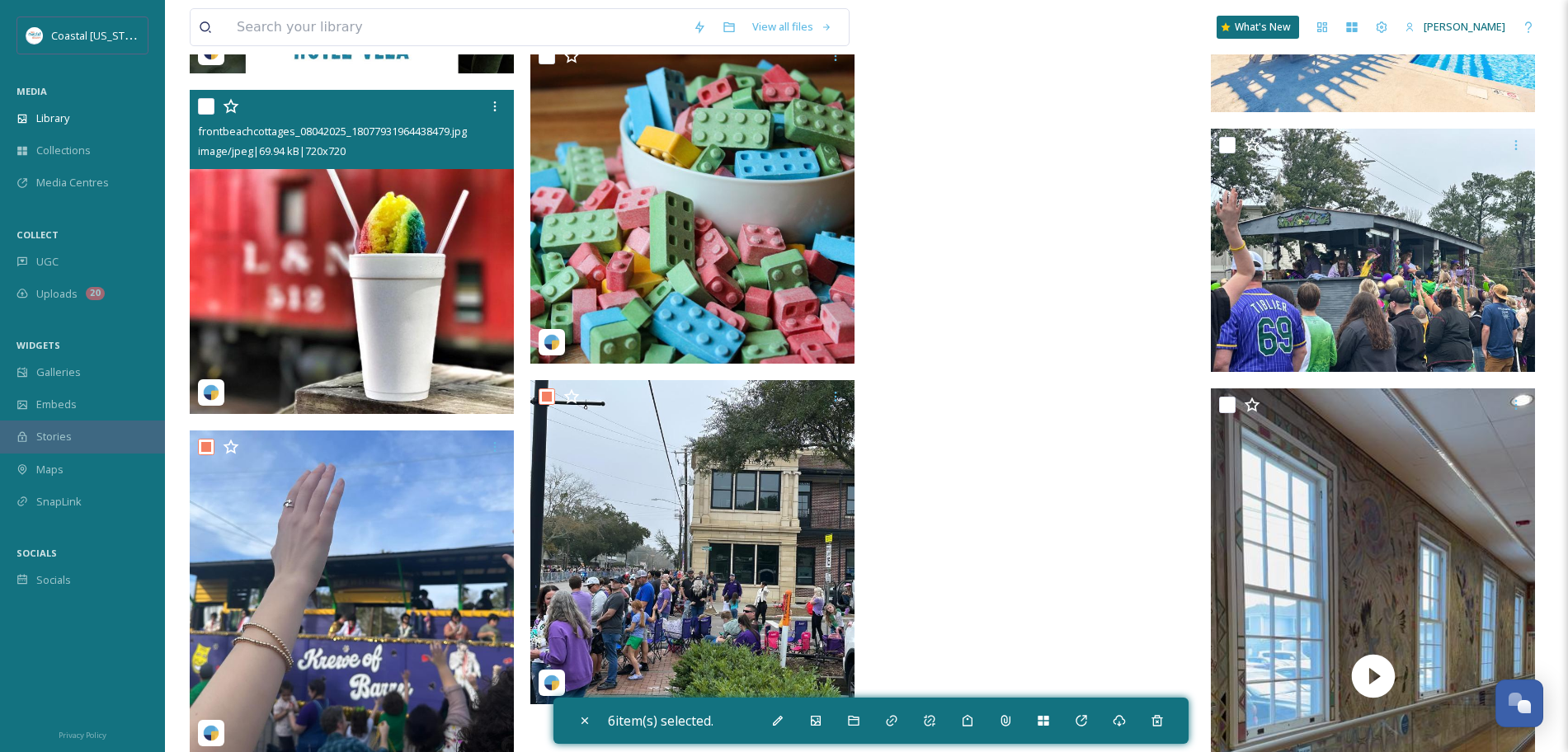
click at [203, 107] on input "checkbox" at bounding box center [205, 106] width 16 height 16
checkbox input "true"
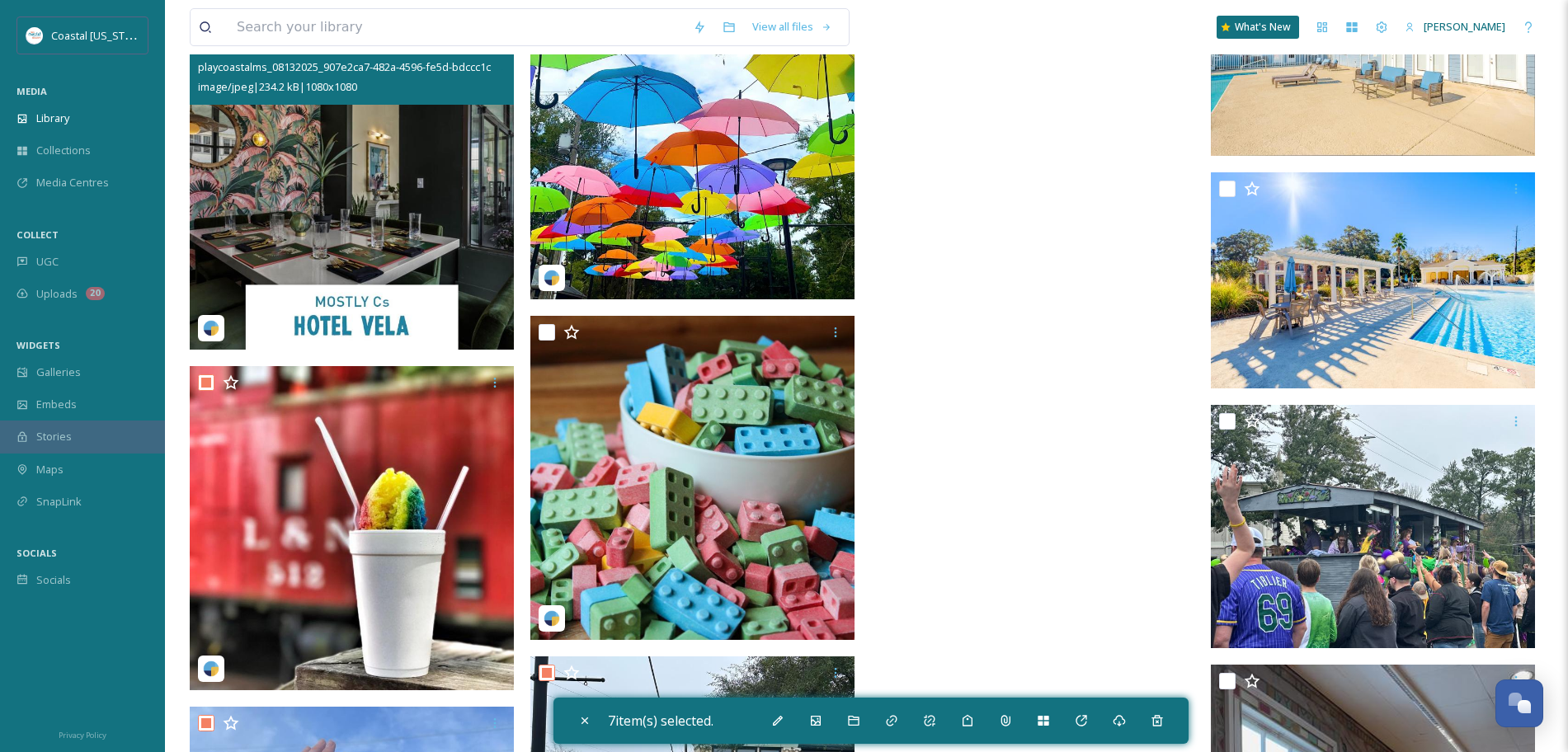
scroll to position [16761, 0]
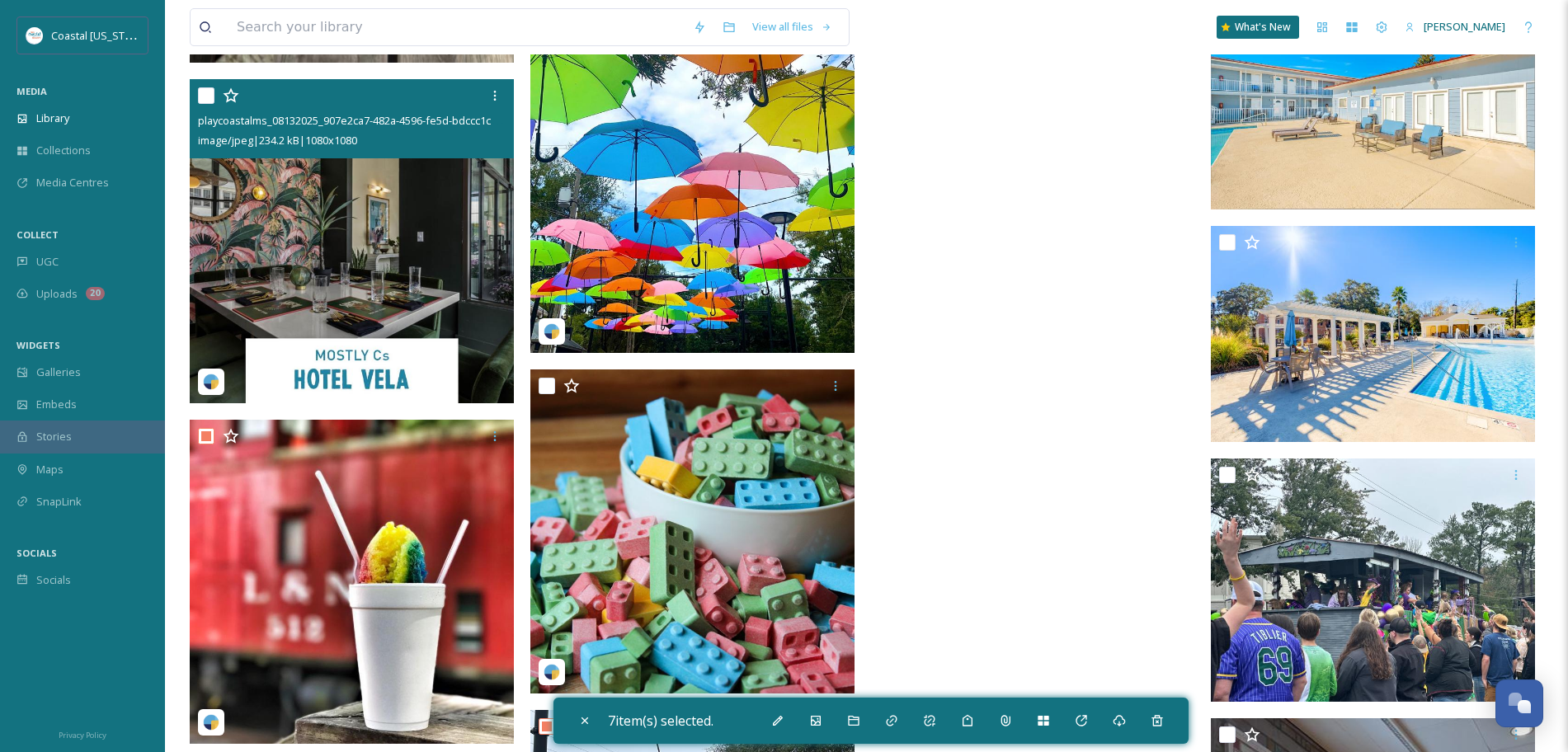
click at [205, 88] on input "checkbox" at bounding box center [205, 95] width 16 height 16
checkbox input "true"
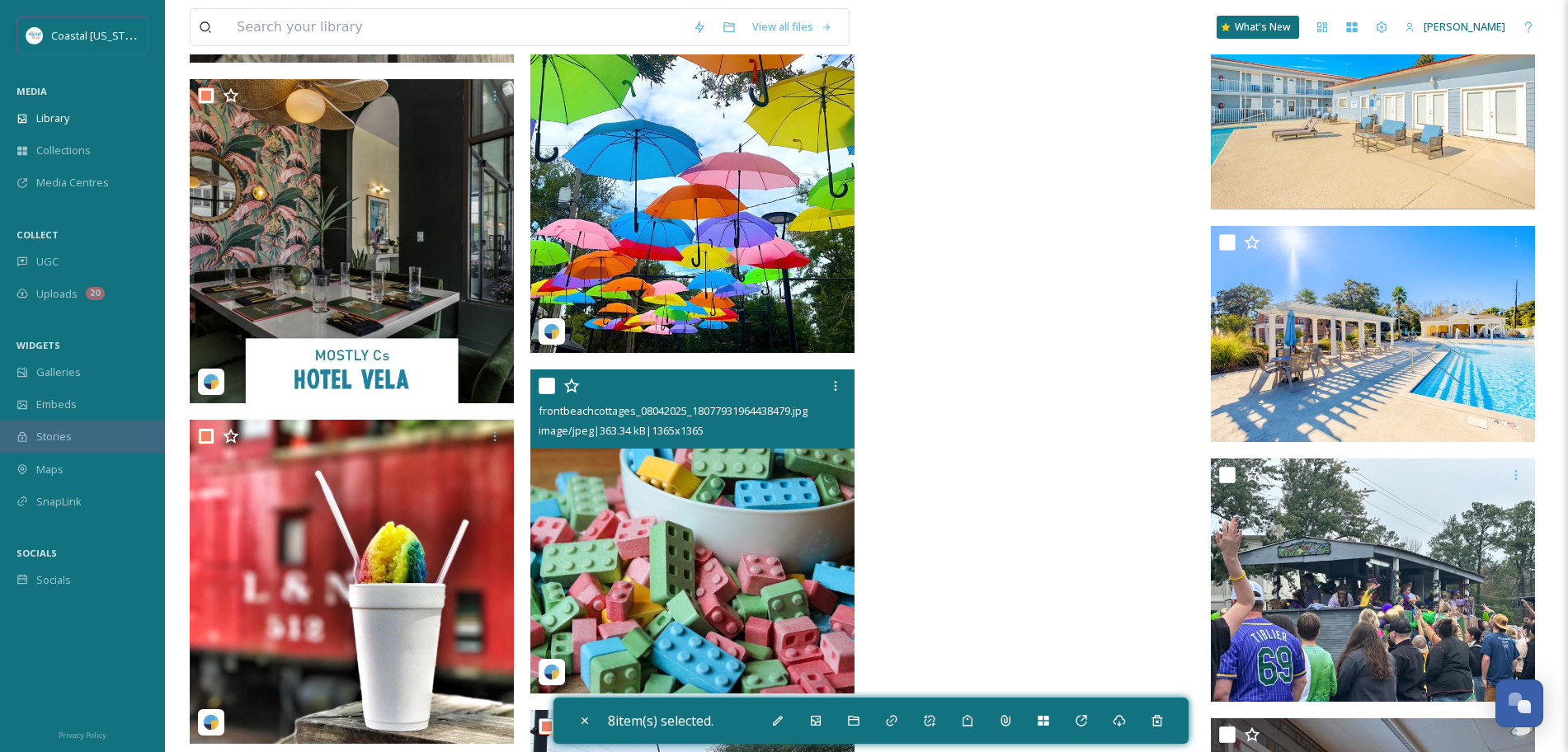
click at [550, 386] on input "checkbox" at bounding box center [547, 385] width 16 height 16
checkbox input "true"
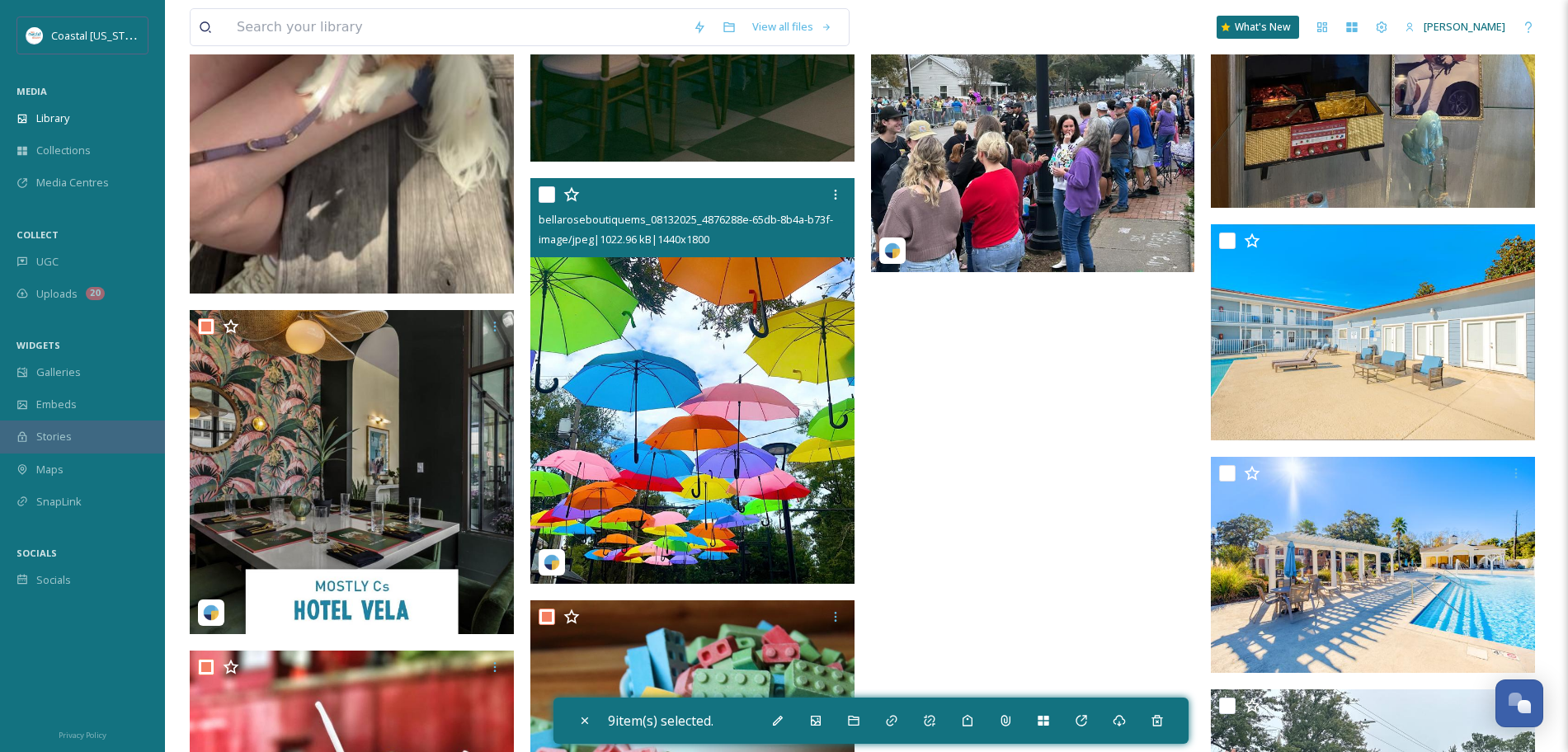
scroll to position [16525, 0]
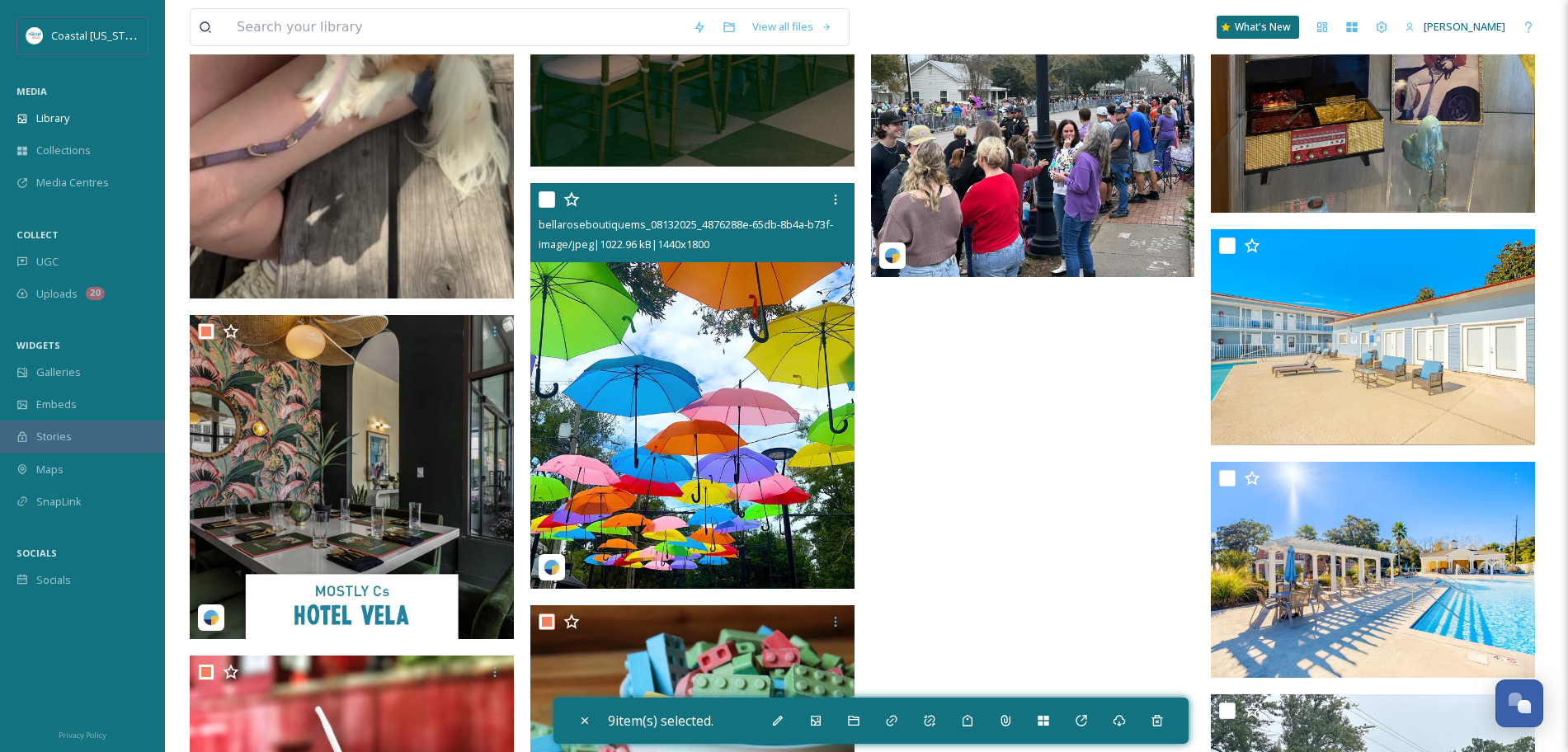
click at [546, 197] on input "checkbox" at bounding box center [547, 199] width 16 height 16
checkbox input "true"
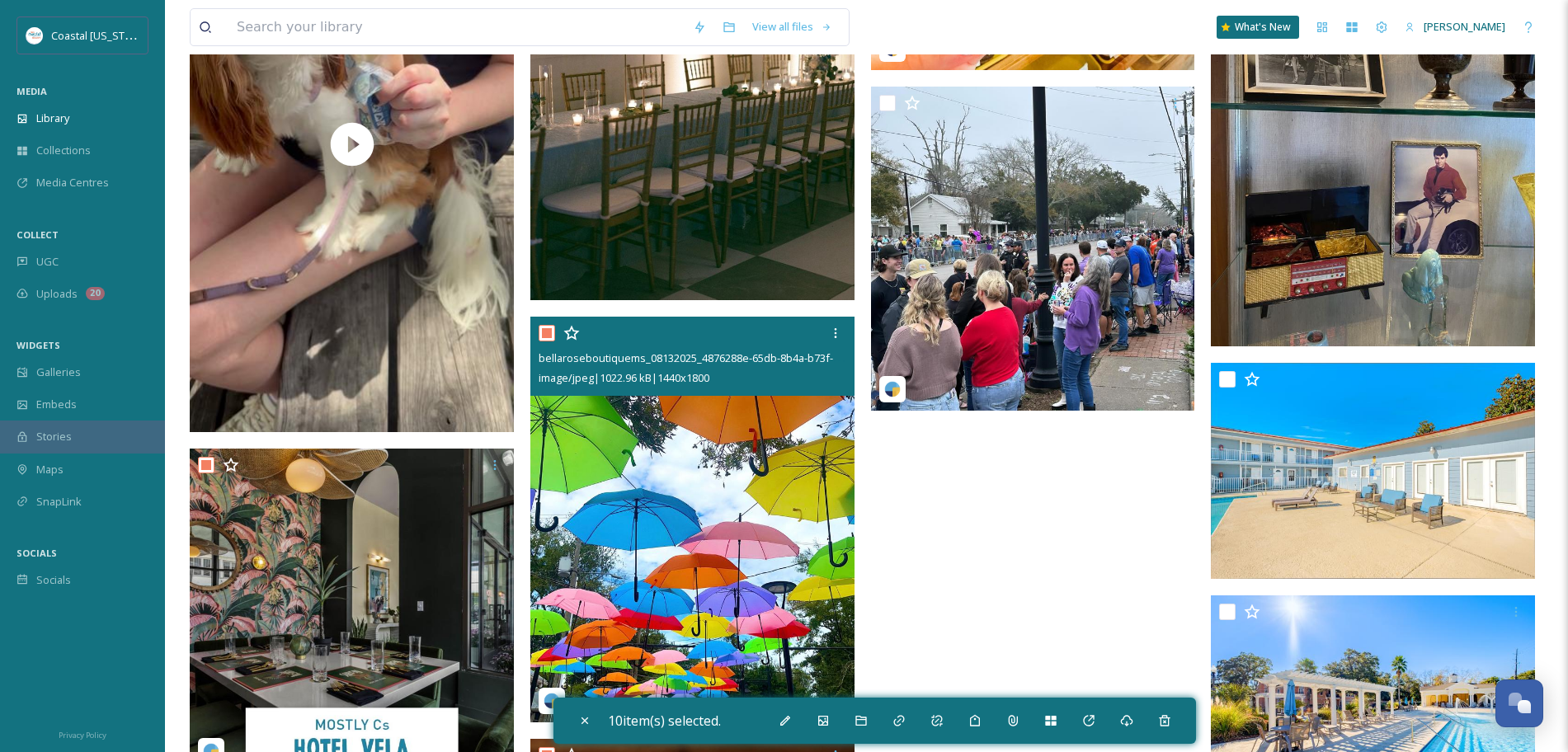
scroll to position [16390, 0]
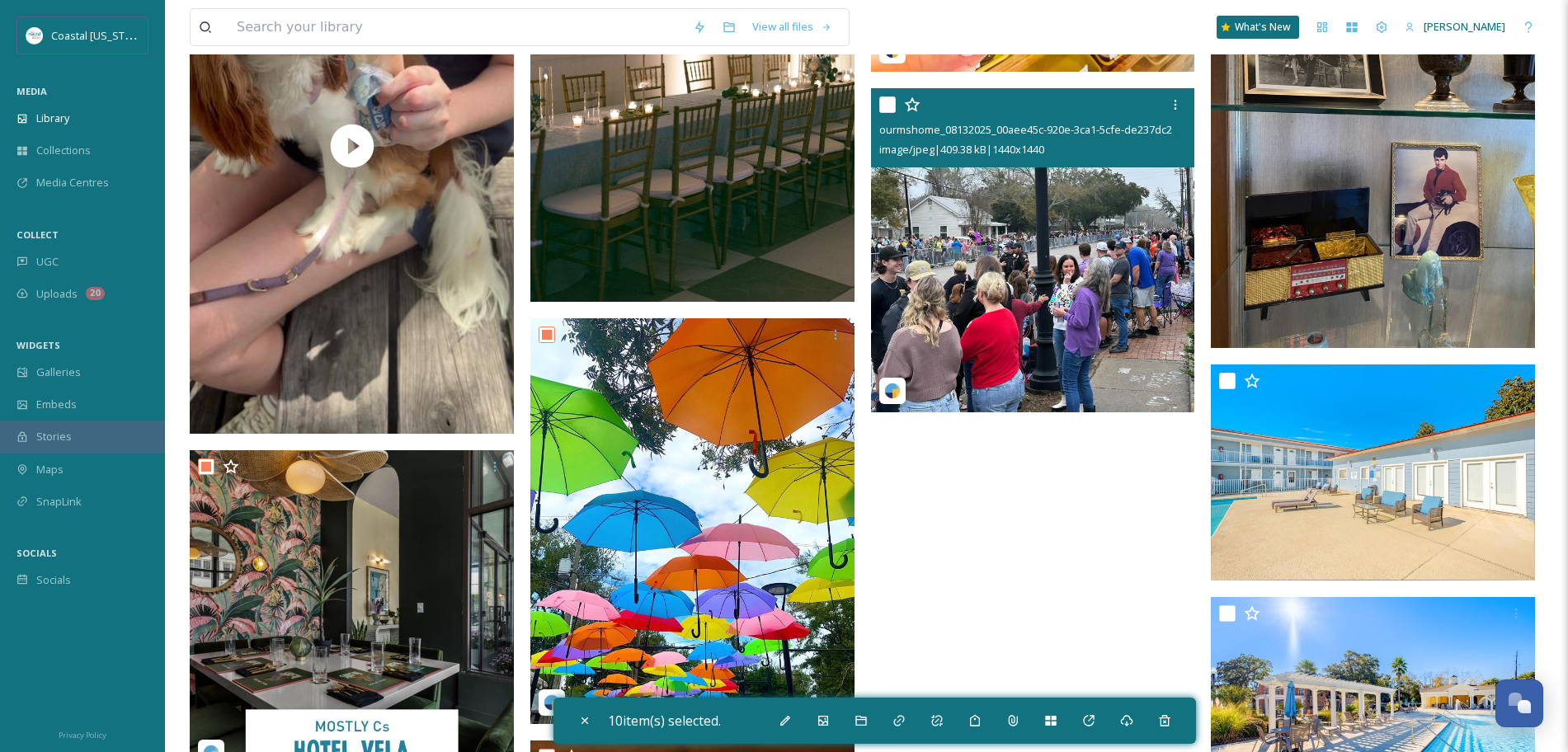
click at [882, 102] on input "checkbox" at bounding box center [887, 104] width 16 height 16
checkbox input "true"
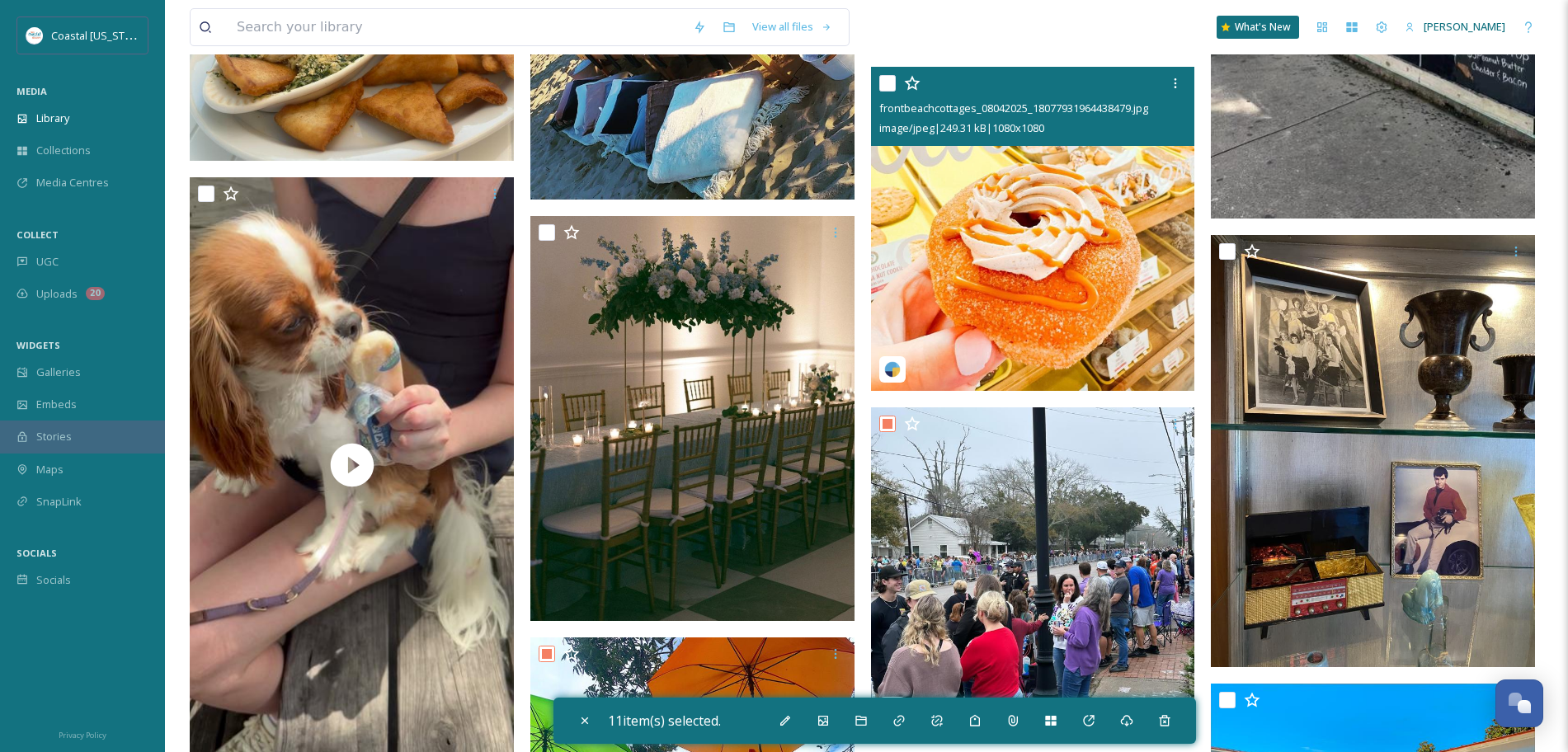
scroll to position [16066, 0]
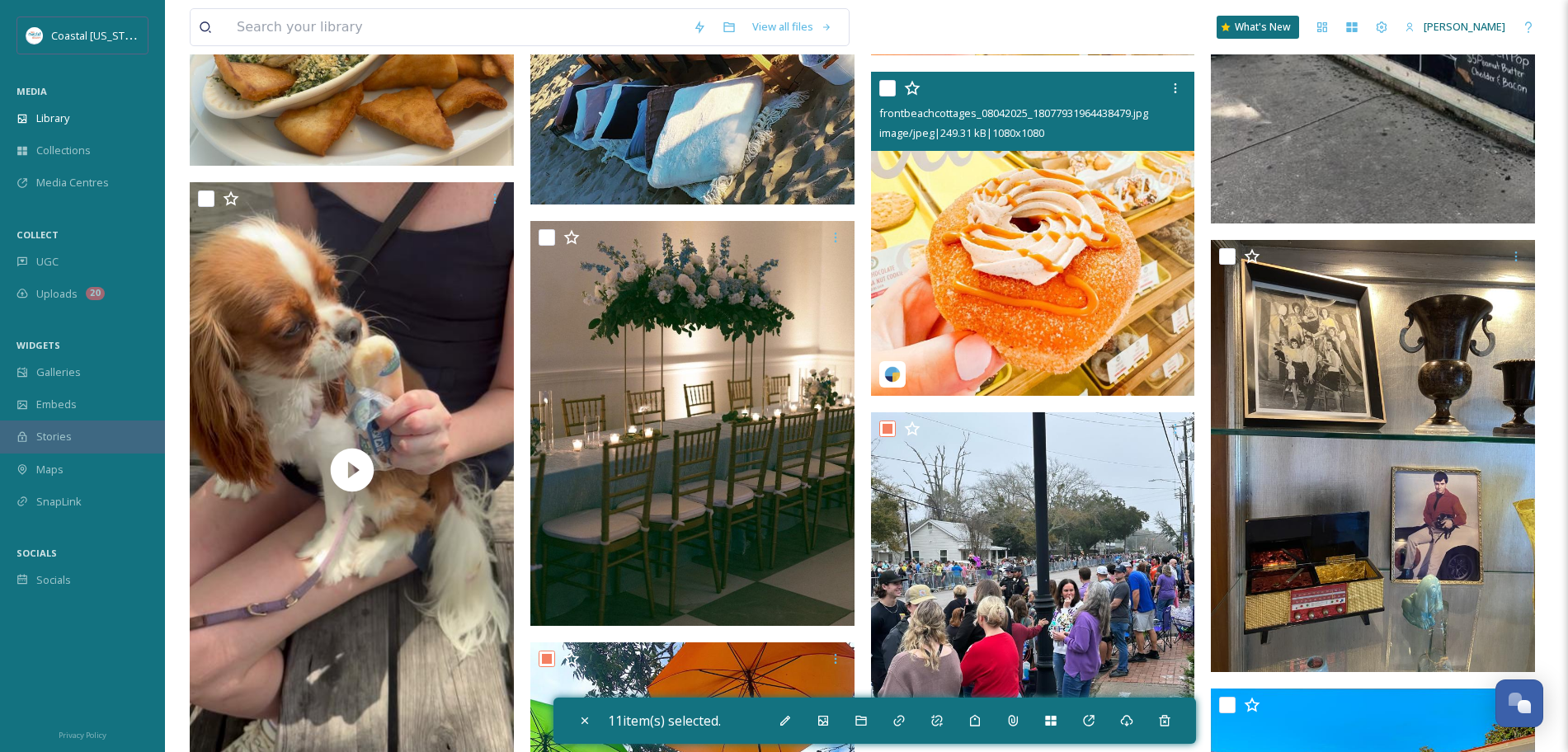
click at [887, 90] on input "checkbox" at bounding box center [887, 88] width 16 height 16
checkbox input "true"
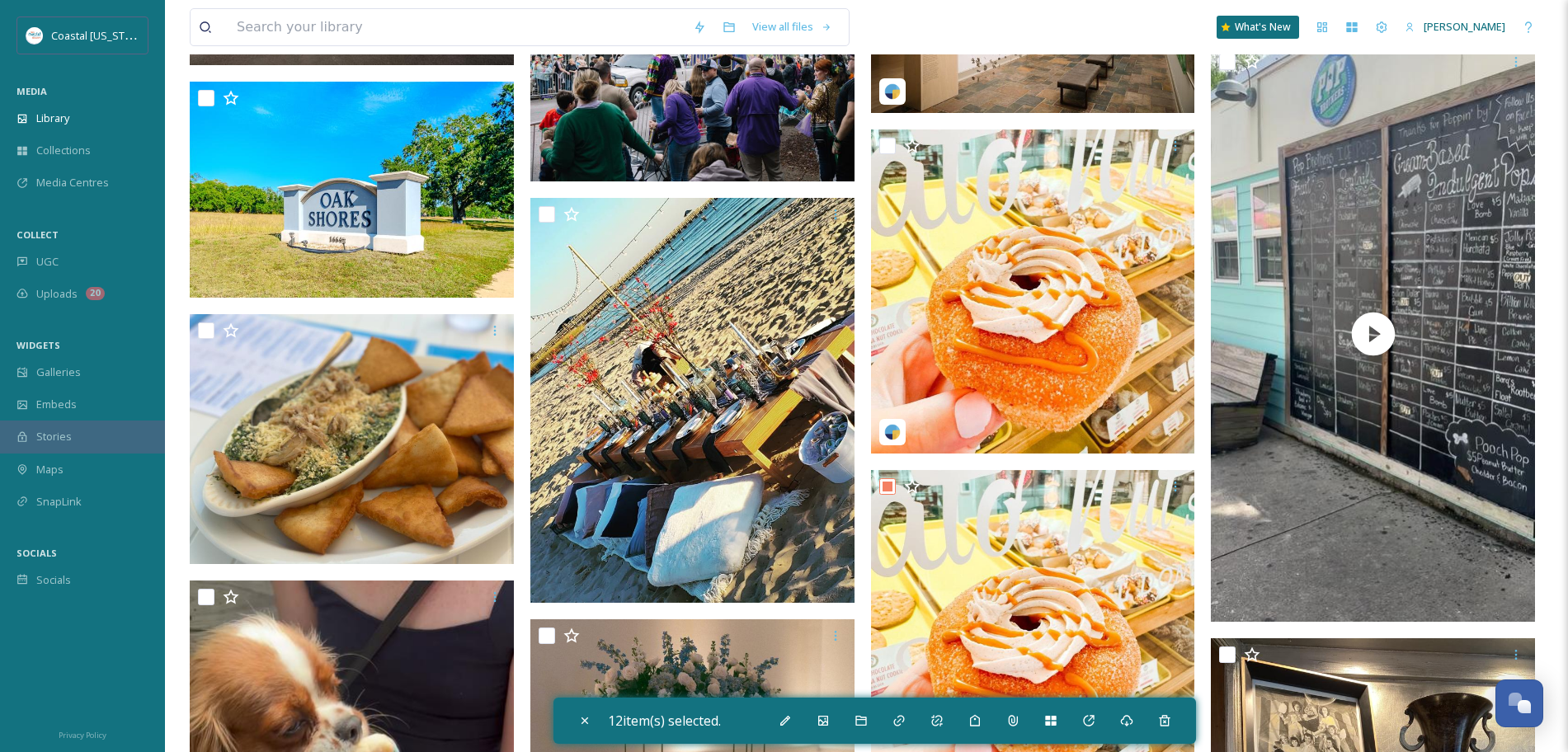
scroll to position [15664, 0]
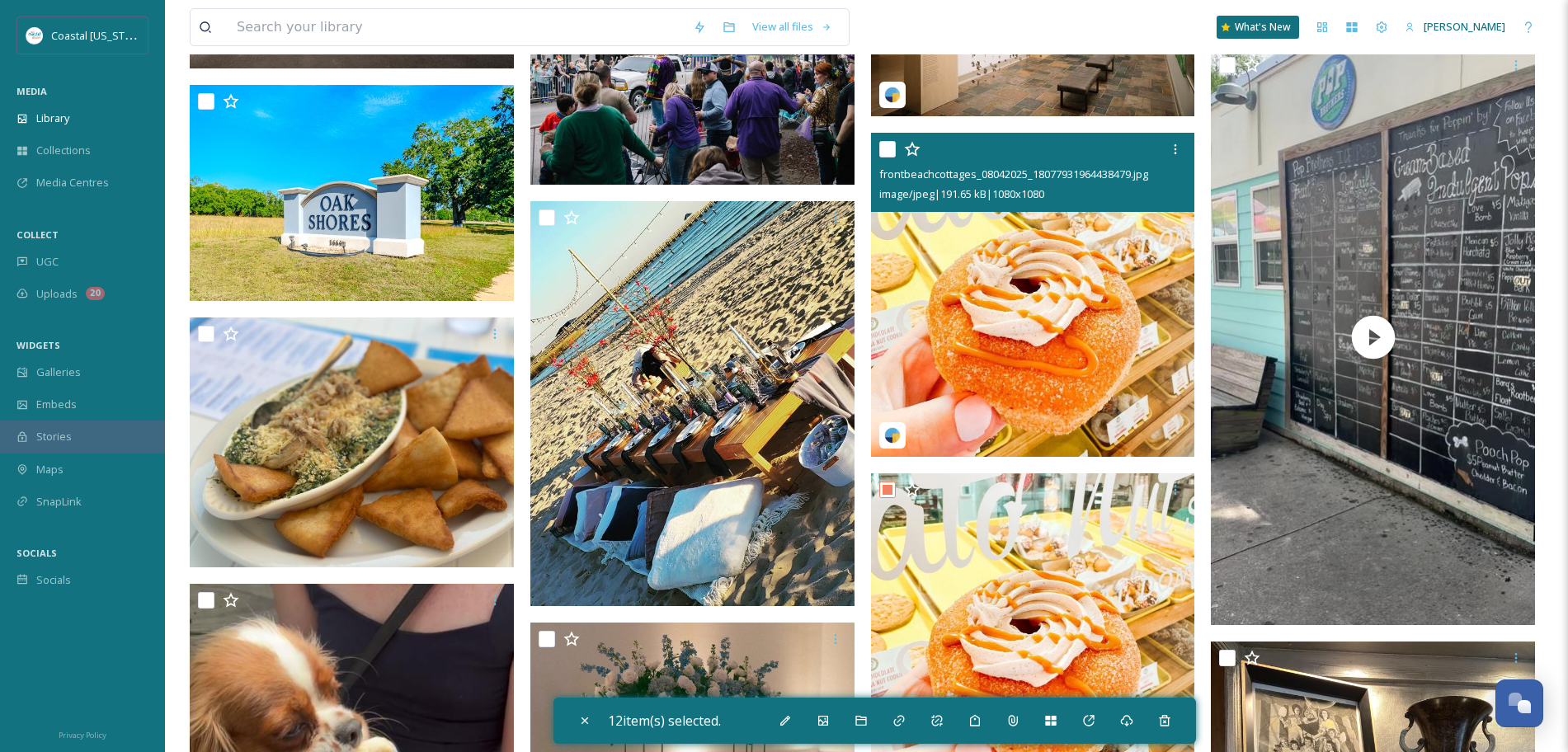
click at [885, 151] on input "checkbox" at bounding box center [887, 148] width 16 height 16
checkbox input "true"
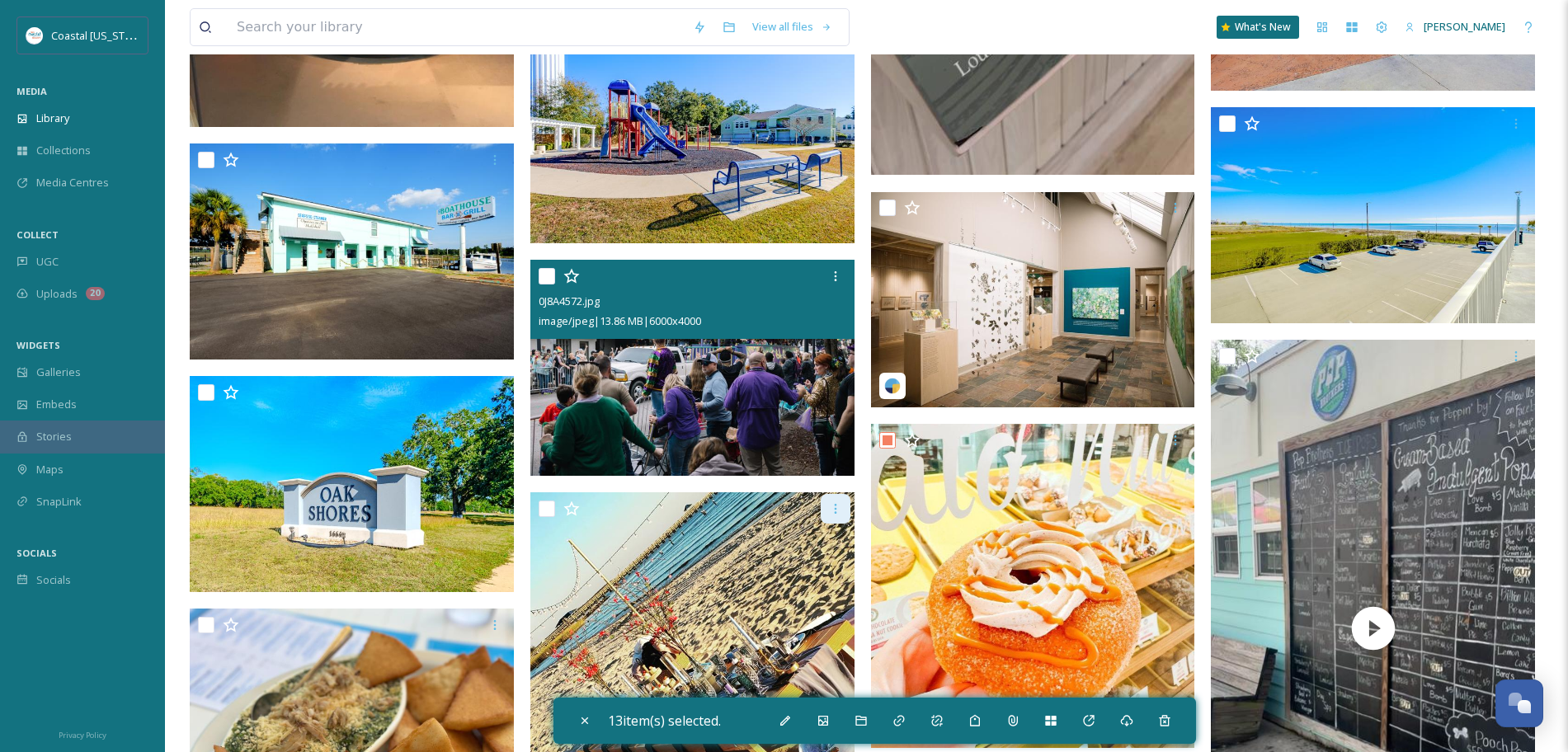
scroll to position [15371, 0]
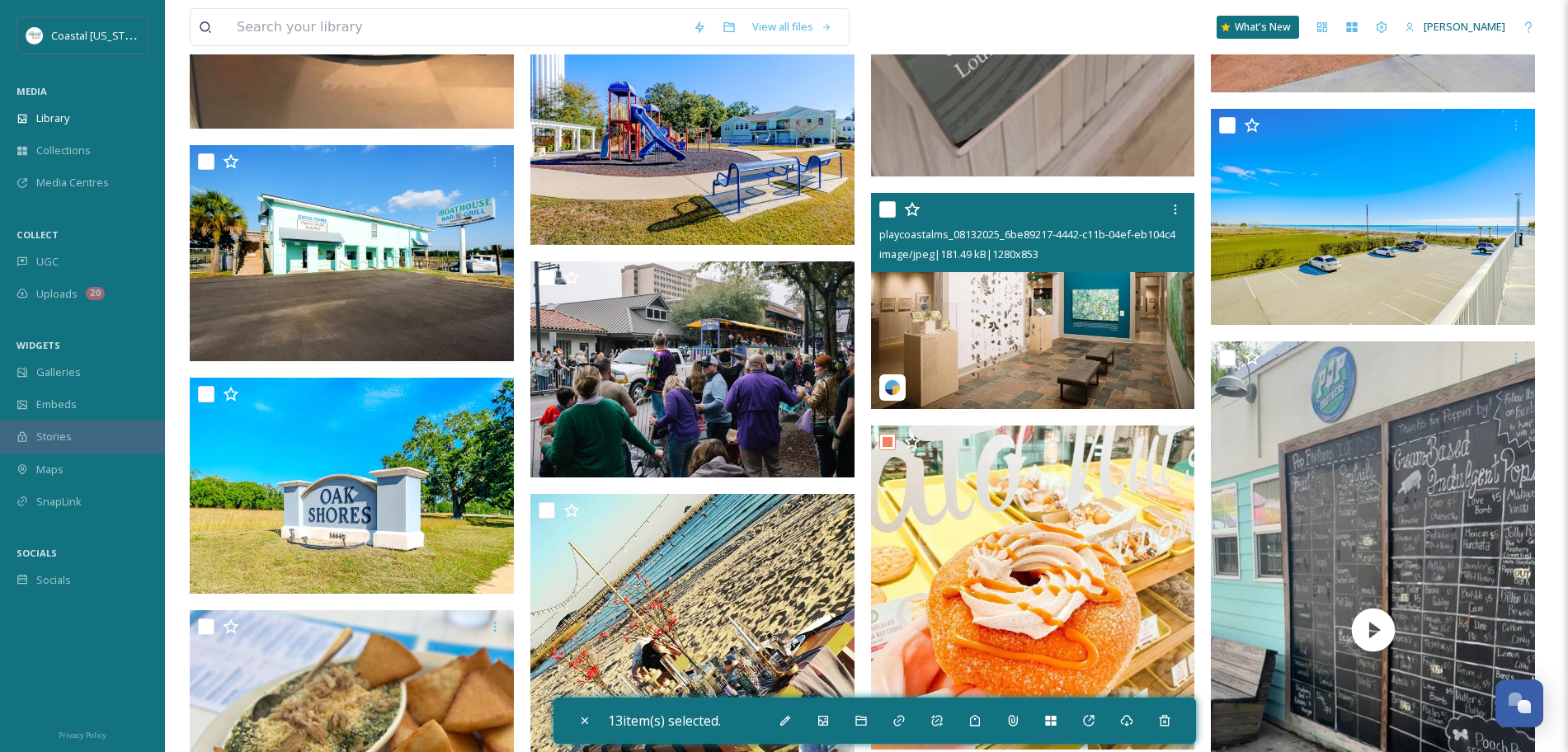
click at [890, 211] on input "checkbox" at bounding box center [887, 209] width 16 height 16
checkbox input "true"
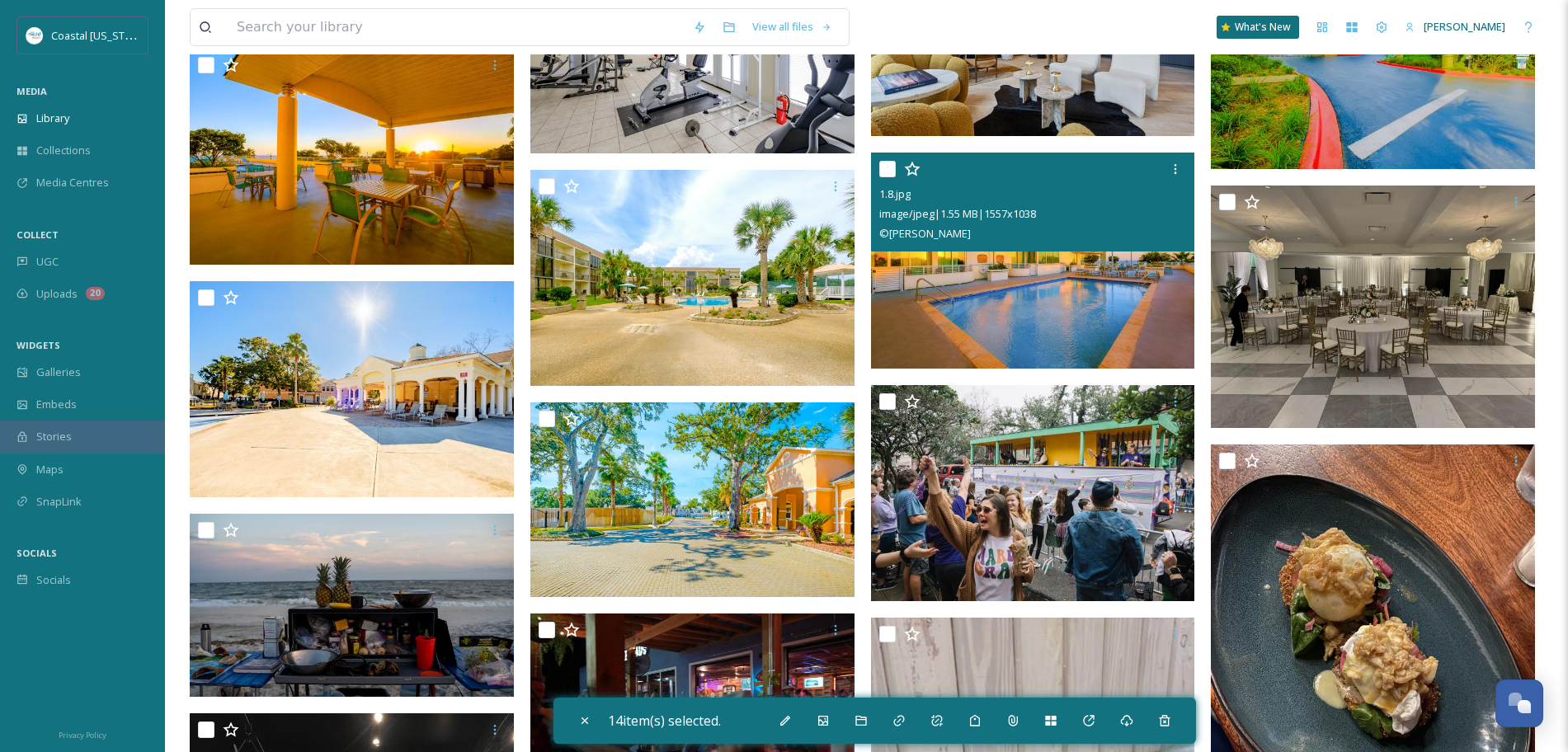
scroll to position [14353, 0]
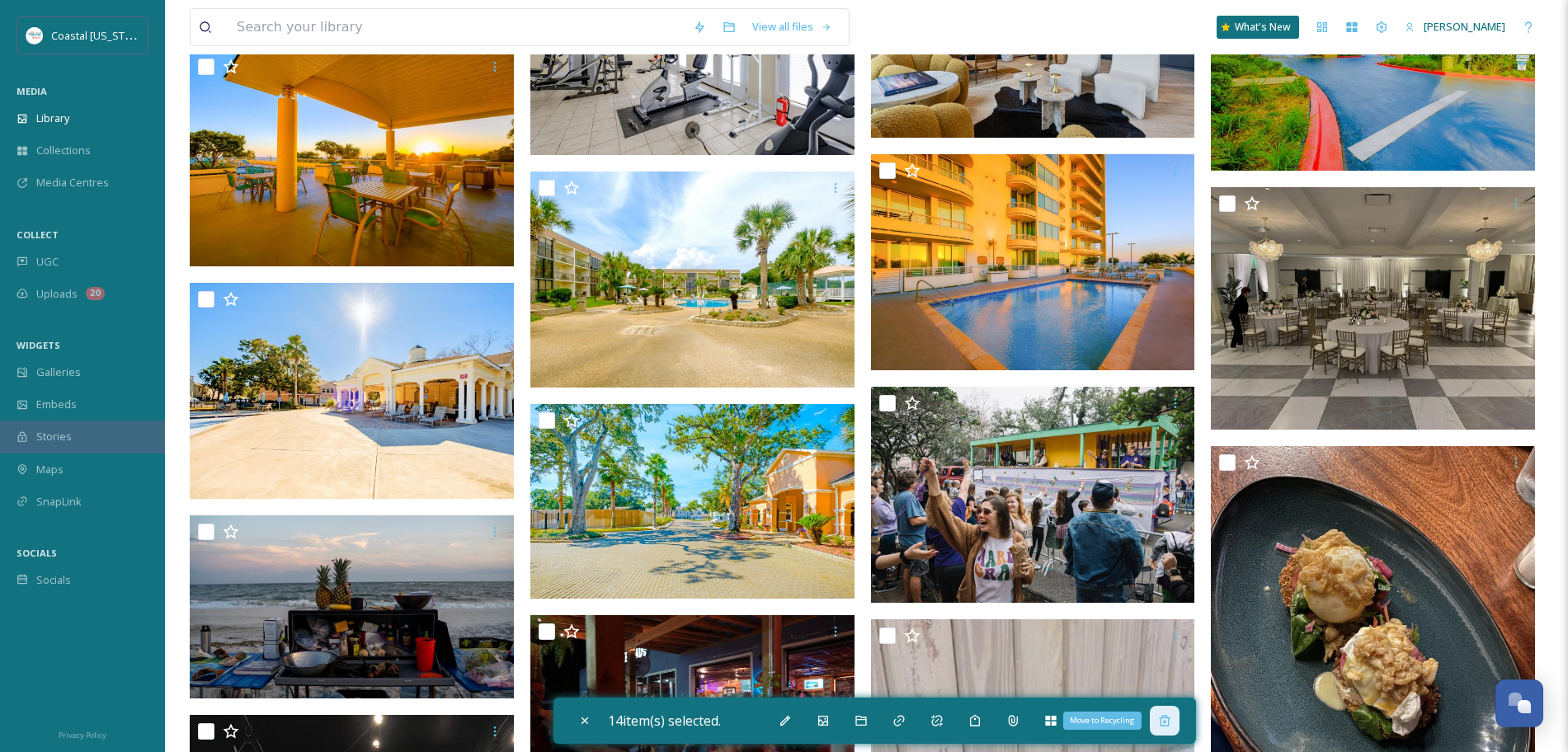
click at [1161, 720] on div "Move to Recycling" at bounding box center [1165, 720] width 30 height 30
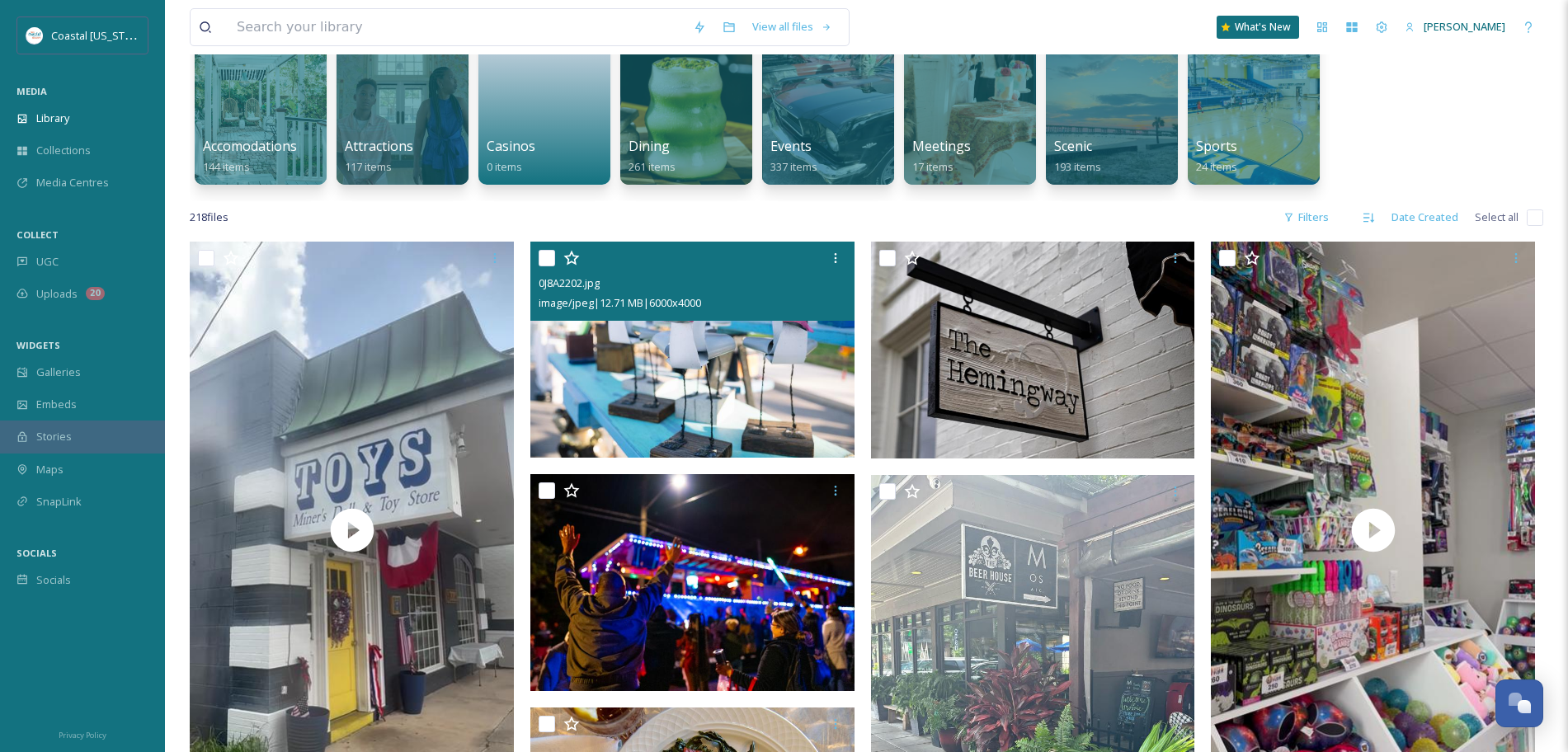
scroll to position [156, 0]
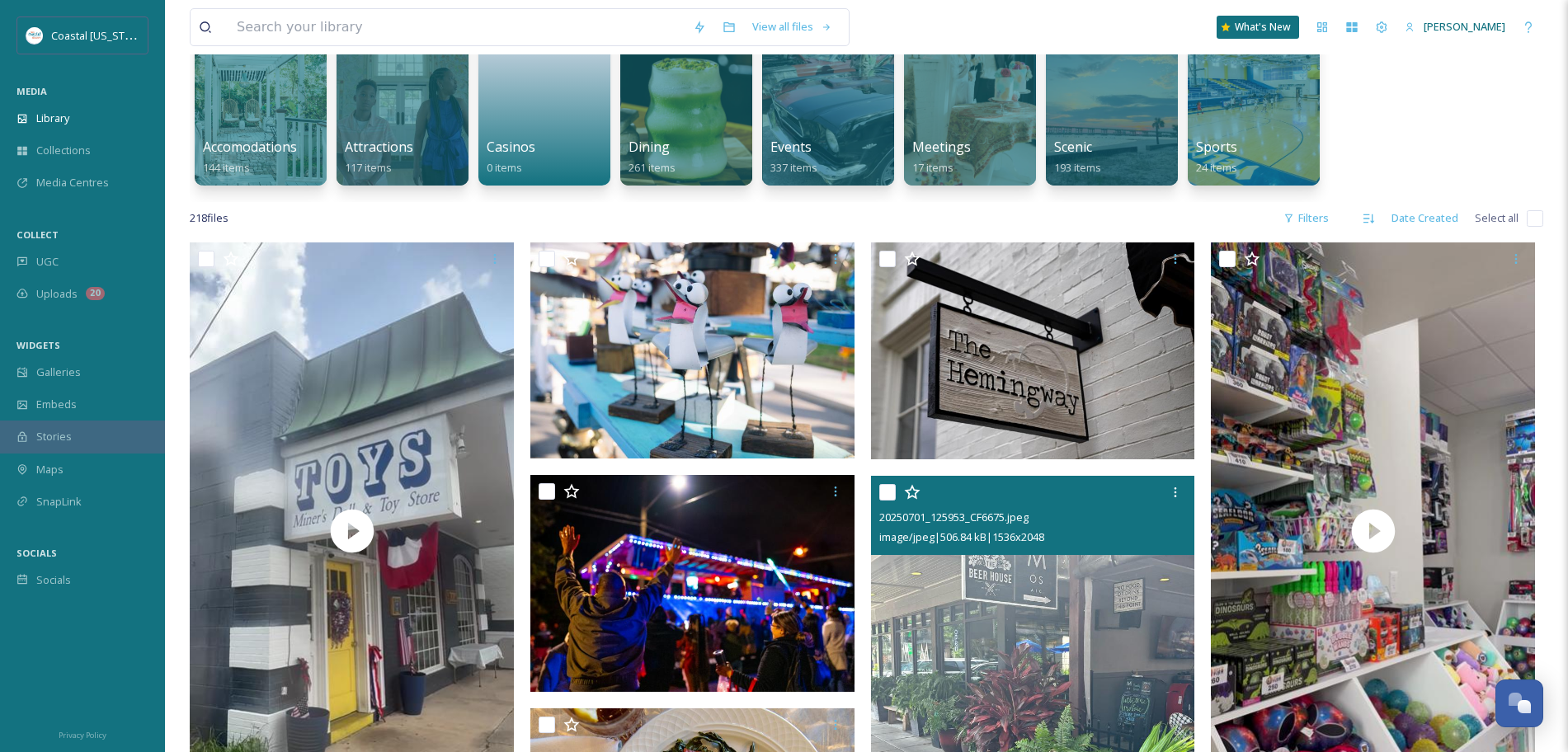
click at [882, 495] on input "checkbox" at bounding box center [887, 492] width 16 height 16
checkbox input "true"
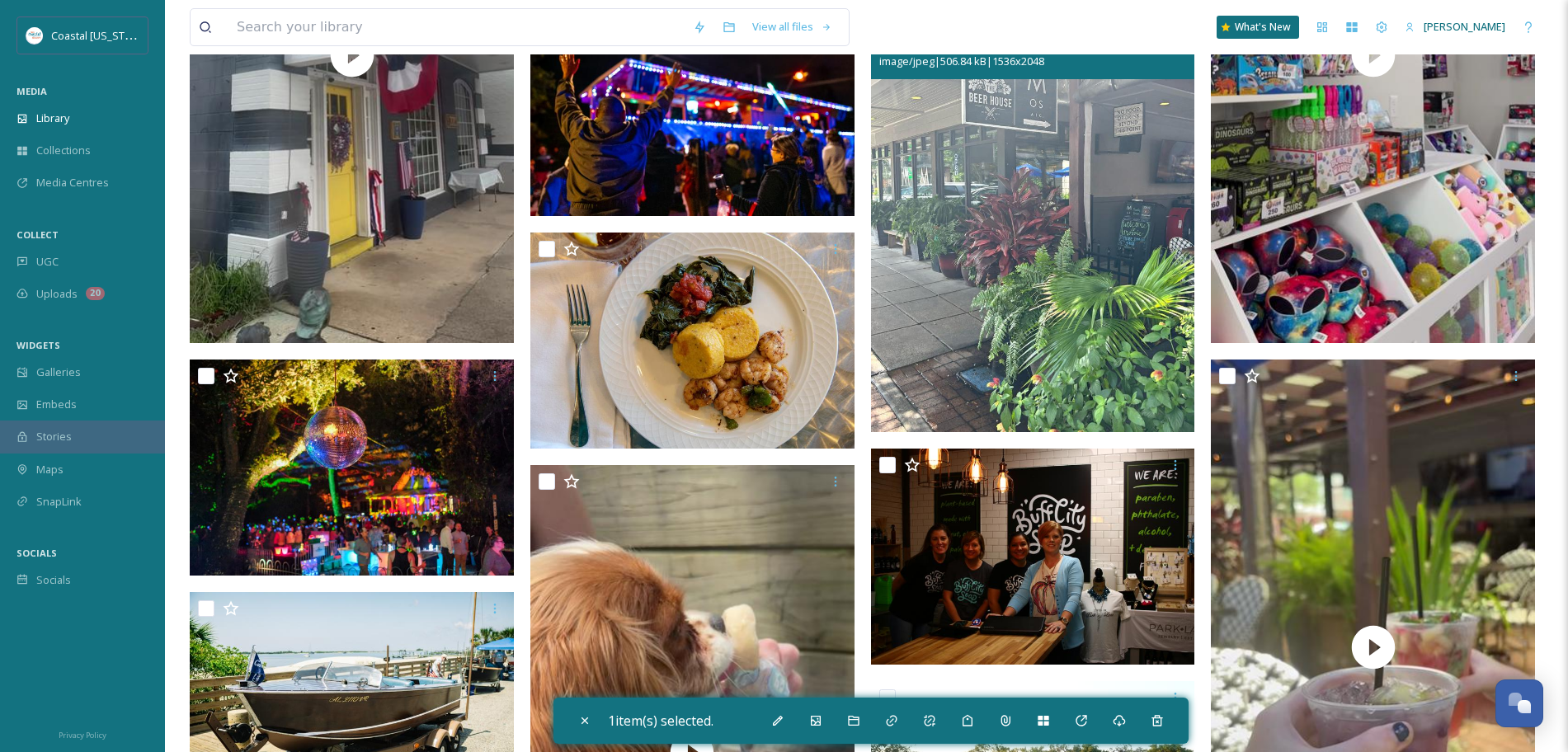
scroll to position [634, 0]
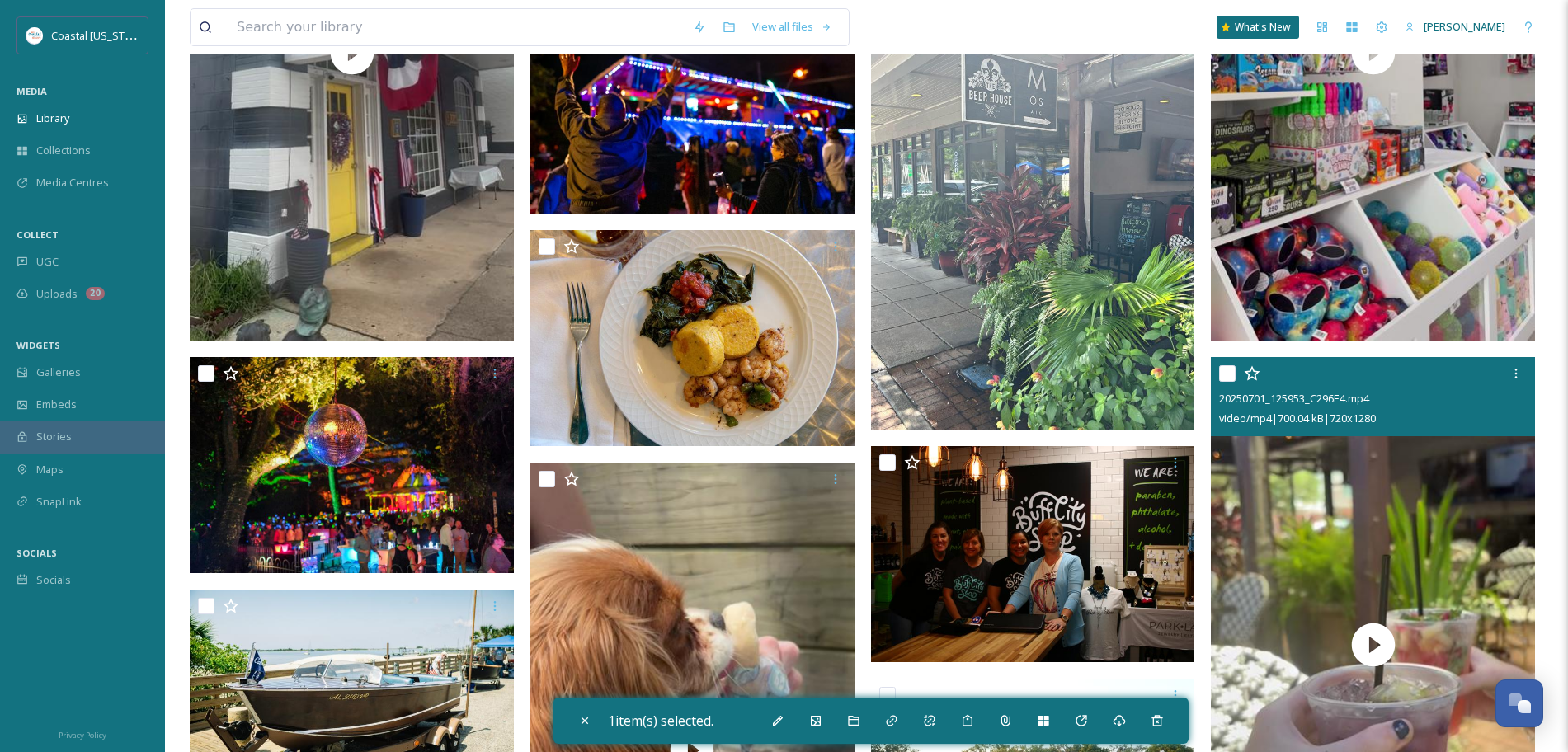
click at [1231, 374] on input "checkbox" at bounding box center [1227, 373] width 16 height 16
checkbox input "true"
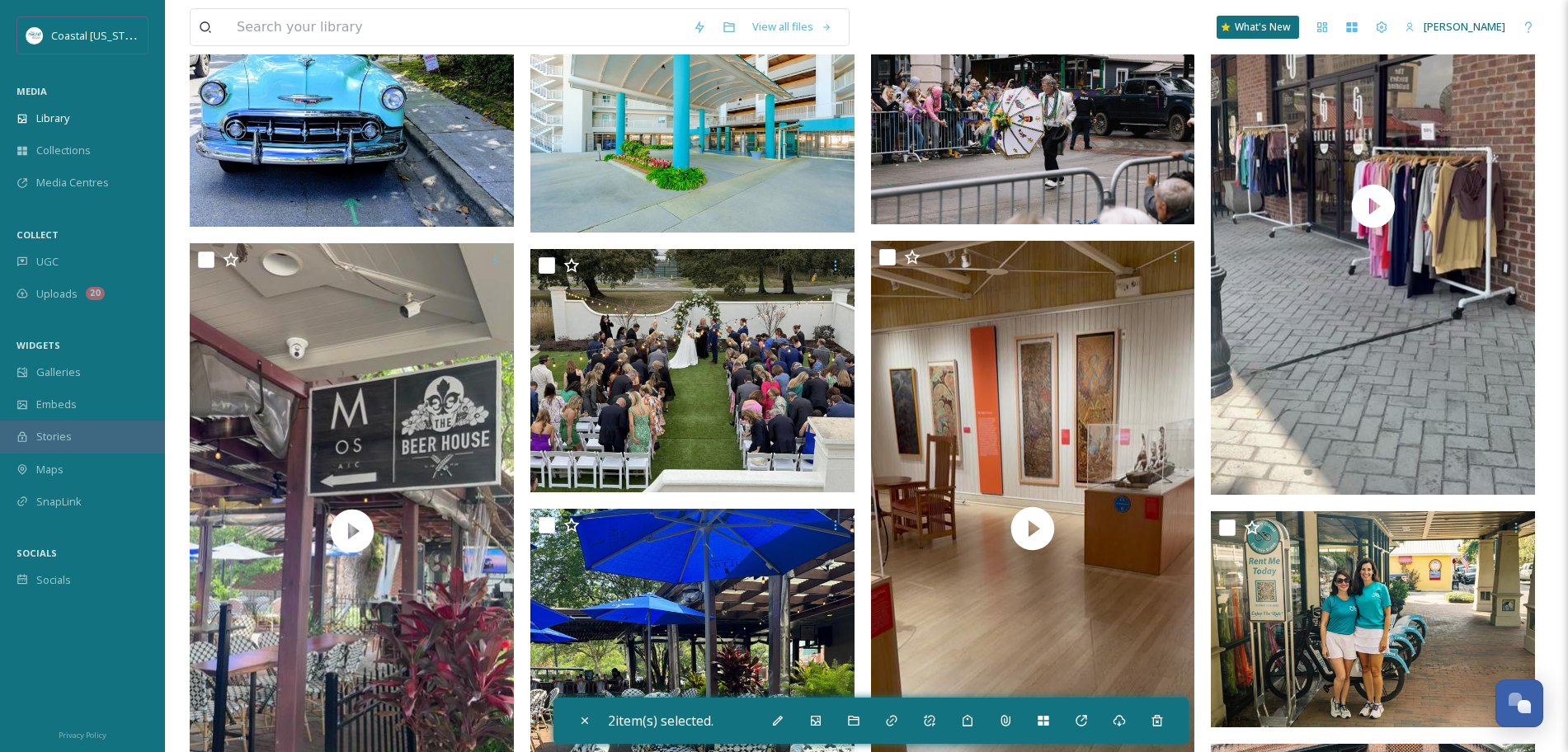
scroll to position [3423, 0]
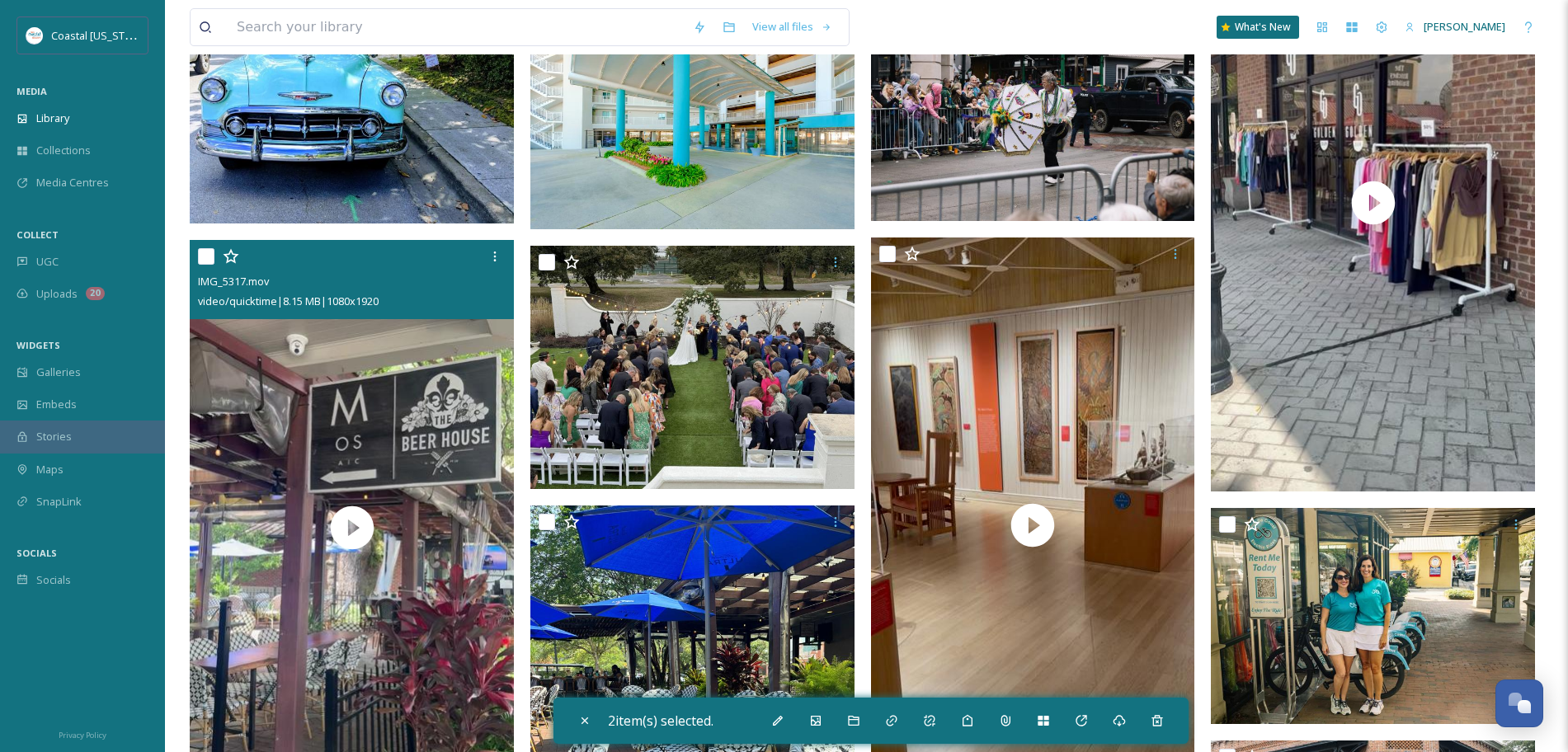
click at [202, 256] on input "checkbox" at bounding box center [205, 256] width 16 height 16
checkbox input "true"
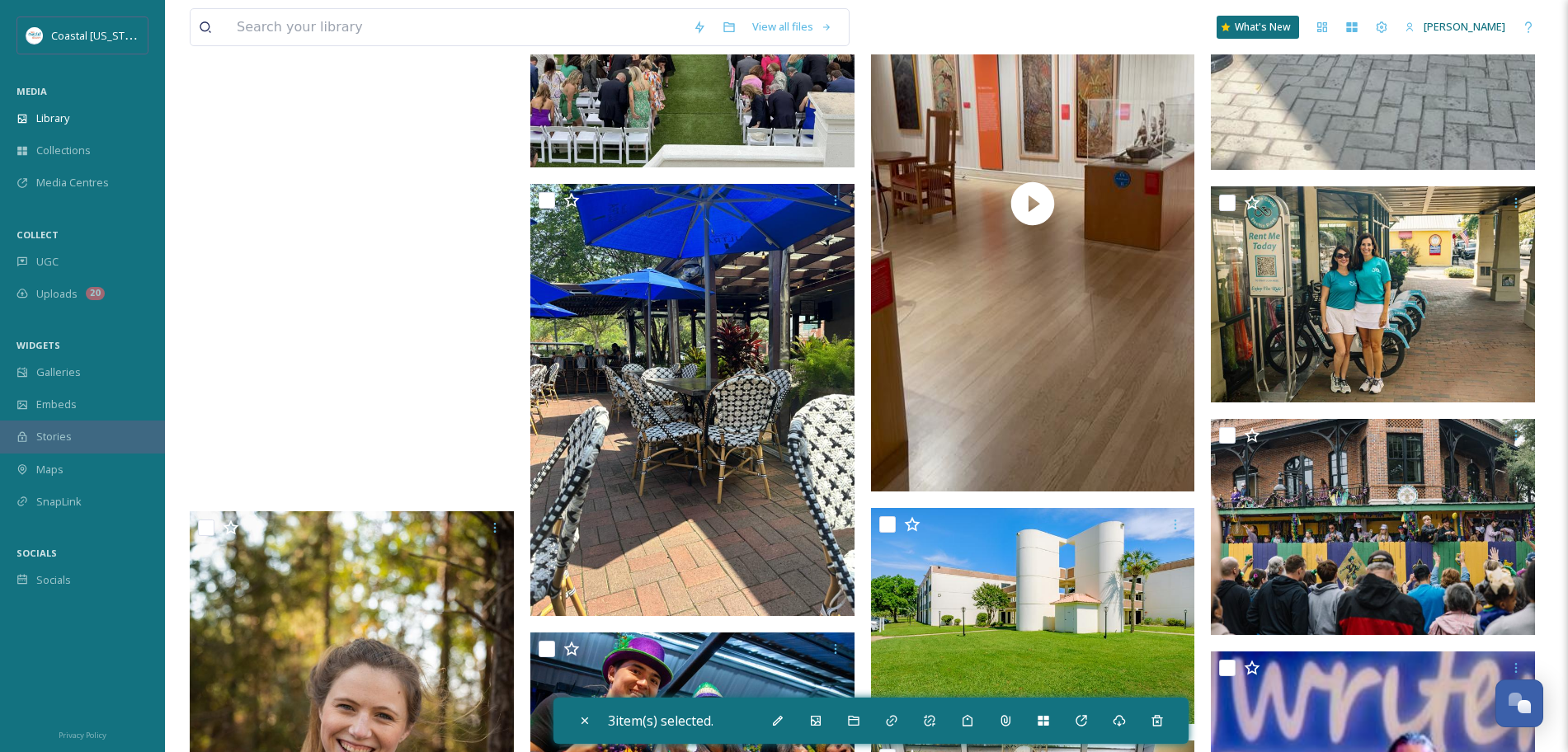
scroll to position [3747, 0]
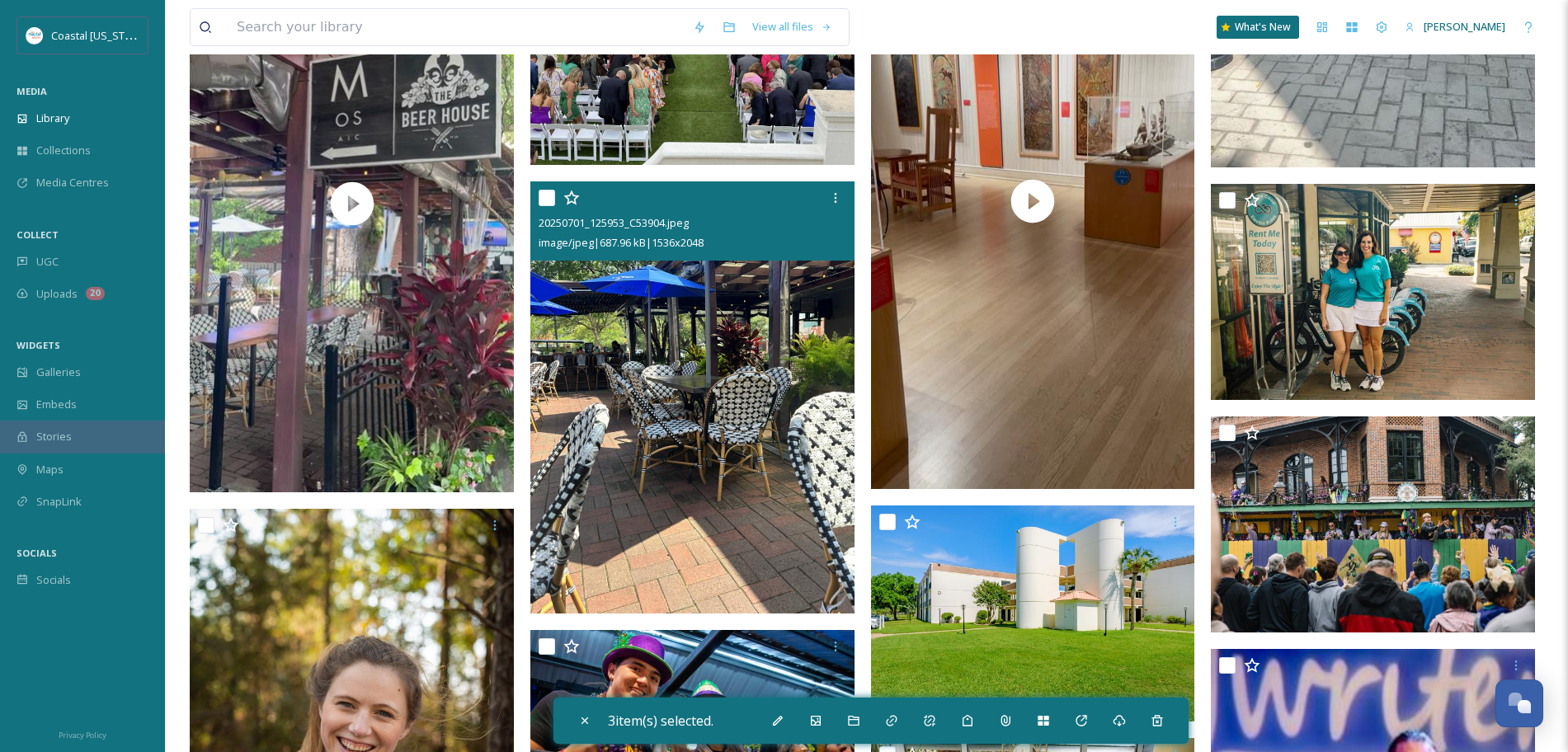
click at [544, 196] on input "checkbox" at bounding box center [547, 198] width 16 height 16
checkbox input "true"
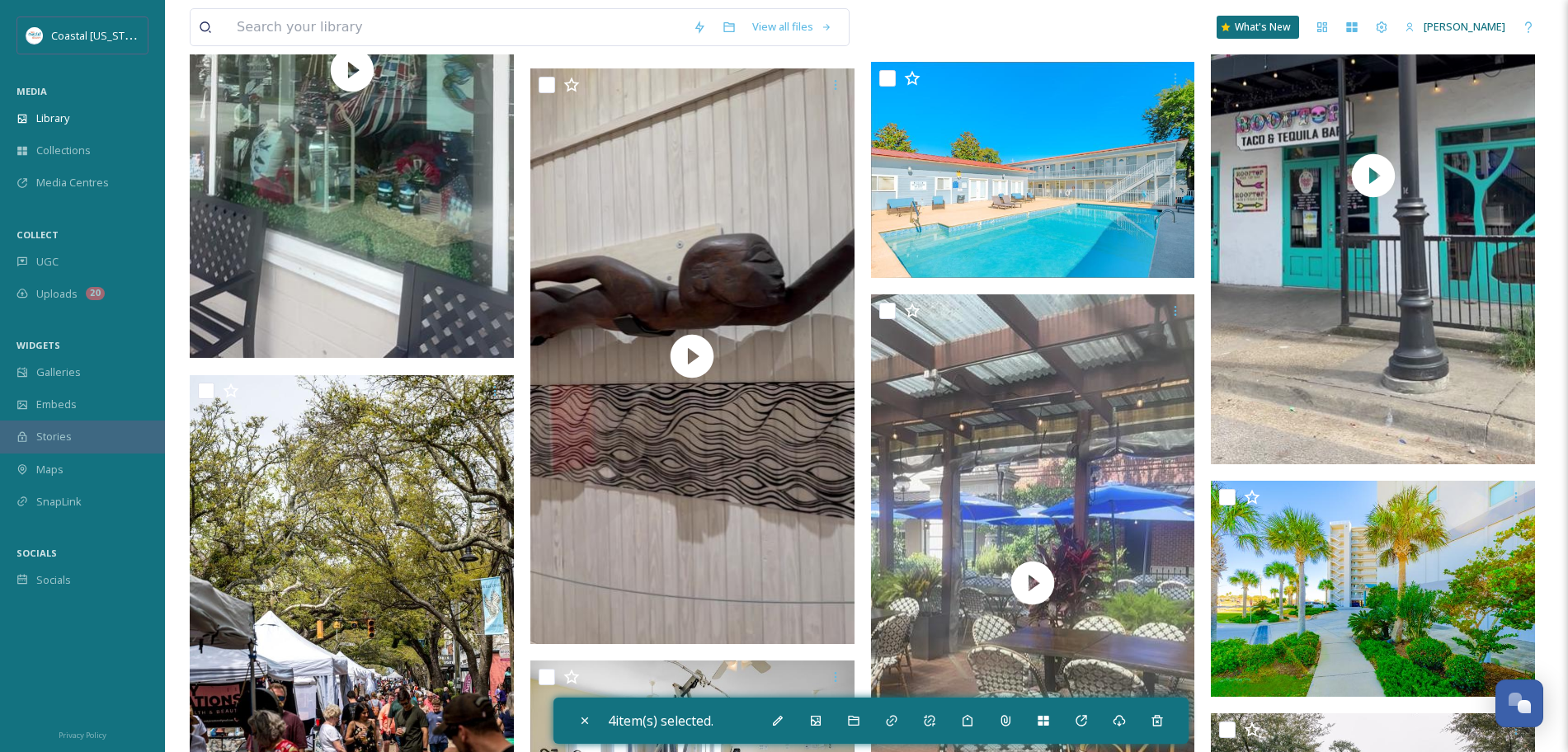
scroll to position [10305, 0]
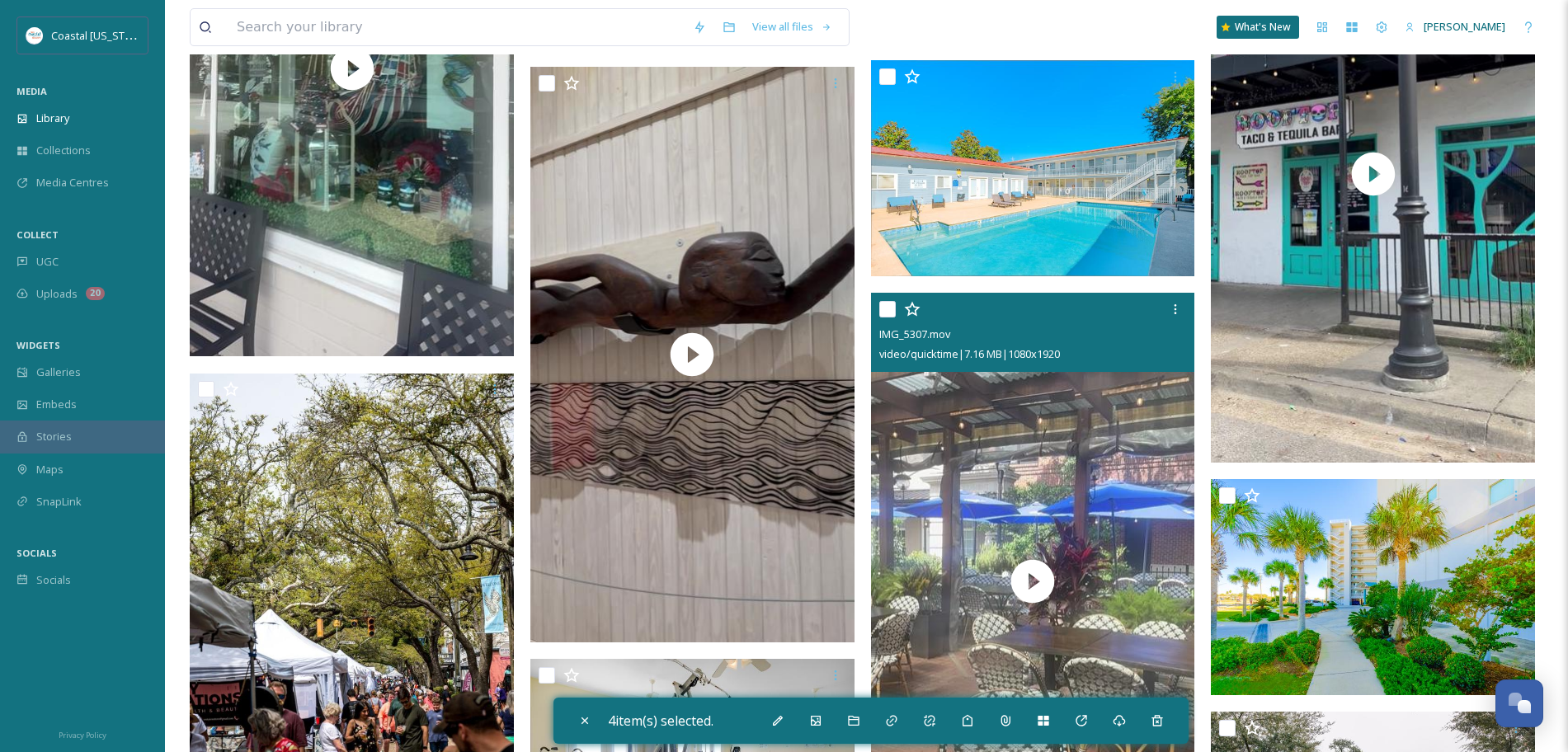
click at [885, 310] on input "checkbox" at bounding box center [887, 309] width 16 height 16
checkbox input "true"
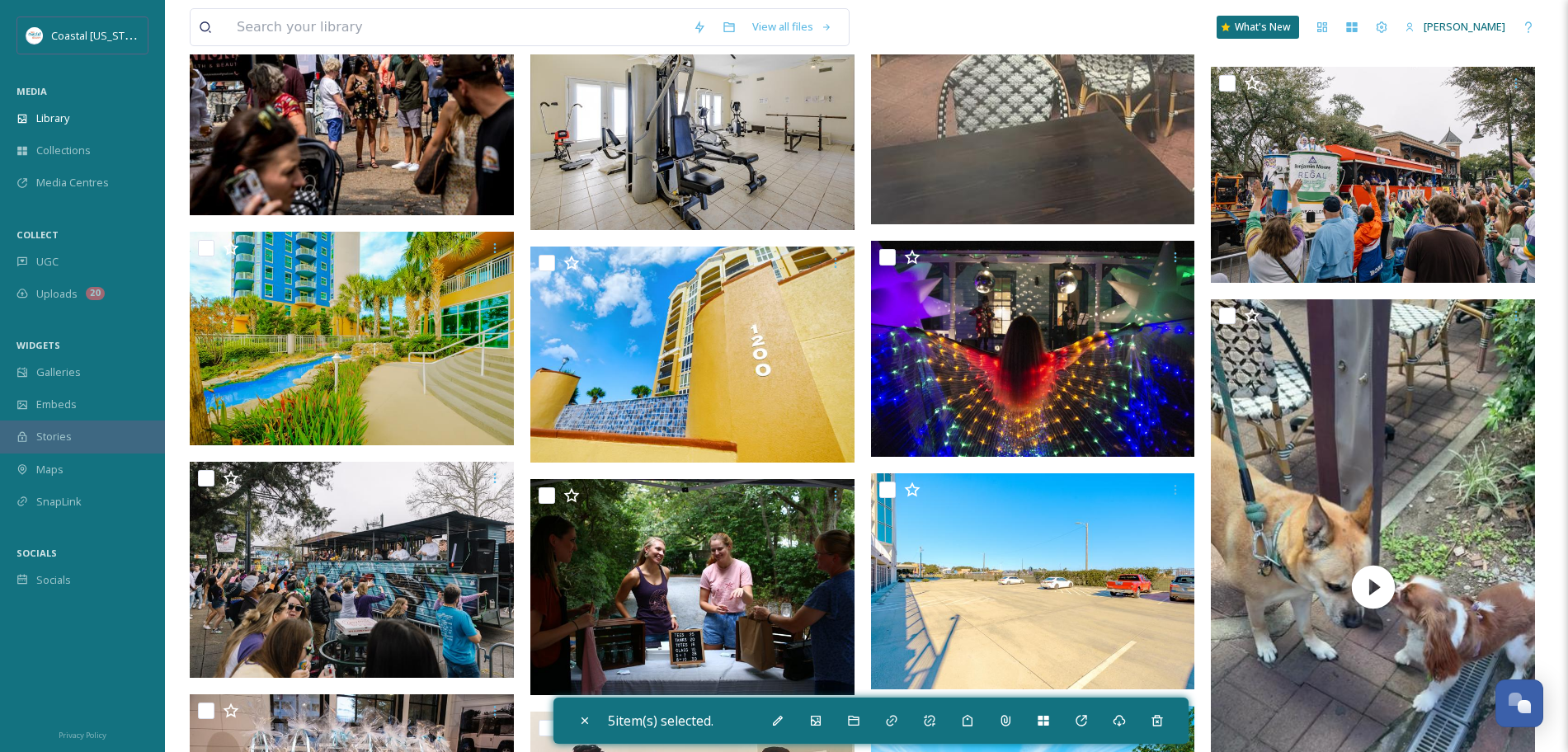
scroll to position [10952, 0]
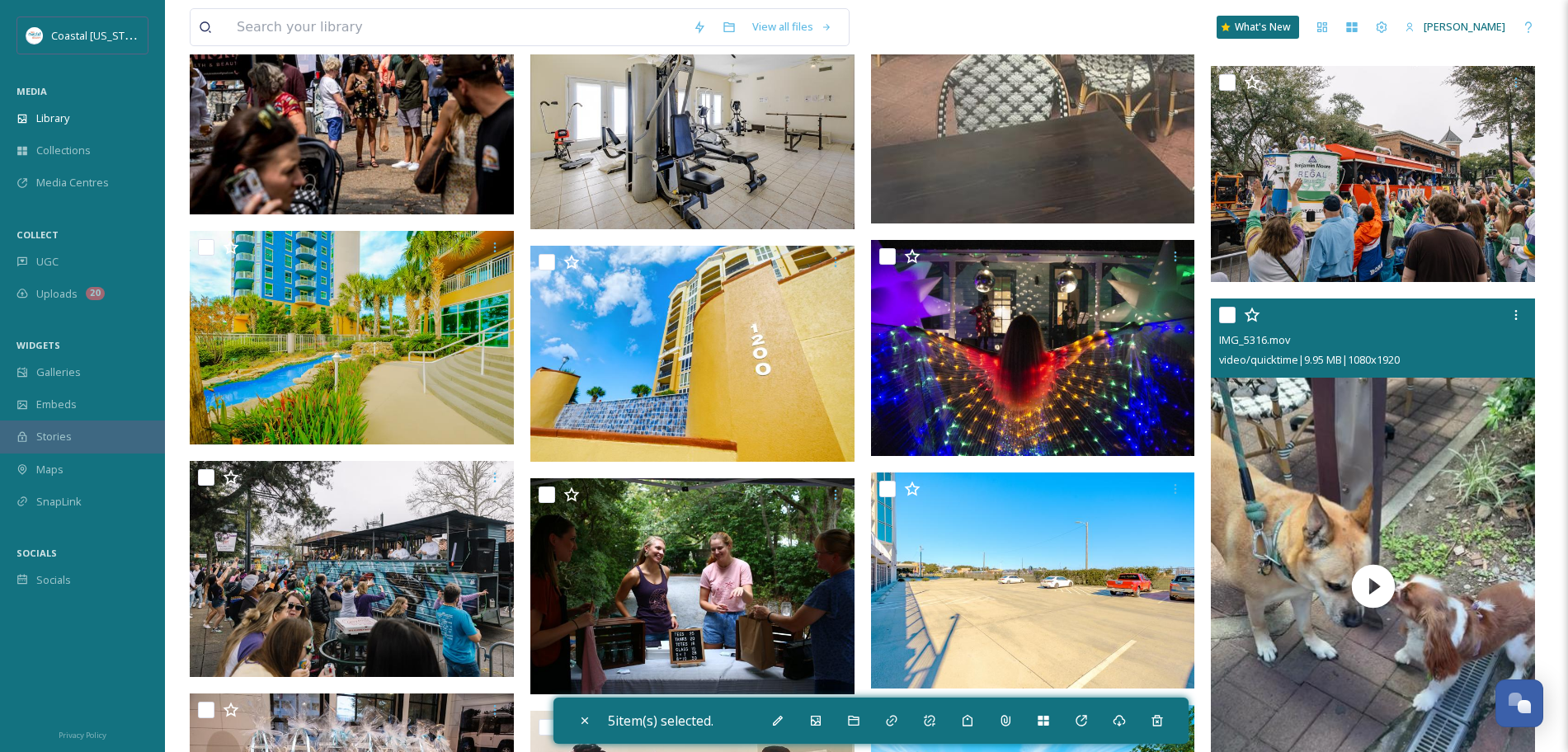
click at [1235, 315] on input "checkbox" at bounding box center [1227, 315] width 16 height 16
checkbox input "true"
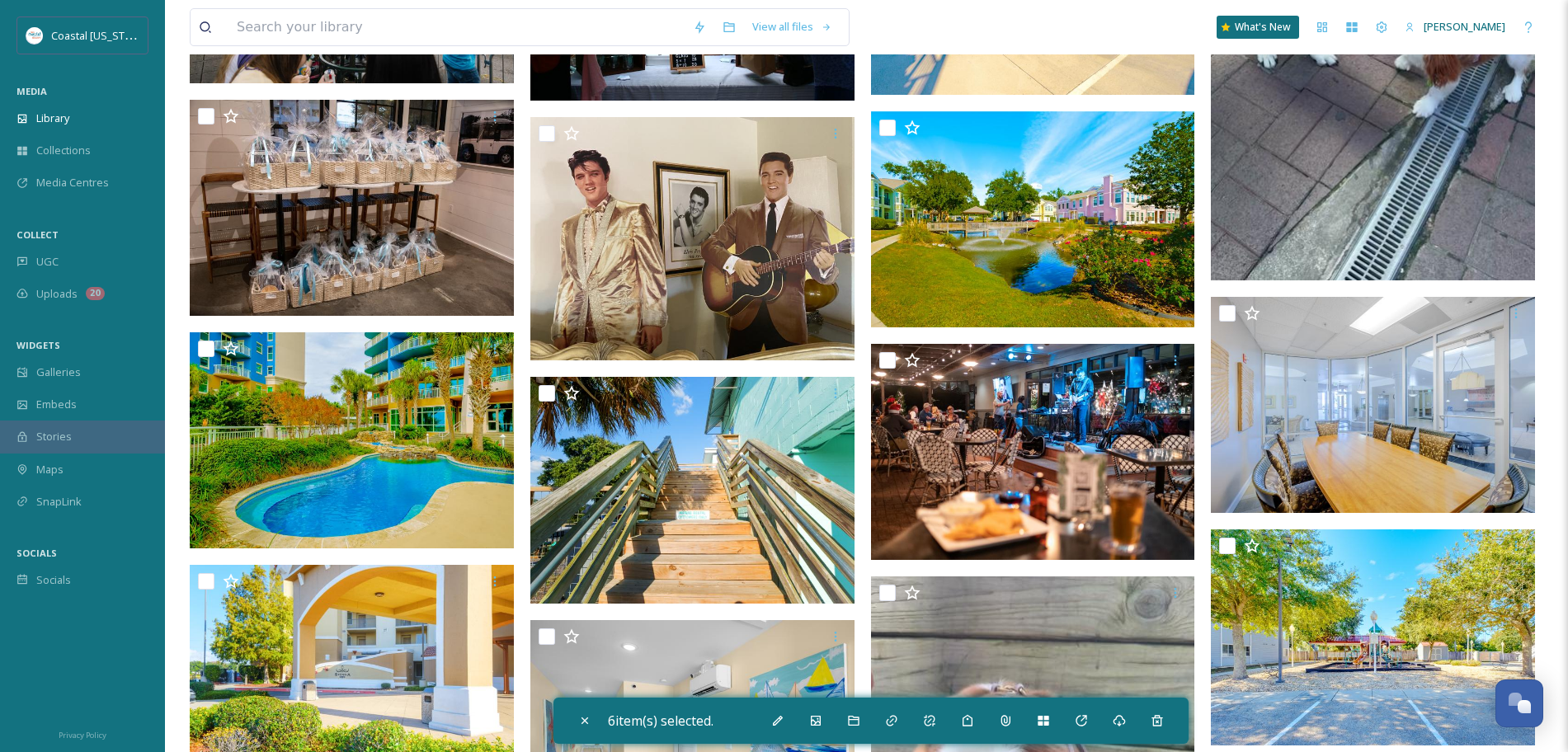
scroll to position [11544, 0]
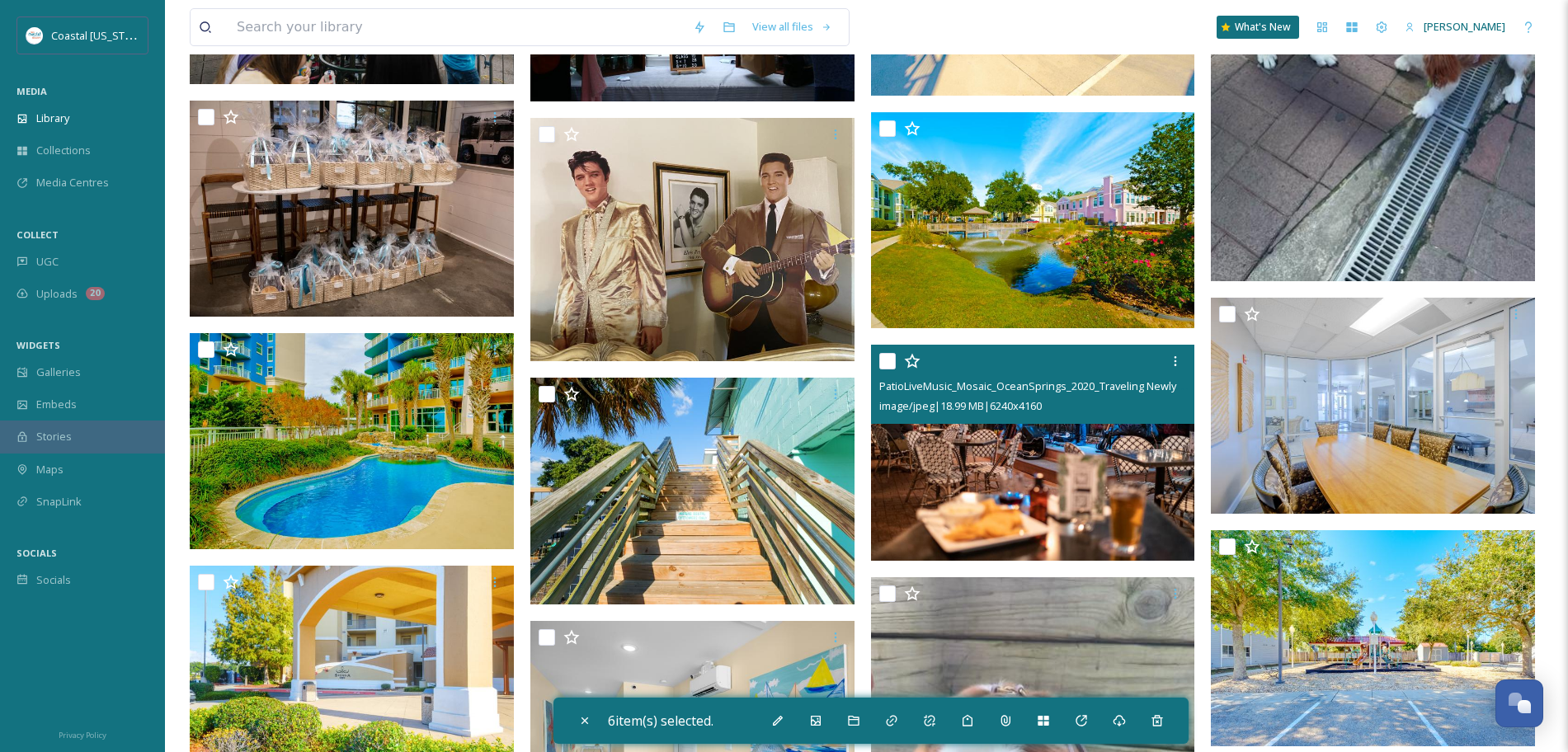
click at [888, 365] on input "checkbox" at bounding box center [887, 361] width 16 height 16
checkbox input "true"
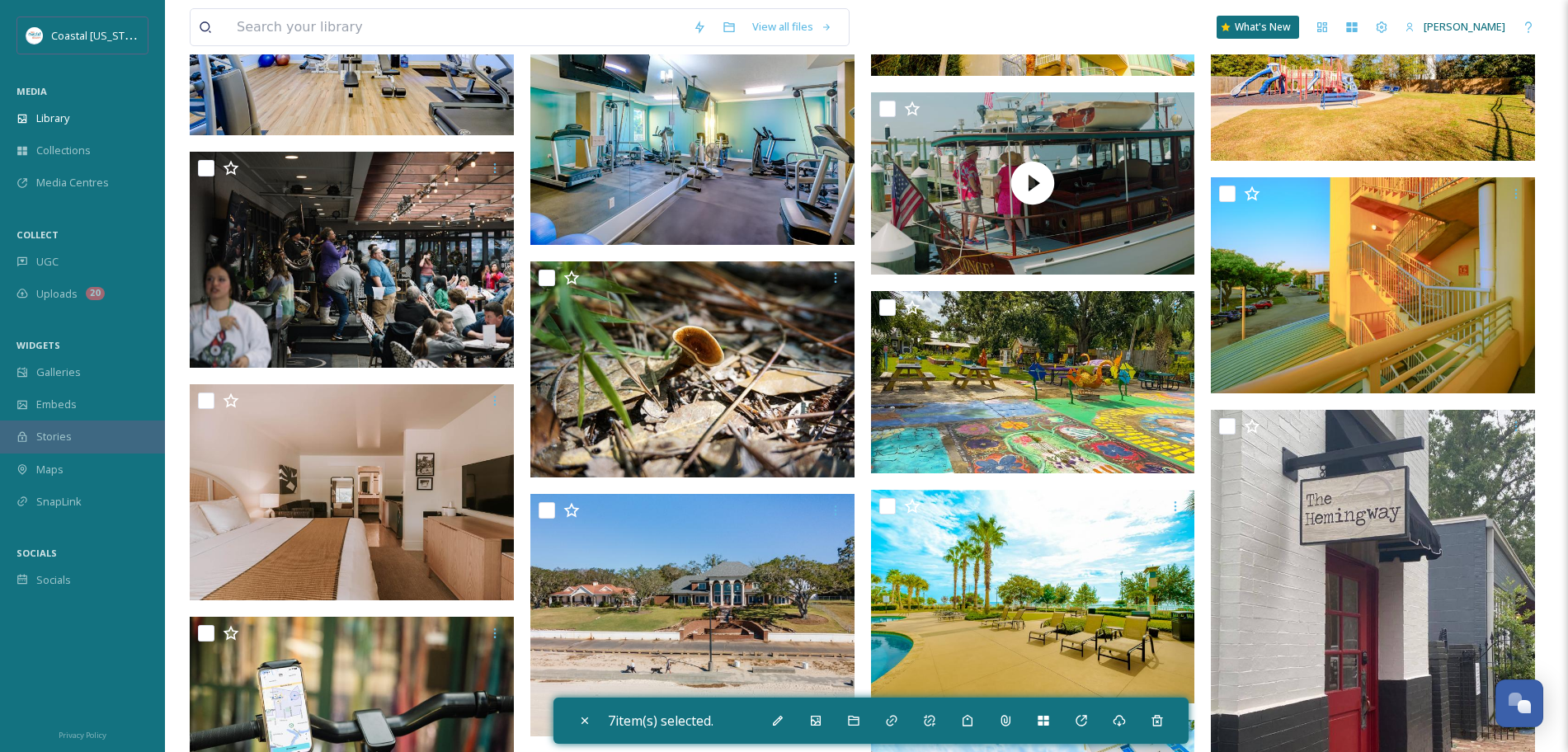
scroll to position [12859, 0]
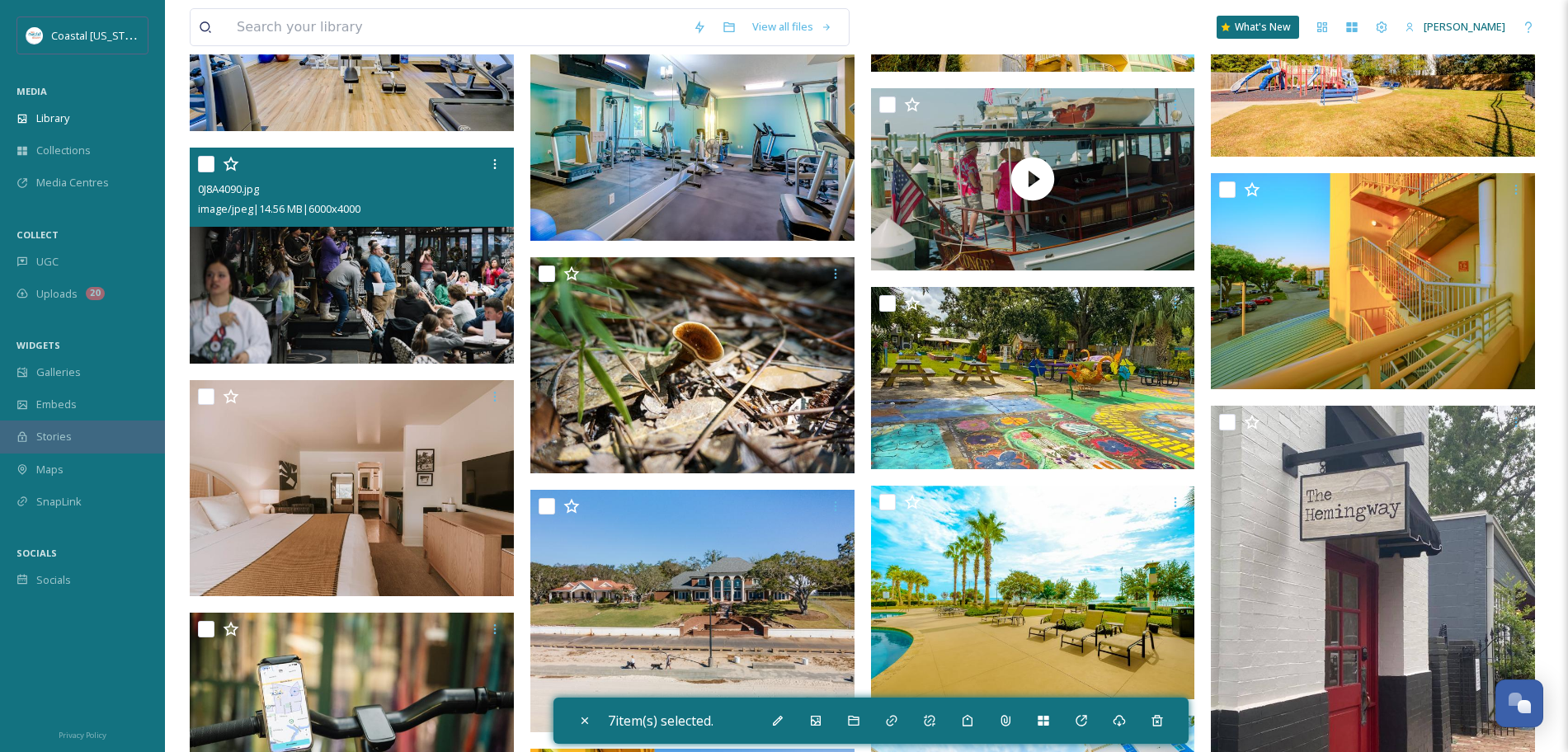
click at [205, 165] on input "checkbox" at bounding box center [205, 164] width 16 height 16
checkbox input "true"
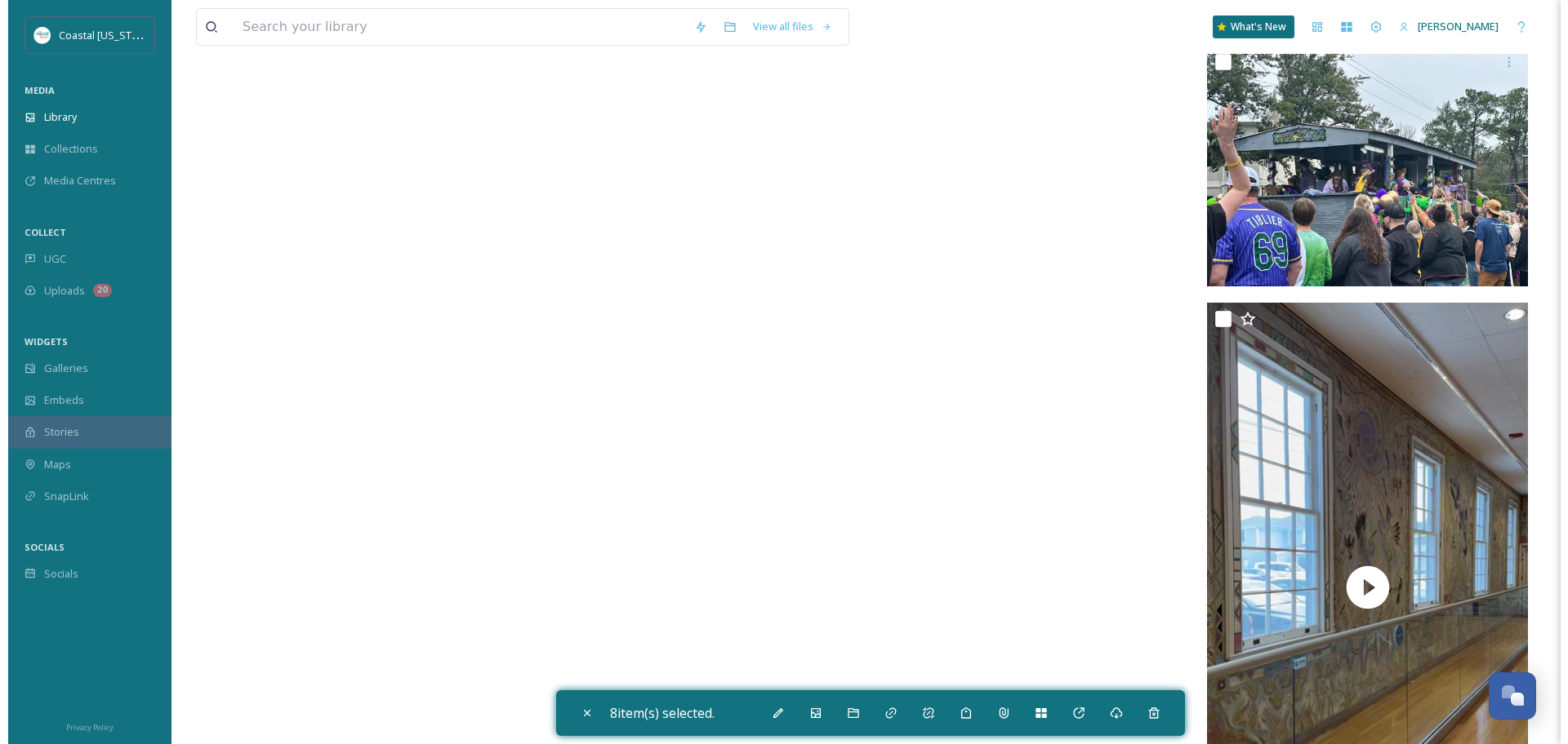
scroll to position [17147, 0]
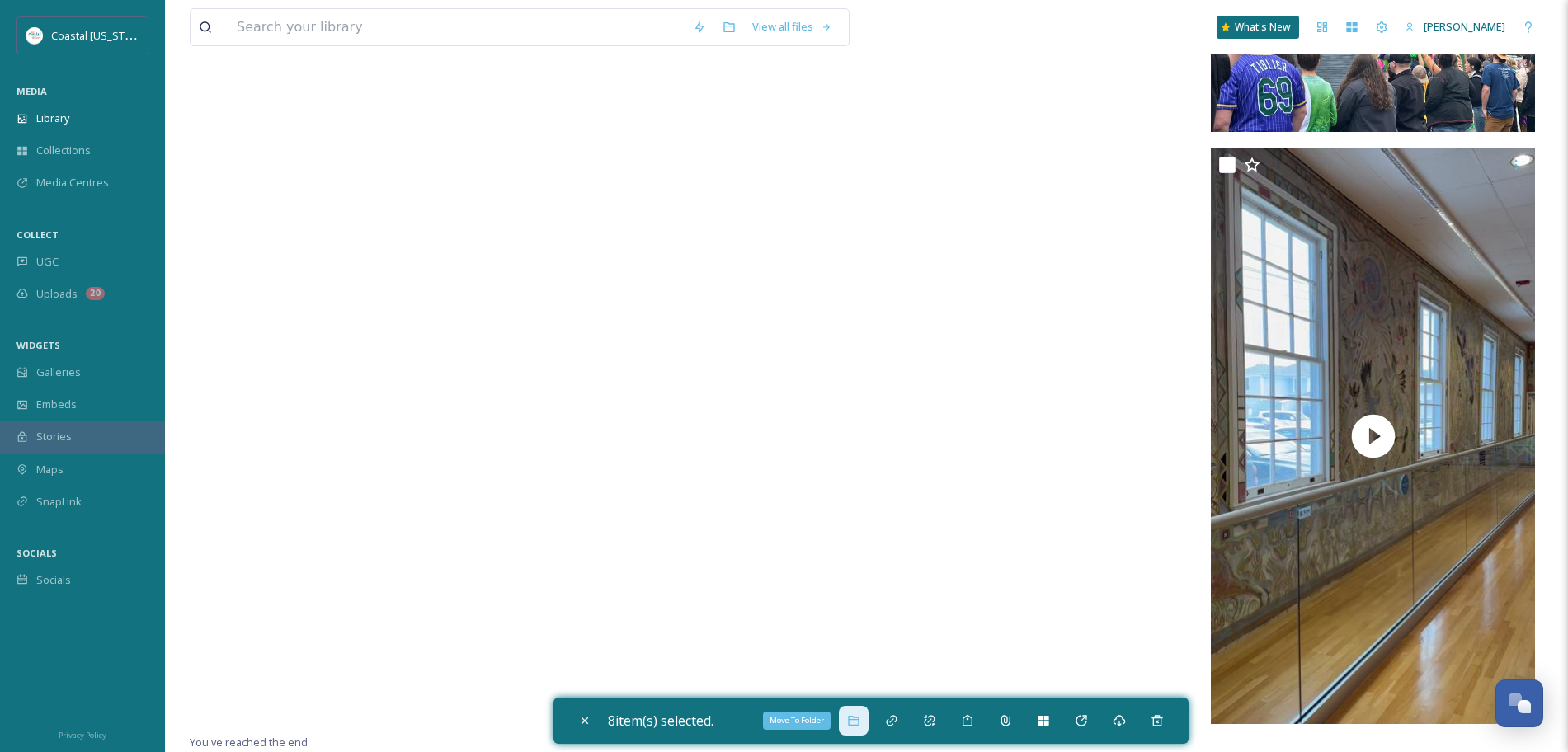
click at [854, 714] on icon at bounding box center [853, 720] width 13 height 13
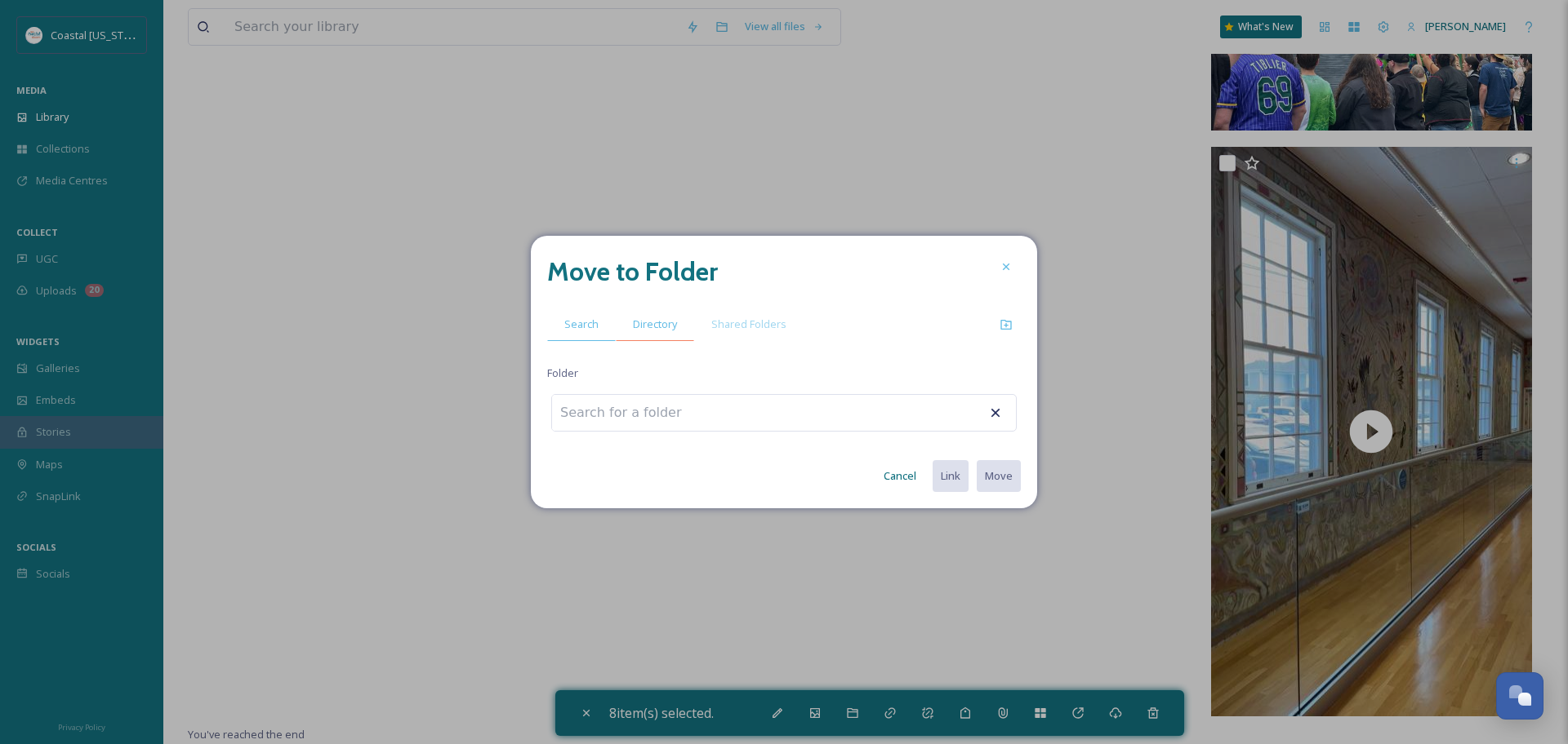
click at [652, 326] on span "Directory" at bounding box center [655, 324] width 44 height 15
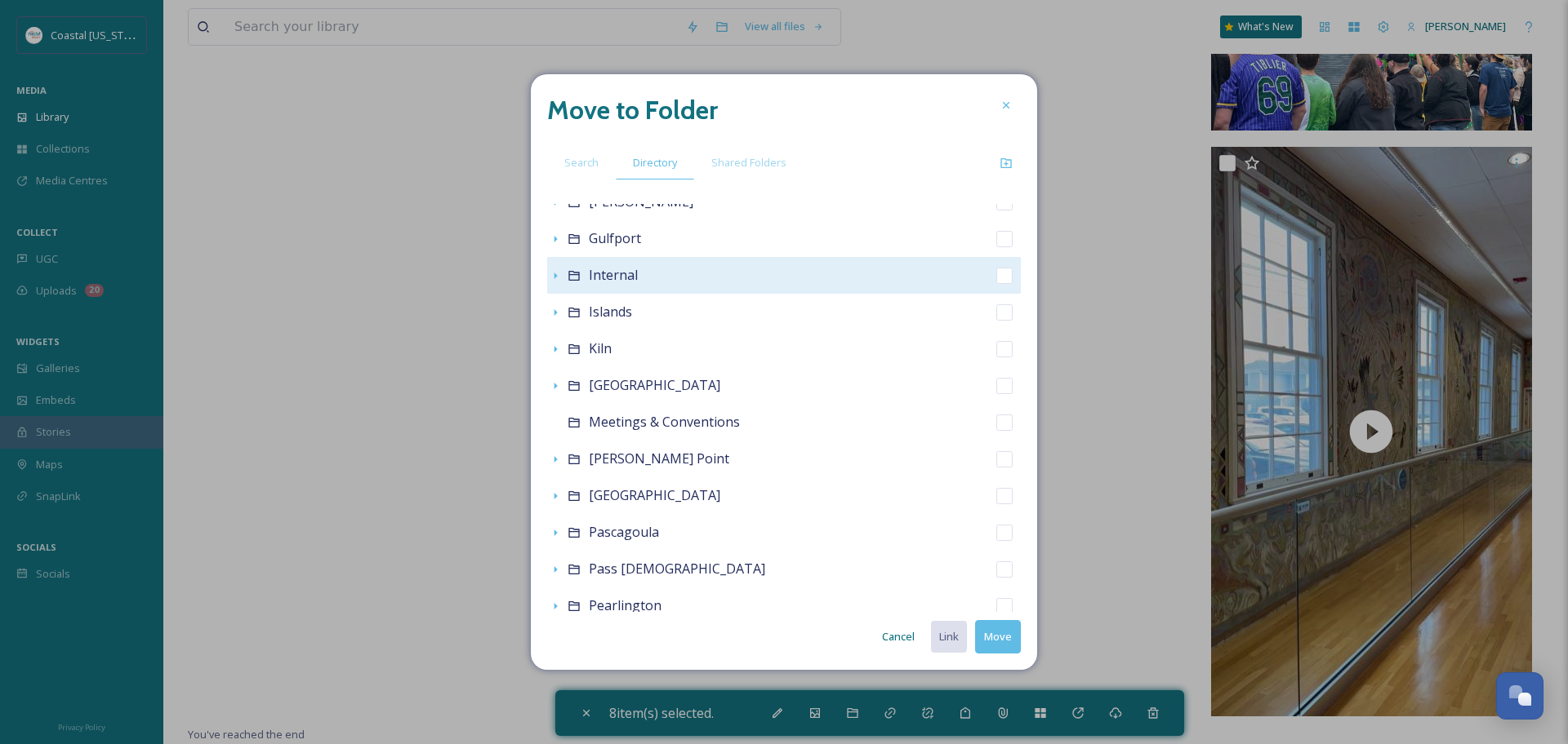
scroll to position [293, 0]
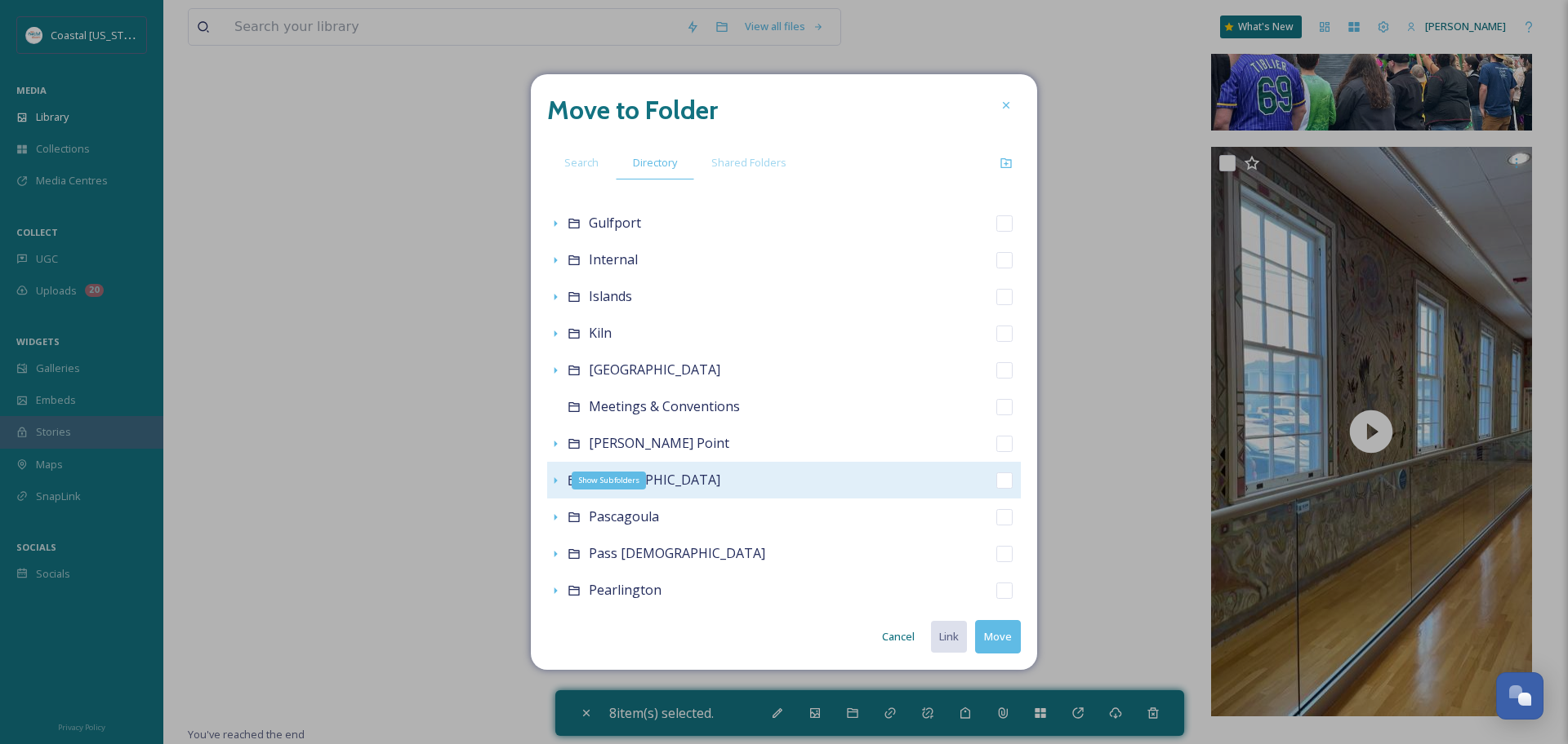
click at [555, 476] on icon at bounding box center [554, 480] width 13 height 13
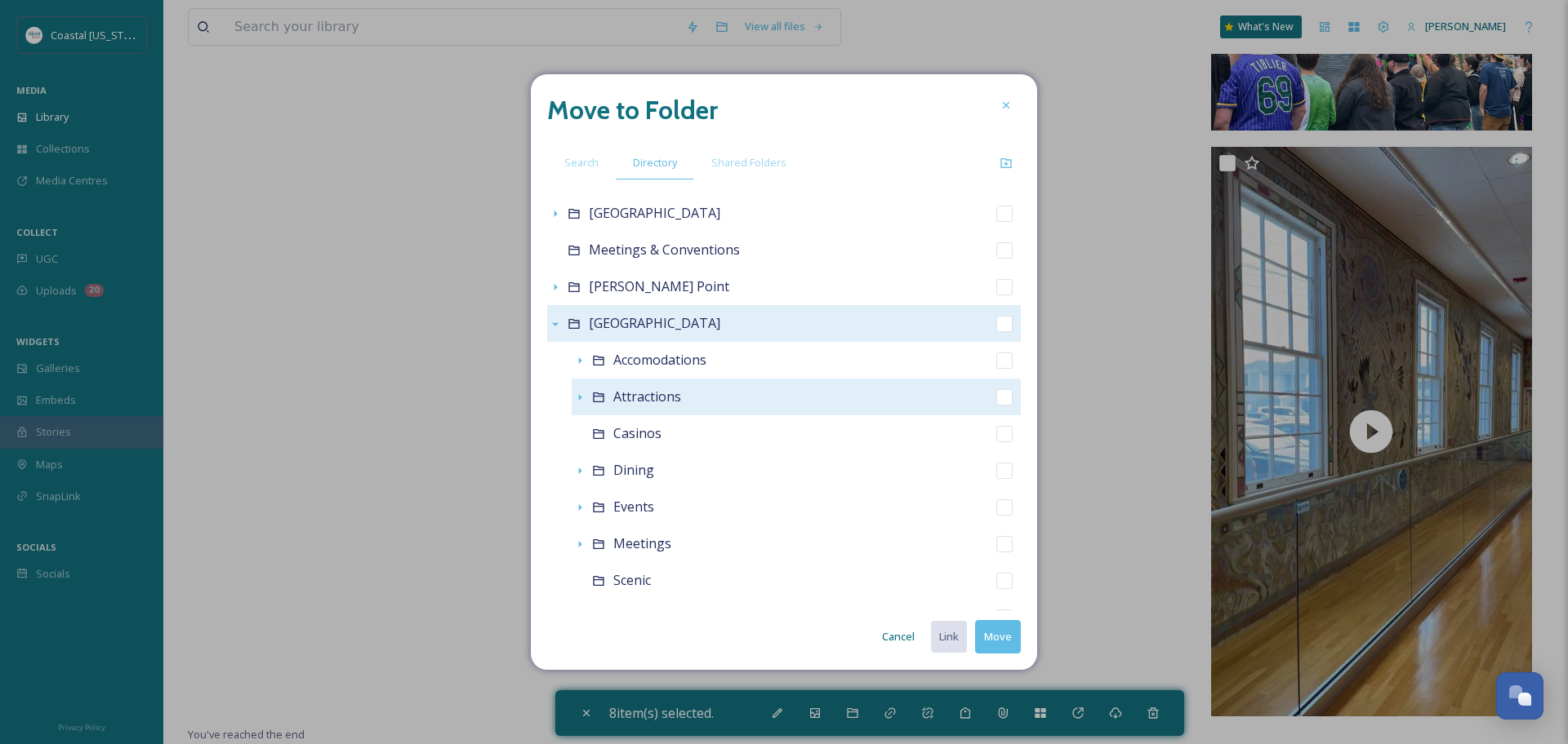
scroll to position [458, 0]
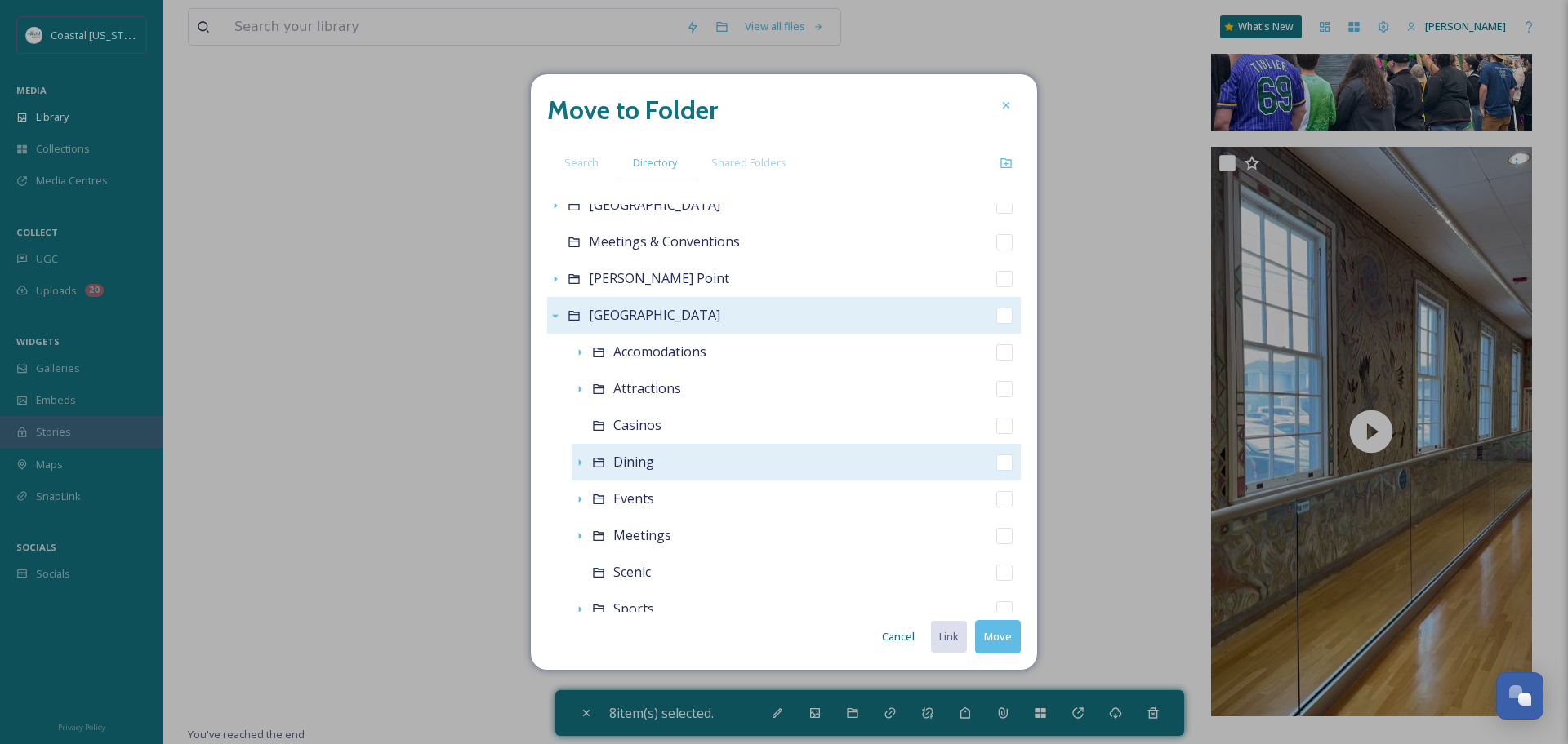
click at [598, 460] on icon at bounding box center [597, 463] width 11 height 10
click at [839, 477] on div "Dining" at bounding box center [796, 462] width 449 height 37
checkbox input "false"
checkbox input "true"
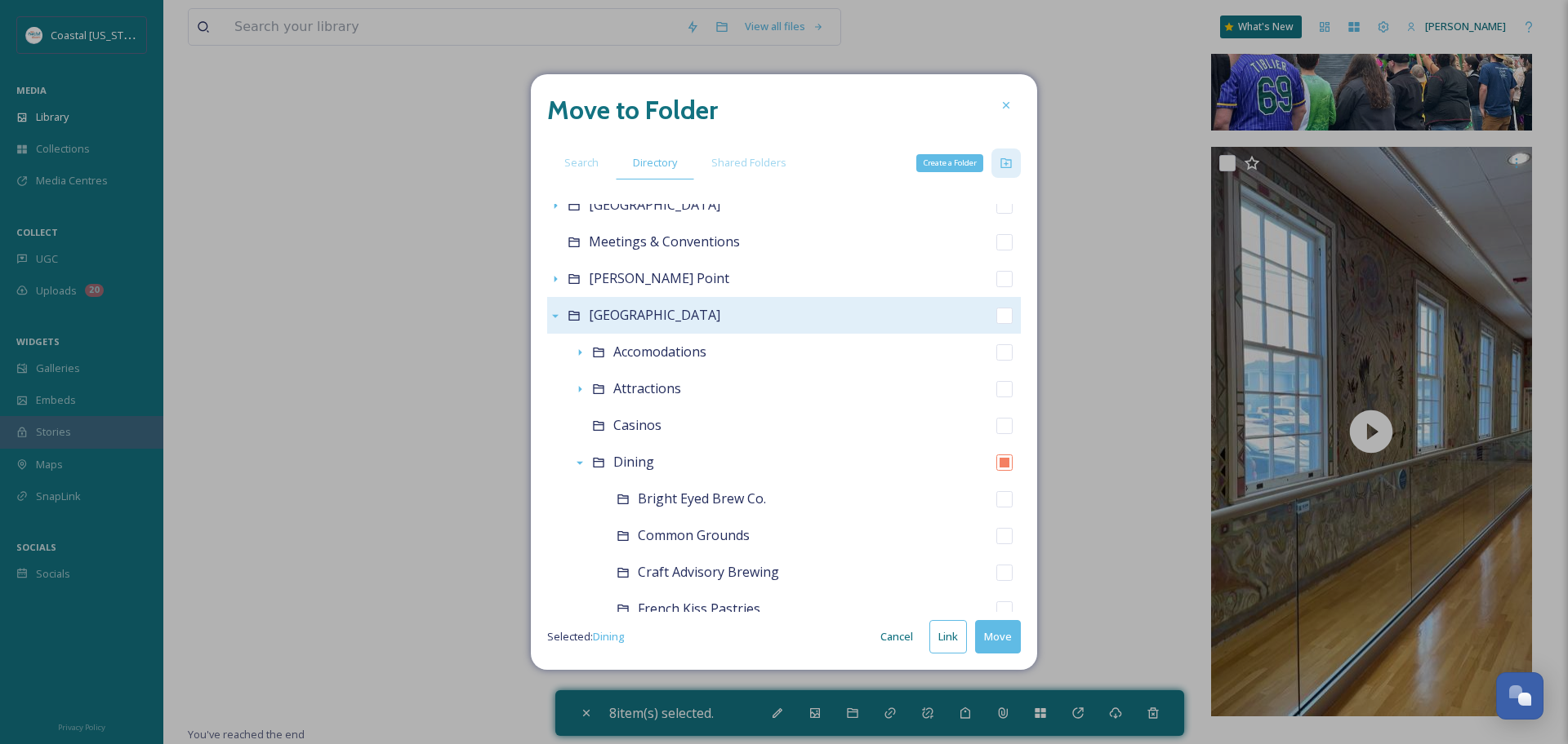
click at [1010, 159] on icon at bounding box center [1005, 163] width 13 height 13
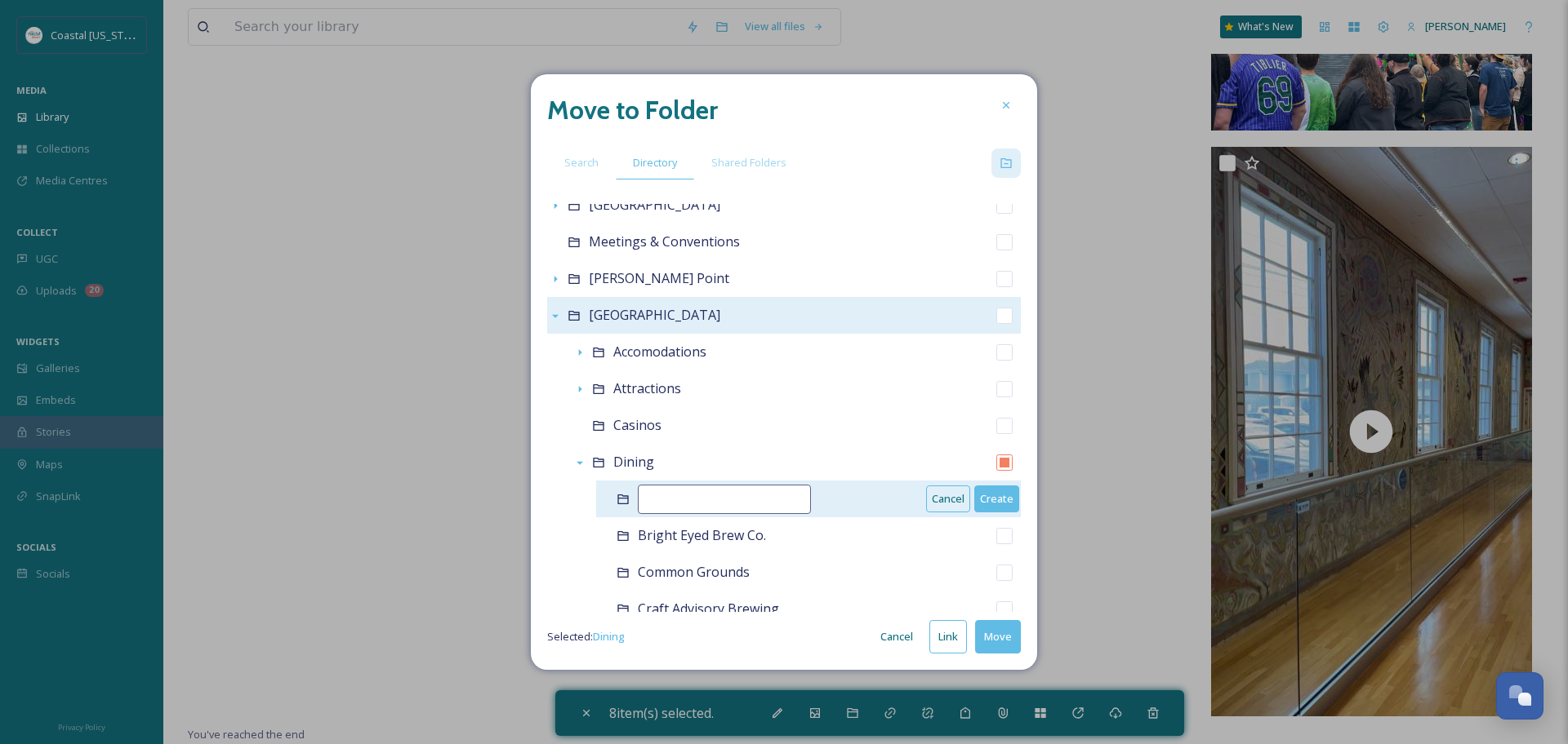
click at [686, 499] on input at bounding box center [724, 499] width 173 height 30
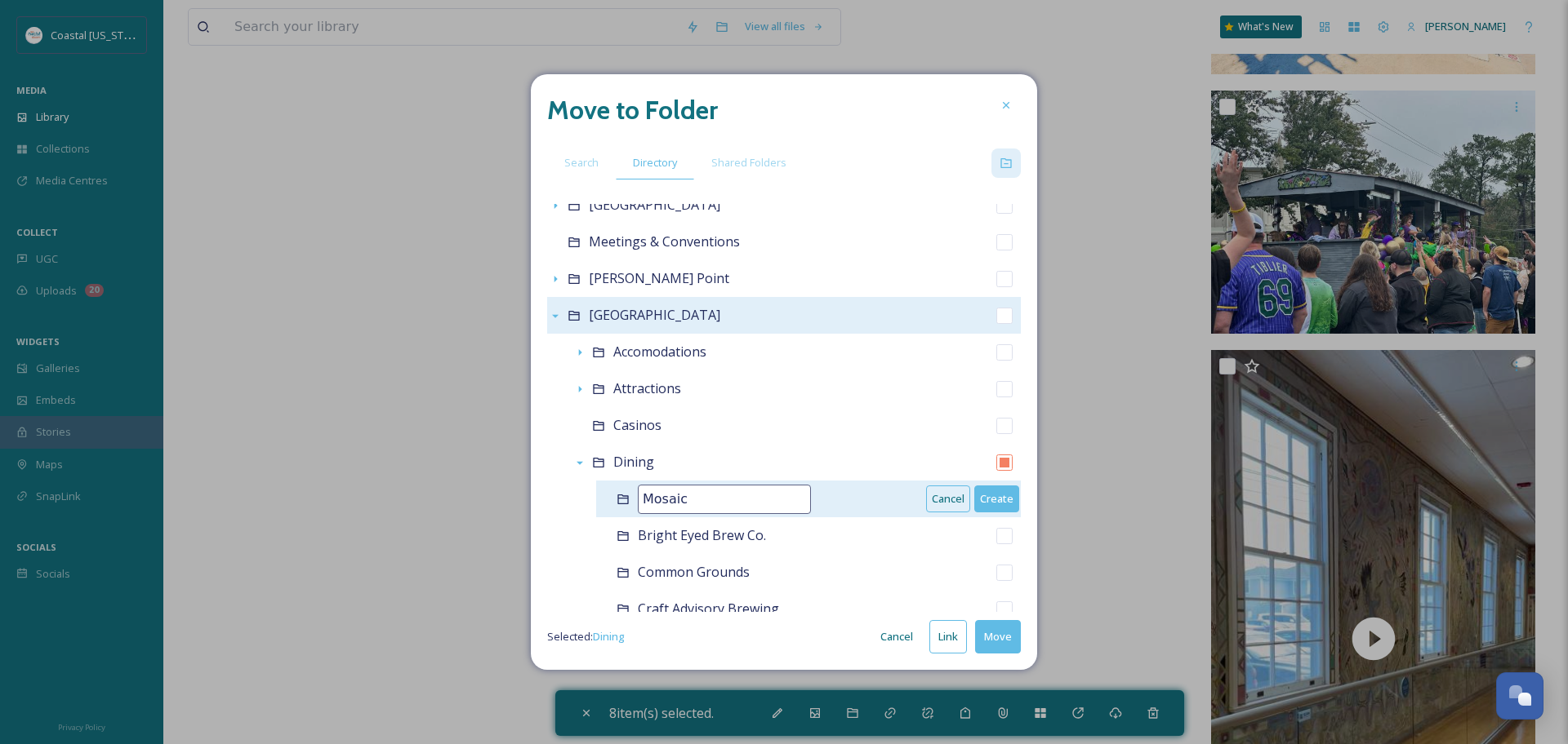
type input "Mosaic"
click at [992, 499] on button "Create" at bounding box center [996, 499] width 45 height 27
checkbox input "false"
checkbox input "true"
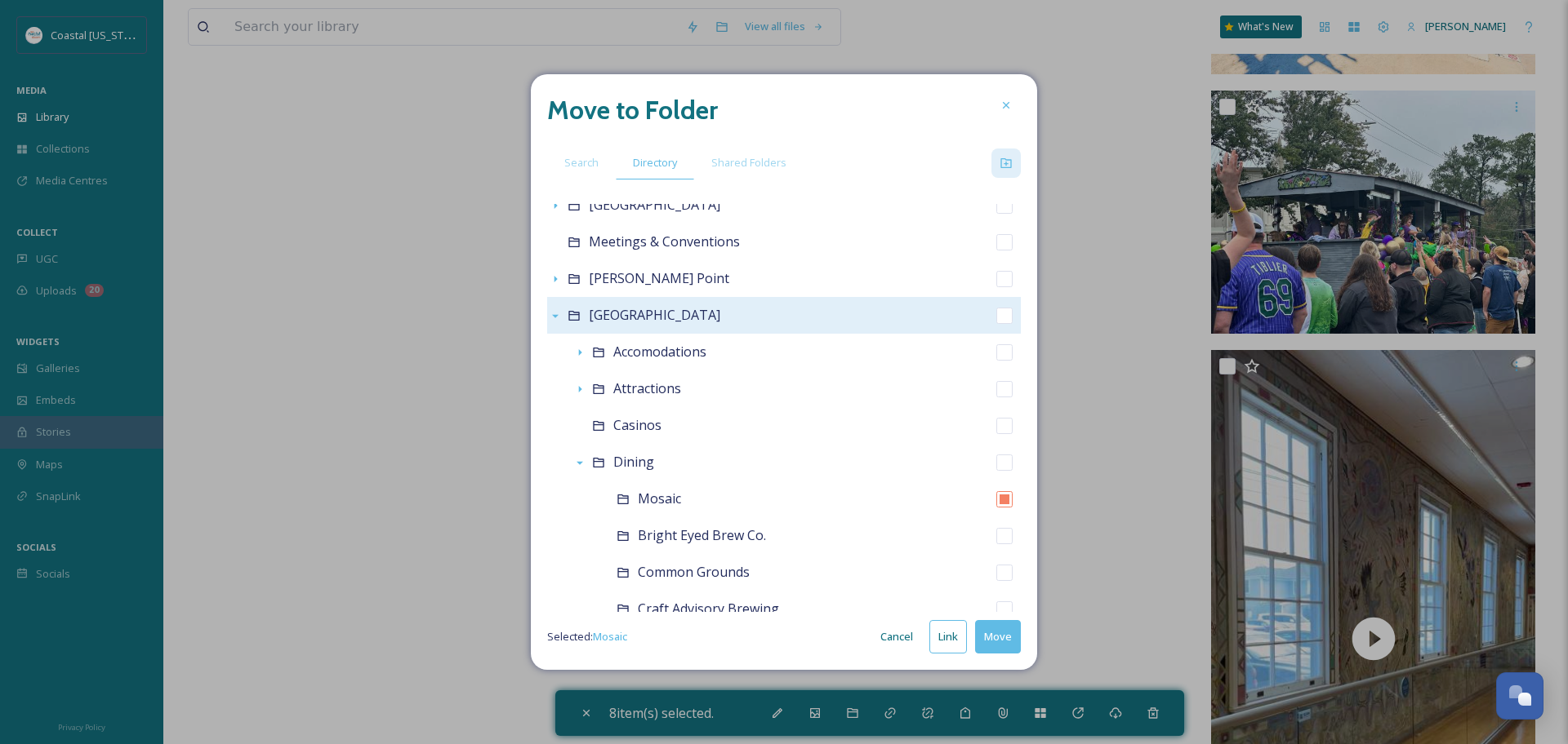
click at [999, 632] on button "Move" at bounding box center [998, 637] width 46 height 34
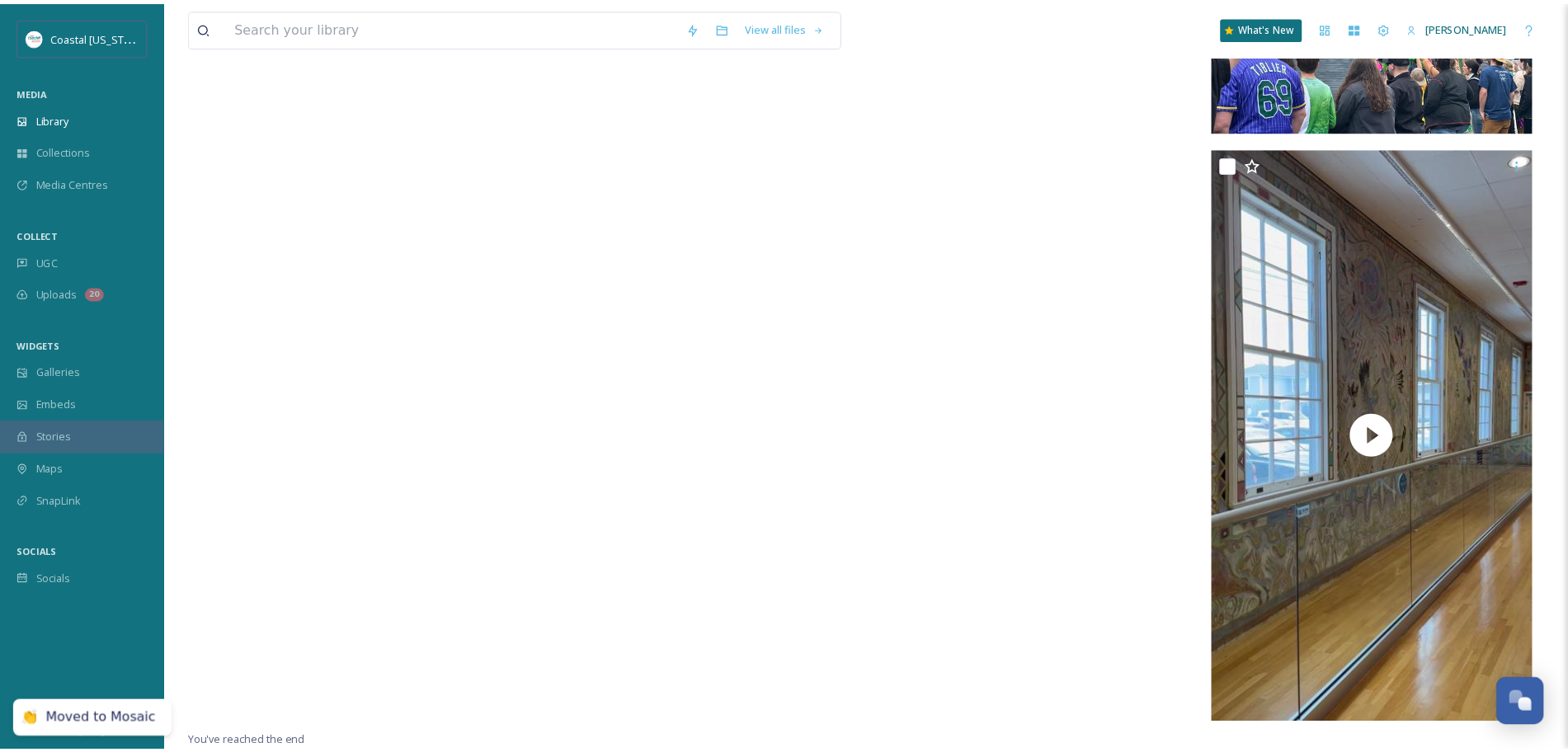
scroll to position [16624, 0]
